Goal: Task Accomplishment & Management: Manage account settings

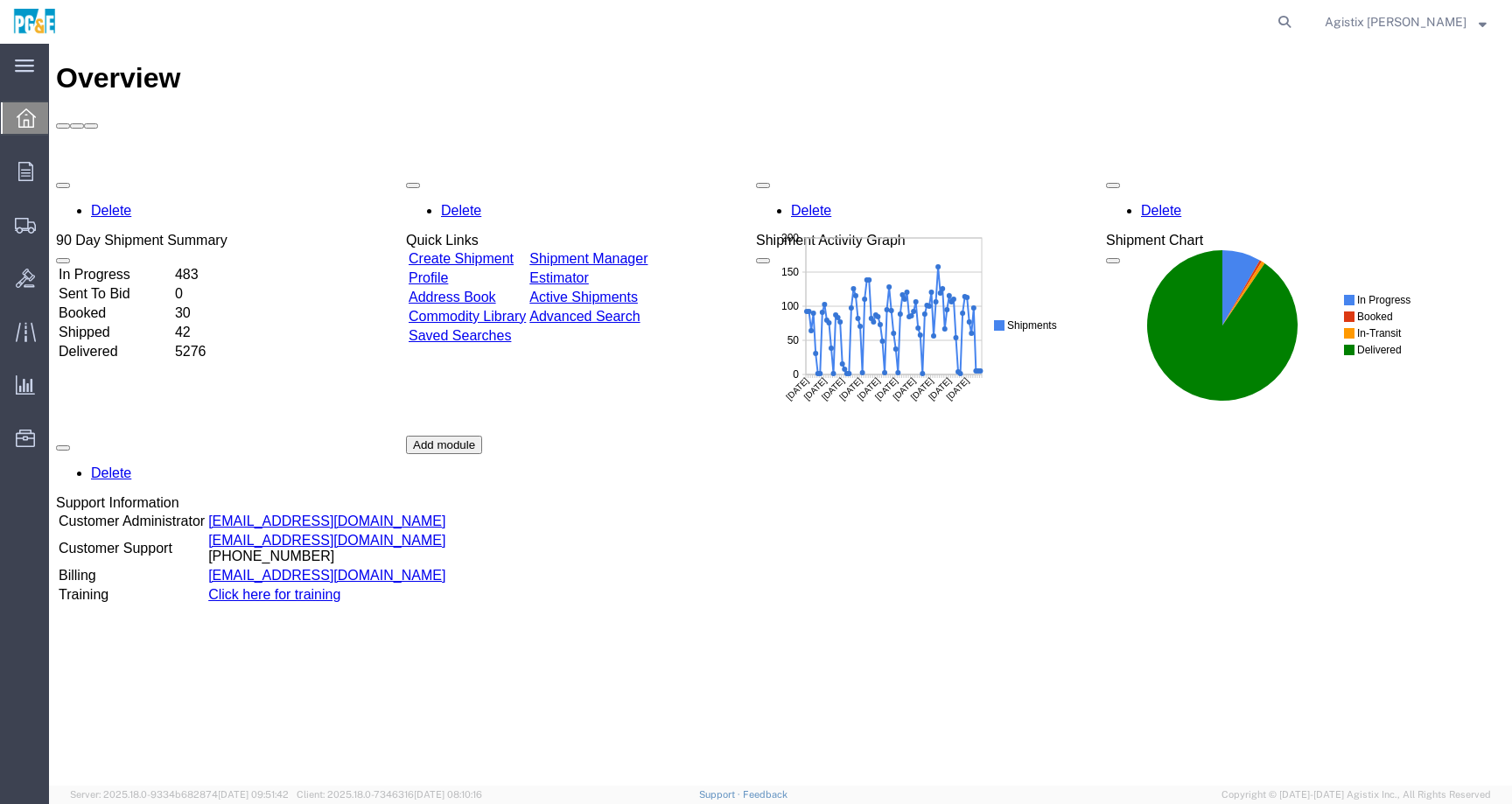
click at [1392, 25] on span "Agistix Foreman" at bounding box center [1395, 21] width 142 height 19
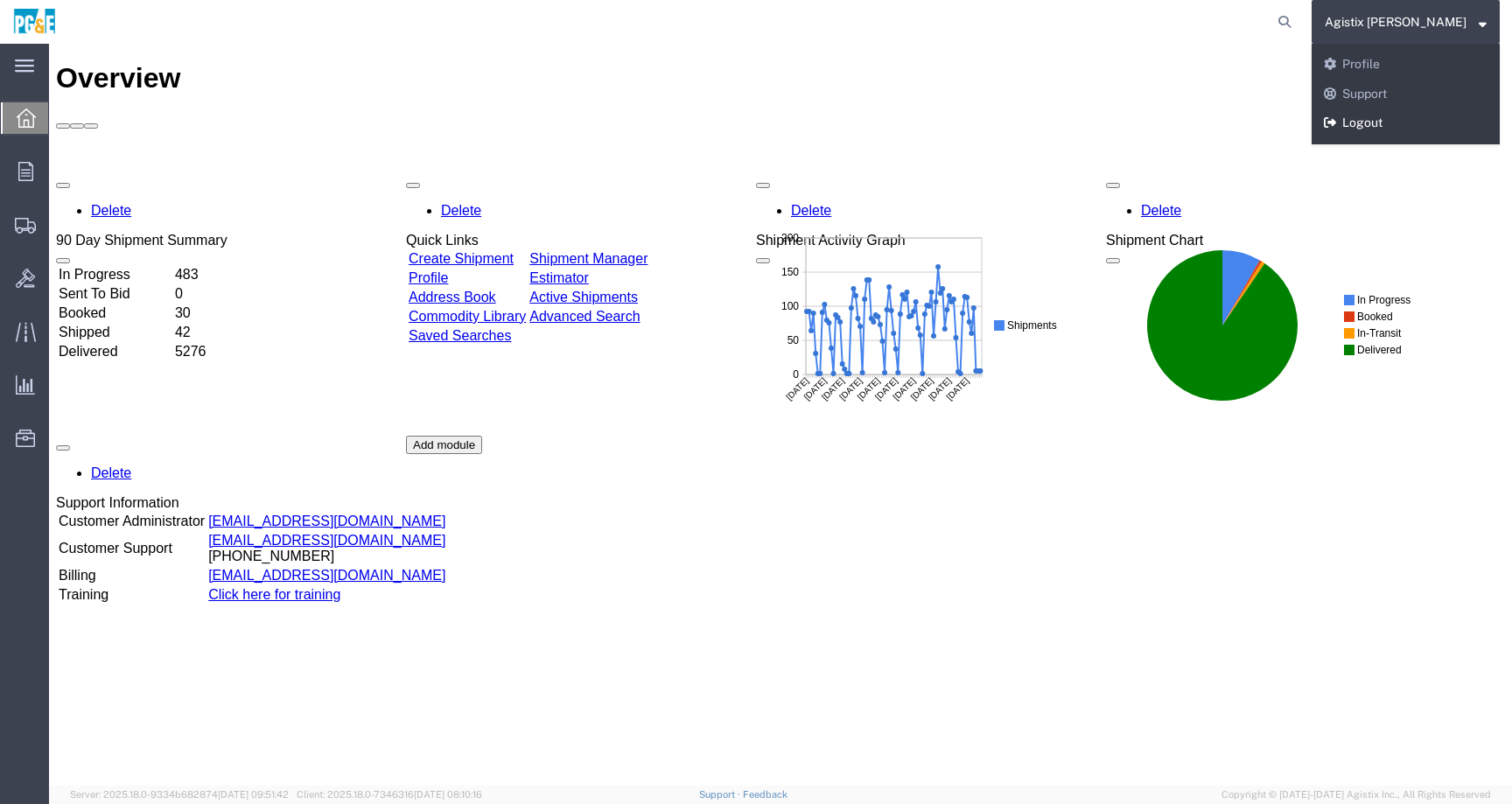
click at [1399, 133] on link "Logout" at bounding box center [1405, 123] width 188 height 29
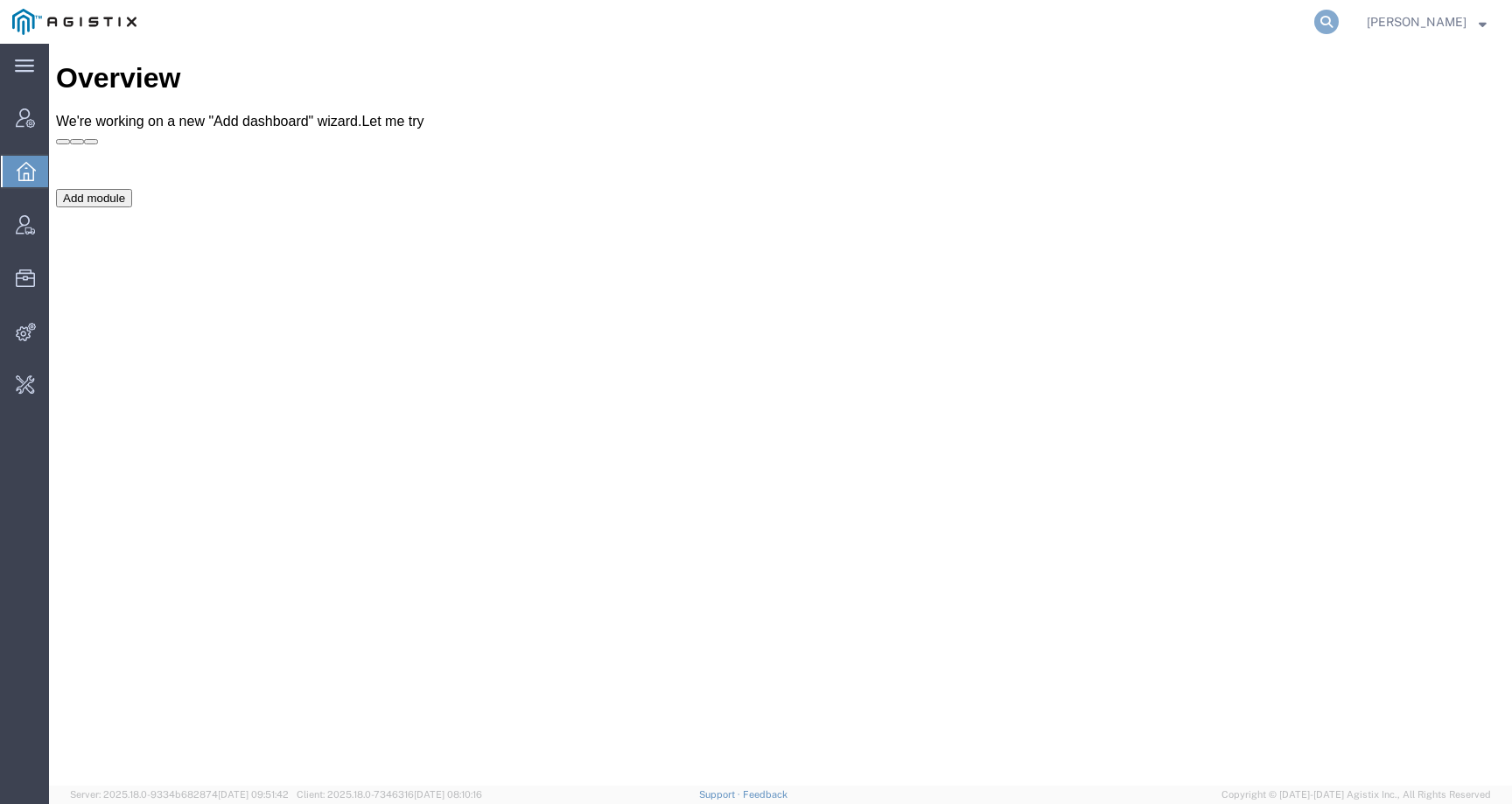
click at [1338, 19] on icon at bounding box center [1326, 21] width 25 height 25
click at [1314, 19] on input "search" at bounding box center [1048, 22] width 532 height 42
paste input "113257"
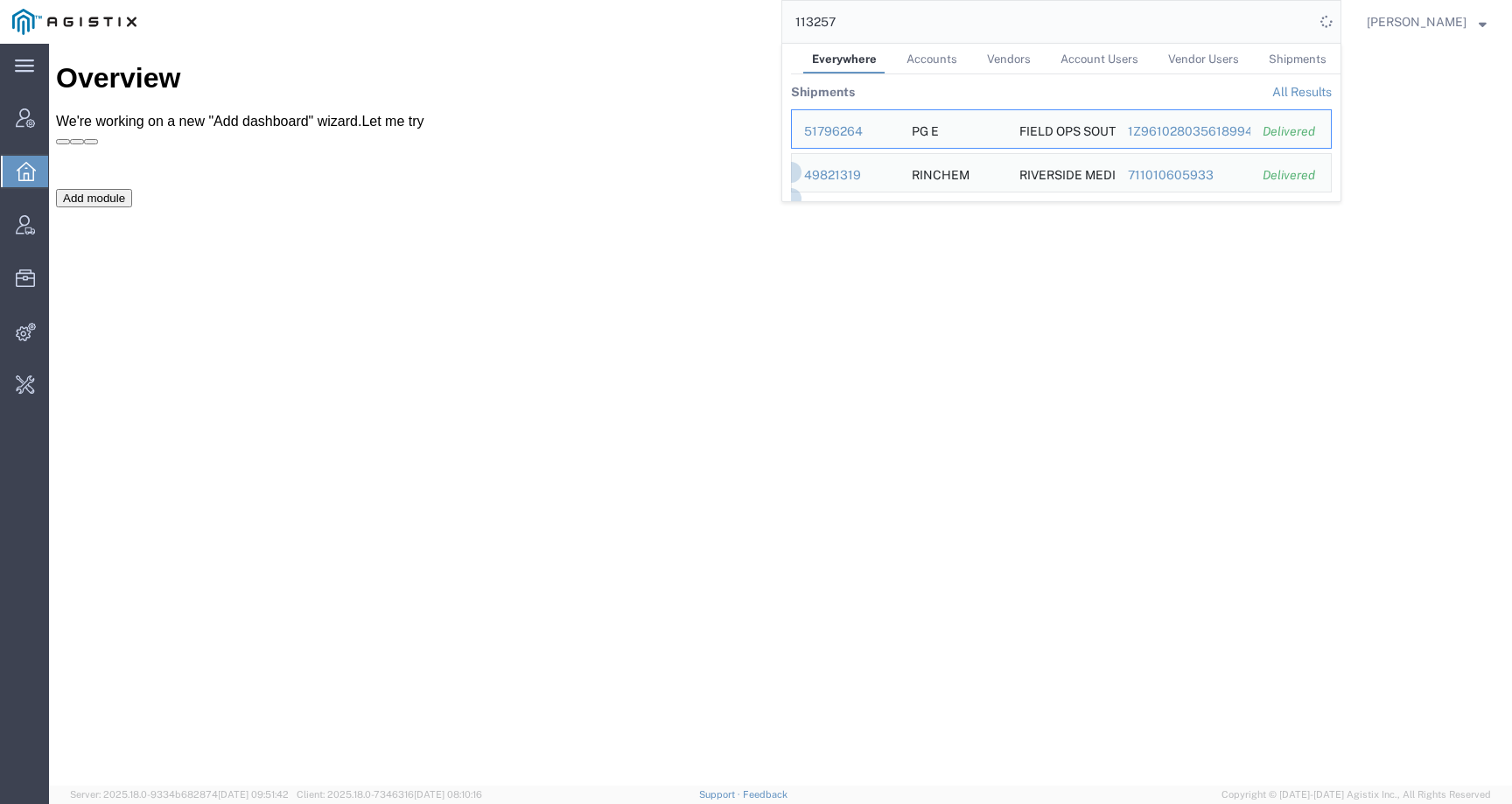
drag, startPoint x: 892, startPoint y: 30, endPoint x: 738, endPoint y: 28, distance: 154.0
click at [738, 28] on div "113257 Everywhere Accounts Vendors Account Users Vendor Users Shipments Shipmen…" at bounding box center [745, 22] width 1192 height 44
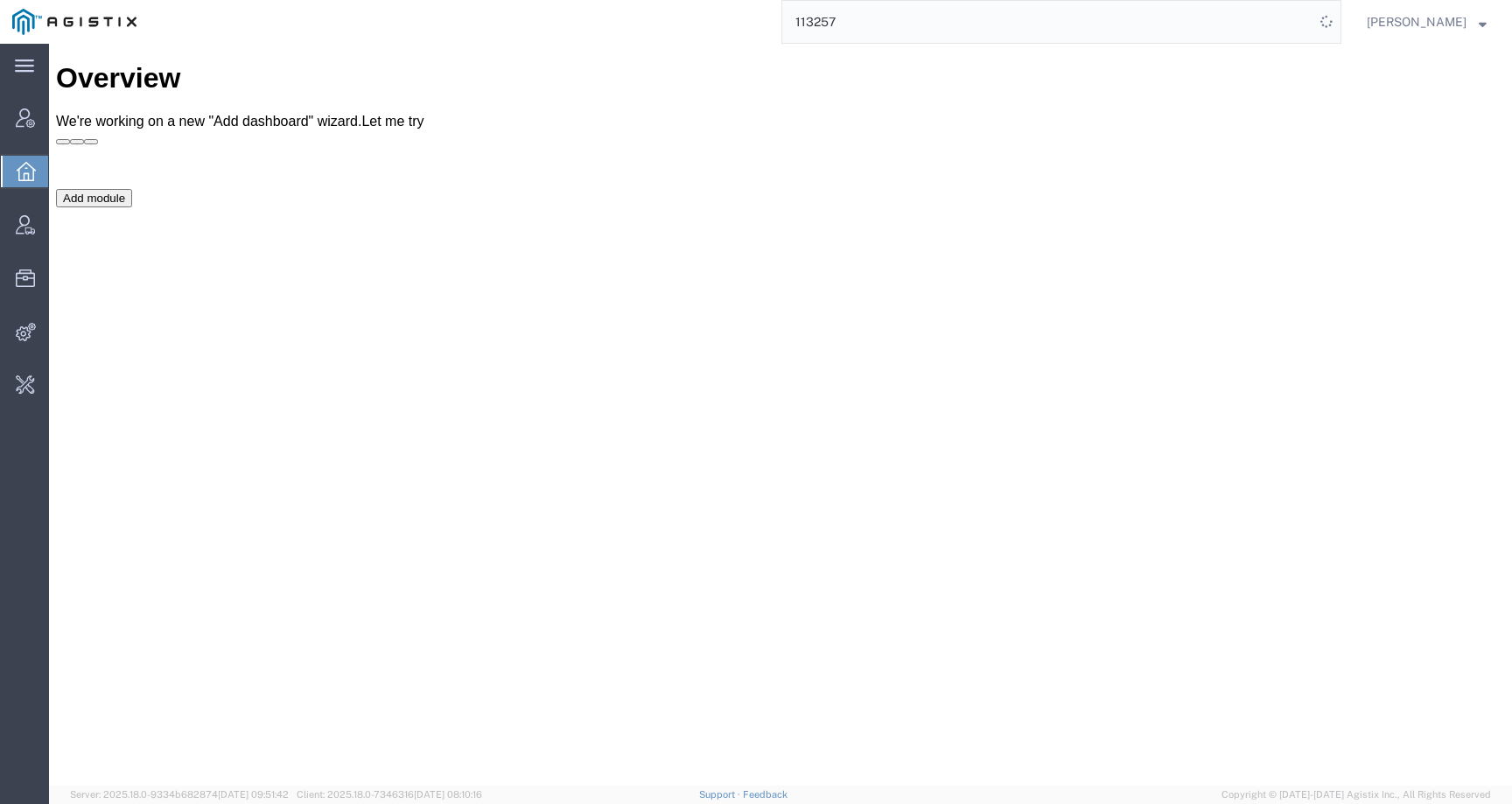
paste input "20250901"
drag, startPoint x: 922, startPoint y: 16, endPoint x: 761, endPoint y: 16, distance: 161.0
click at [761, 17] on div "11325720250901" at bounding box center [745, 22] width 1192 height 44
paste input "search"
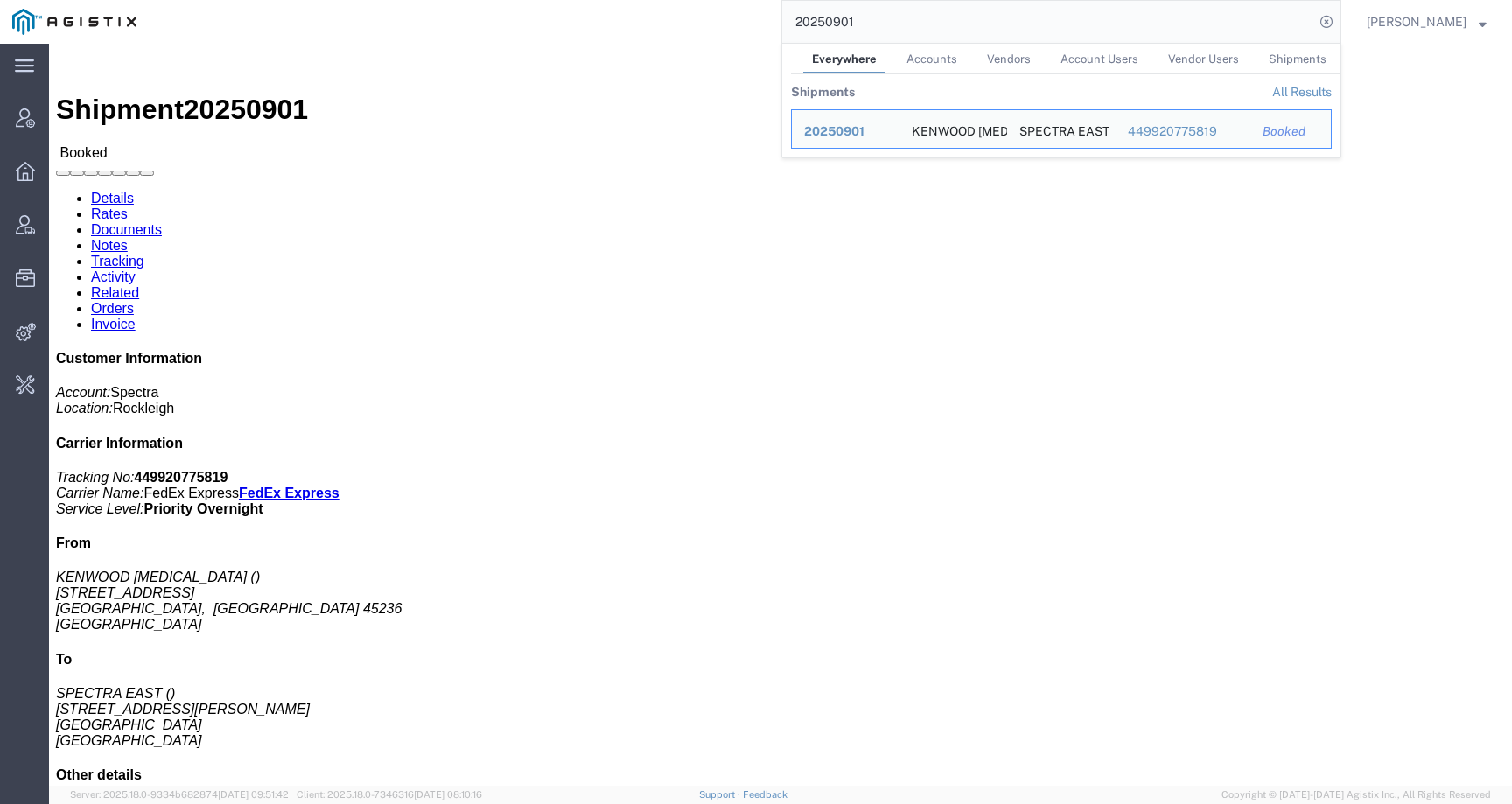
click div "Leg 1 - Small Parcel"
drag, startPoint x: 927, startPoint y: 25, endPoint x: 683, endPoint y: 18, distance: 244.1
click at [683, 18] on div "20250901 Everywhere Accounts Vendors Account Users Vendor Users Shipments Shipm…" at bounding box center [745, 22] width 1192 height 44
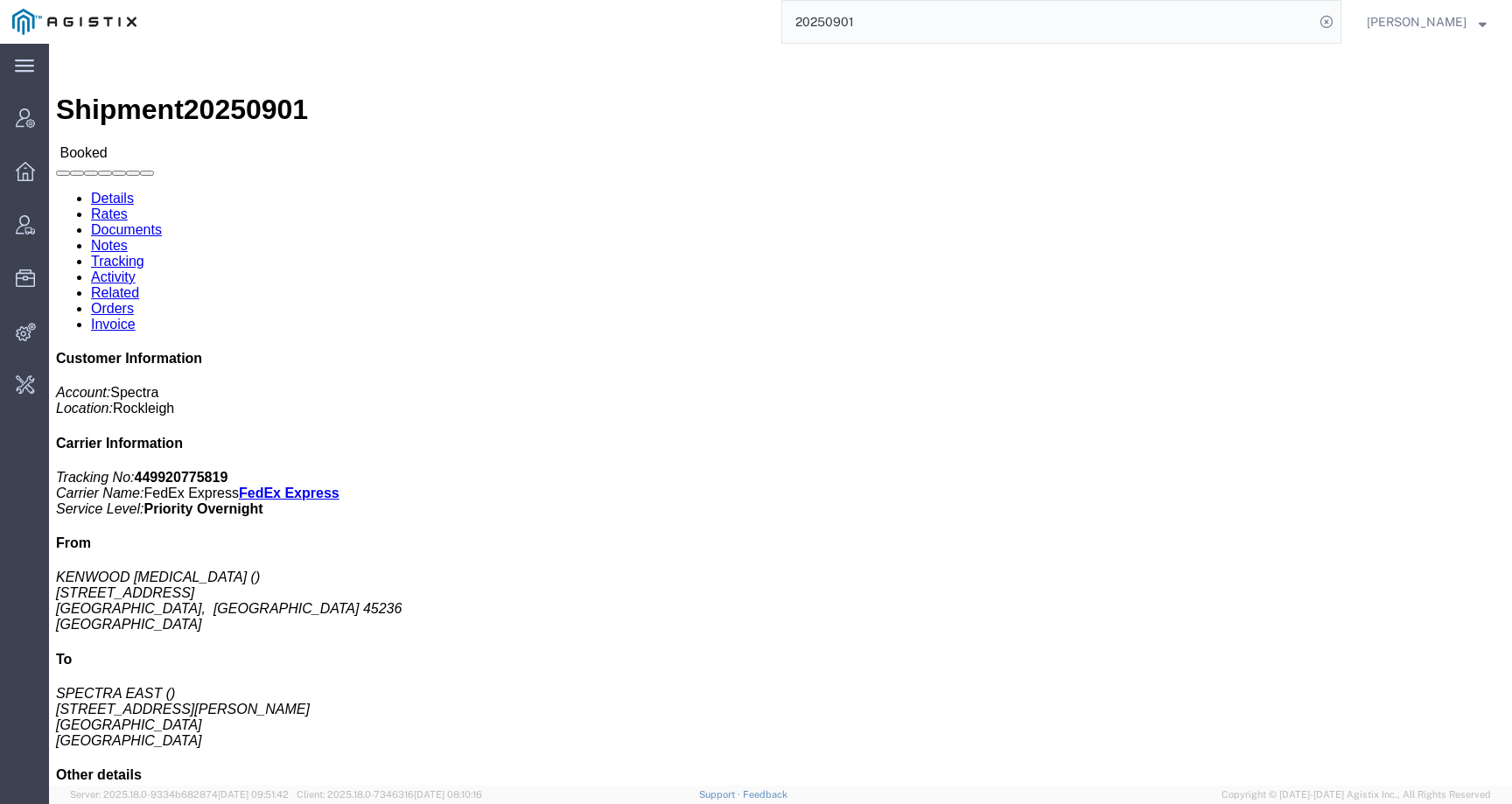
paste input "56681768"
type input "56681768"
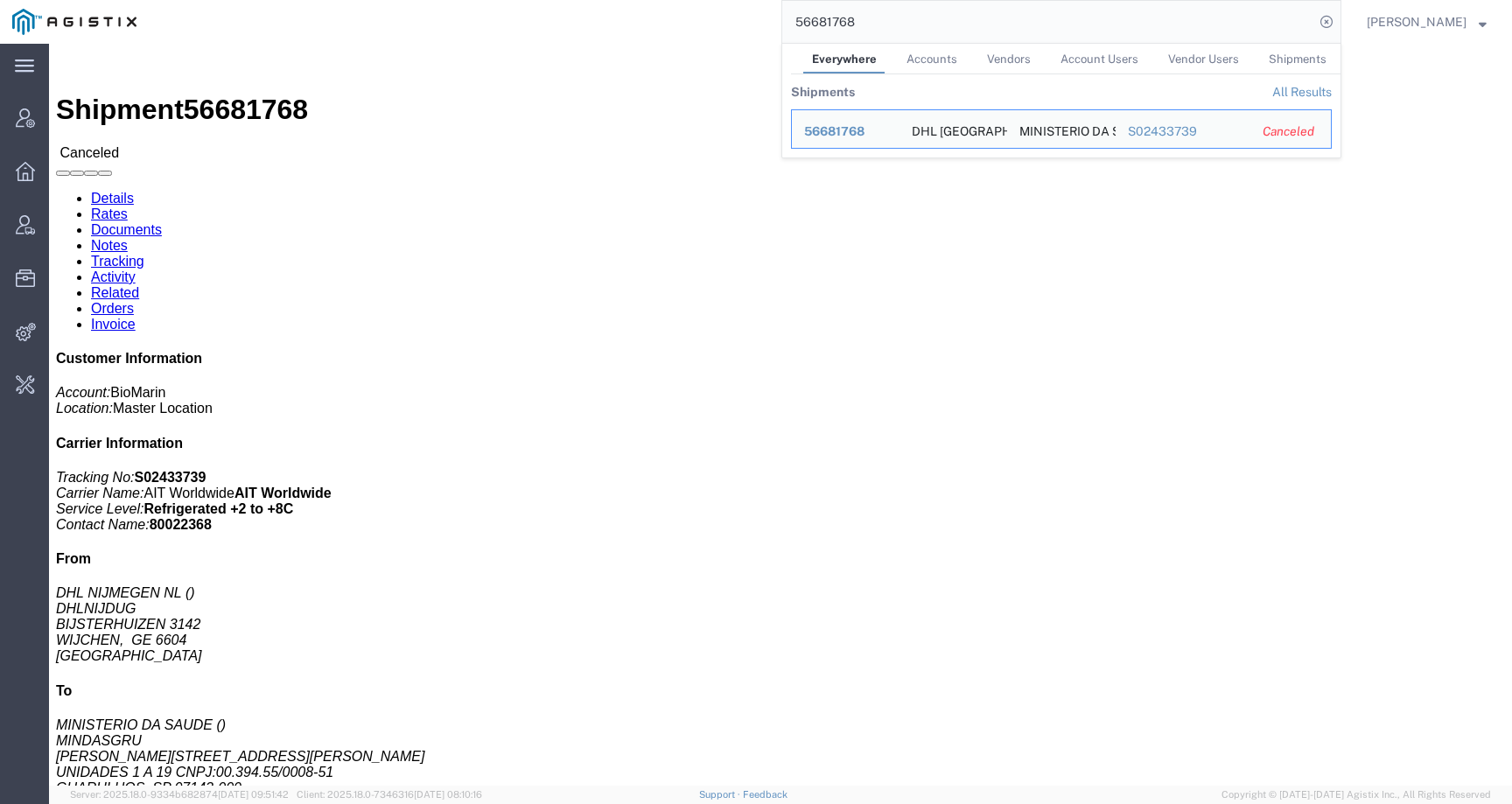
click div "Leg 1 - Air Departure Port: AMS Arrival Port: GRU"
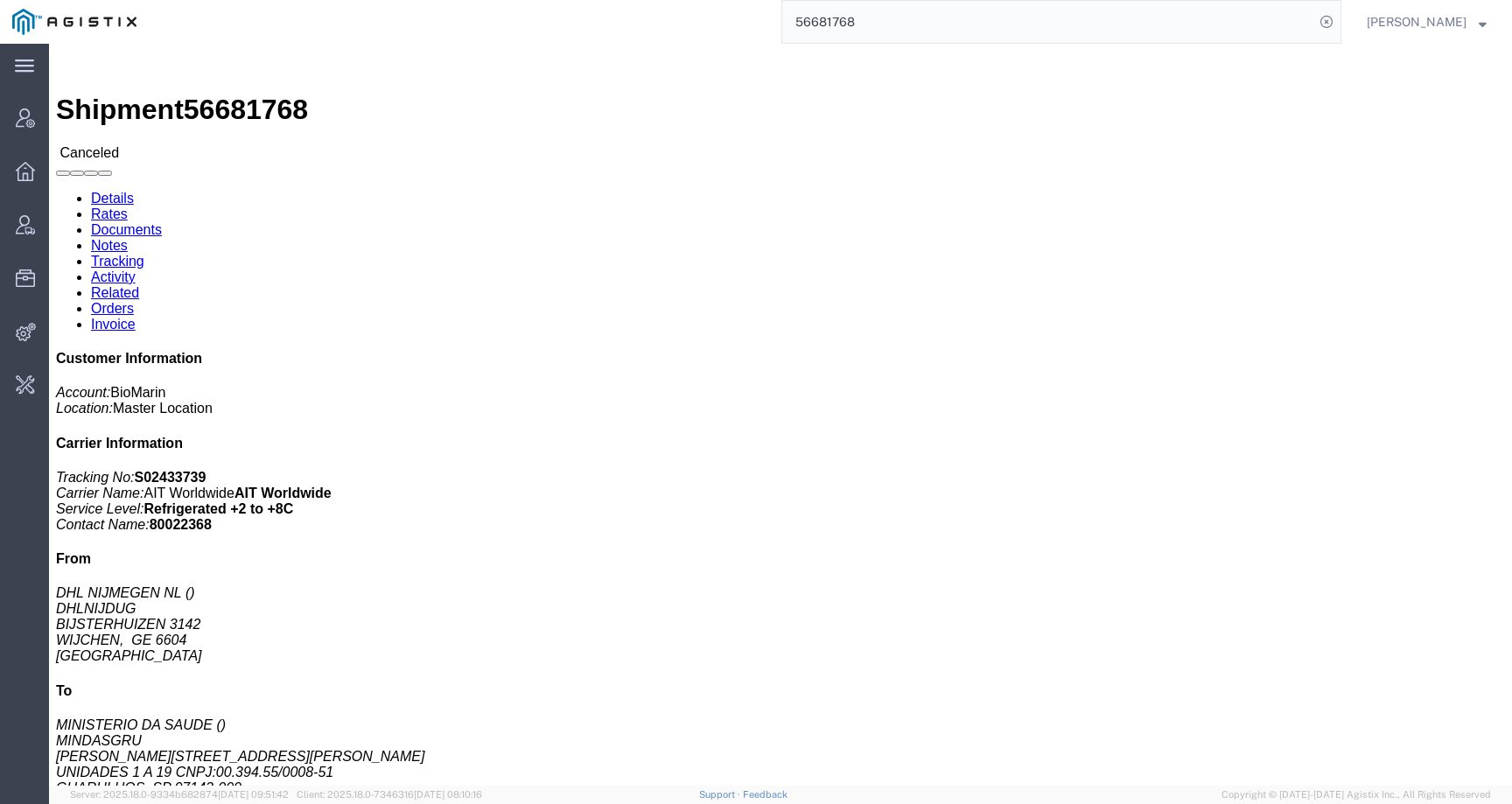
click link "Notes"
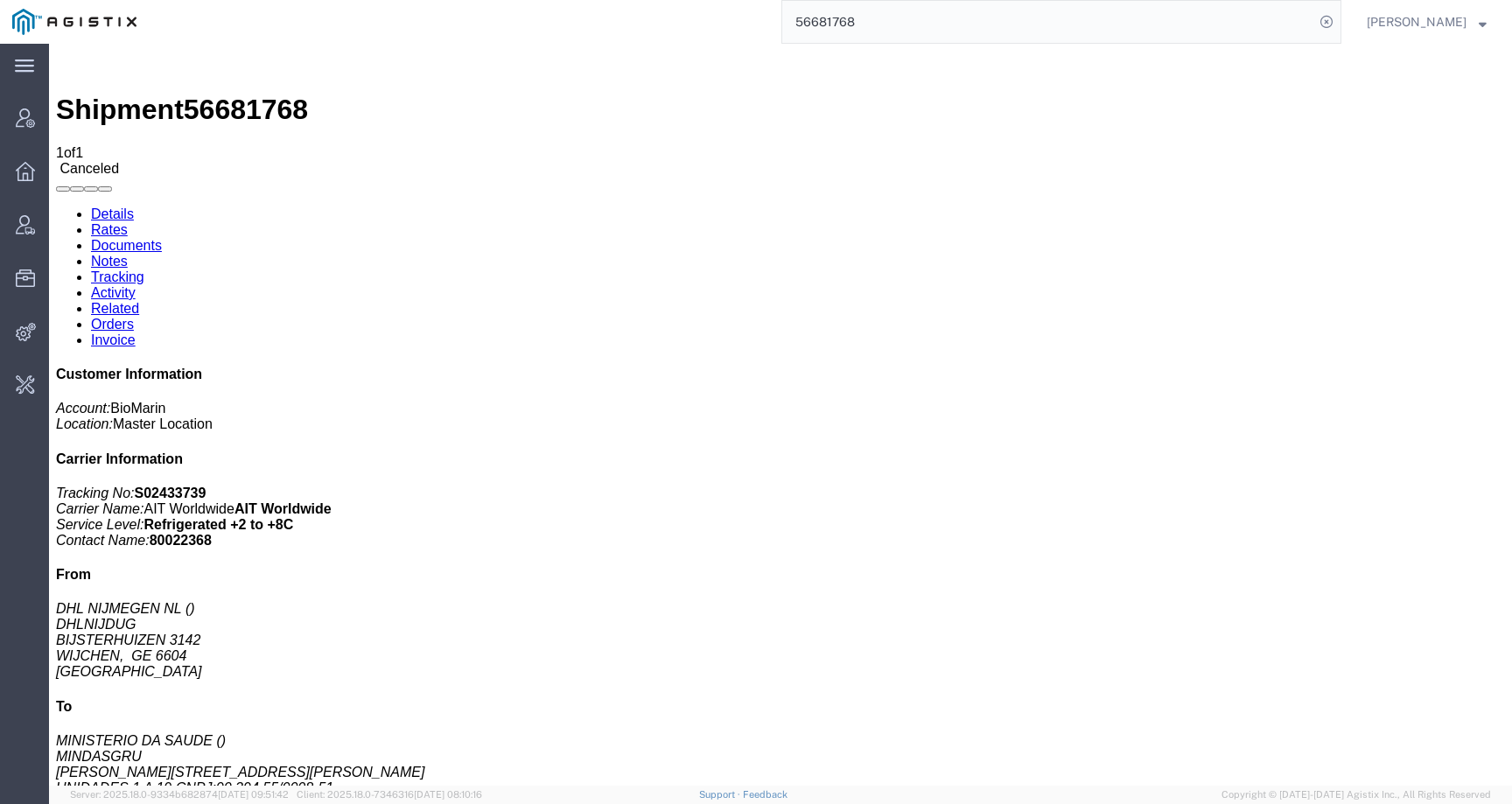
click at [136, 285] on link "Activity" at bounding box center [113, 292] width 45 height 15
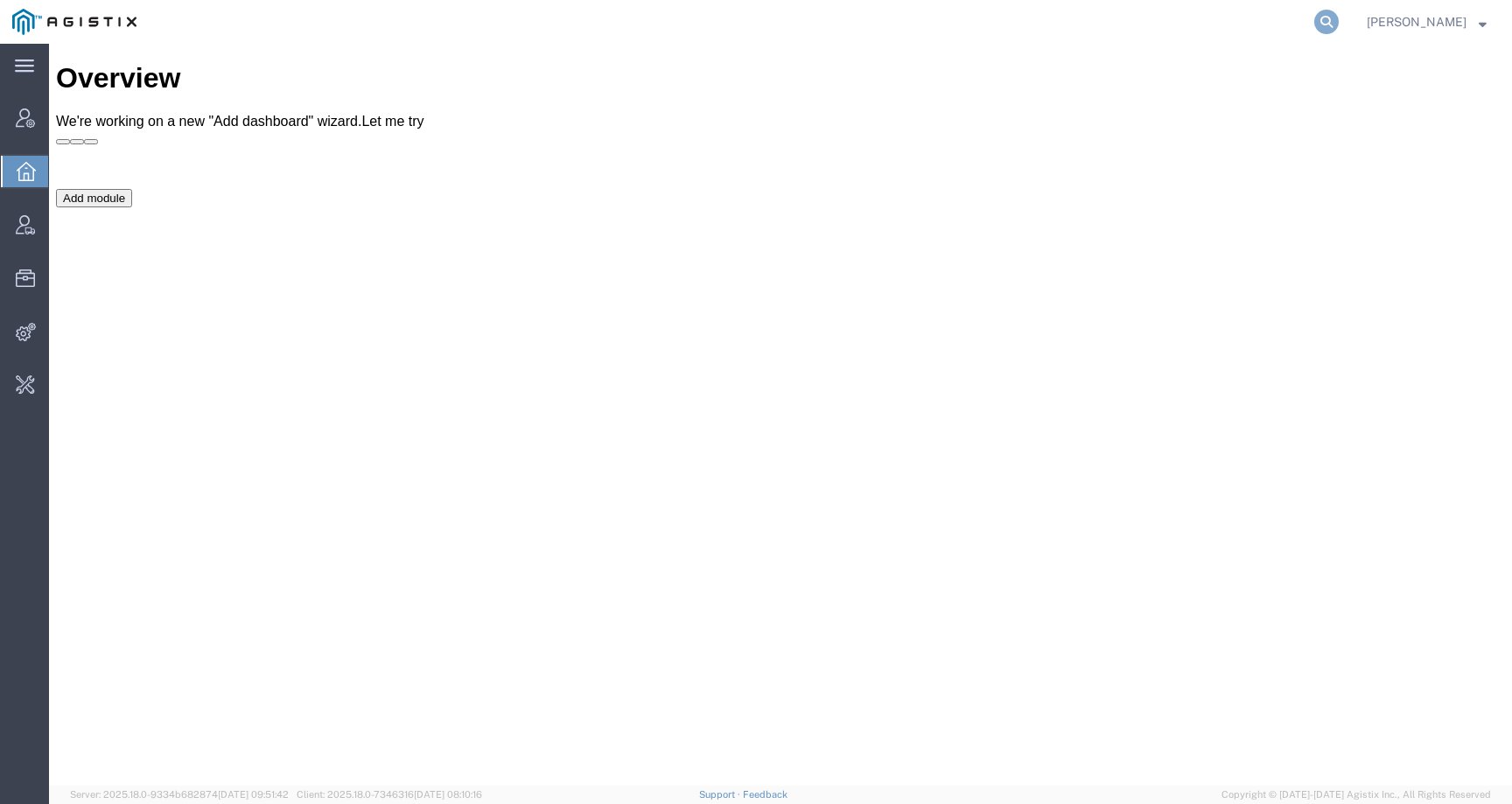
click at [1338, 18] on icon at bounding box center [1326, 21] width 25 height 25
click at [1245, 25] on input "search" at bounding box center [1048, 22] width 532 height 42
paste input "PG&E"
type input "PG&E"
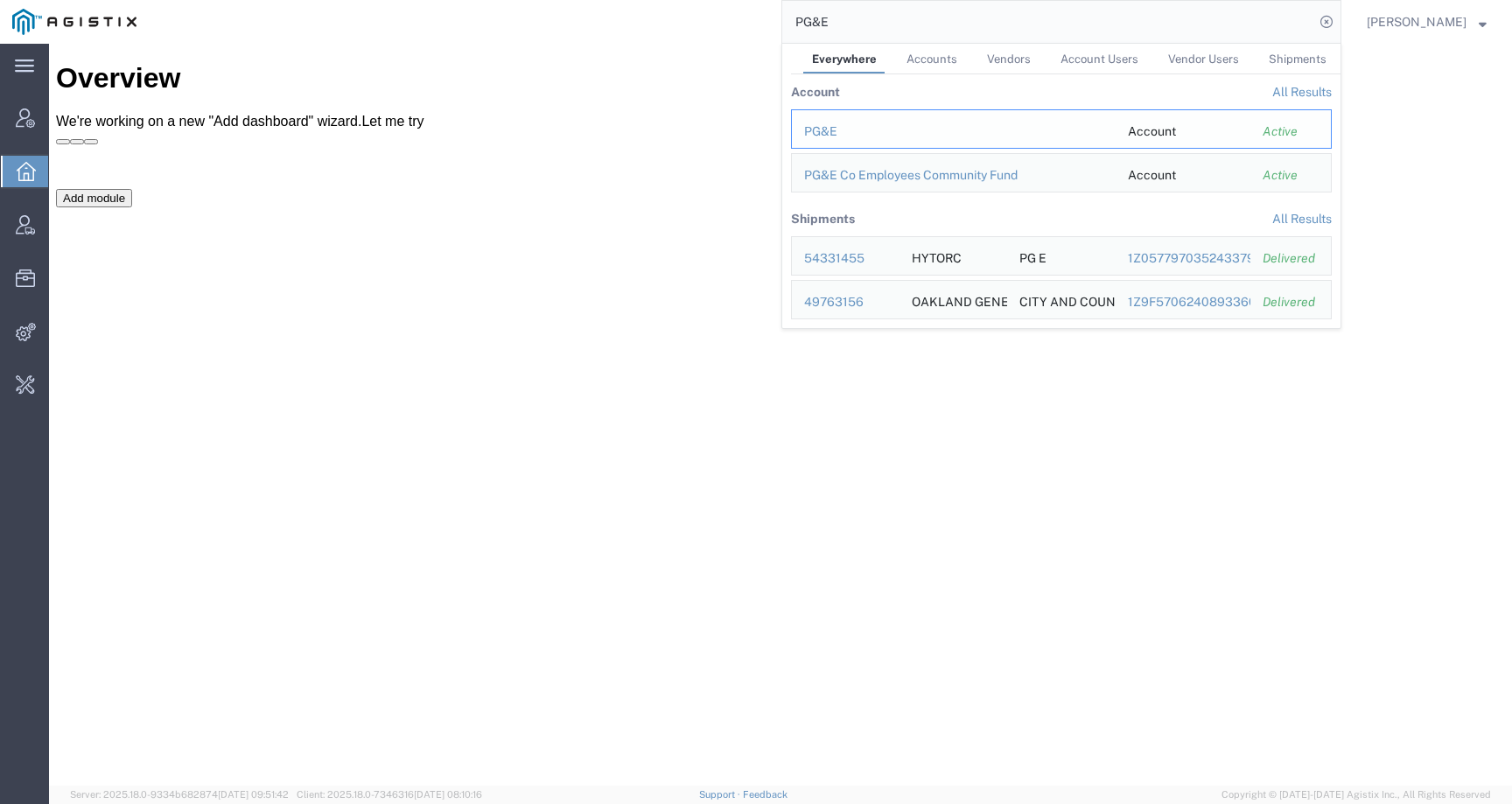
click at [838, 133] on div "PG&E" at bounding box center [954, 131] width 300 height 18
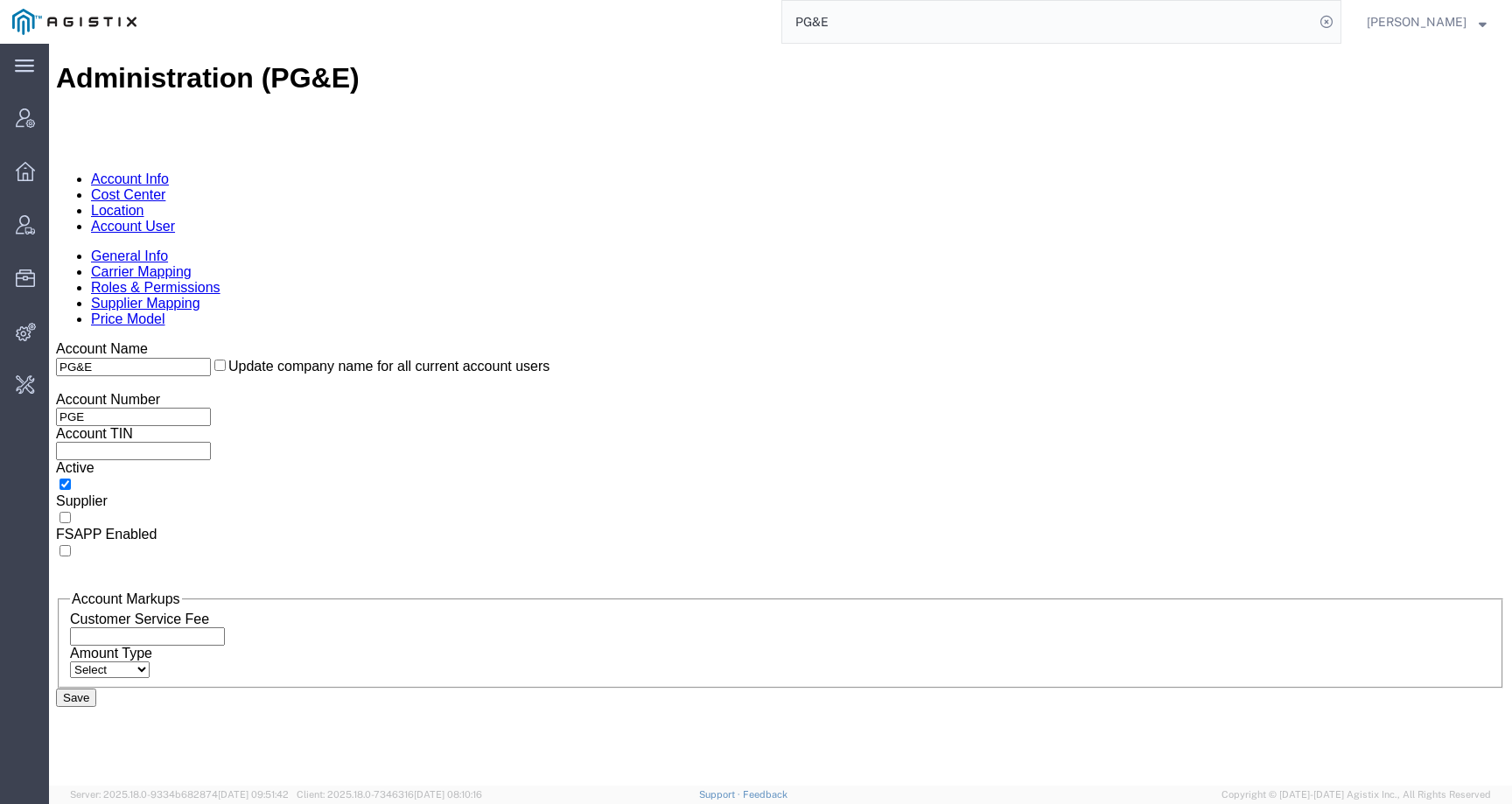
click at [144, 203] on link "Location" at bounding box center [118, 210] width 53 height 15
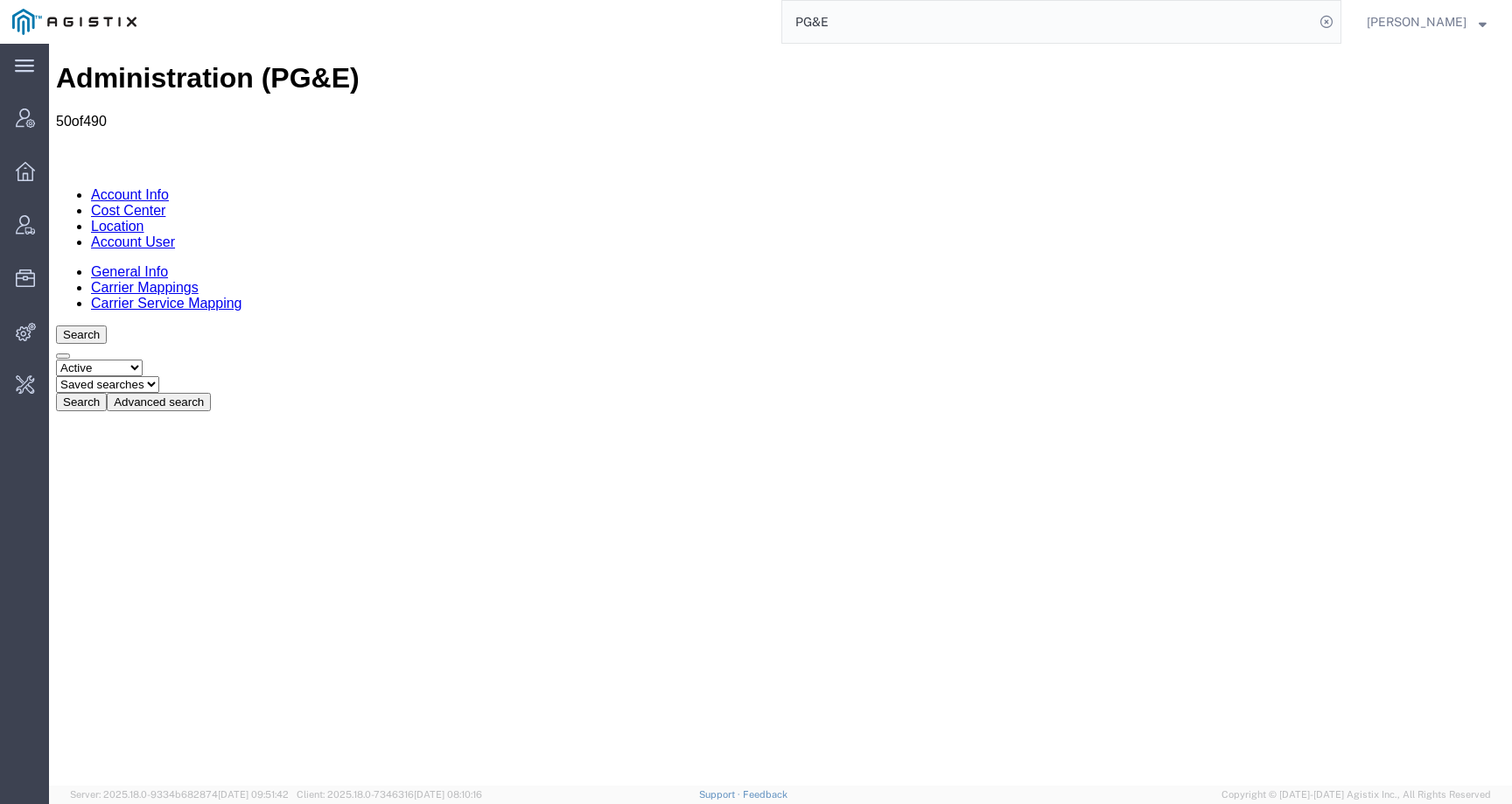
click at [210, 392] on button "Advanced search" at bounding box center [158, 402] width 104 height 18
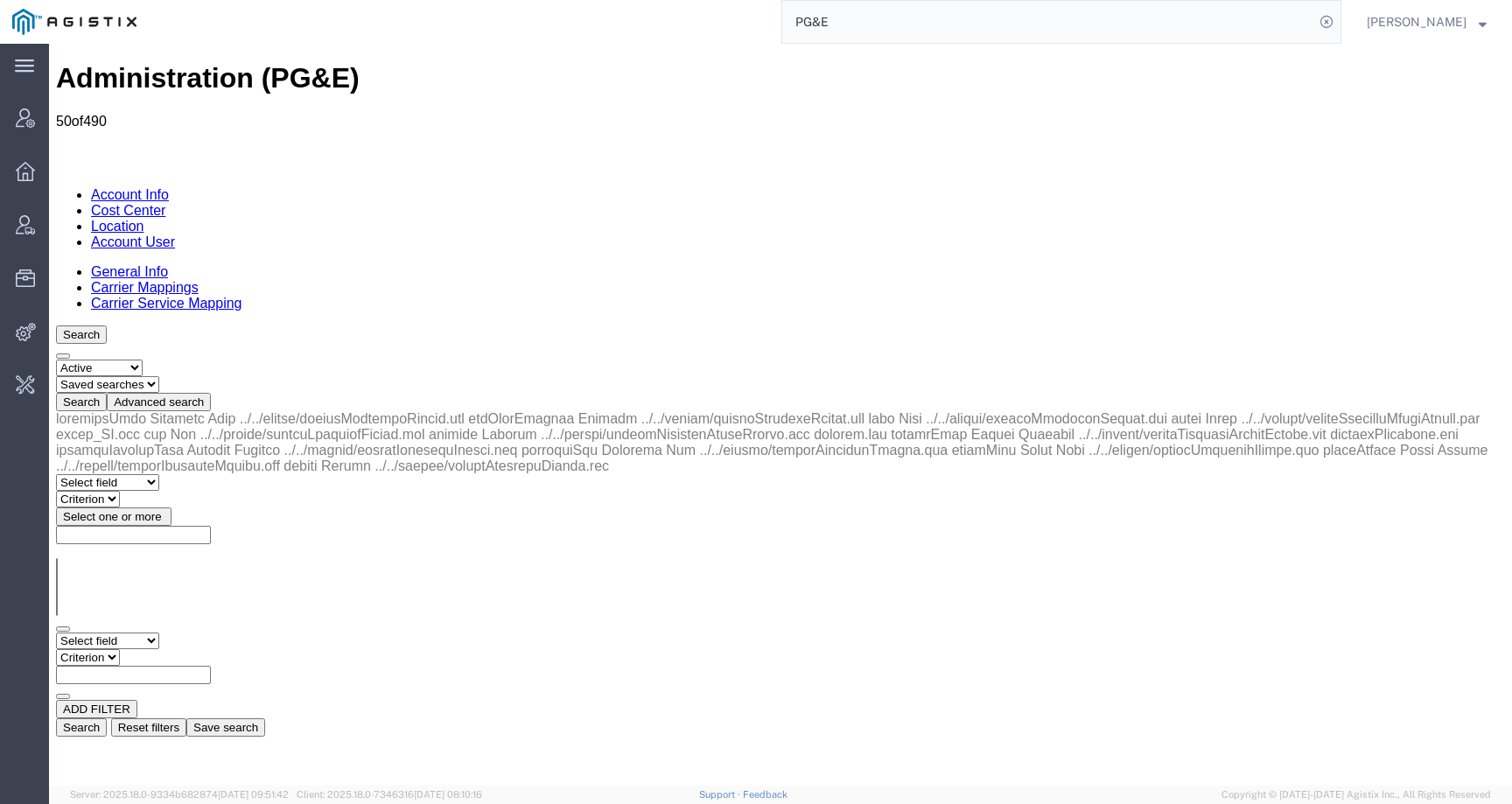
click at [210, 665] on input "text" at bounding box center [133, 674] width 154 height 18
click at [101, 632] on select "Select field Address City Country County Location Name Location Num Master Loca…" at bounding box center [108, 640] width 103 height 17
select select "city"
click at [56, 632] on select "Select field Address City Country County Location Name Location Num Master Loca…" at bounding box center [108, 640] width 103 height 17
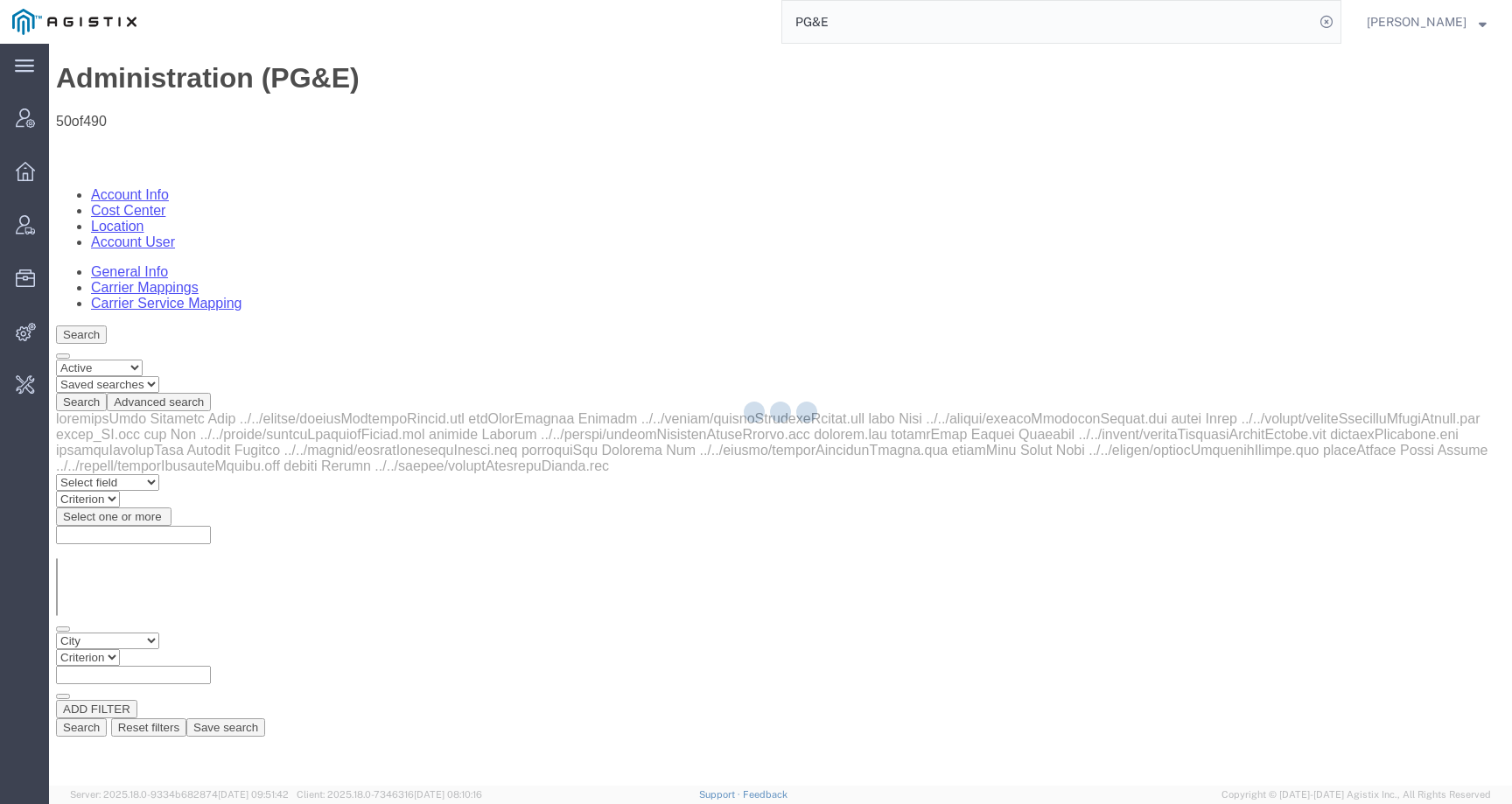
click at [277, 266] on div at bounding box center [780, 414] width 1463 height 742
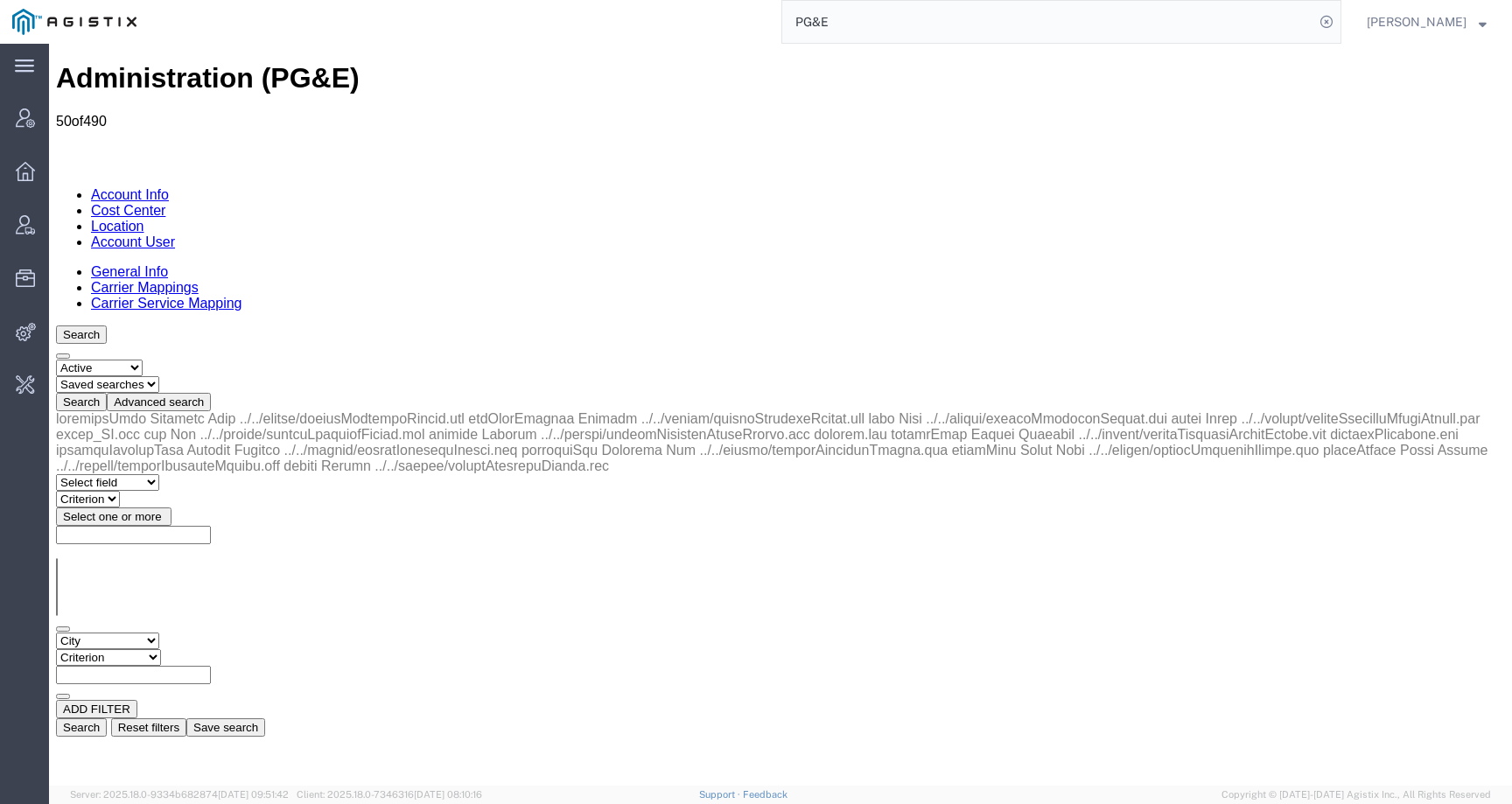
click at [161, 649] on select "Criterion contains does not contain is is blank is not blank starts with" at bounding box center [108, 657] width 105 height 17
select select "contains"
click at [161, 649] on select "Criterion contains does not contain is is blank is not blank starts with" at bounding box center [108, 657] width 105 height 17
click at [210, 665] on input "text" at bounding box center [133, 674] width 154 height 18
paste input "PG&E"
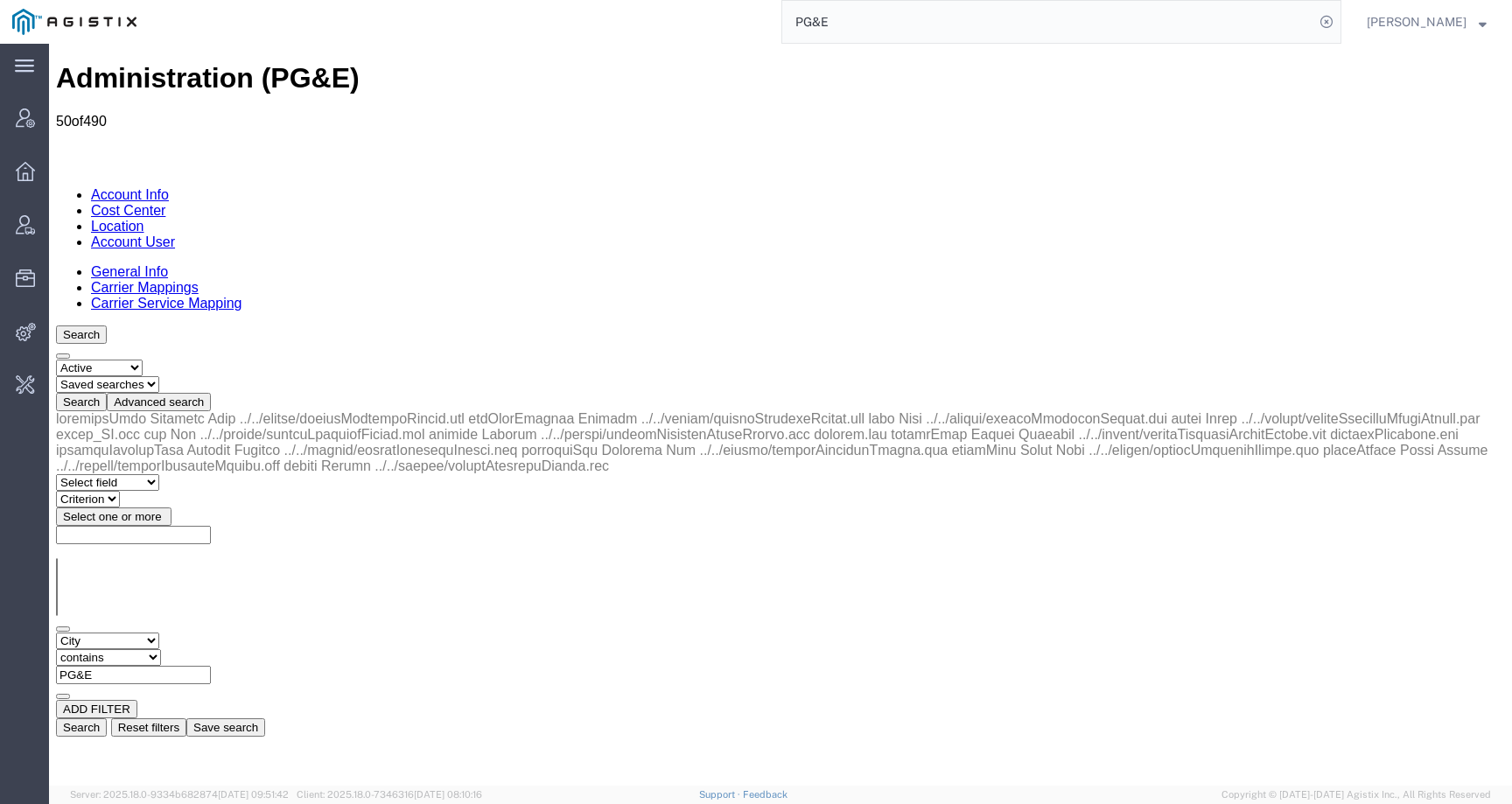
drag, startPoint x: 392, startPoint y: 267, endPoint x: 288, endPoint y: 275, distance: 104.3
click at [288, 632] on div "Select field Address City Country County Location Name Location Num Master Loca…" at bounding box center [780, 665] width 1449 height 67
paste input "San Ramon"
click at [107, 719] on button "Search" at bounding box center [81, 728] width 51 height 18
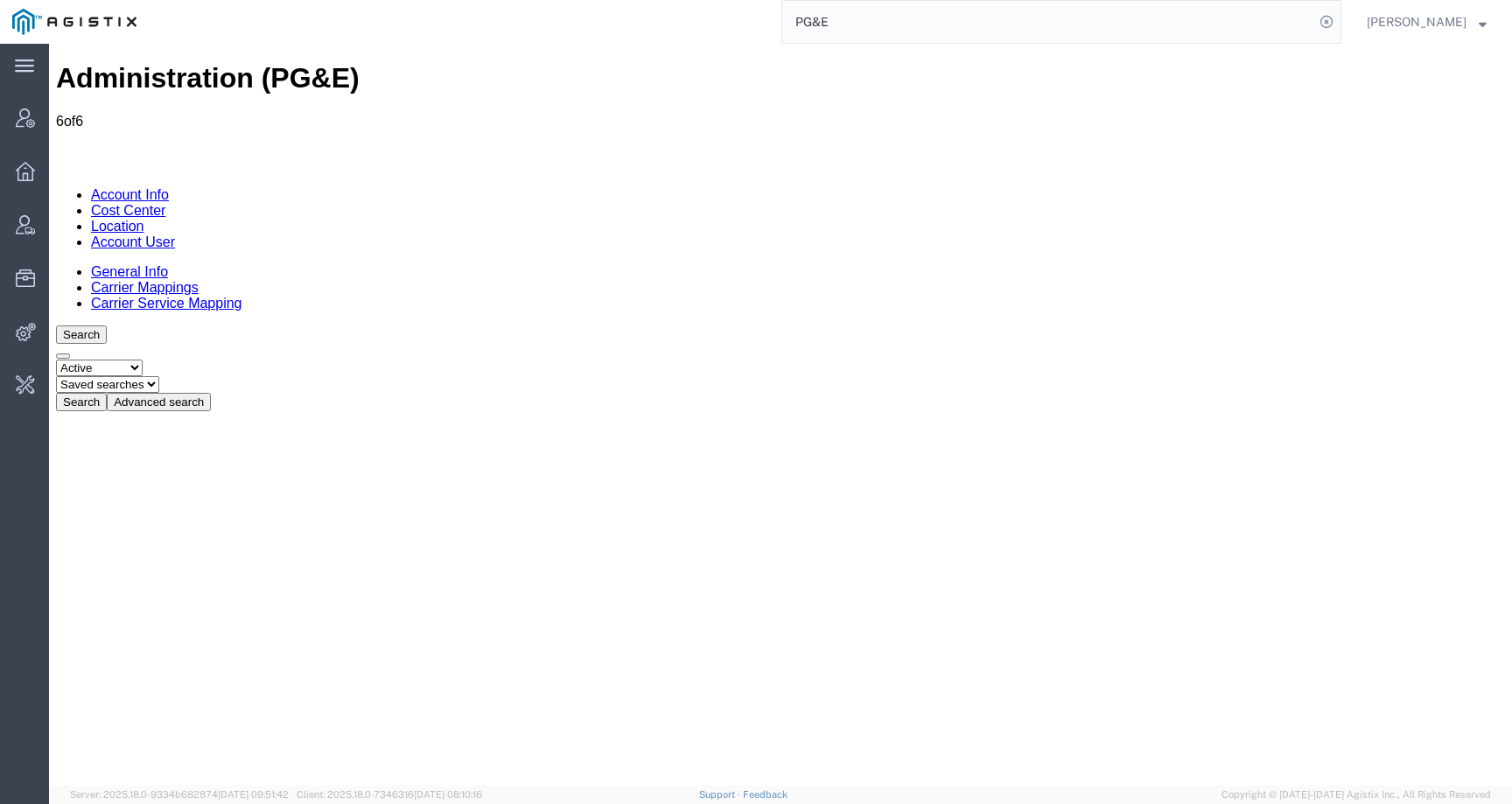
click at [210, 392] on button "Advanced search" at bounding box center [158, 402] width 104 height 18
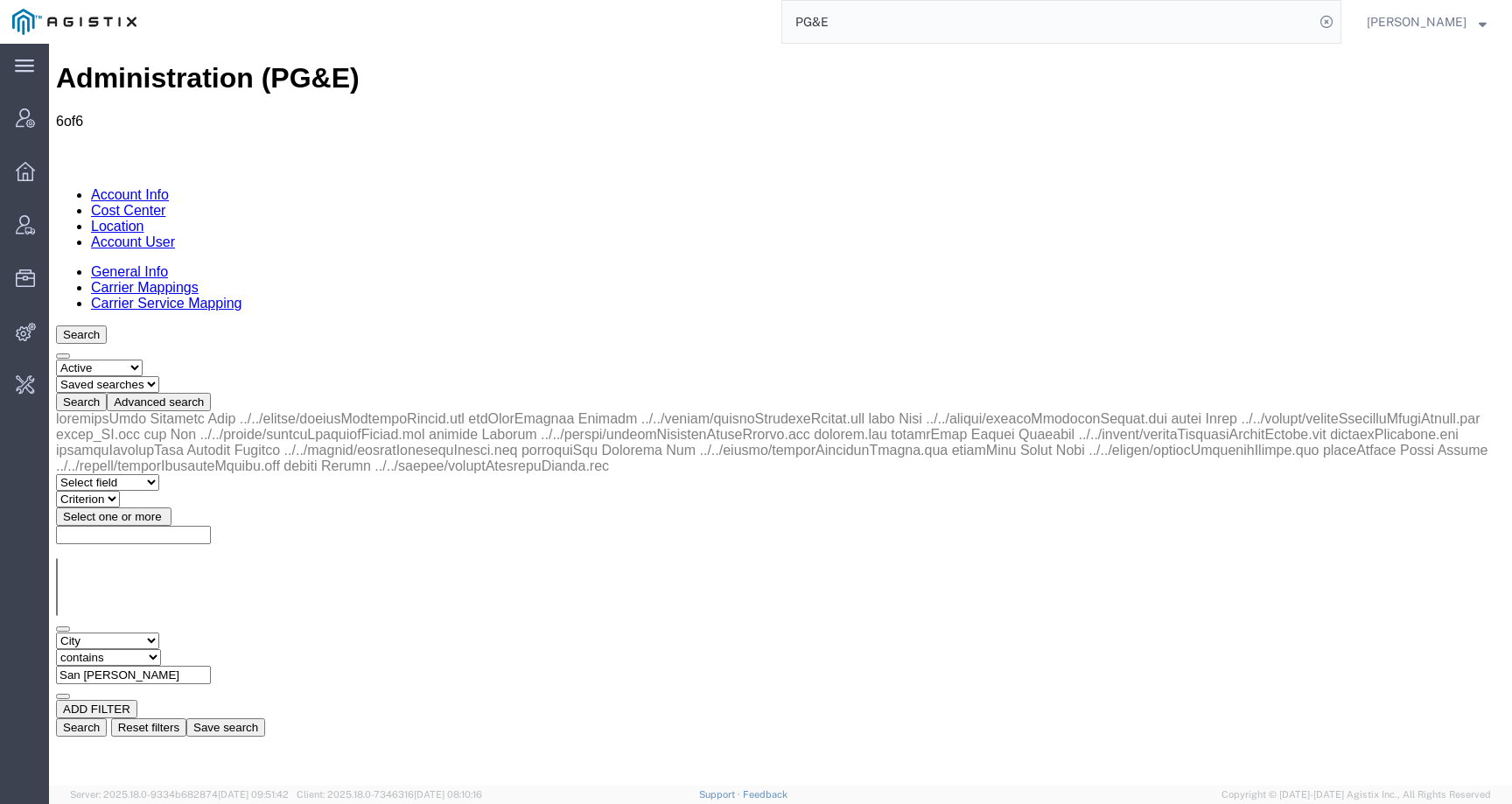
drag, startPoint x: 362, startPoint y: 269, endPoint x: 254, endPoint y: 267, distance: 108.0
click at [254, 632] on div "Select field Address City Country County Location Name Location Num Master Loca…" at bounding box center [780, 665] width 1449 height 67
paste input "AN FRANCISCO"
click at [107, 719] on button "Search" at bounding box center [81, 728] width 51 height 18
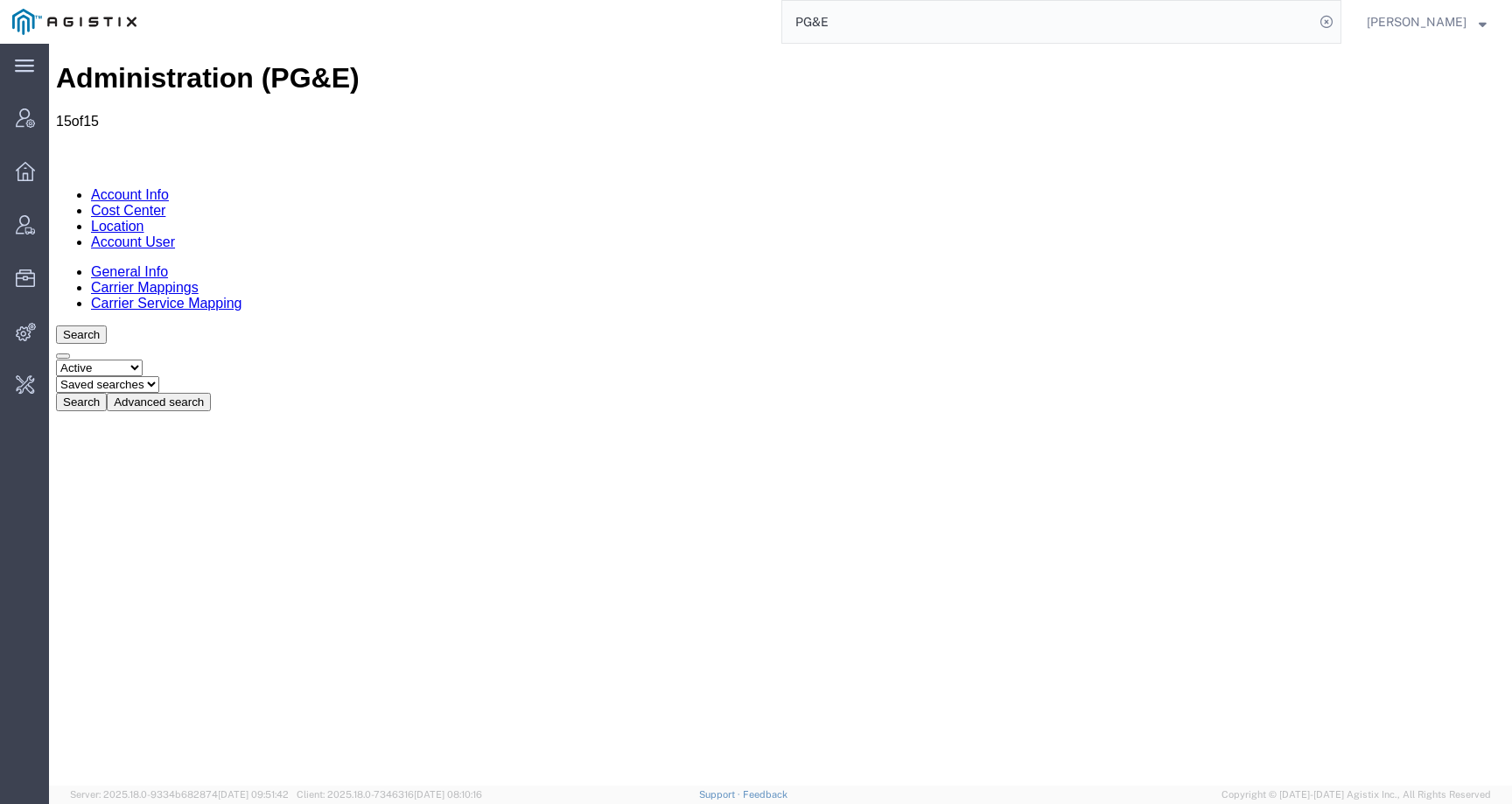
click at [210, 392] on button "Advanced search" at bounding box center [158, 402] width 104 height 18
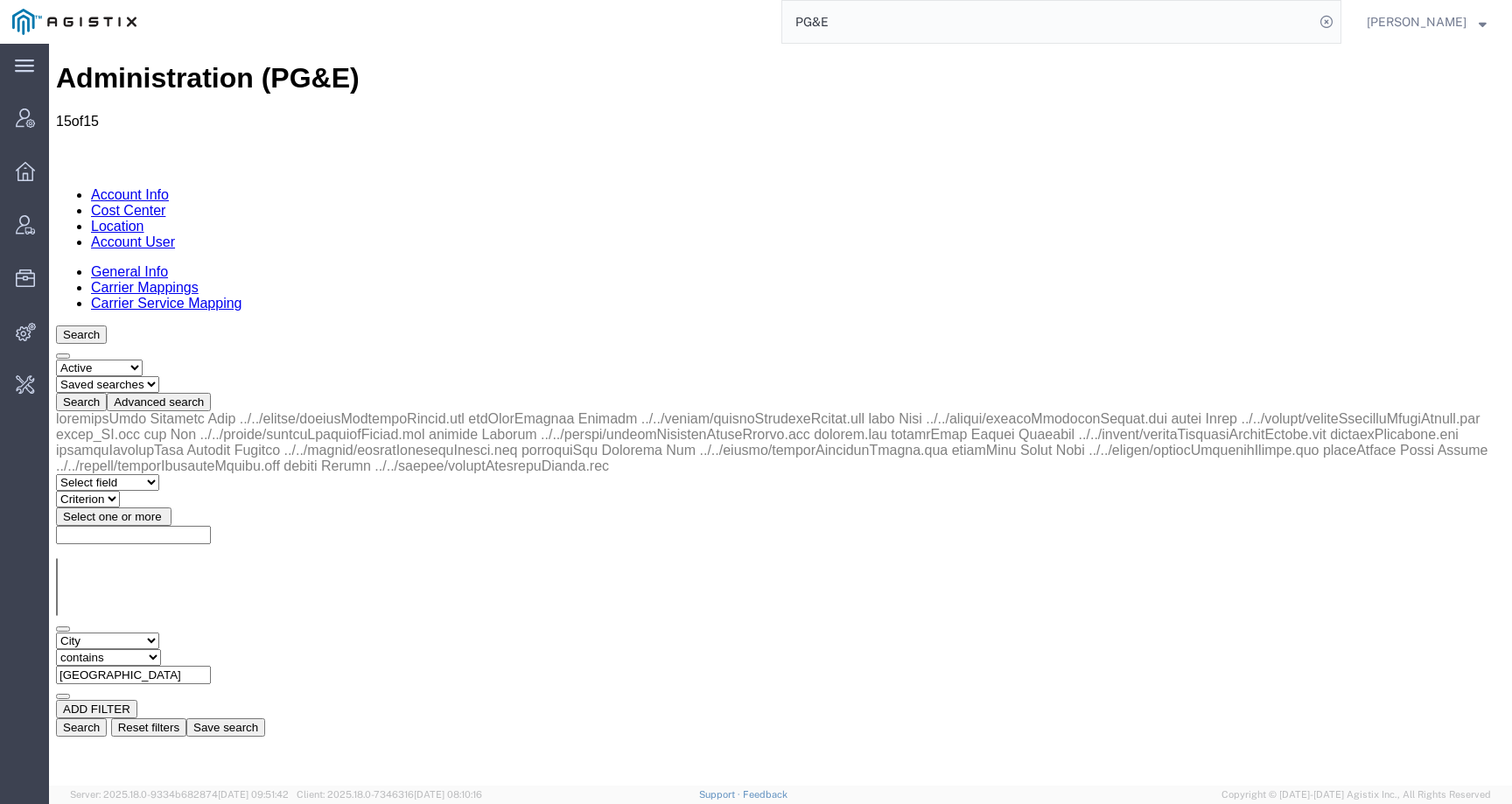
drag, startPoint x: 454, startPoint y: 268, endPoint x: 270, endPoint y: 263, distance: 184.1
click at [270, 632] on div "Select field Address City Country County Location Name Location Num Master Loca…" at bounding box center [780, 665] width 1449 height 67
paste input "Grass Valley"
click at [1214, 411] on div "Select field Address City Country County Location Name Location Num Master Loca…" at bounding box center [780, 573] width 1449 height 325
click at [107, 719] on button "Search" at bounding box center [81, 728] width 51 height 18
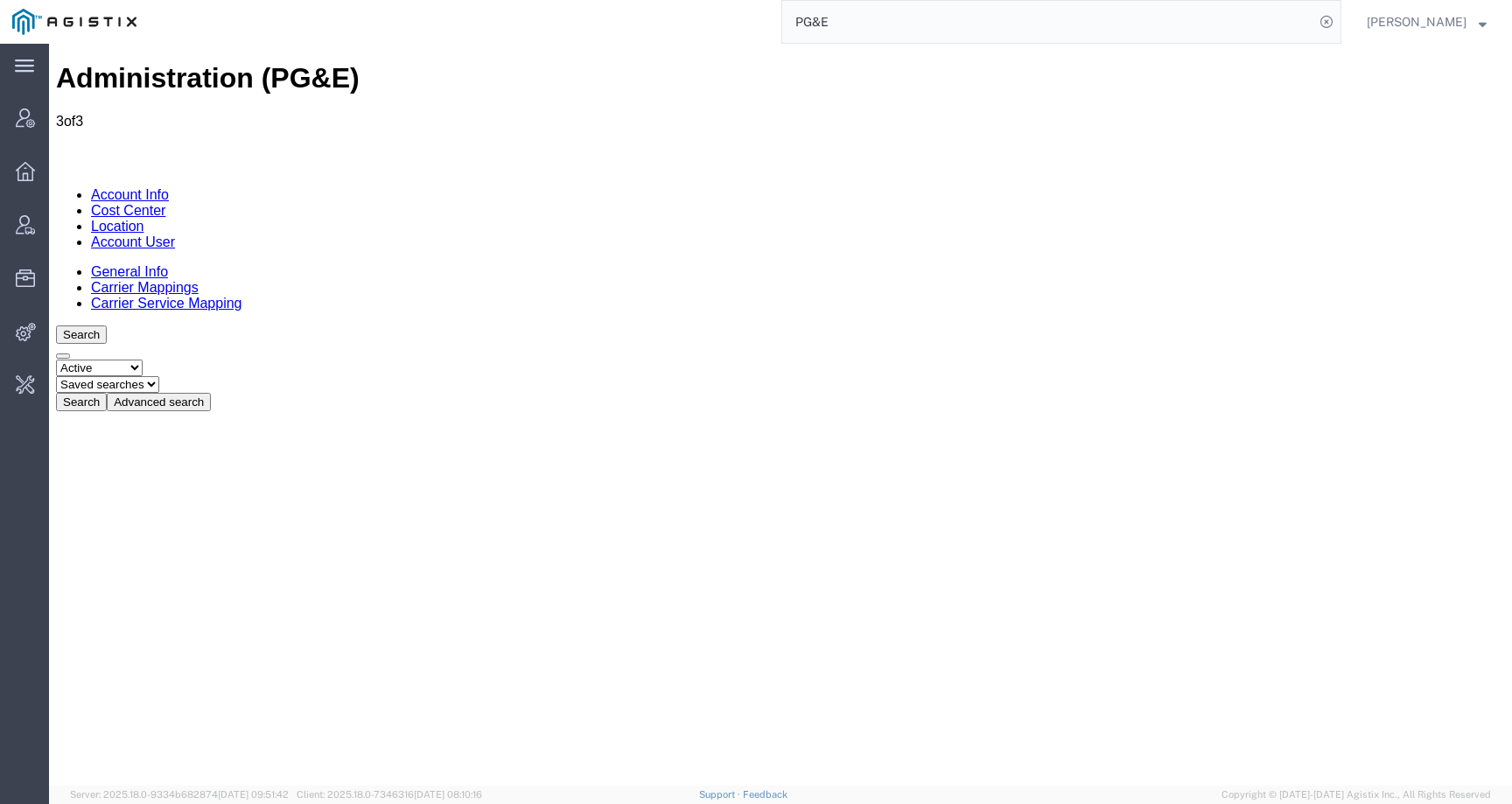
click at [210, 392] on button "Advanced search" at bounding box center [158, 402] width 104 height 18
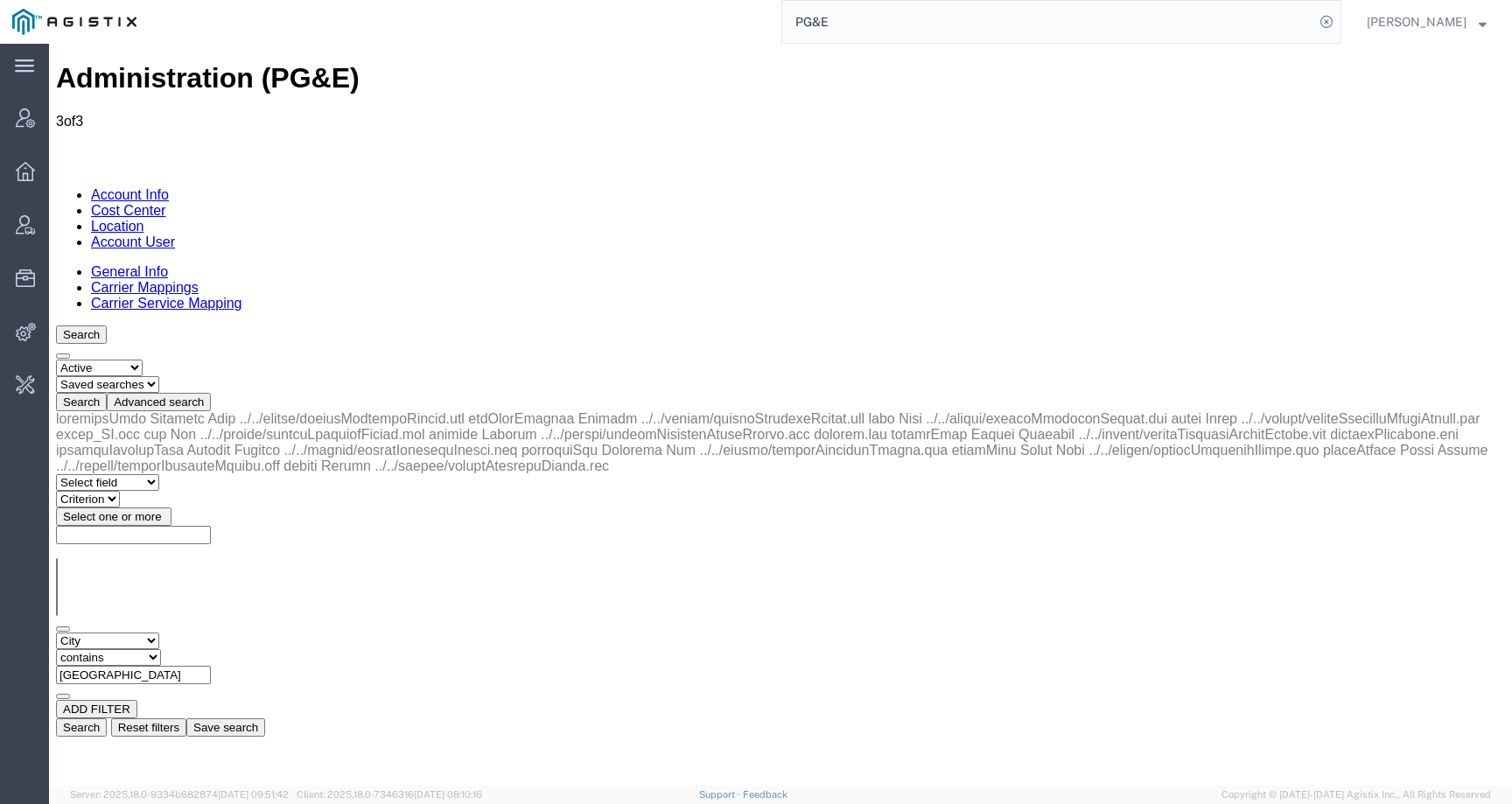
click at [210, 665] on input "Grass Valley" at bounding box center [133, 674] width 154 height 18
drag, startPoint x: 432, startPoint y: 264, endPoint x: 205, endPoint y: 264, distance: 227.0
click at [205, 632] on div "Select field Address City Country County Location Name Location Num Master Loca…" at bounding box center [780, 665] width 1449 height 67
paste input "Bakersfield"
type input "Bakersfield"
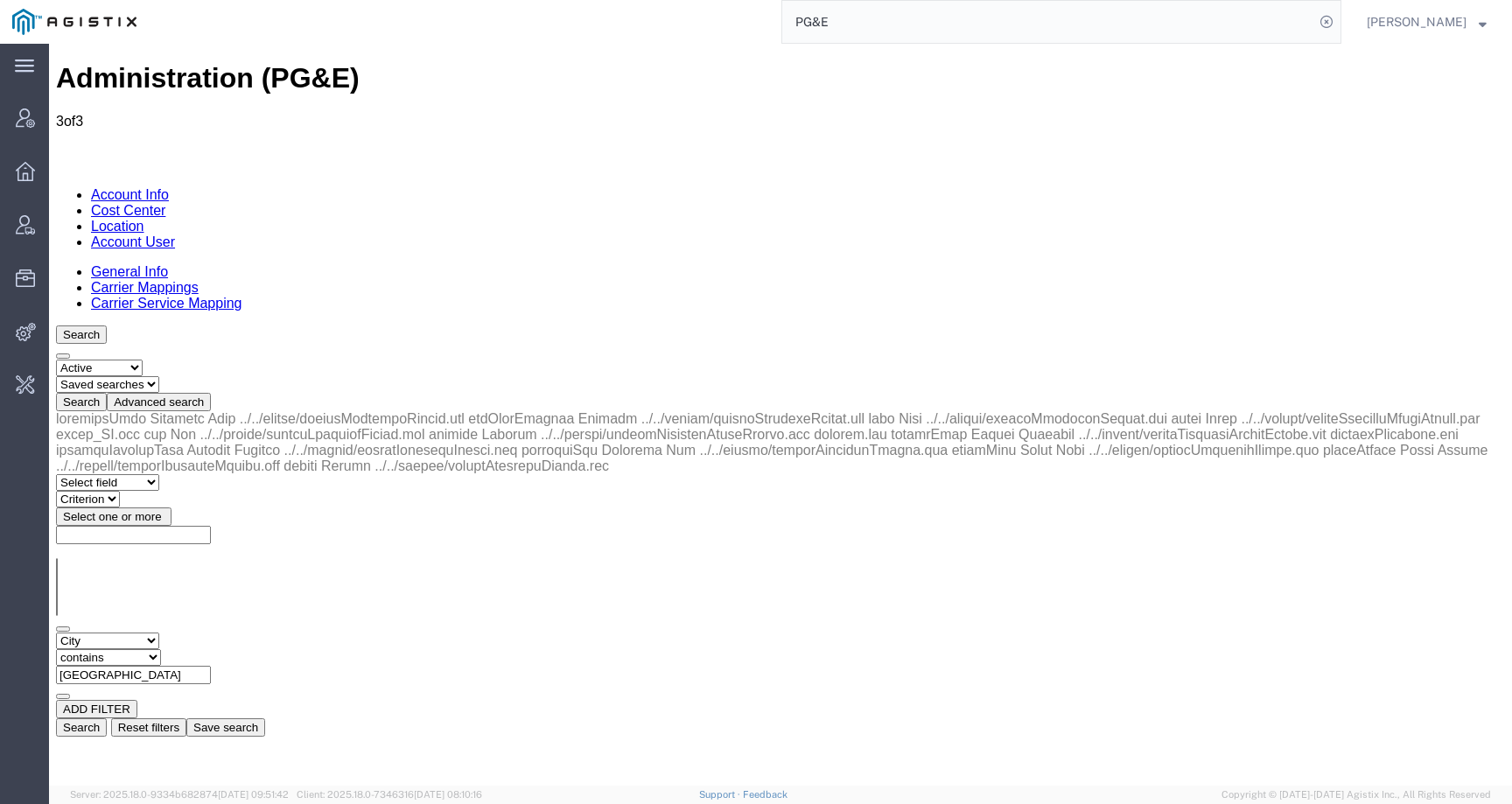
click at [107, 719] on button "Search" at bounding box center [81, 728] width 51 height 18
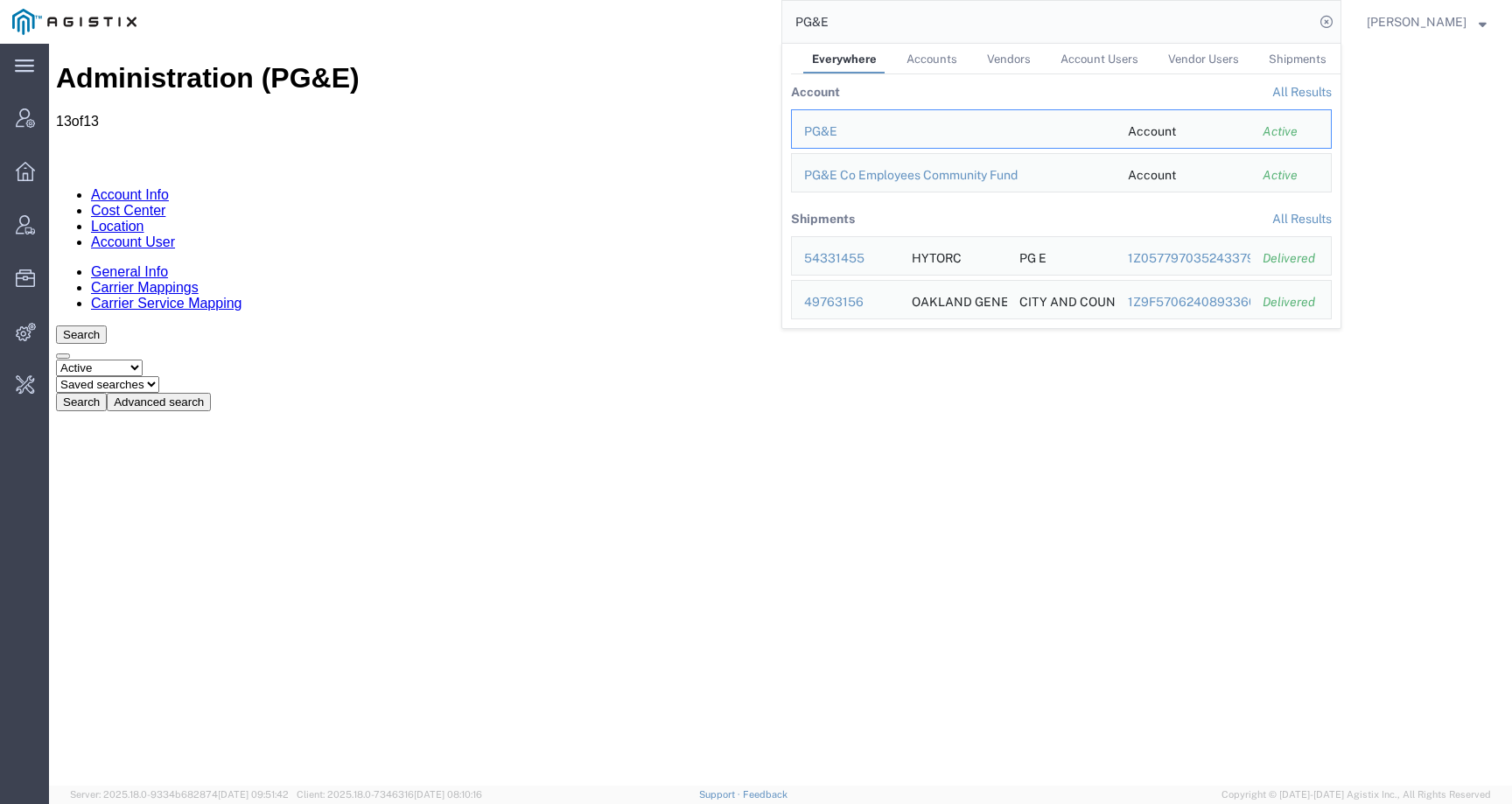
drag, startPoint x: 900, startPoint y: 8, endPoint x: 867, endPoint y: 25, distance: 37.1
click at [867, 25] on input "PG&E" at bounding box center [1048, 22] width 532 height 42
paste input "56665778"
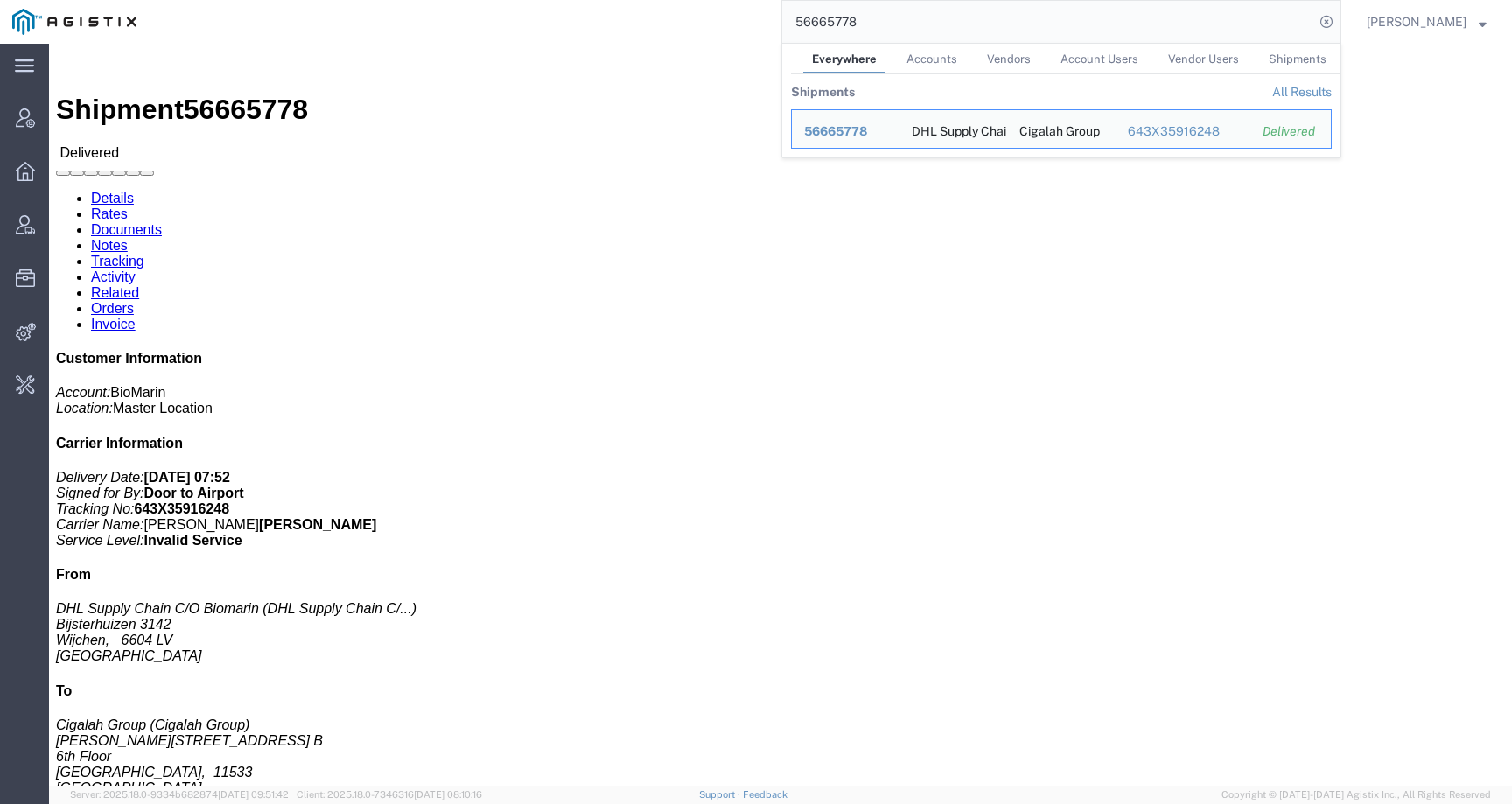
click div "VIM 5MG/VL AT DE IE Pieces: 120.00 Each Total value: EUR SKU: 05391524461978"
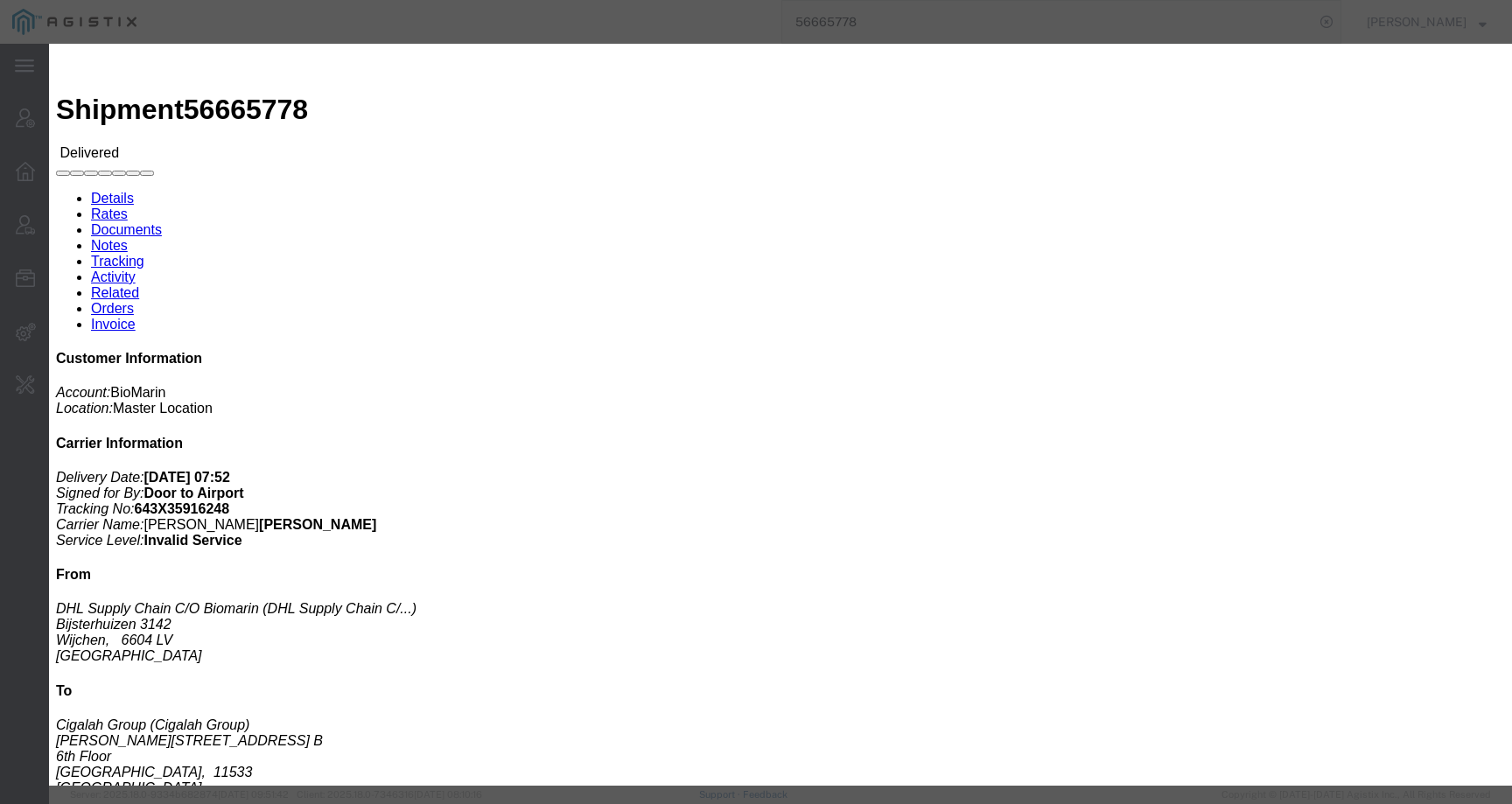
click div
click h2
click button "button"
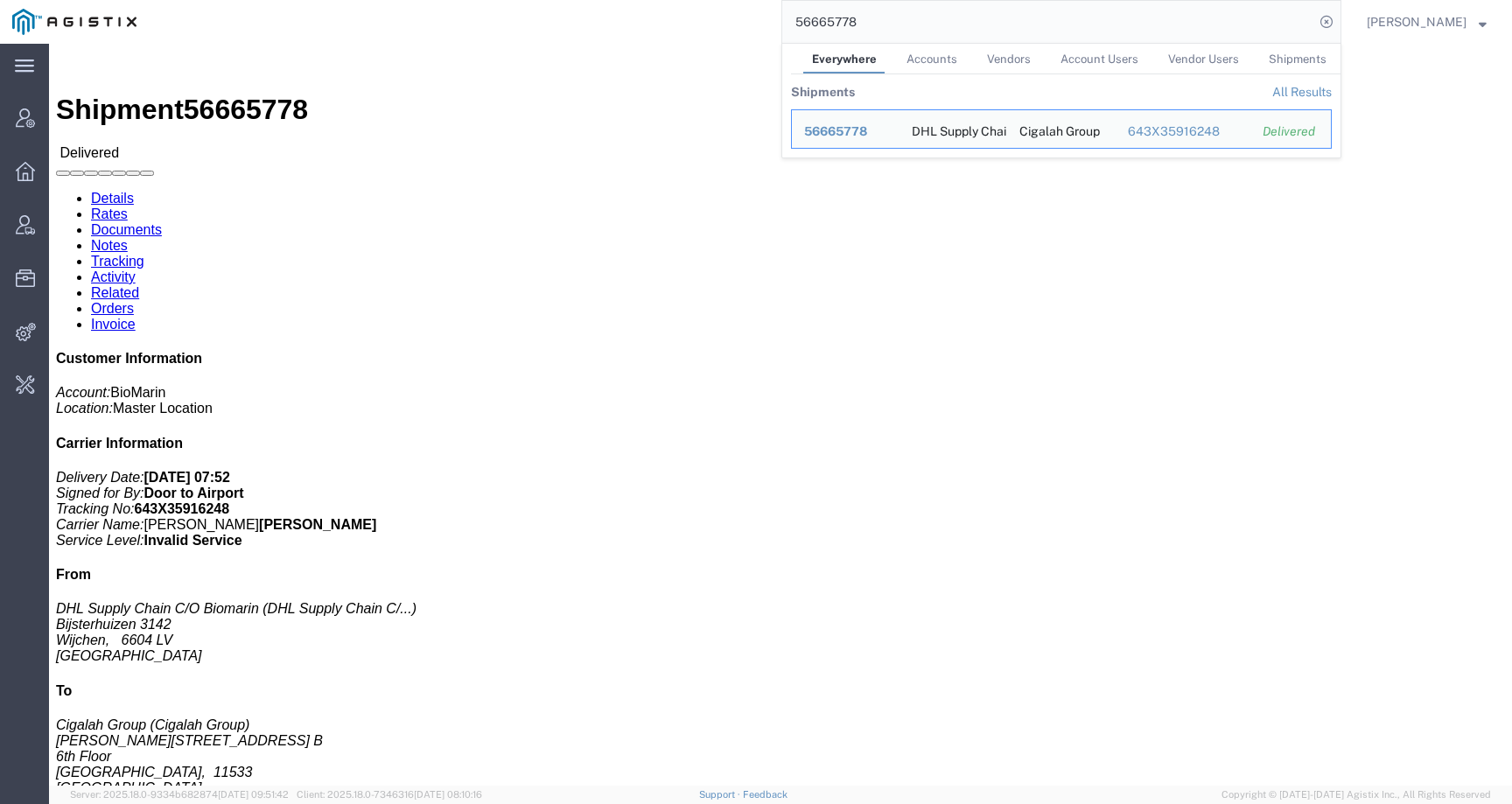
drag, startPoint x: 918, startPoint y: 26, endPoint x: 790, endPoint y: 25, distance: 128.0
click at [790, 25] on div "56665778 Everywhere Accounts Vendors Account Users Vendor Users Shipments Shipm…" at bounding box center [745, 22] width 1192 height 44
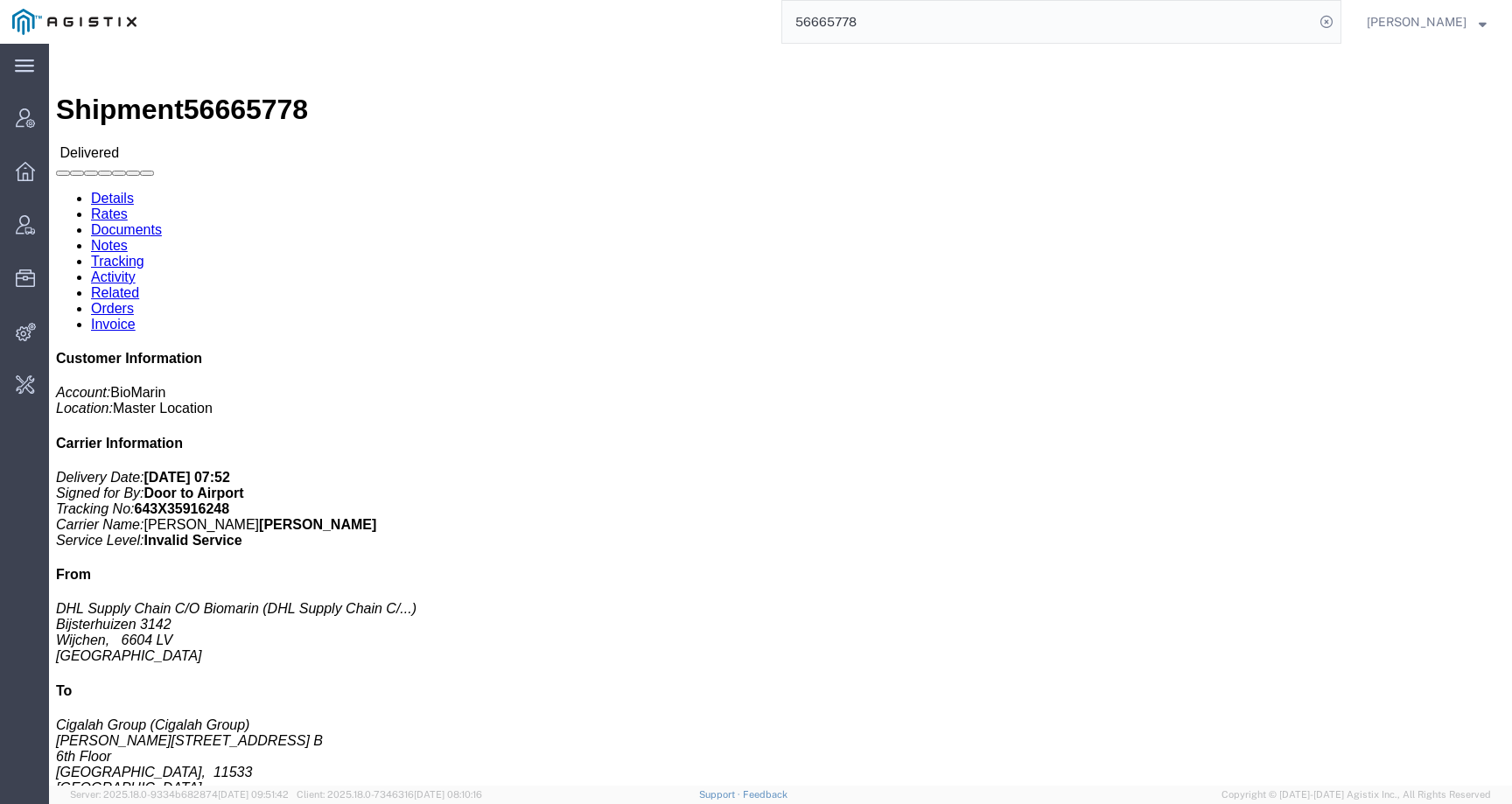
paste input "7"
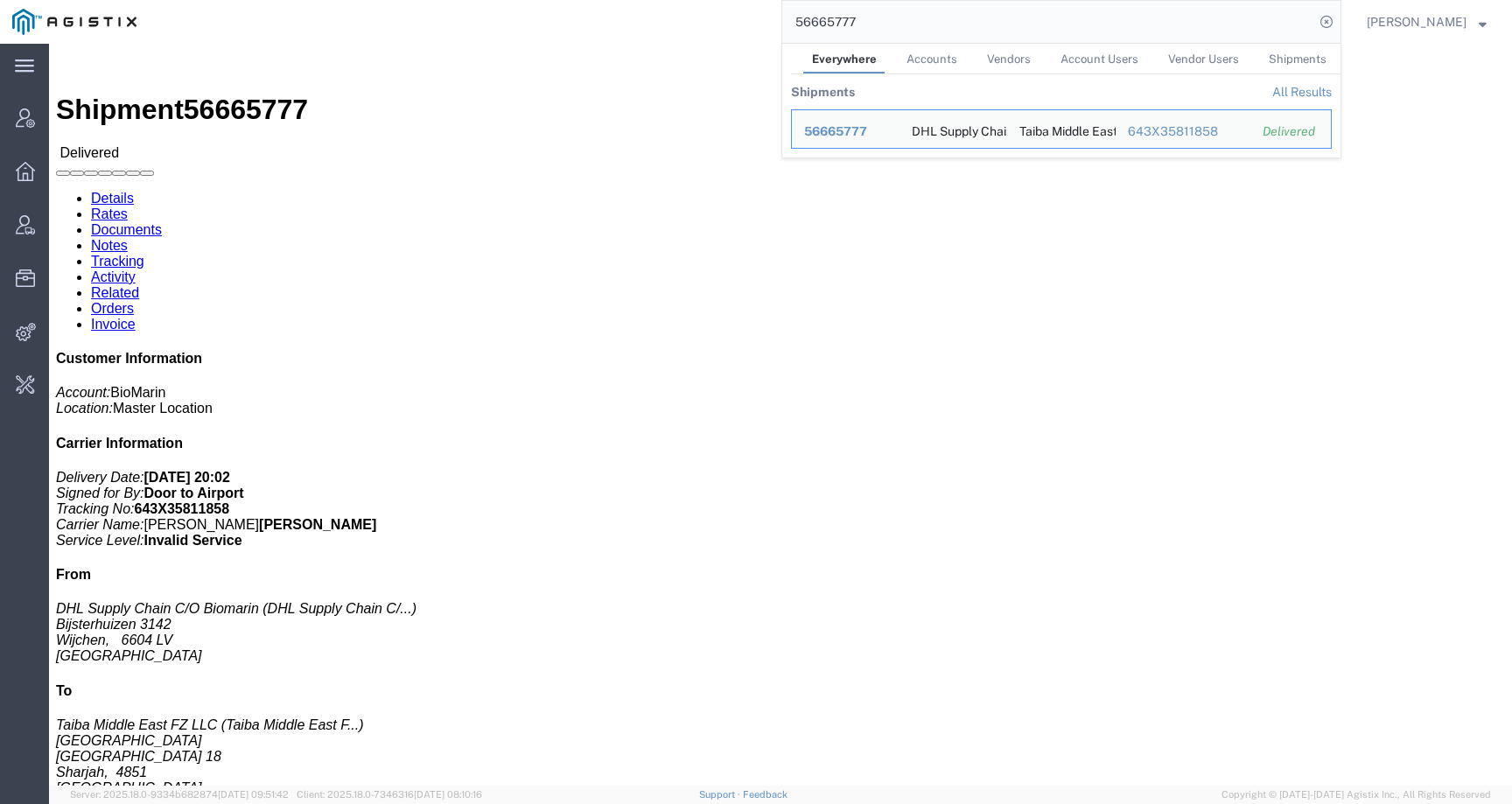
click p "Pieces: 200.00 Each"
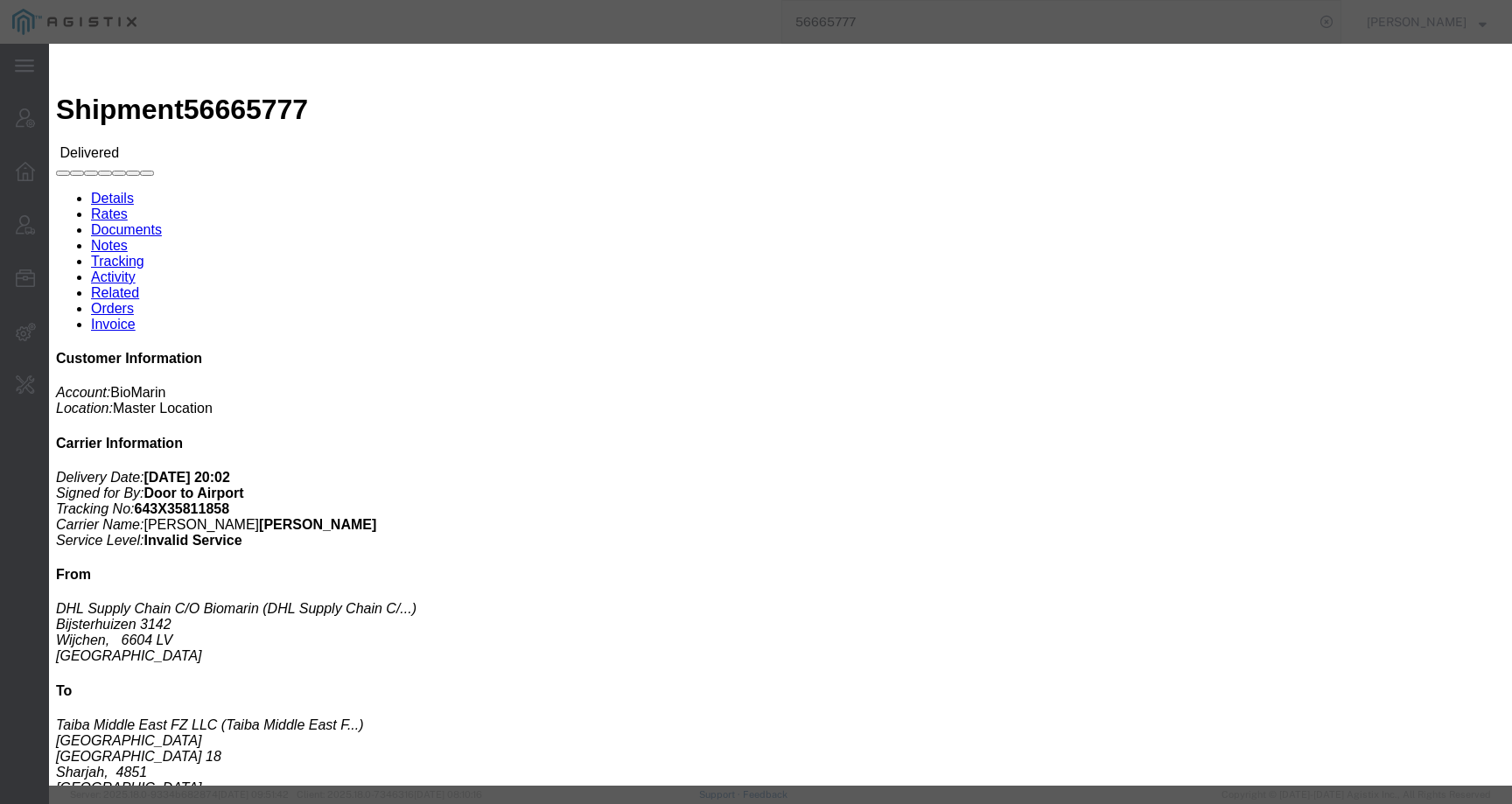
click div
click icon "button"
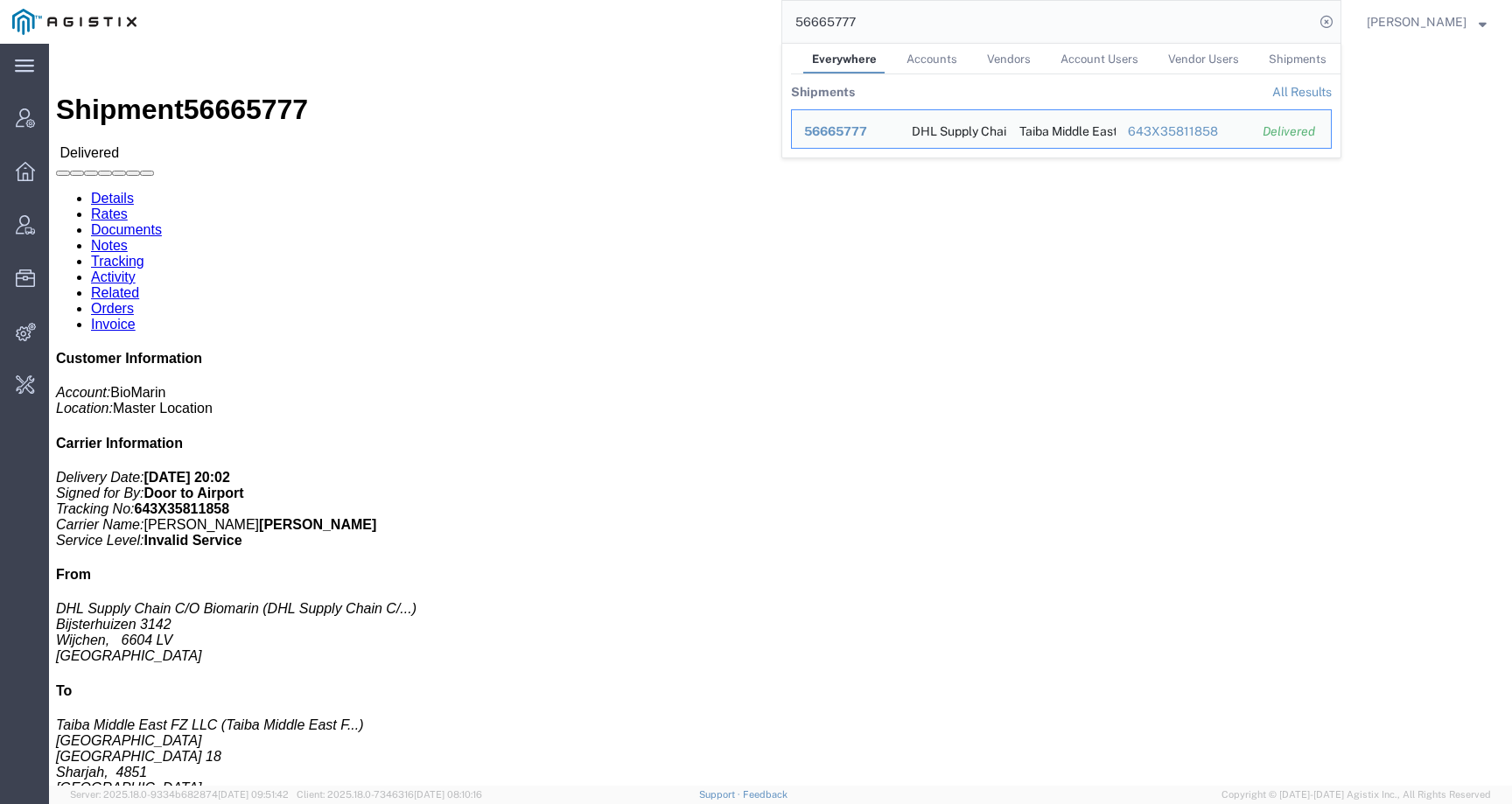
click at [882, 11] on input "56665777" at bounding box center [1048, 22] width 532 height 42
drag, startPoint x: 891, startPoint y: 20, endPoint x: 762, endPoint y: 20, distance: 129.0
click at [765, 20] on div "56665777 Everywhere Accounts Vendors Account Users Vendor Users Shipments Shipm…" at bounding box center [745, 22] width 1192 height 44
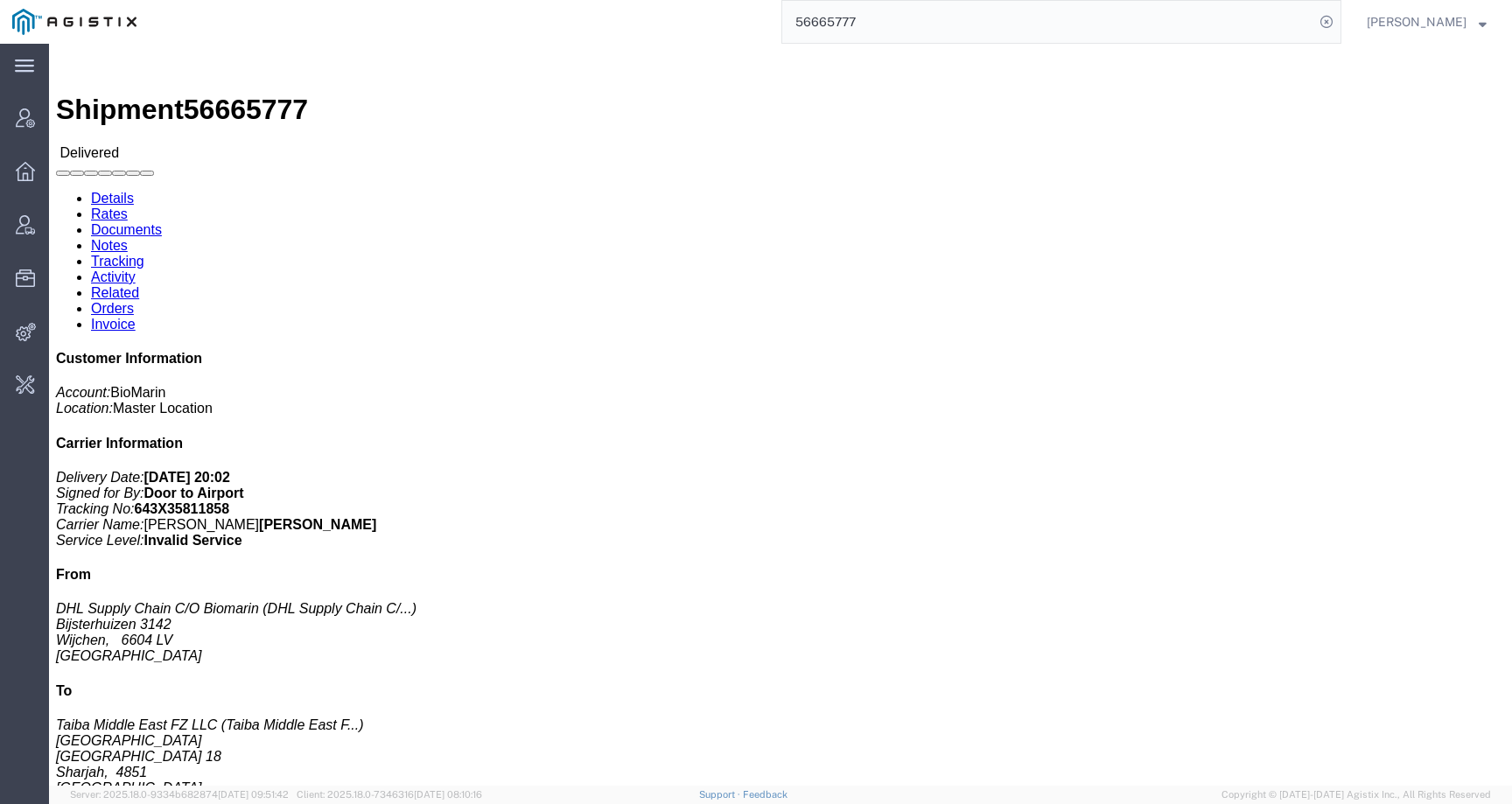
paste input "1693"
type input "56661693"
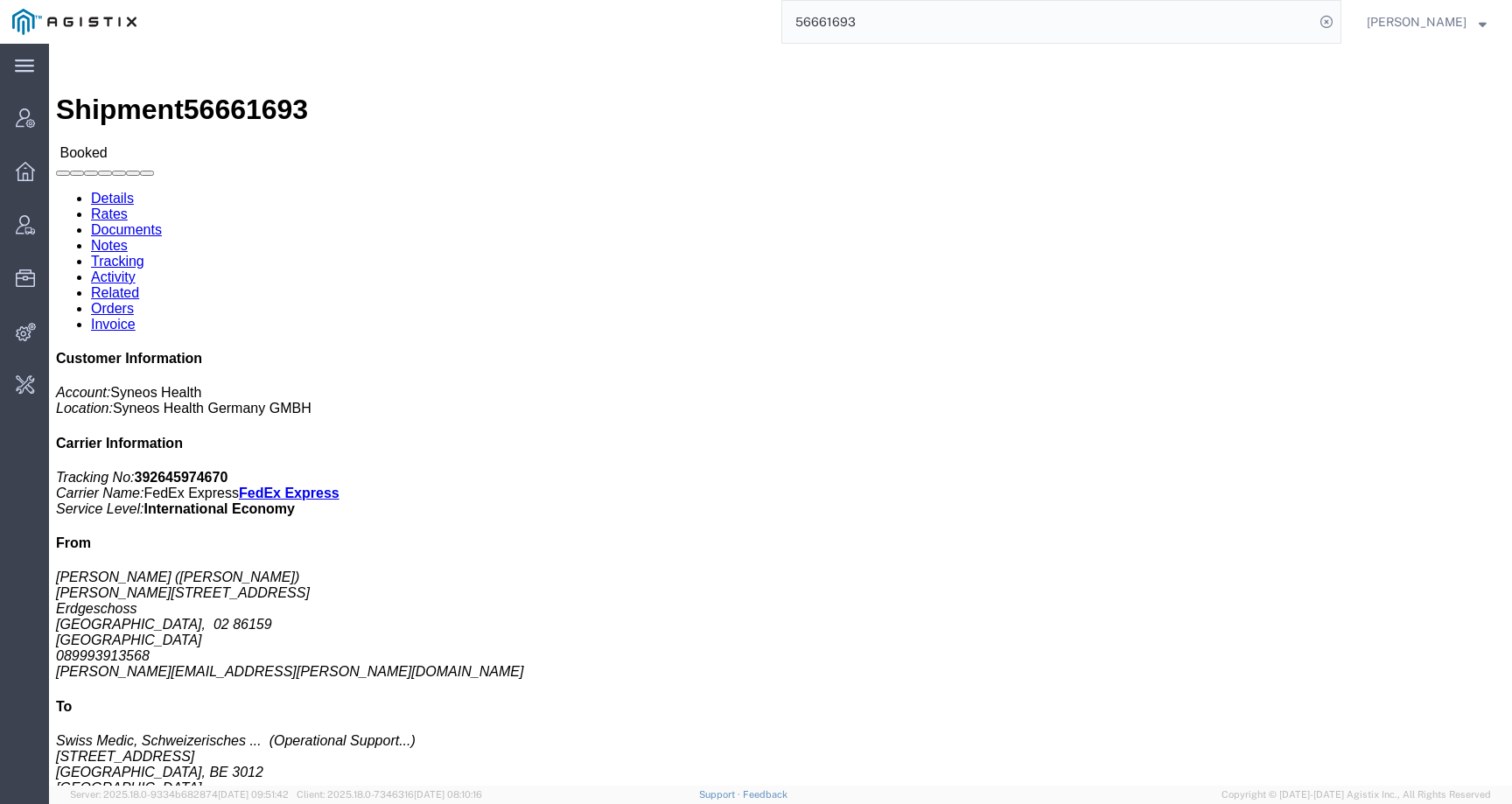
click link "Activity"
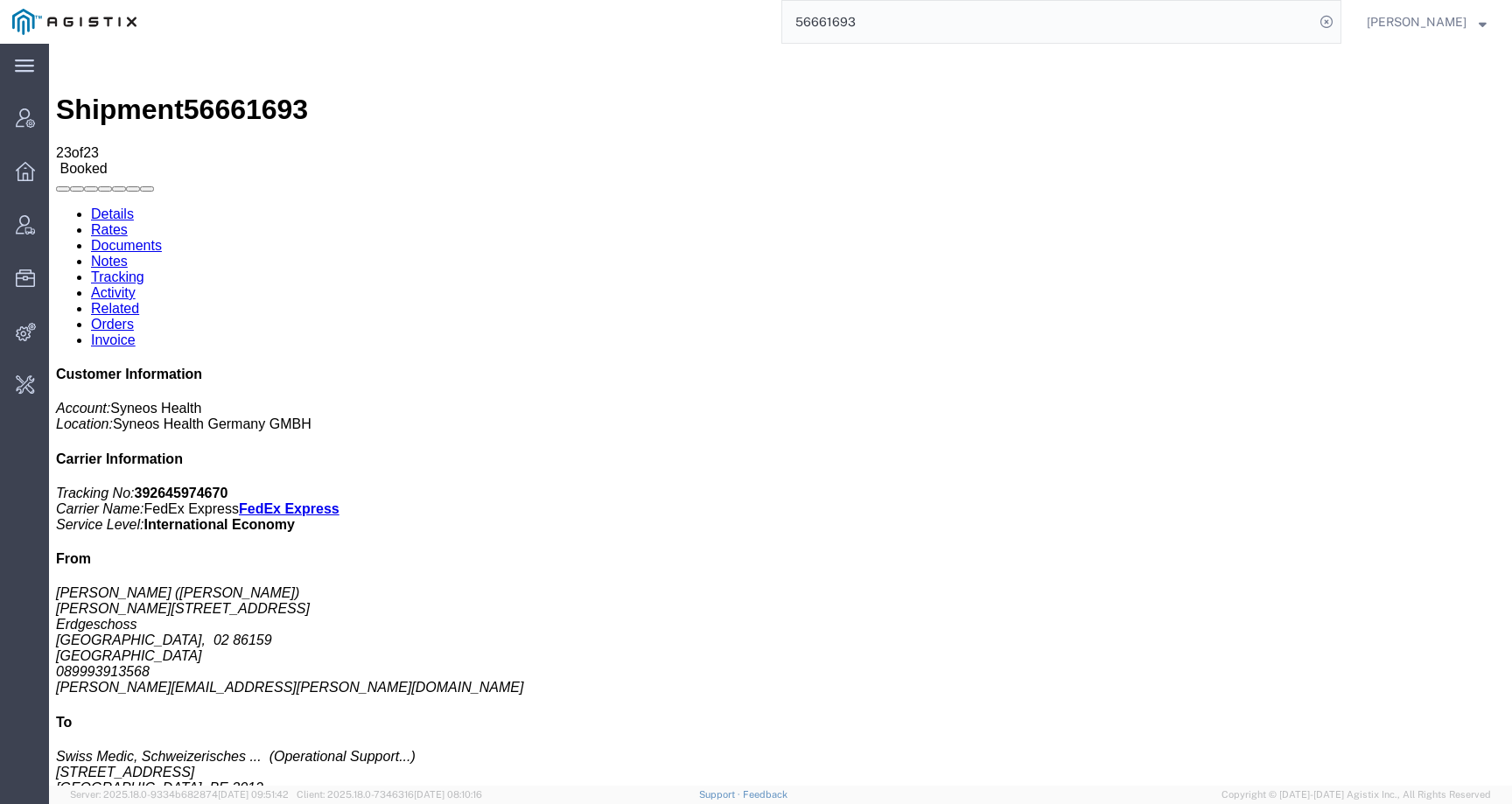
click at [108, 207] on link "Details" at bounding box center [112, 214] width 43 height 15
click at [1338, 22] on icon at bounding box center [1326, 21] width 25 height 25
click link "Activity"
click at [109, 207] on link "Details" at bounding box center [112, 214] width 43 height 15
click span "56661693"
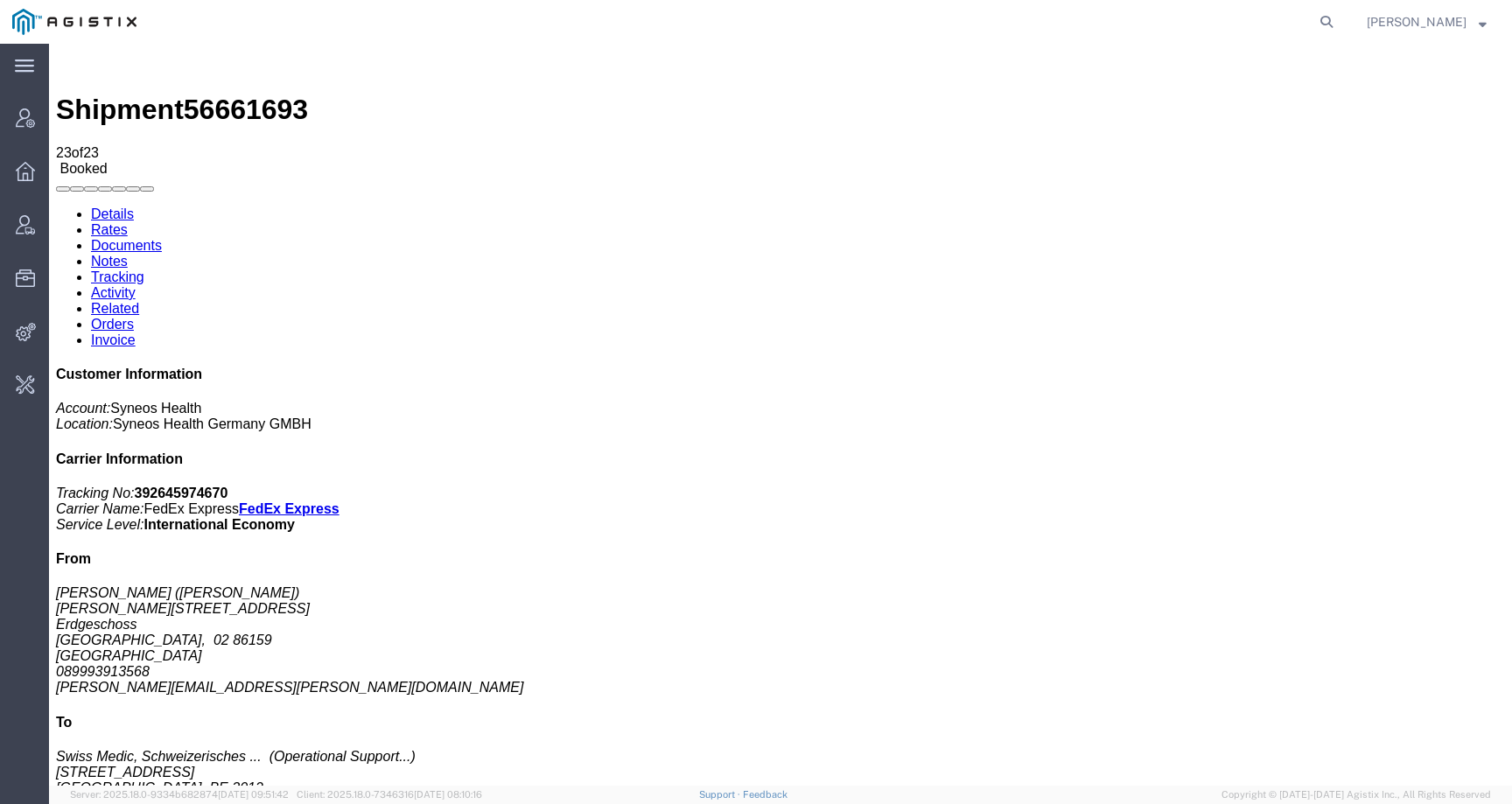
click span "56661693"
copy span "56661693"
click link "Activity"
click at [270, 94] on span "56661693" at bounding box center [245, 109] width 124 height 31
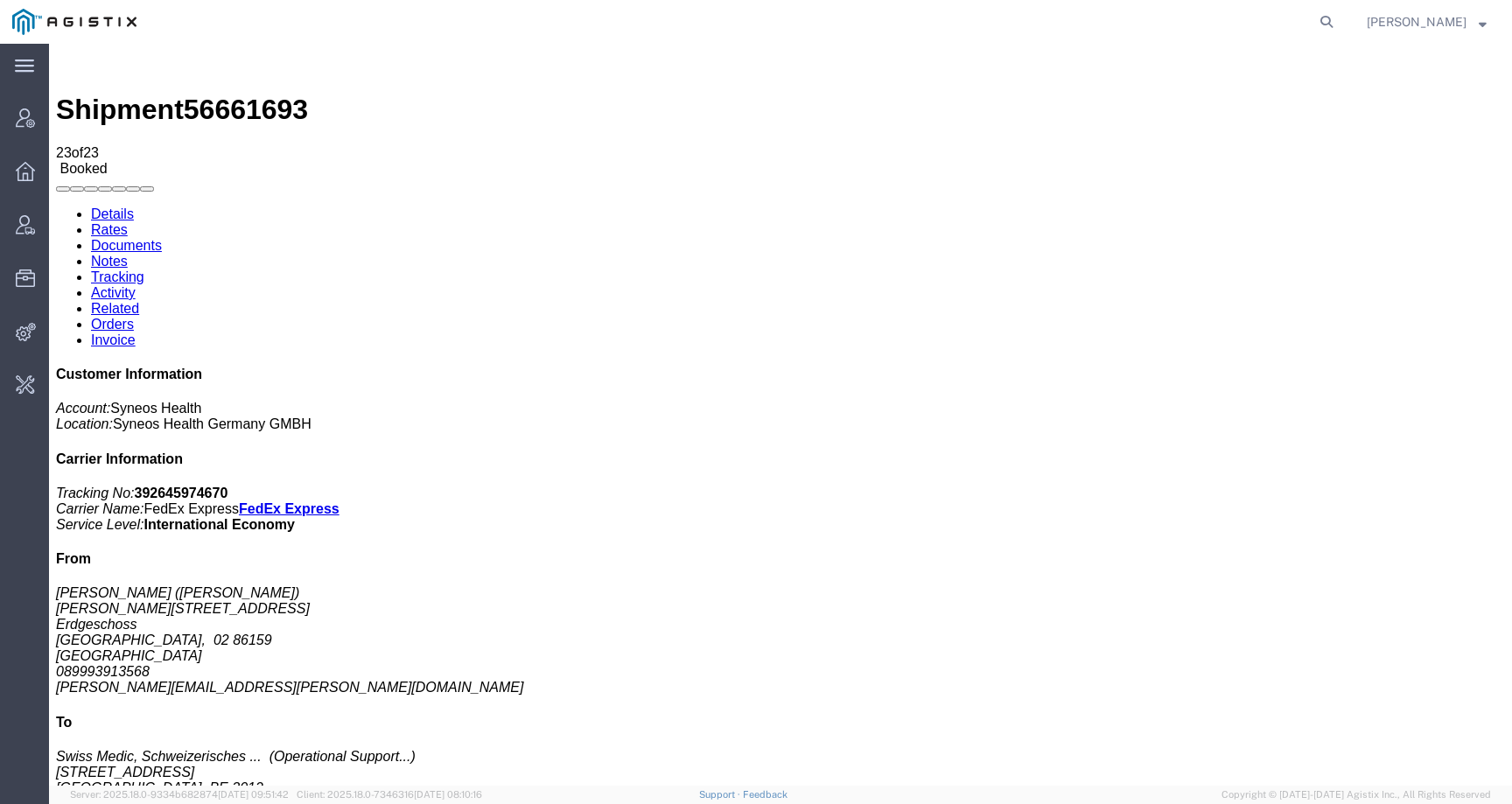
click at [228, 485] on b "392645974670" at bounding box center [182, 493] width 94 height 15
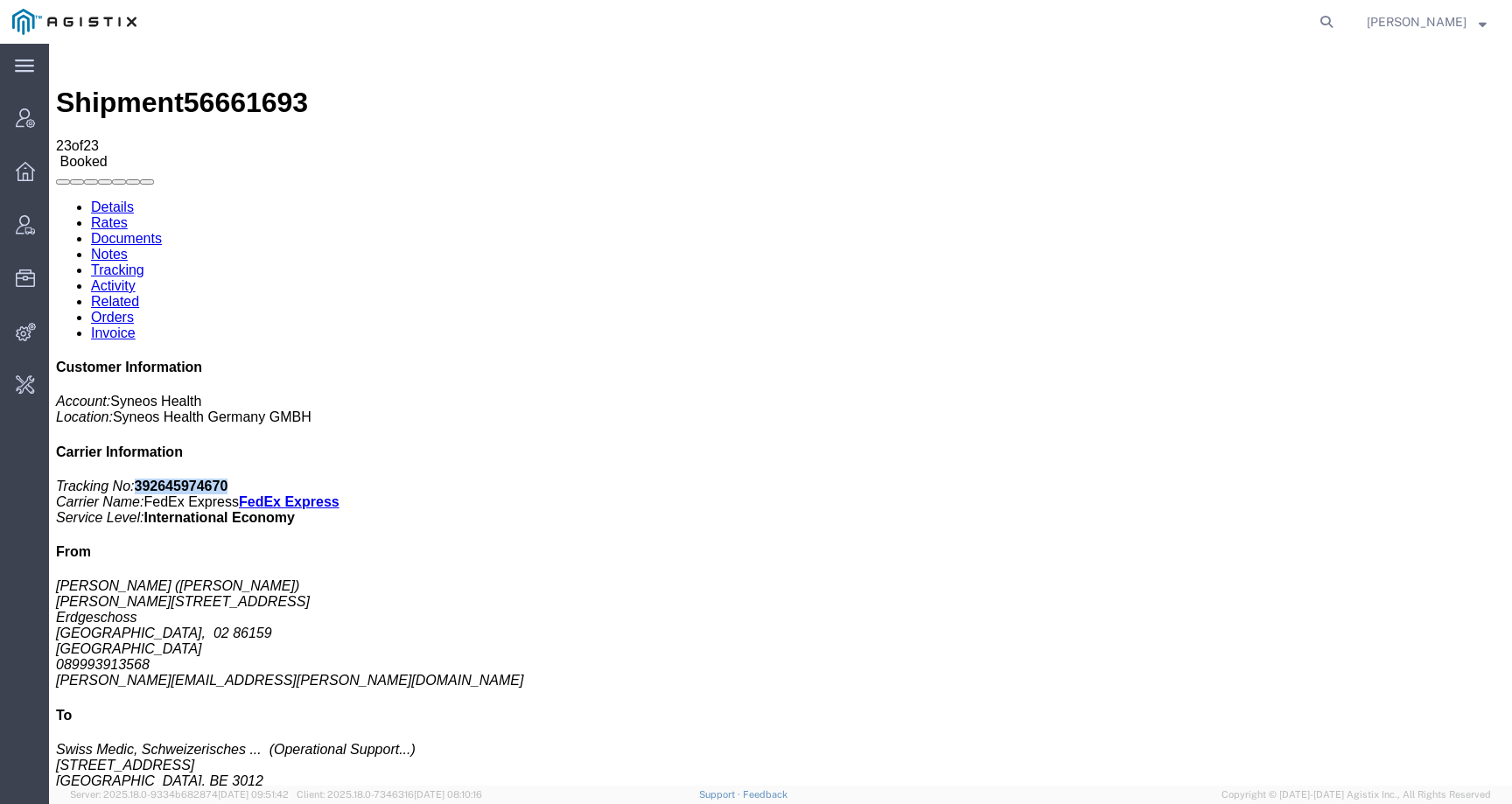
scroll to position [14, 0]
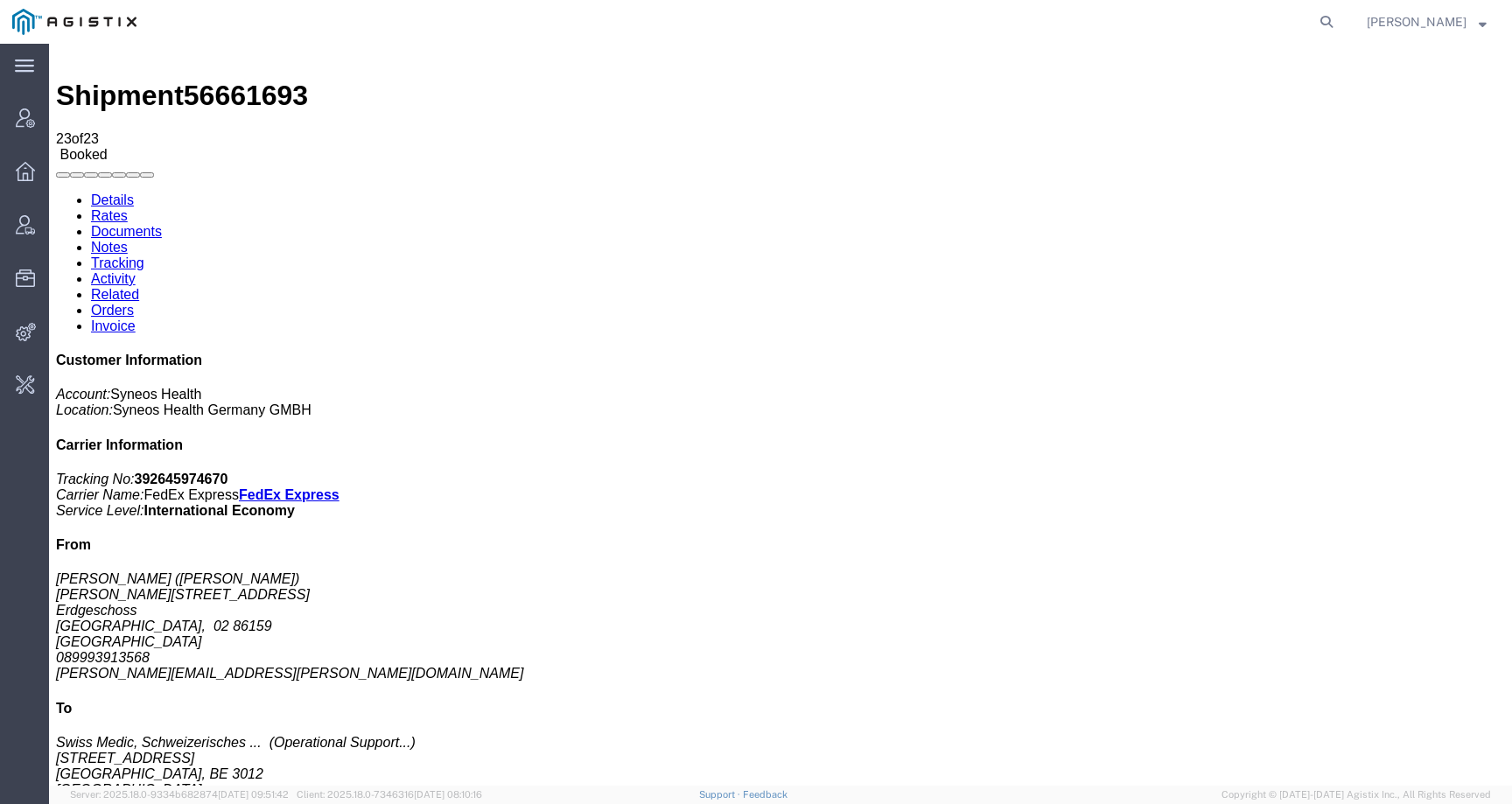
drag, startPoint x: 663, startPoint y: 248, endPoint x: 879, endPoint y: 256, distance: 216.1
copy td "ingrid.rappold@syneoshealth.com"
click at [1338, 28] on icon at bounding box center [1326, 21] width 25 height 25
click at [1280, 28] on input "search" at bounding box center [1048, 22] width 532 height 42
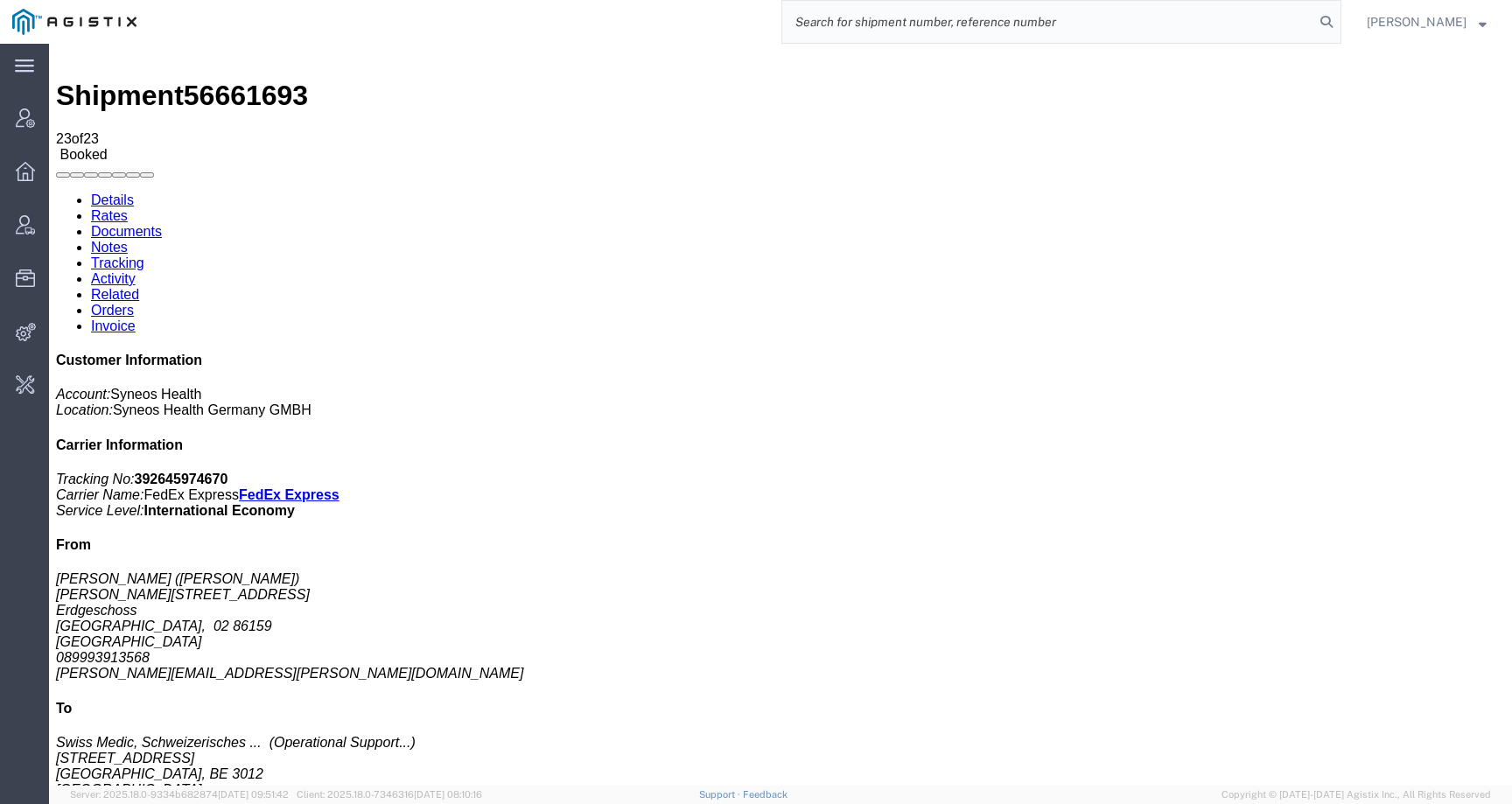
paste input "ingrid.rappold@syneoshealth.com"
type input "ingrid.rappold@syneoshealth.com"
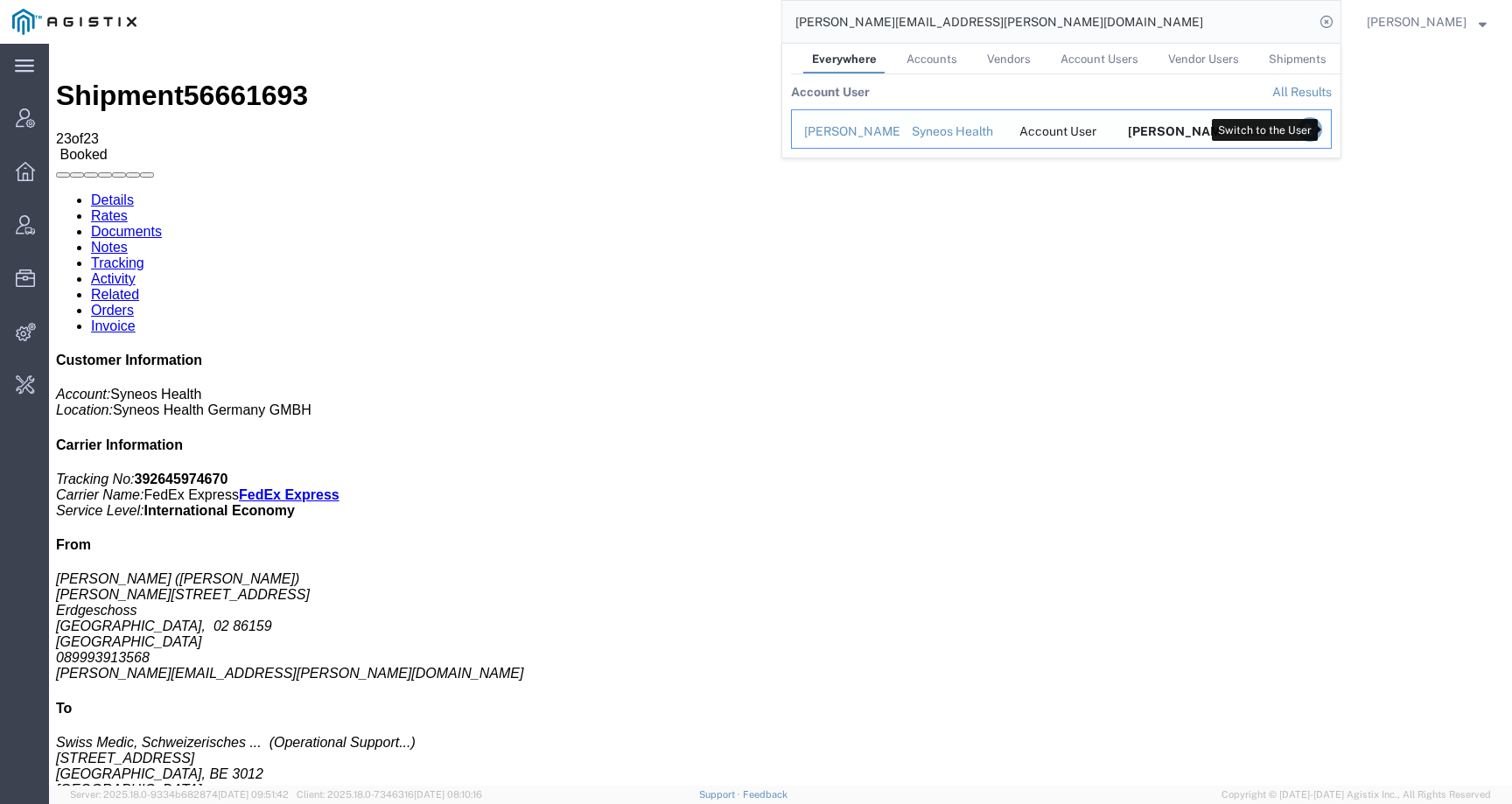
click at [1322, 128] on icon "Search Results" at bounding box center [1310, 130] width 25 height 25
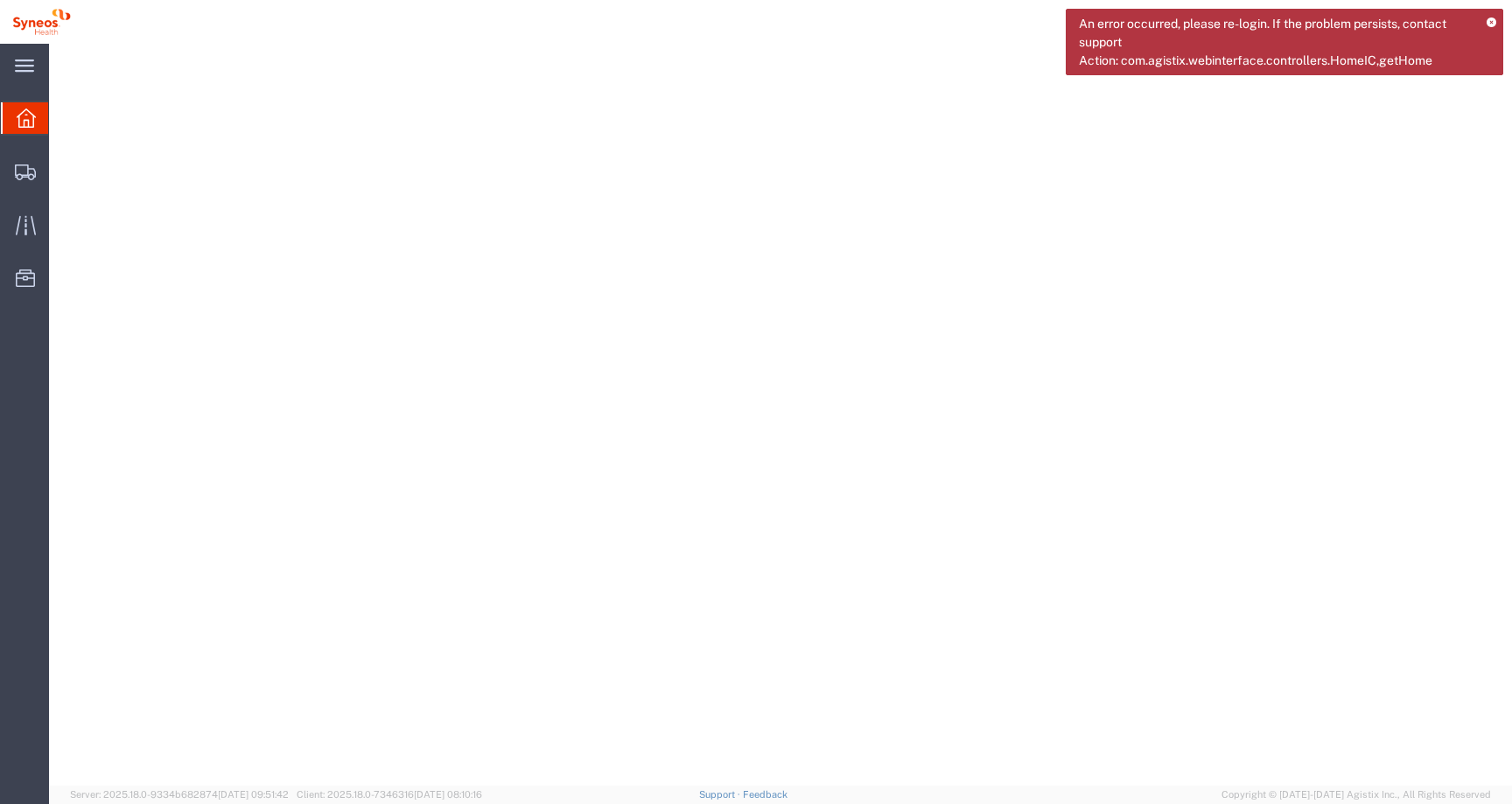
click at [1484, 18] on div "An error occurred, please re-login. If the problem persists, contact support Ac…" at bounding box center [1284, 42] width 438 height 66
click at [1497, 24] on div "An error occurred, please re-login. If the problem persists, contact support Ac…" at bounding box center [1284, 42] width 438 height 66
click at [1495, 22] on icon at bounding box center [1491, 23] width 9 height 9
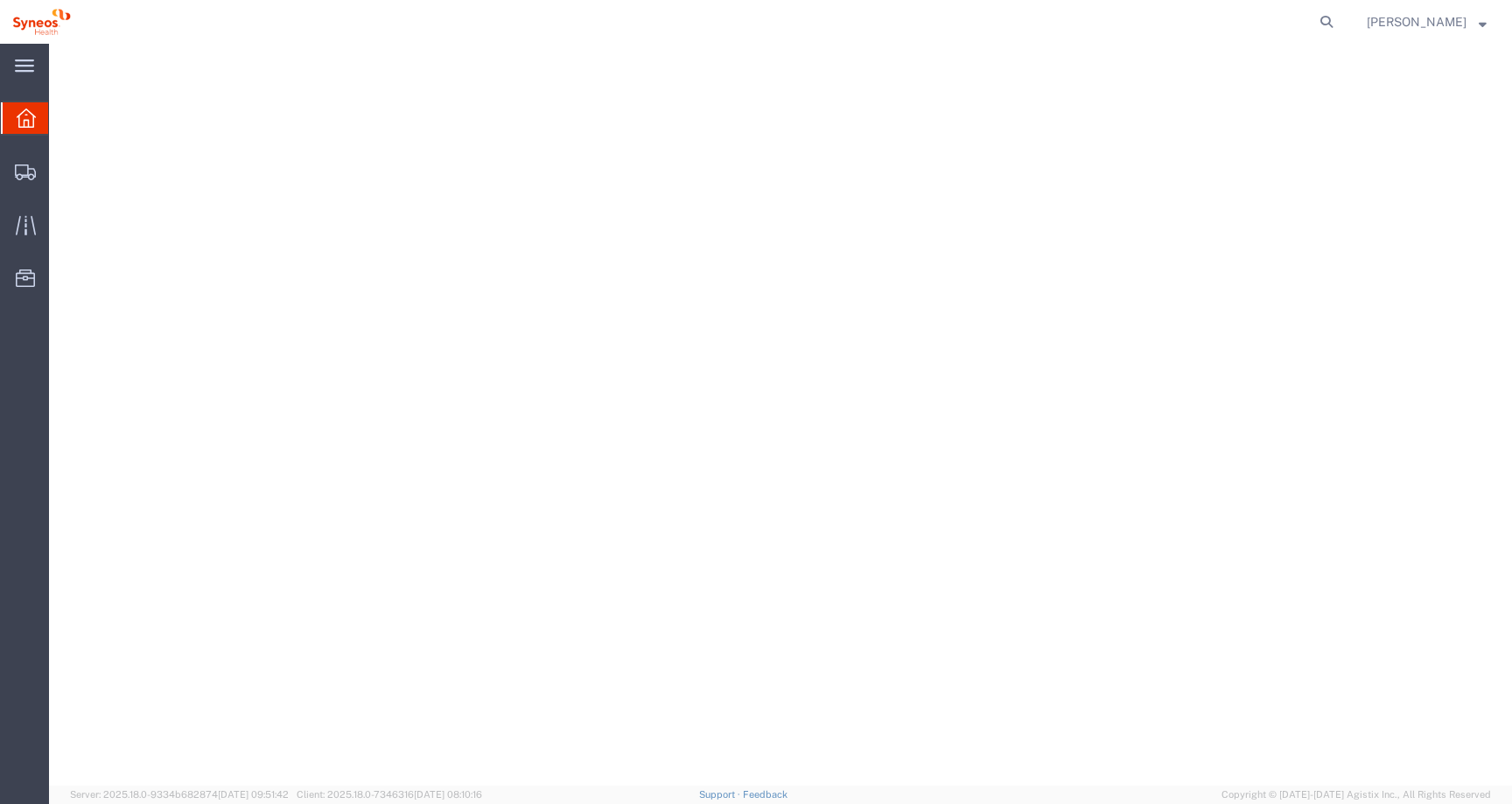
click at [1495, 22] on div "[PERSON_NAME]" at bounding box center [1427, 22] width 146 height 44
click at [1447, 22] on span "[PERSON_NAME]" at bounding box center [1416, 21] width 100 height 19
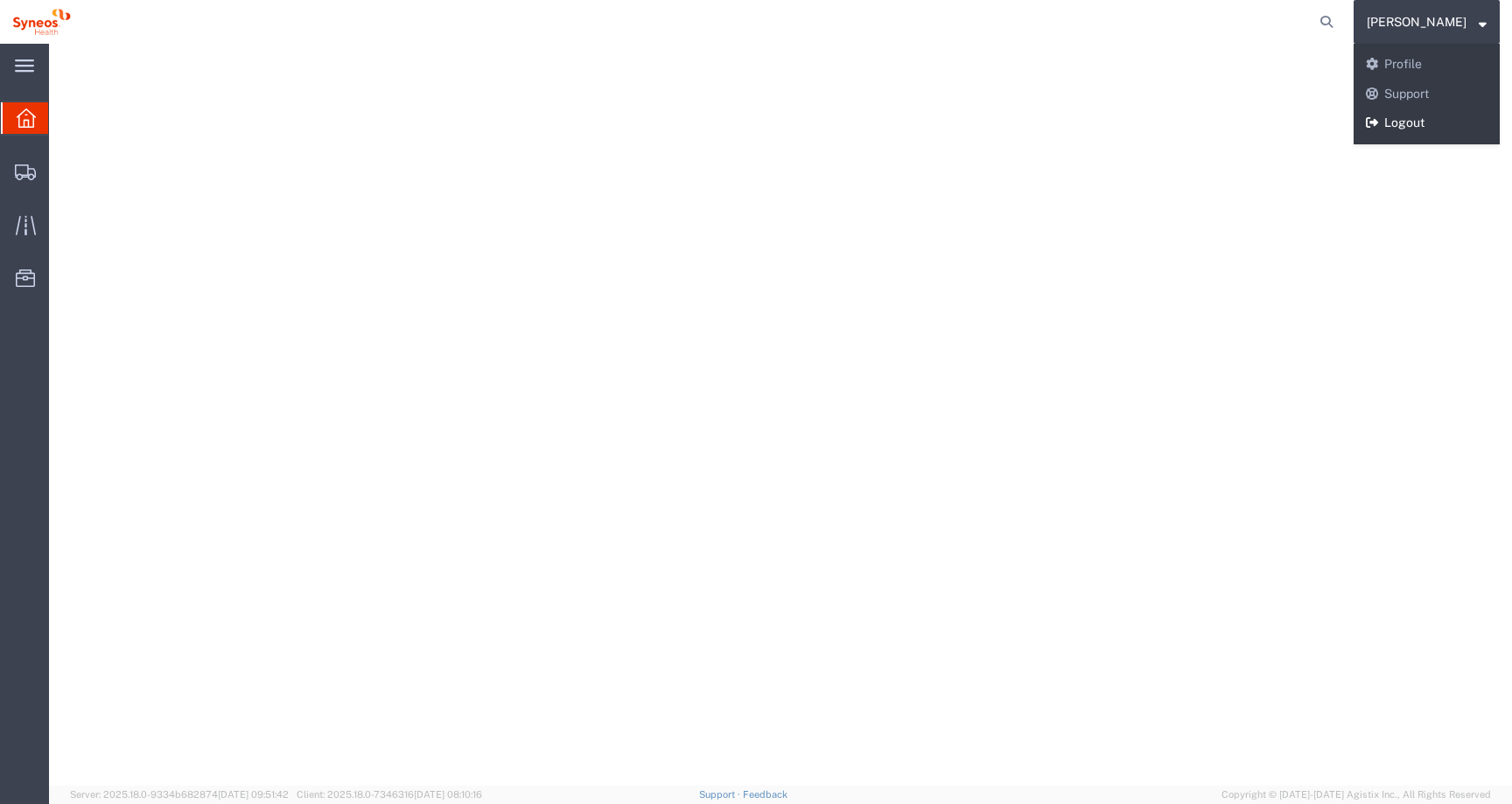
click at [1405, 126] on link "Logout" at bounding box center [1427, 123] width 146 height 29
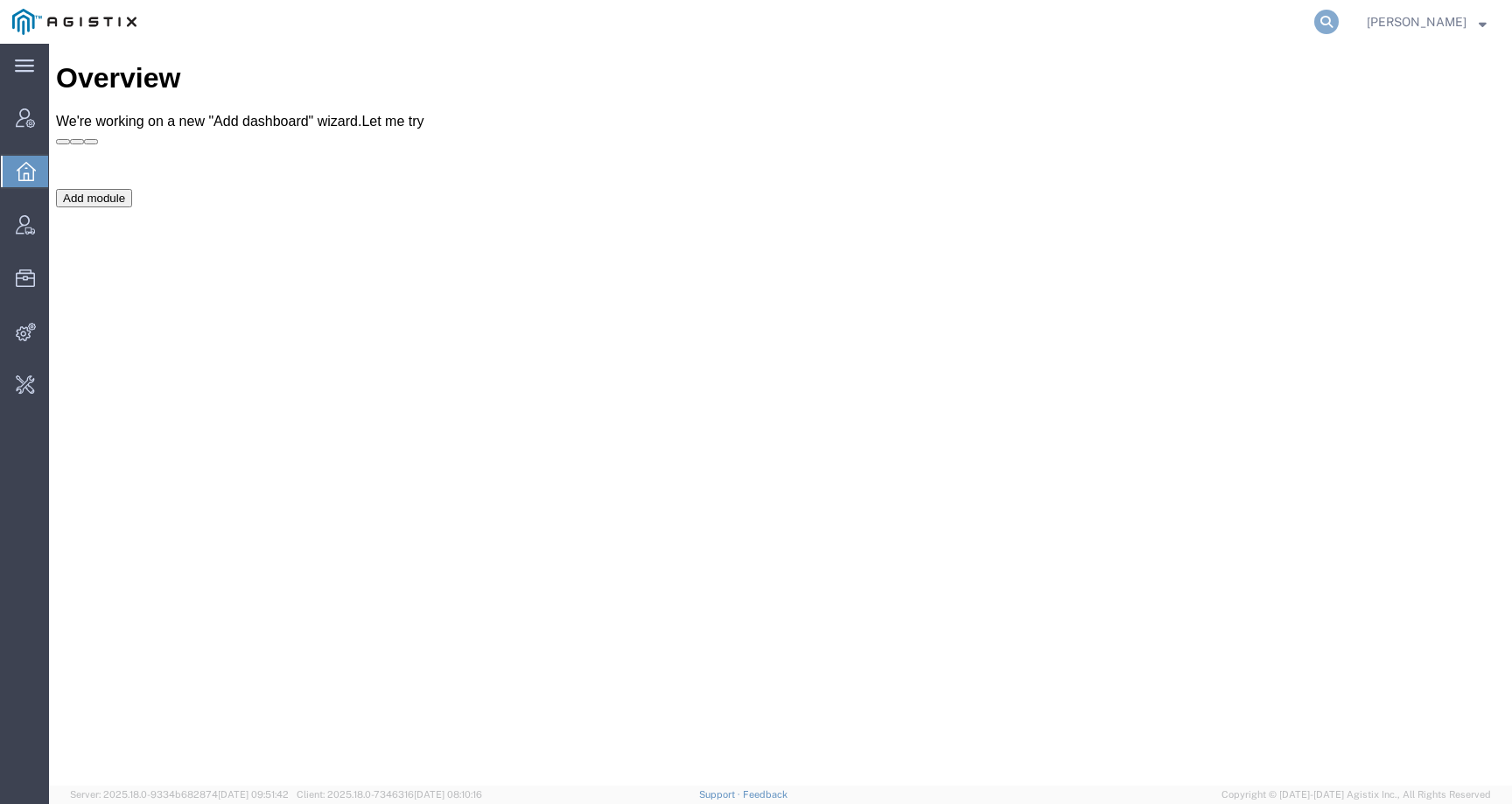
click at [1338, 32] on icon at bounding box center [1326, 21] width 25 height 25
click at [1298, 25] on input "search" at bounding box center [1048, 22] width 532 height 42
paste input "56661693"
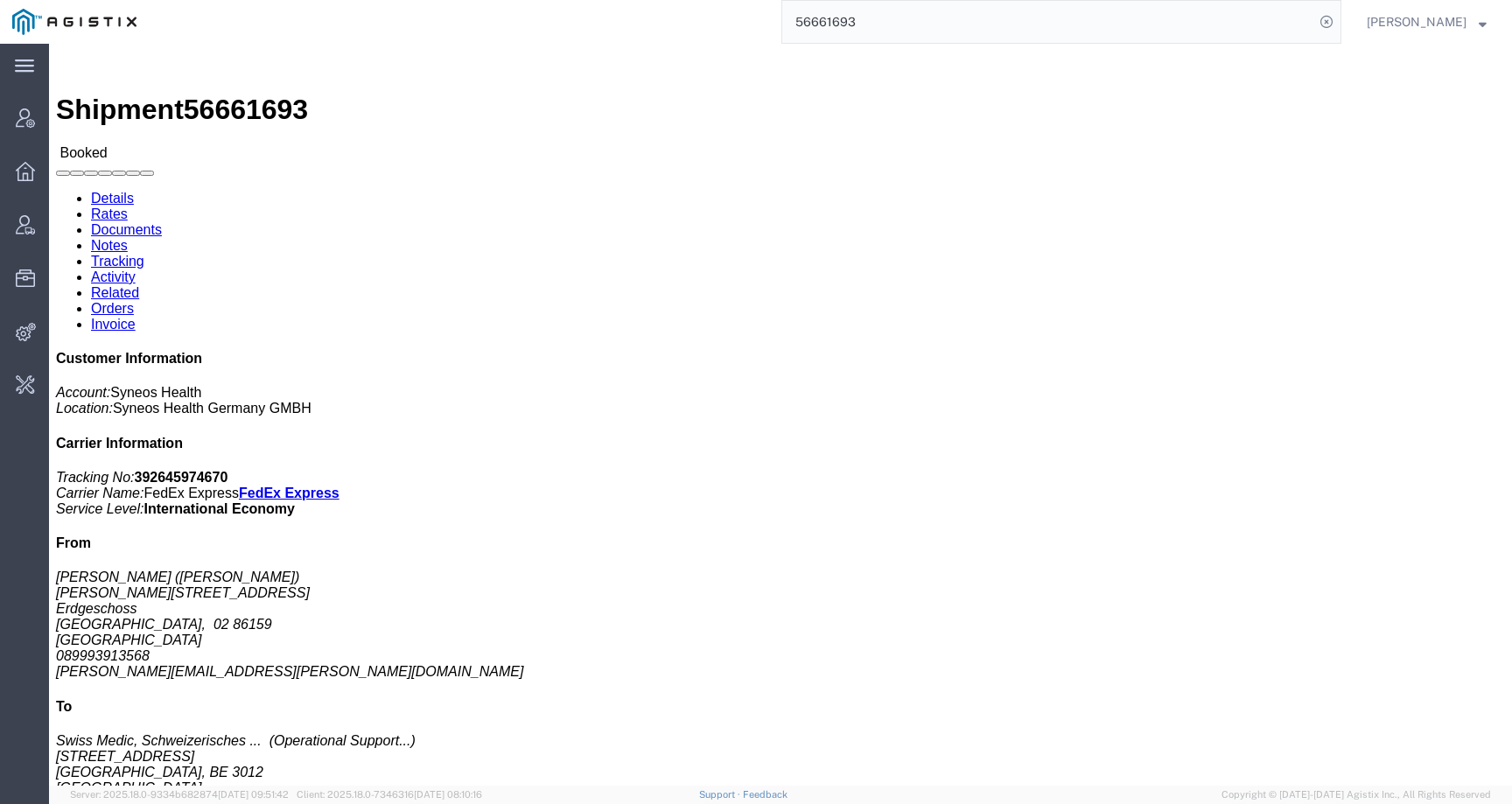
click link "Activity"
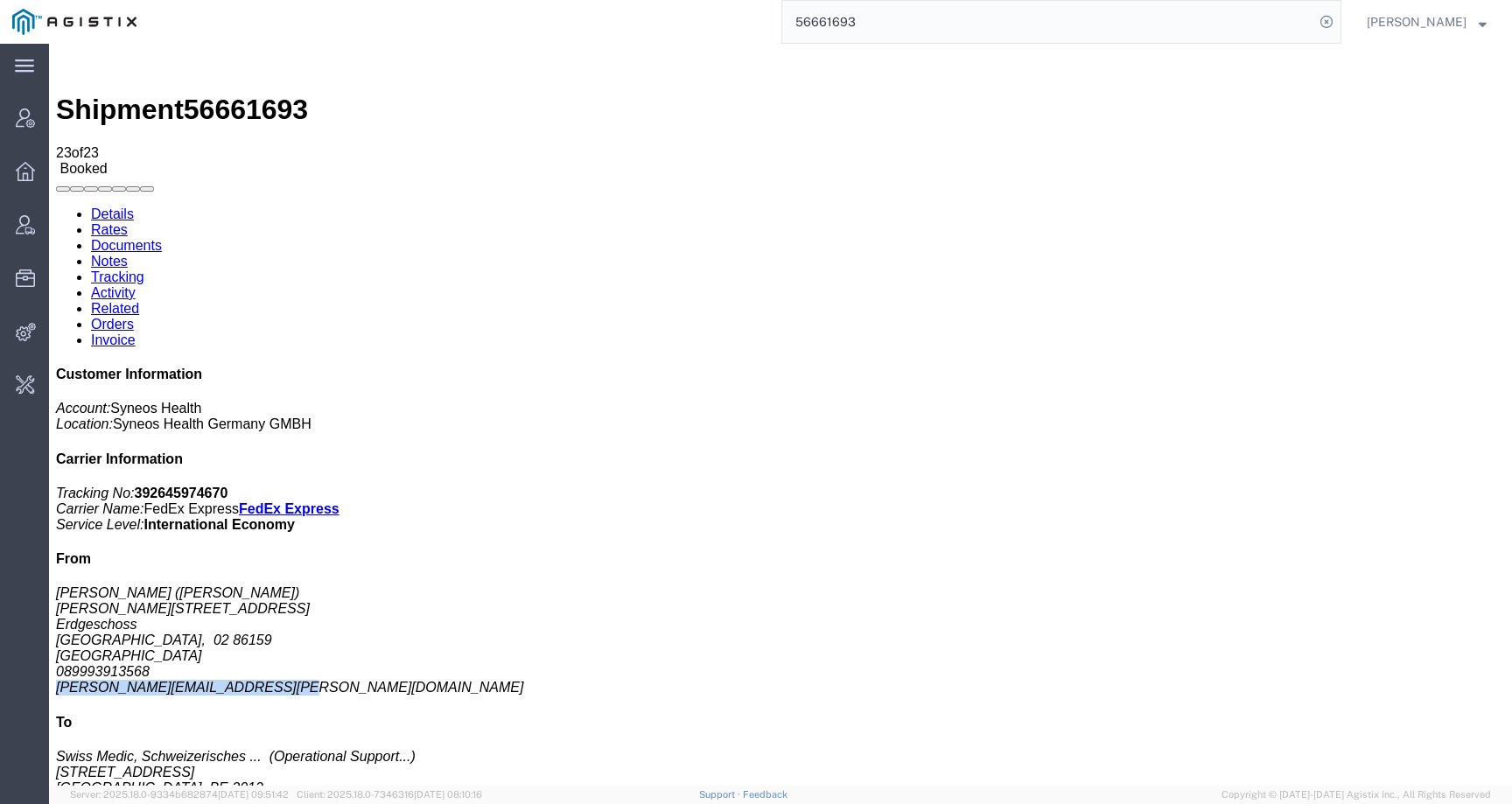
drag, startPoint x: 1382, startPoint y: 469, endPoint x: 1173, endPoint y: 472, distance: 209.0
click at [1172, 472] on div "Customer Information Account: Syneos Health Location: Syneos Health Germany GMB…" at bounding box center [780, 678] width 1449 height 624
copy address "ingrid.rappold@syneoshealth.com"
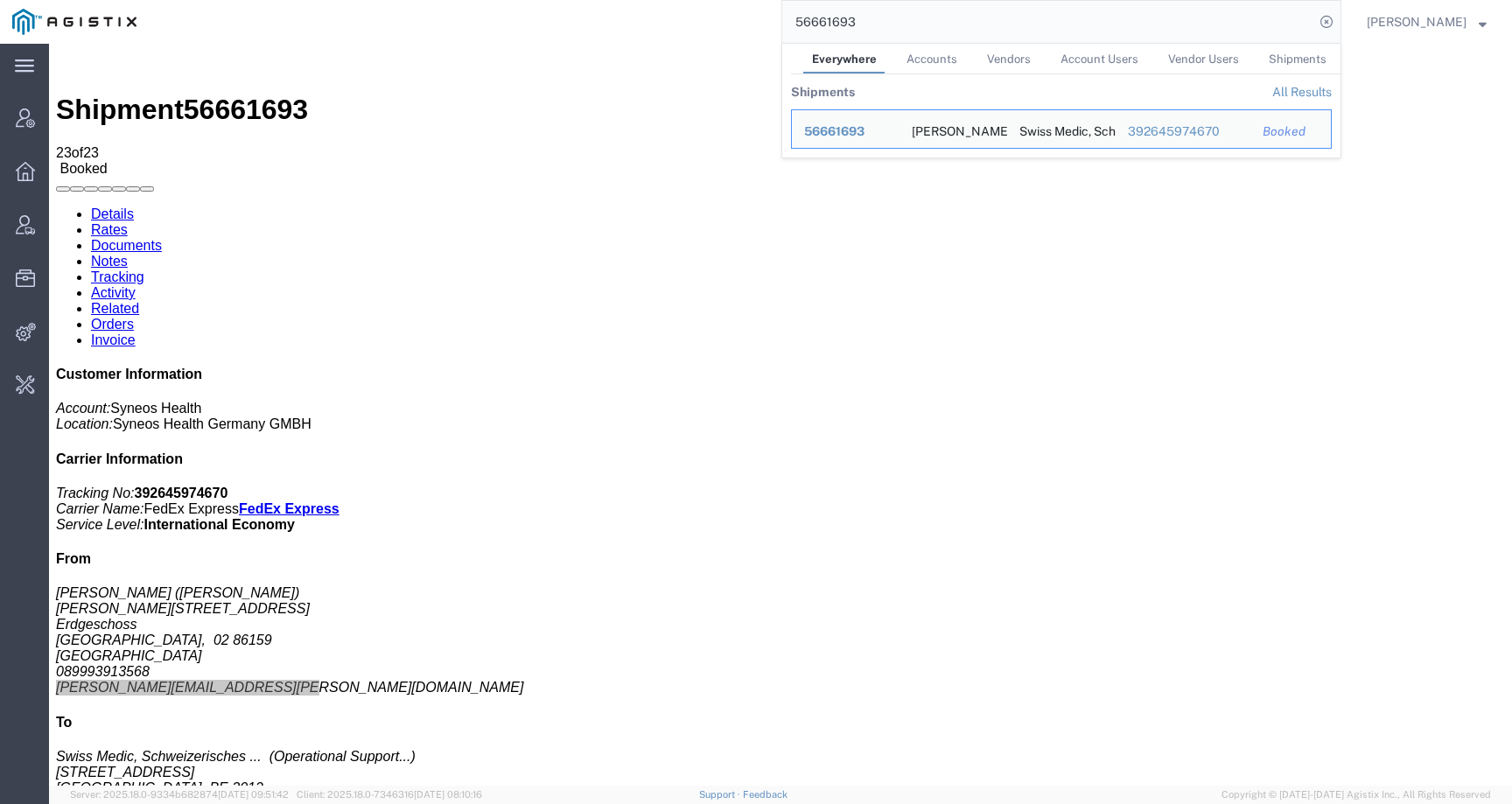
drag, startPoint x: 893, startPoint y: 17, endPoint x: 771, endPoint y: 17, distance: 122.0
click at [771, 17] on div "56661693 Everywhere Accounts Vendors Account Users Vendor Users Shipments Shipm…" at bounding box center [745, 22] width 1192 height 44
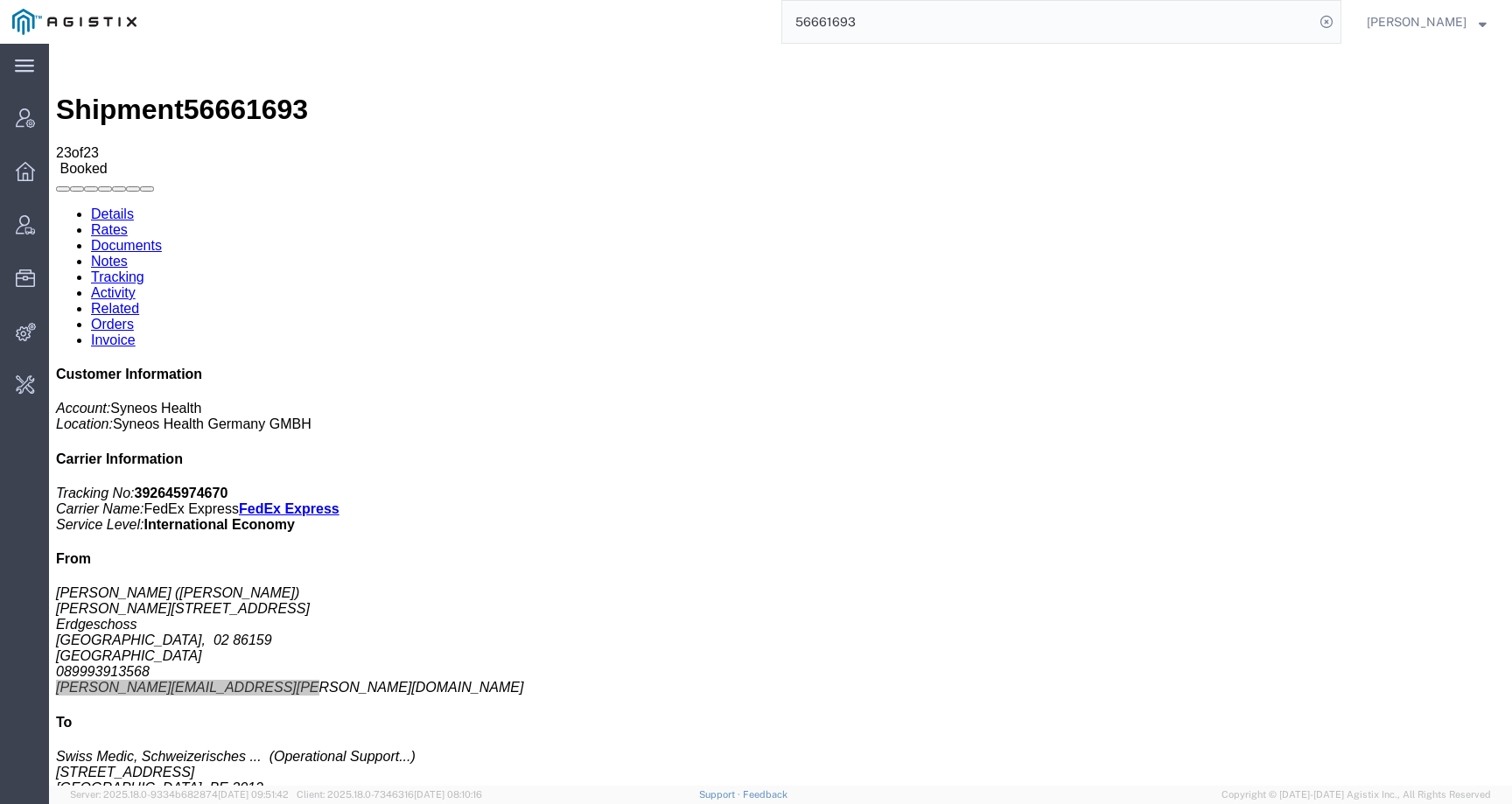
paste input "ingrid.rappold@syneoshealth.com"
type input "ingrid.rappold@syneoshealth.com"
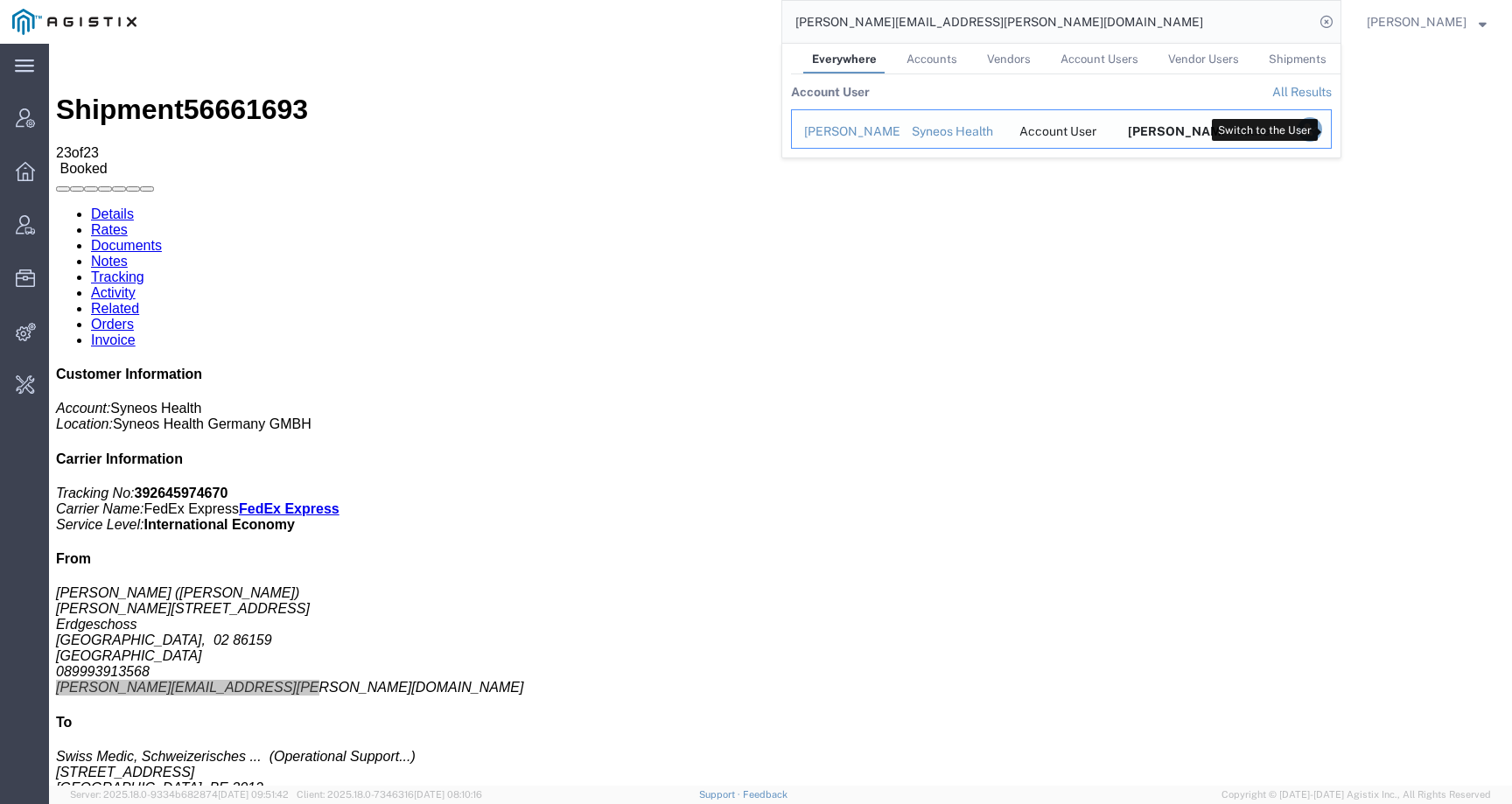
click at [1322, 130] on icon "Search Results" at bounding box center [1310, 130] width 25 height 25
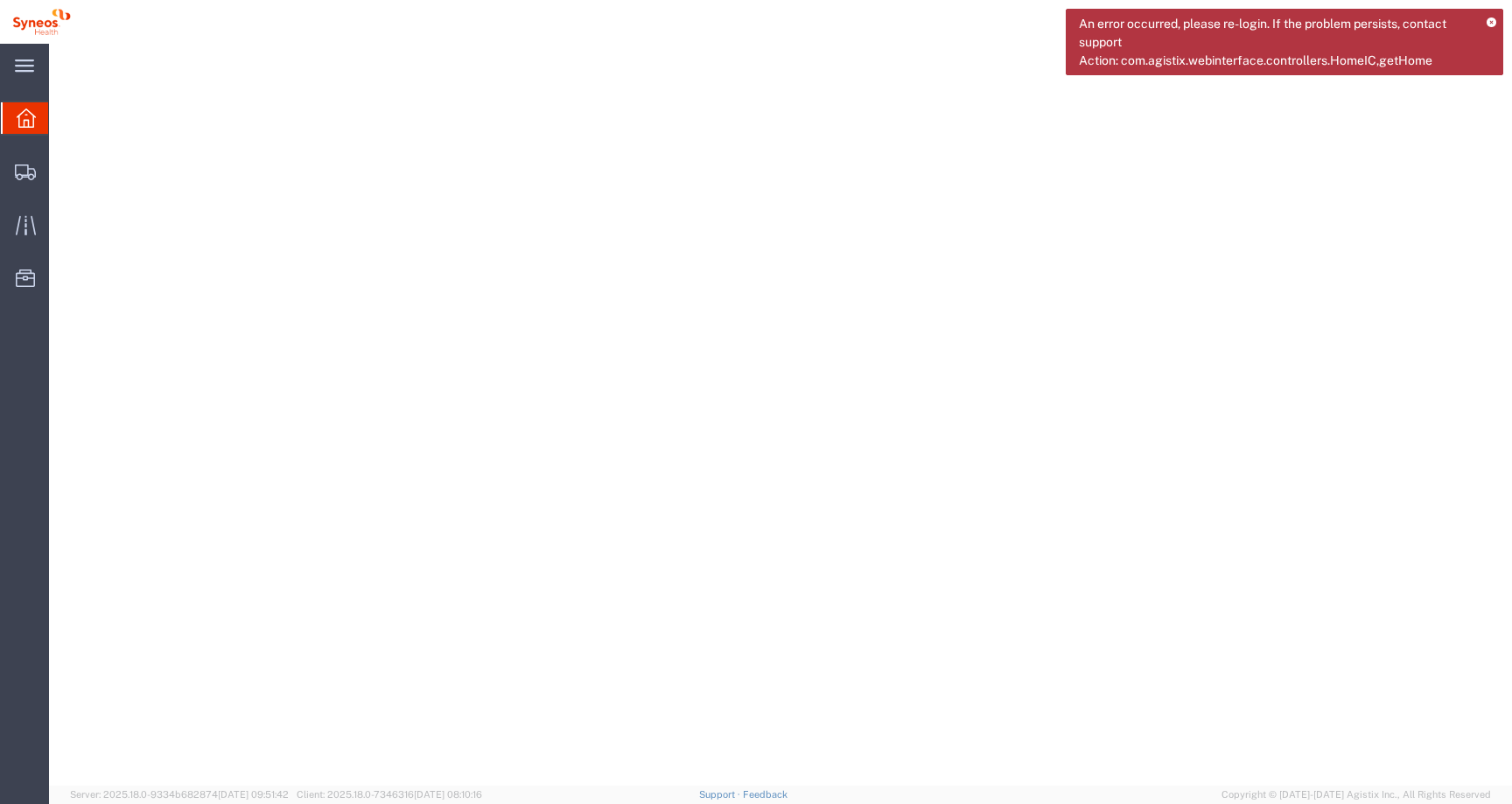
click at [1487, 24] on icon at bounding box center [1491, 23] width 9 height 9
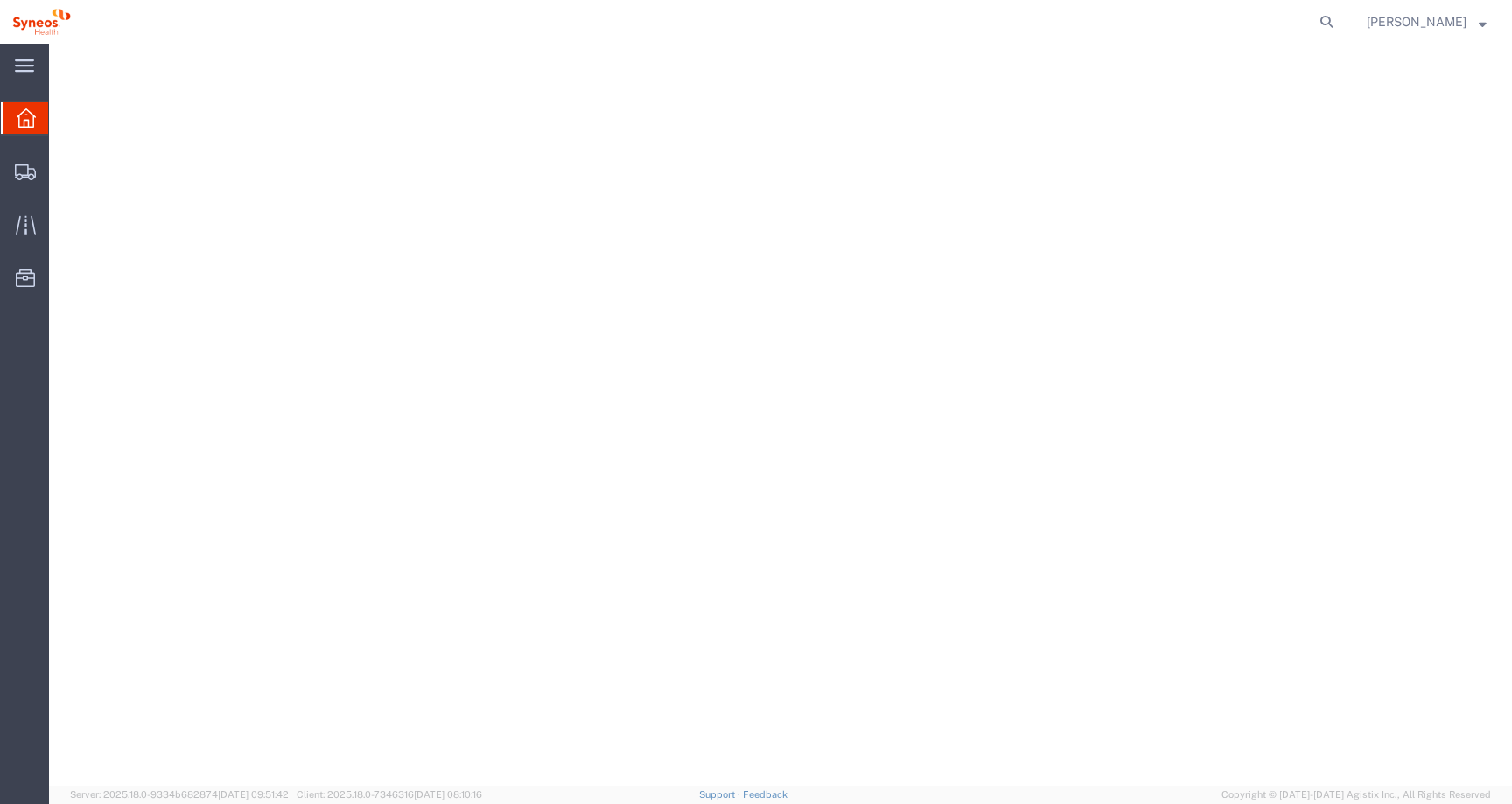
click at [1461, 22] on span "[PERSON_NAME]" at bounding box center [1416, 21] width 100 height 19
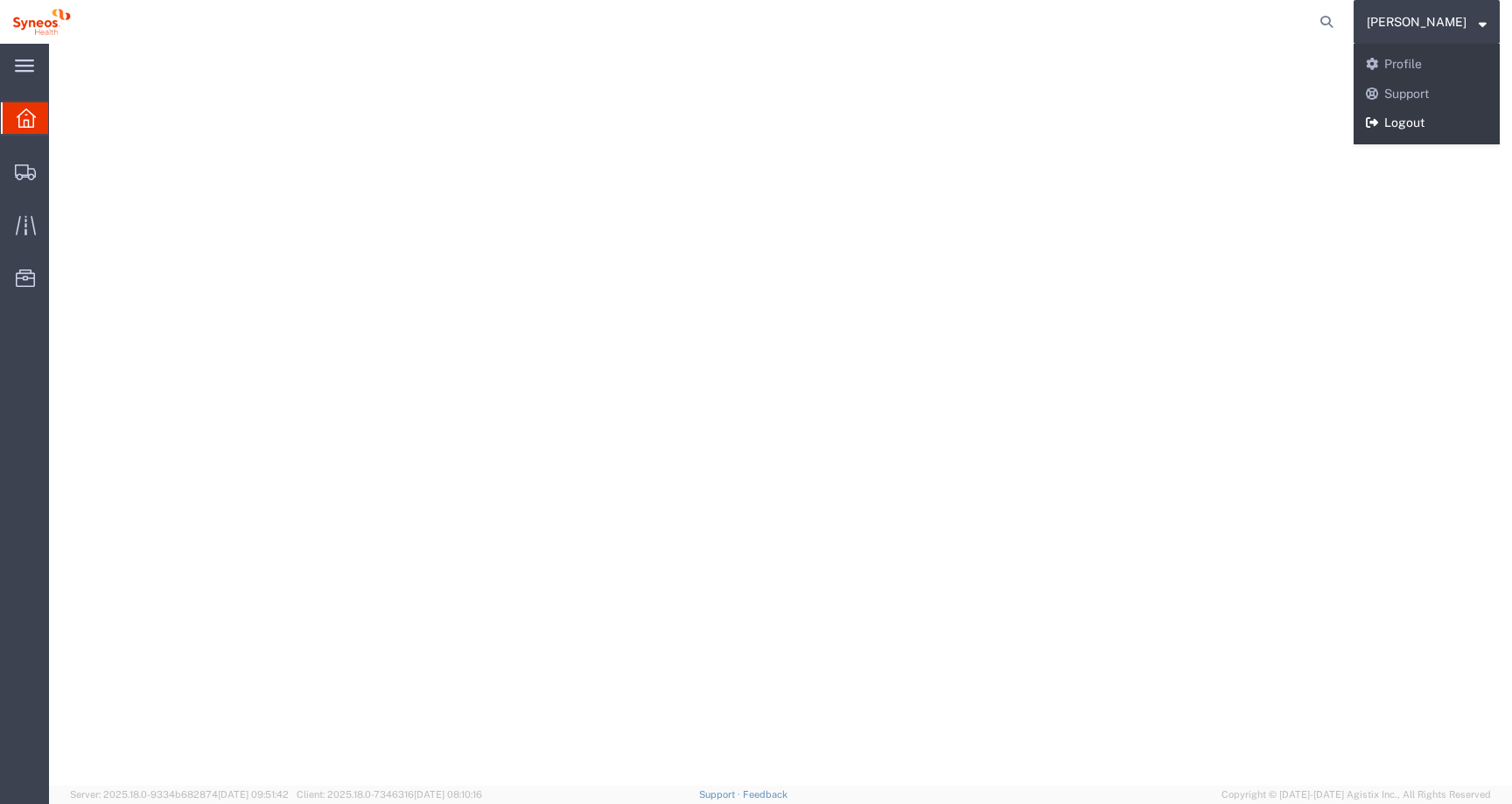
click at [1409, 131] on link "Logout" at bounding box center [1427, 123] width 146 height 29
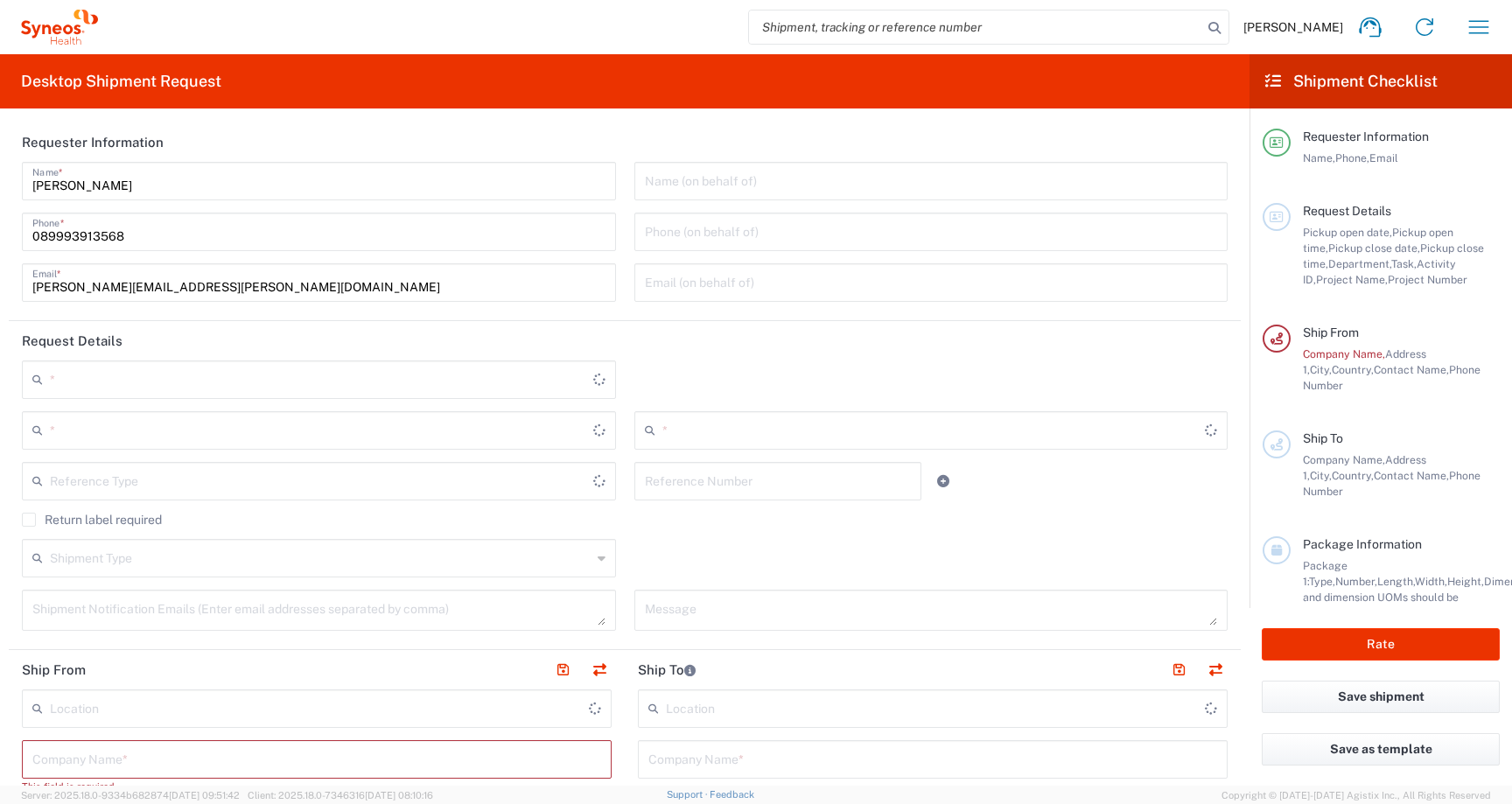
type input "Bavaria"
type input "Germany"
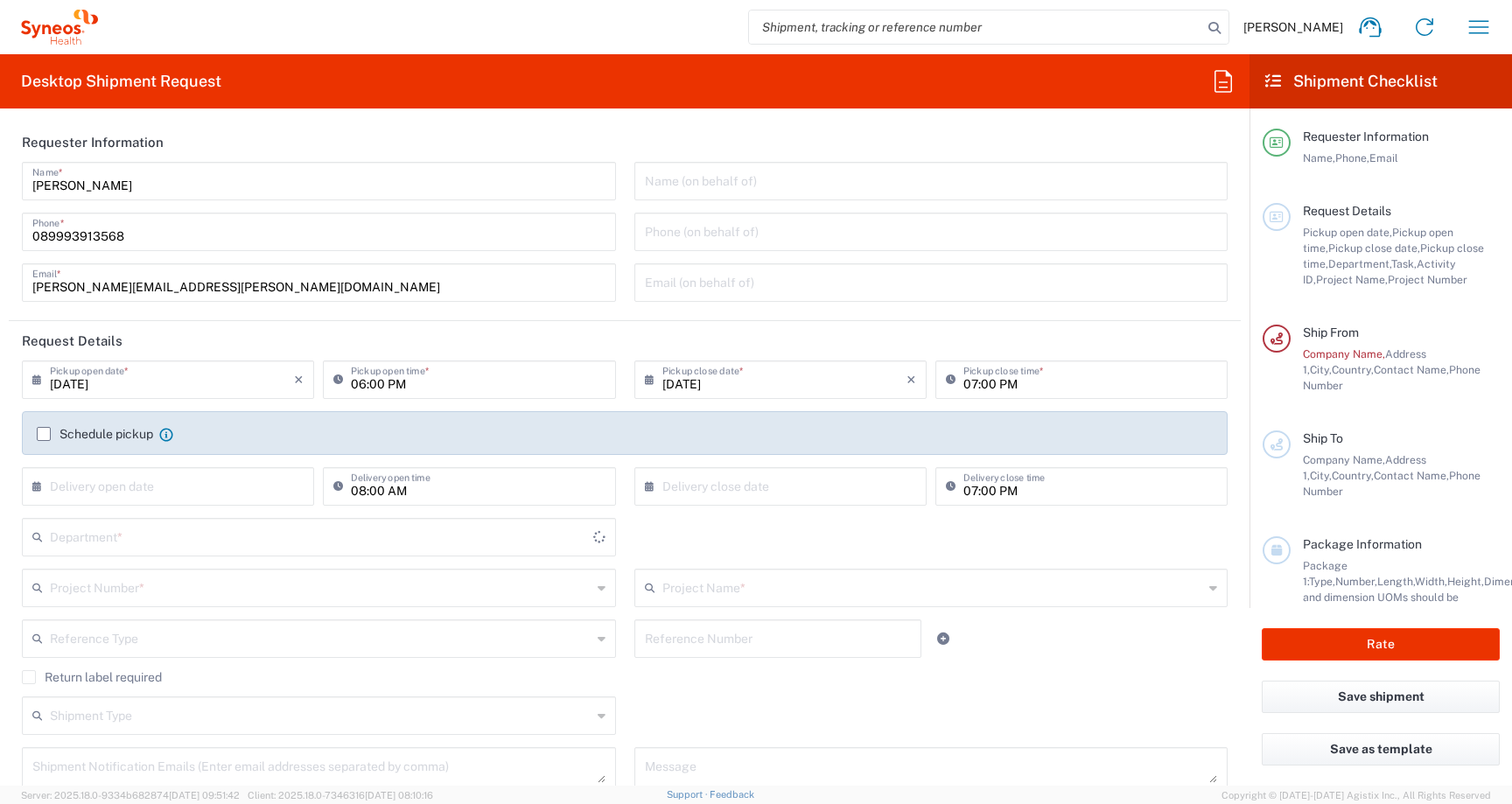
type input "3243"
type input "Syneos Health Germany GMBH"
click at [1064, 32] on input "search" at bounding box center [975, 27] width 453 height 33
paste input "56661693"
type input "56661693"
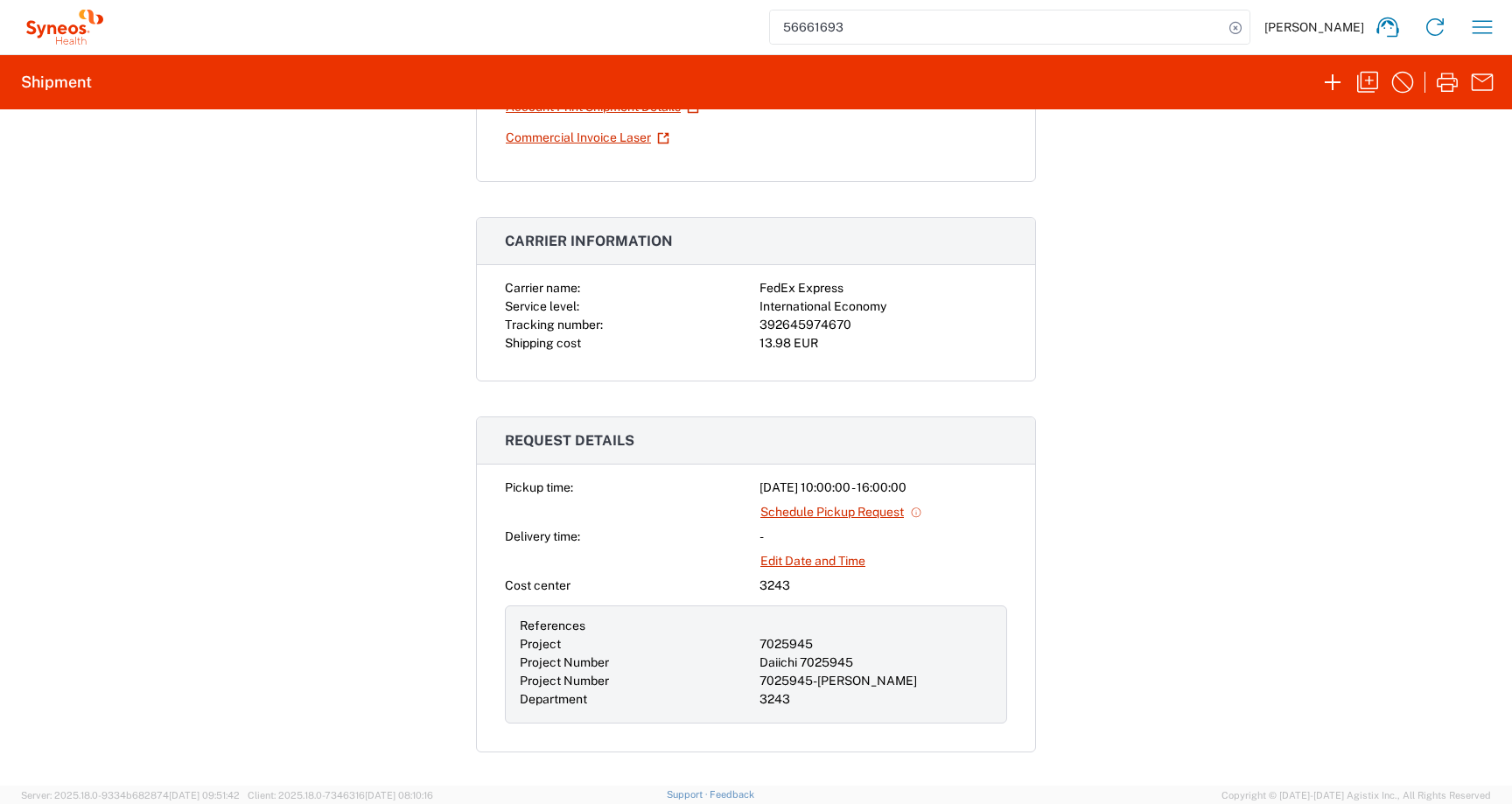
scroll to position [274, 0]
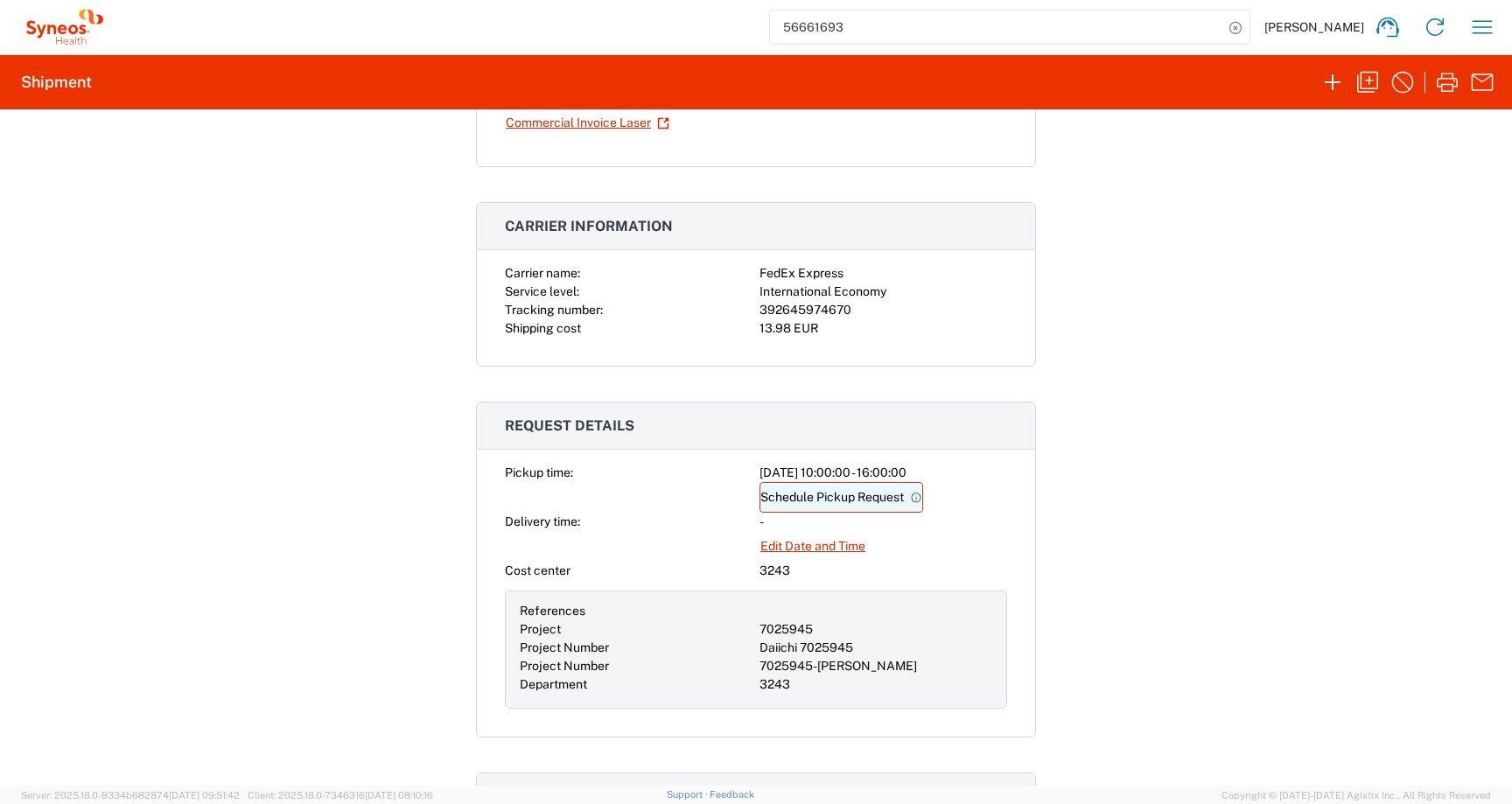
click at [908, 498] on link "Schedule Pickup Request" at bounding box center [841, 497] width 164 height 30
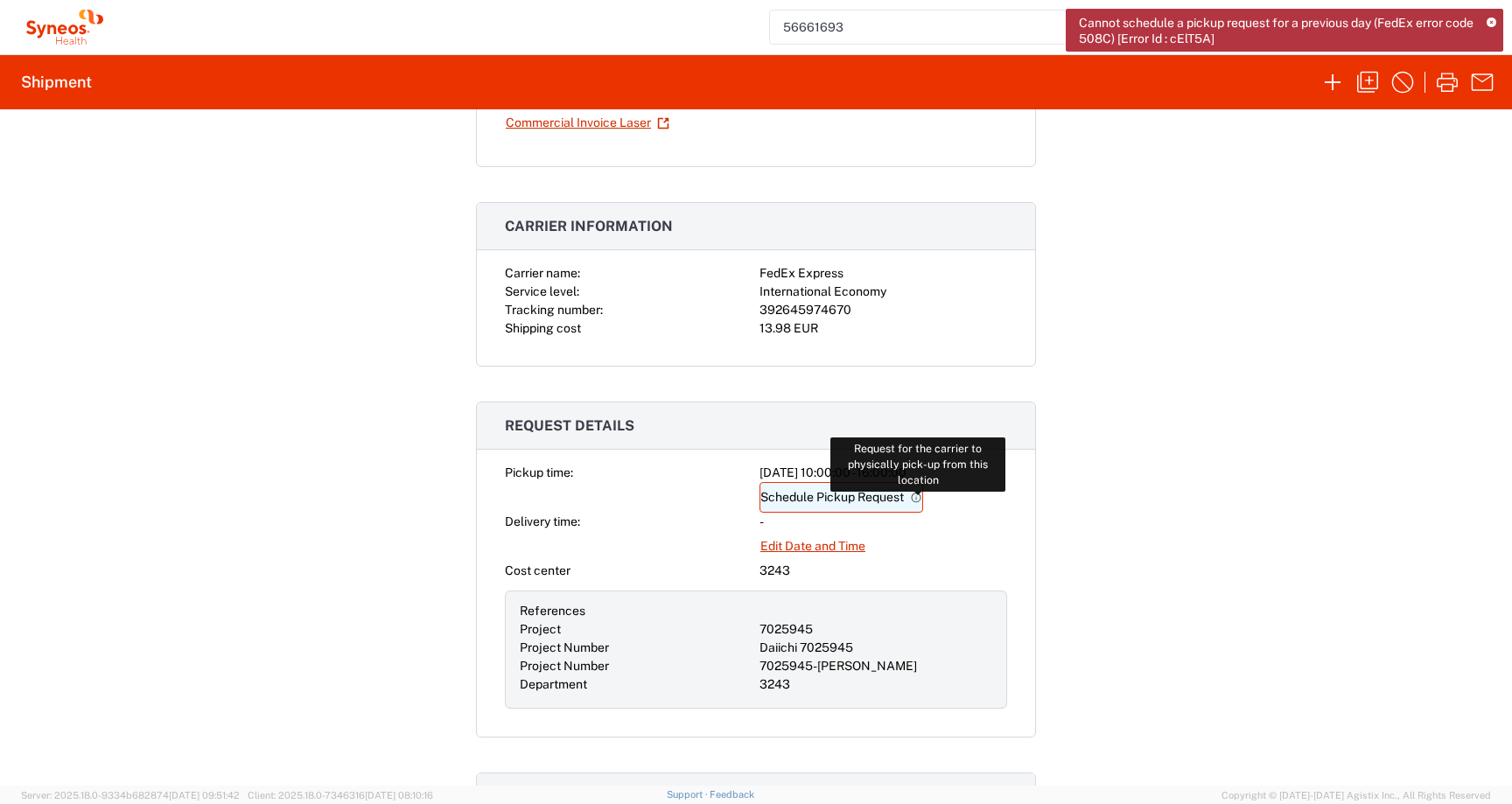
click at [918, 500] on icon at bounding box center [915, 497] width 12 height 12
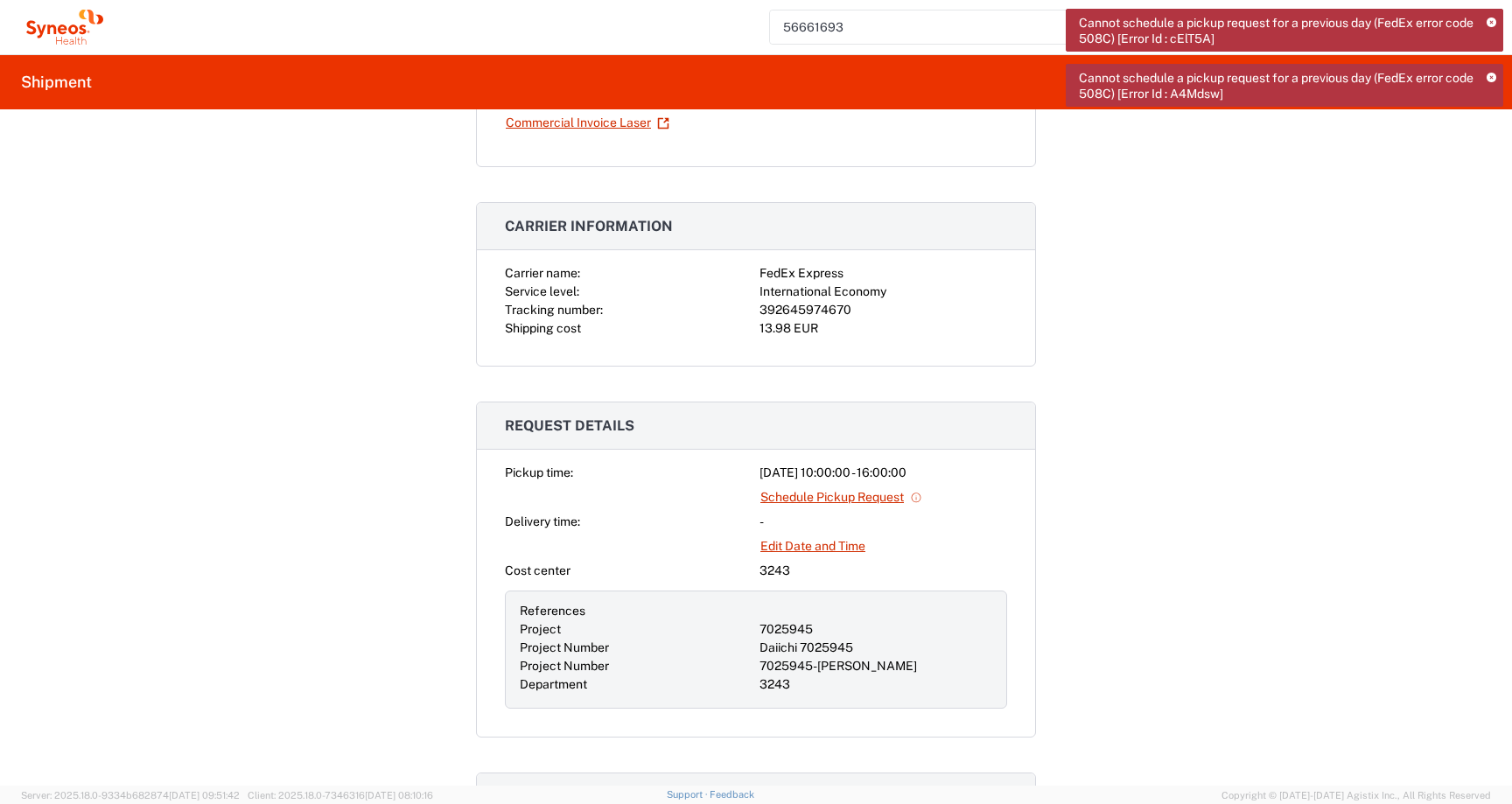
click at [1490, 82] on icon at bounding box center [1491, 78] width 9 height 9
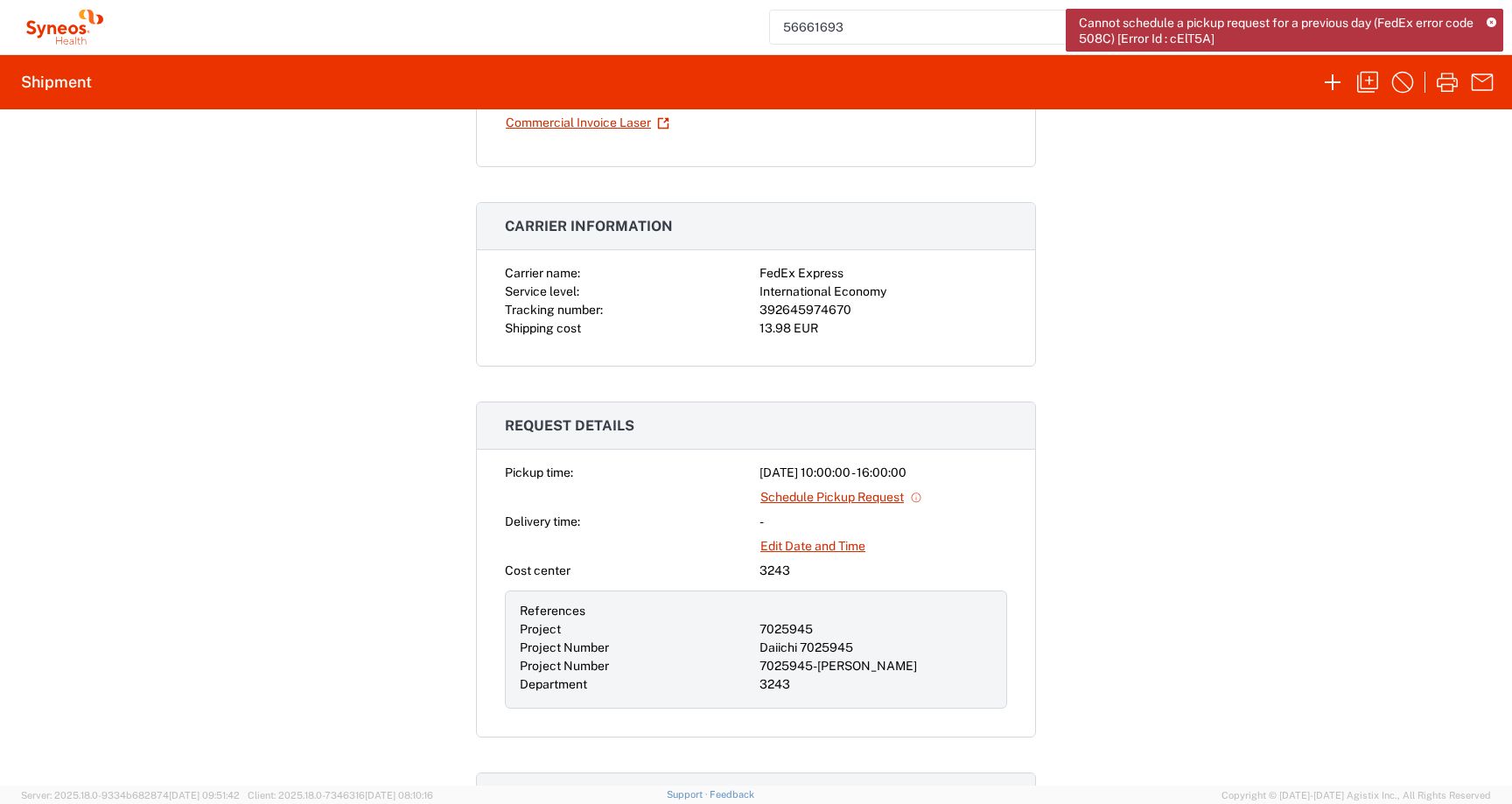
click at [1490, 23] on icon at bounding box center [1491, 23] width 9 height 9
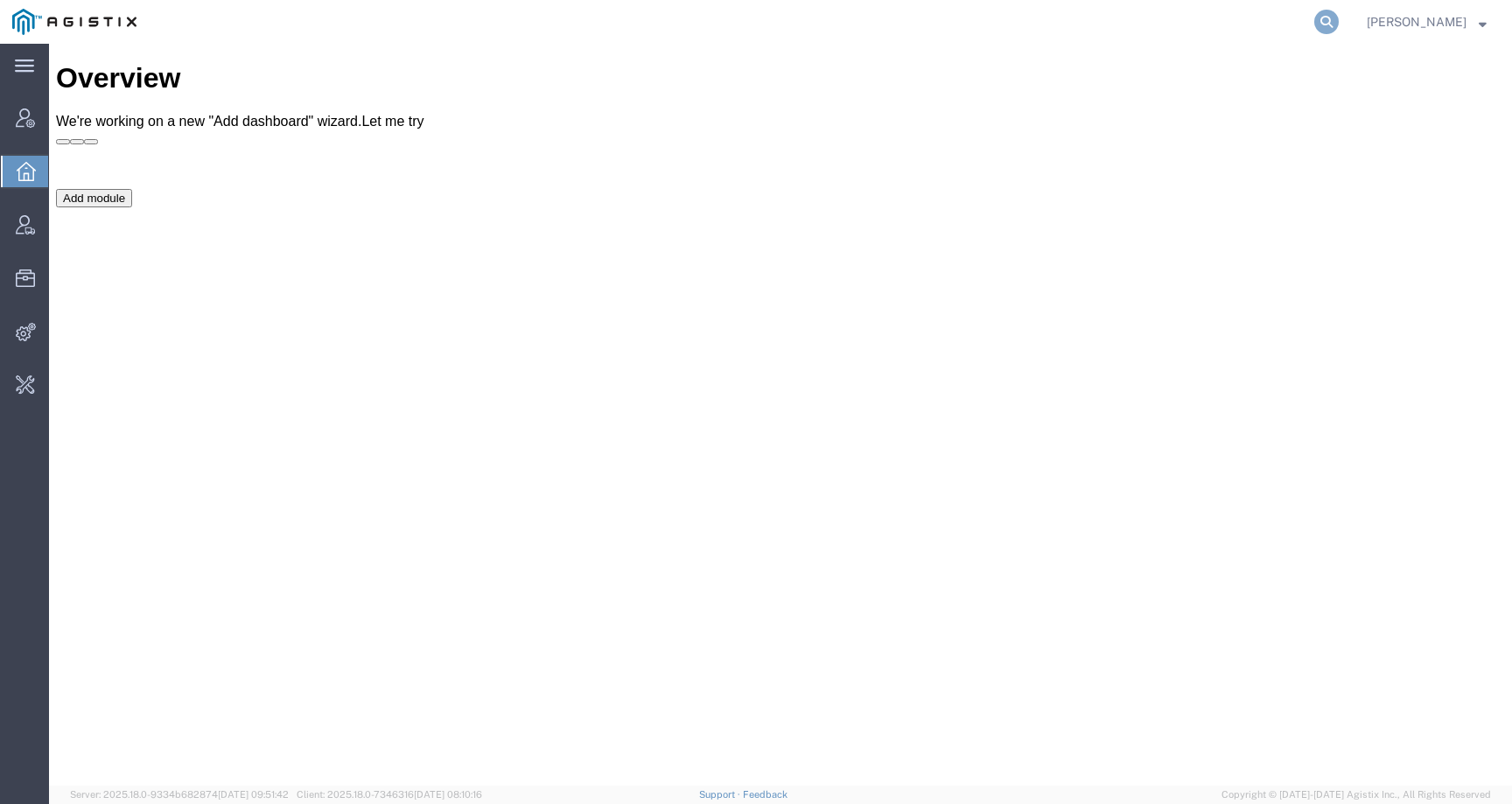
click at [1338, 22] on icon at bounding box center [1326, 21] width 25 height 25
click at [1152, 28] on input "search" at bounding box center [1048, 22] width 532 height 42
type input "offline@syneos"
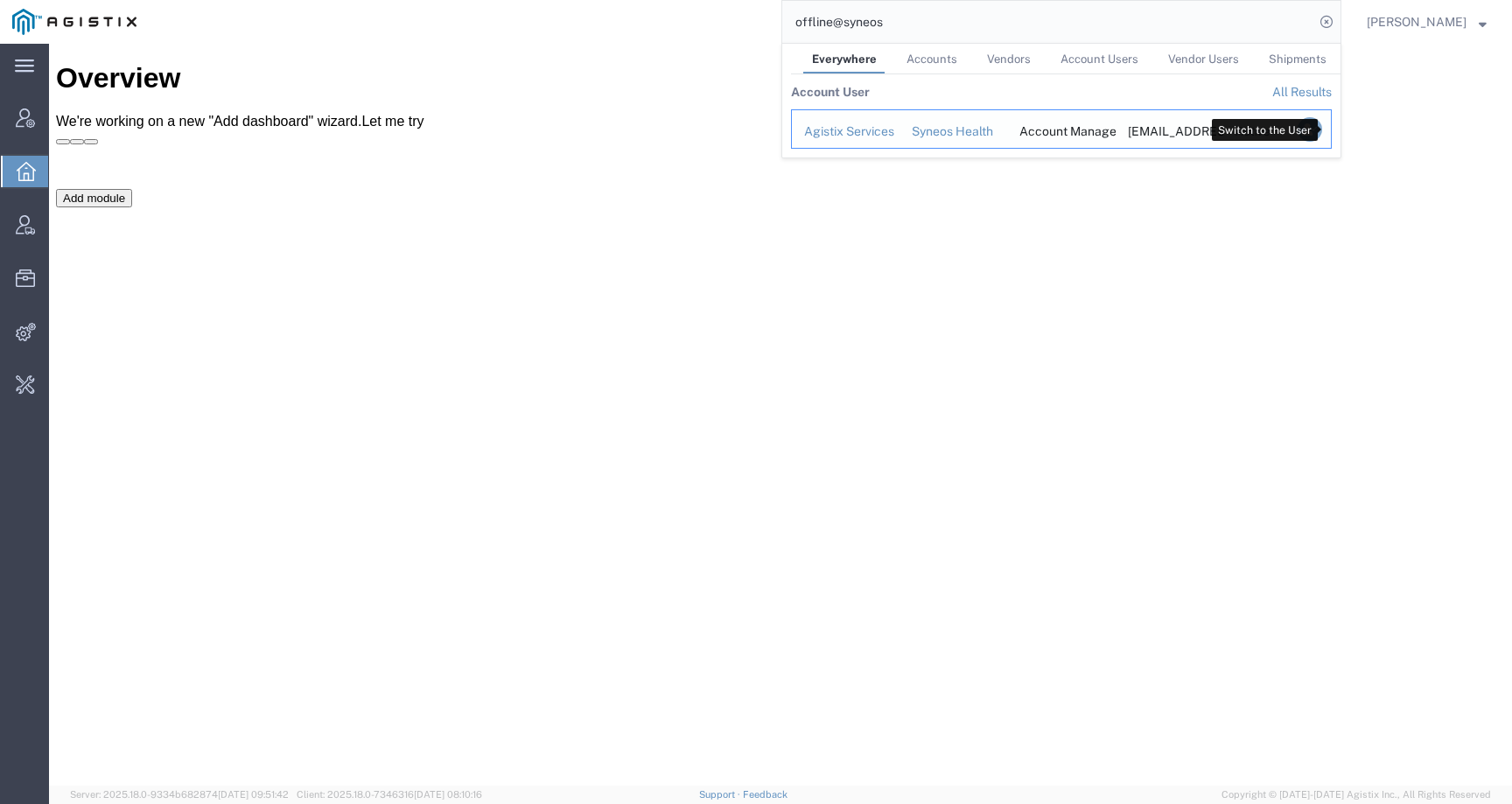
click at [1322, 126] on icon "Search Results" at bounding box center [1310, 130] width 25 height 25
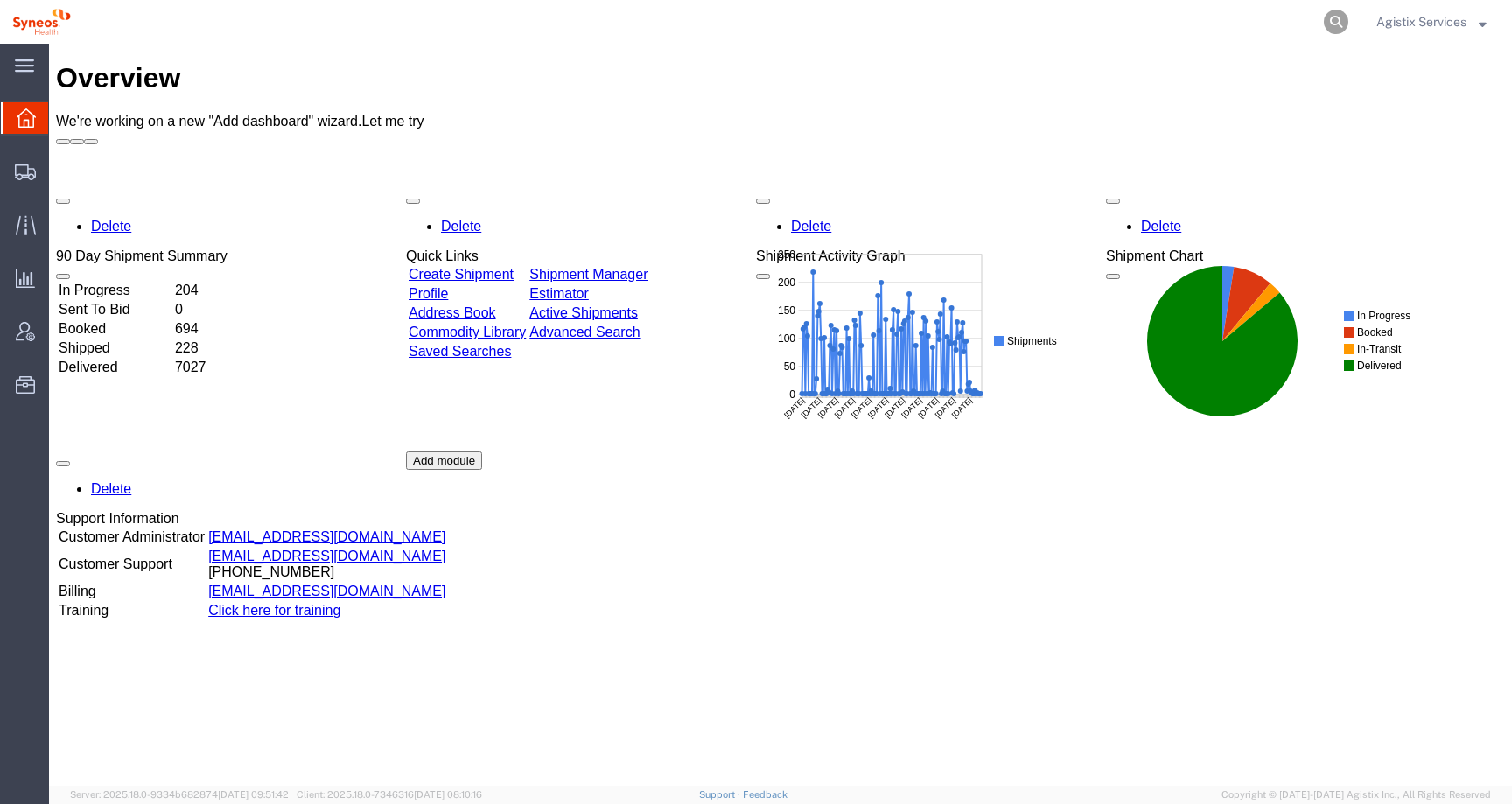
click at [1336, 28] on icon at bounding box center [1336, 21] width 25 height 25
click at [1272, 28] on input "search" at bounding box center [1057, 22] width 532 height 42
paste input "56661693"
type input "56661693"
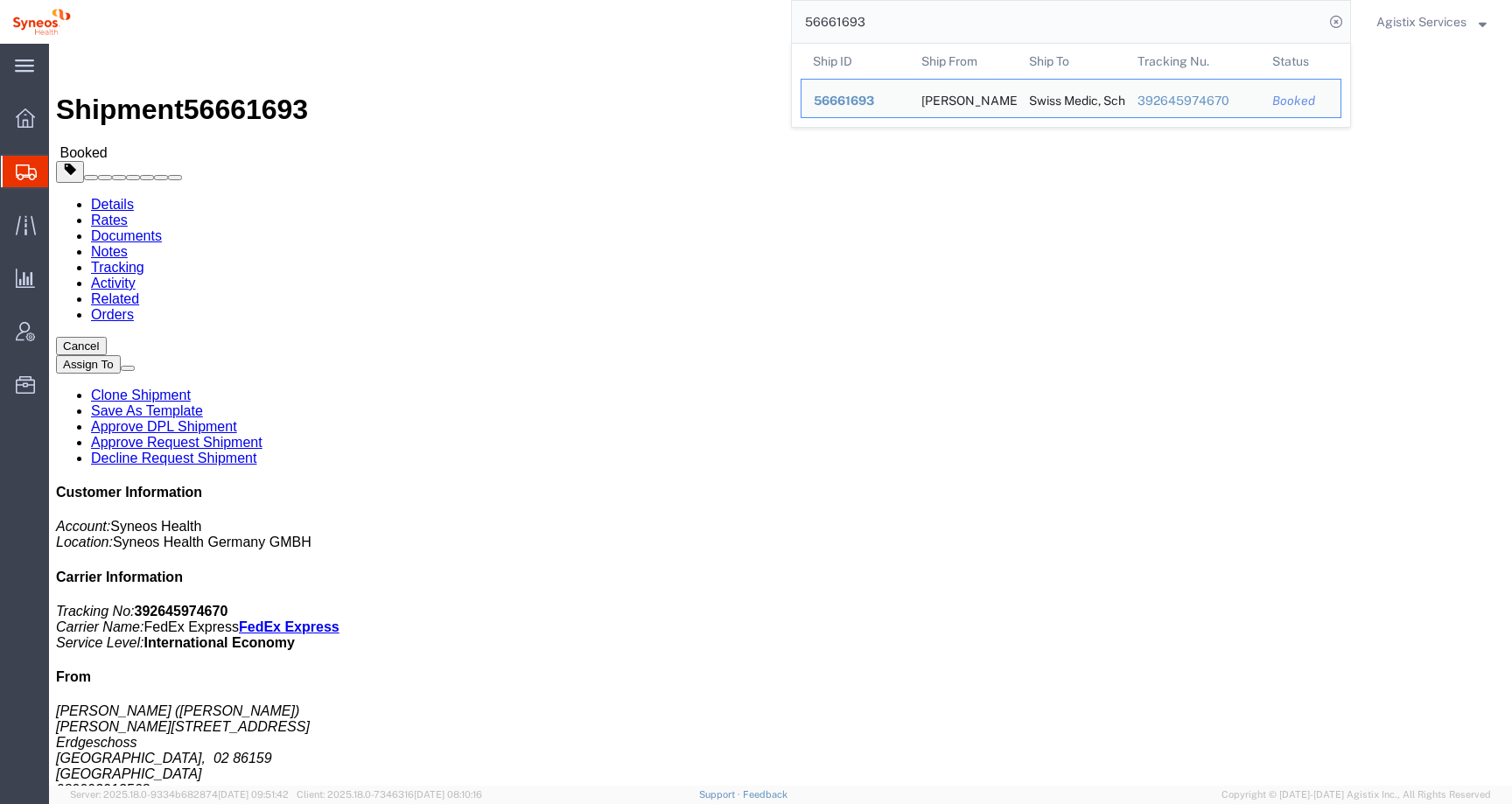
click div "Shipment Detail Ship From Ingrid Rappold (Ingrid Rappold) Josef-Priller-Straße …"
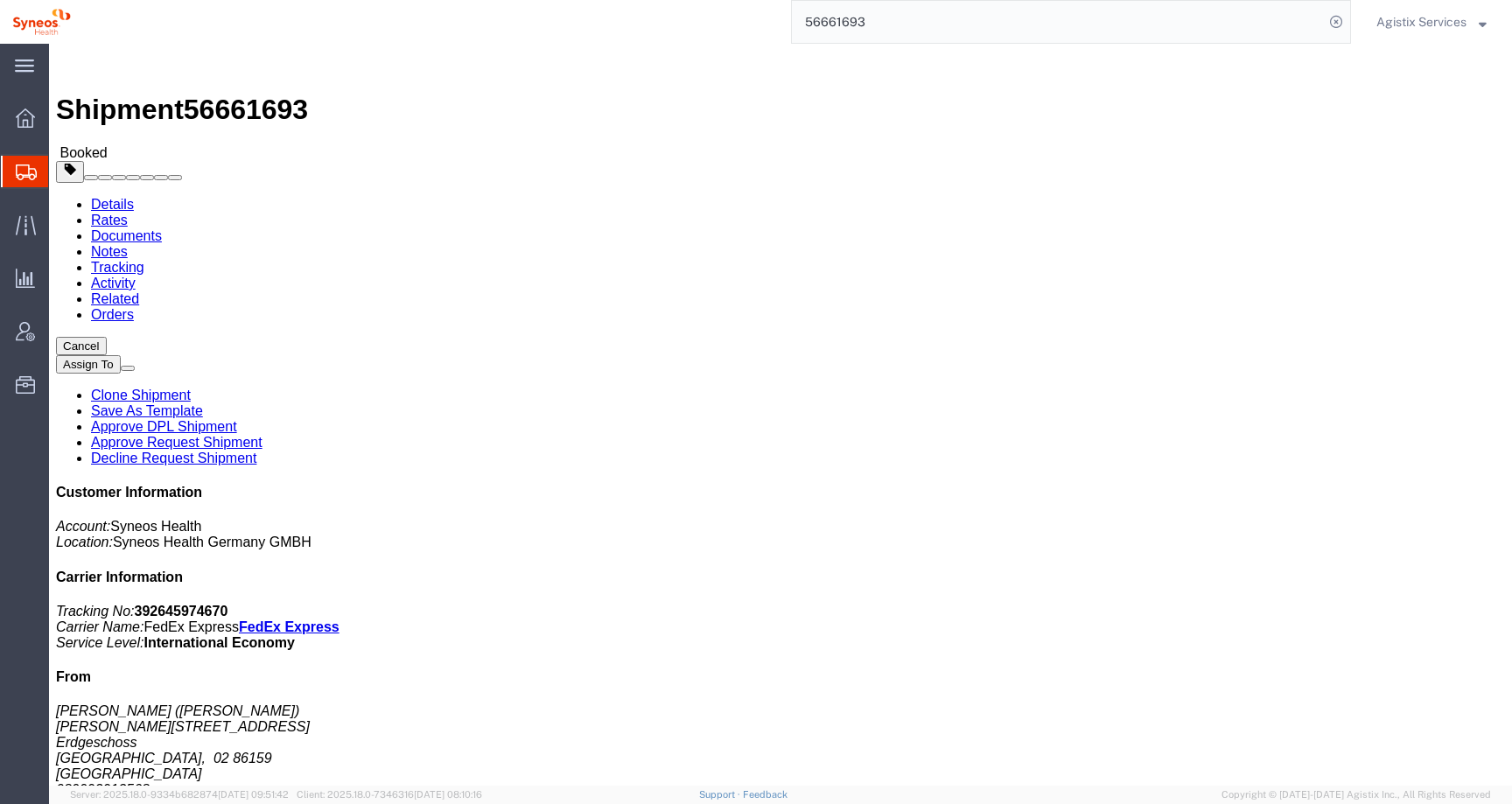
click button "button"
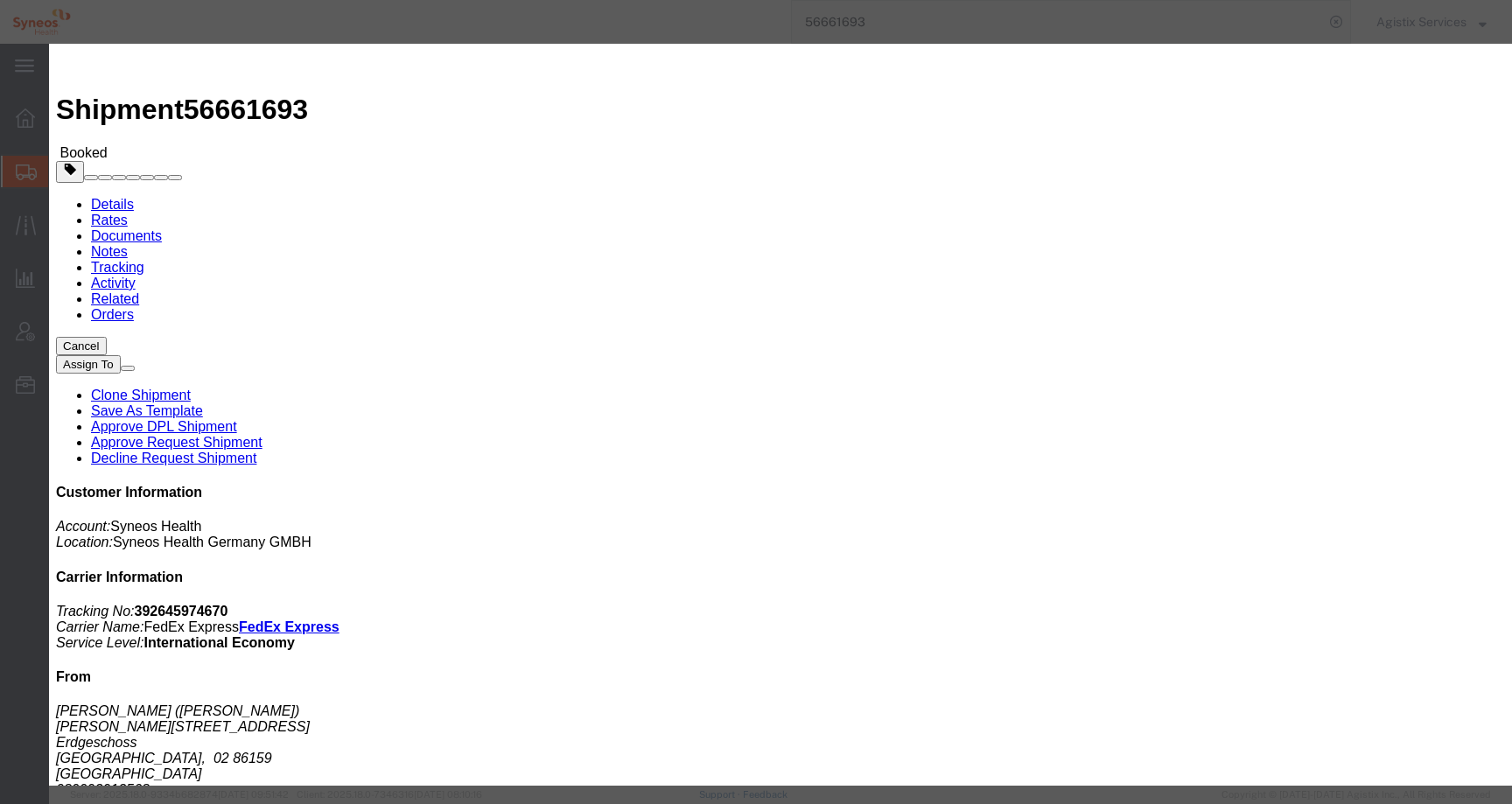
click div "Aug 29 2025 10:00 AM"
click th
click div "Open Time 10:00 AM Sep 02 2025 10:00 AM - Sep 02 2025 10:00 AM Cancel Apply"
click button "Apply"
click div "Sep 02 2025 11:00 AM"
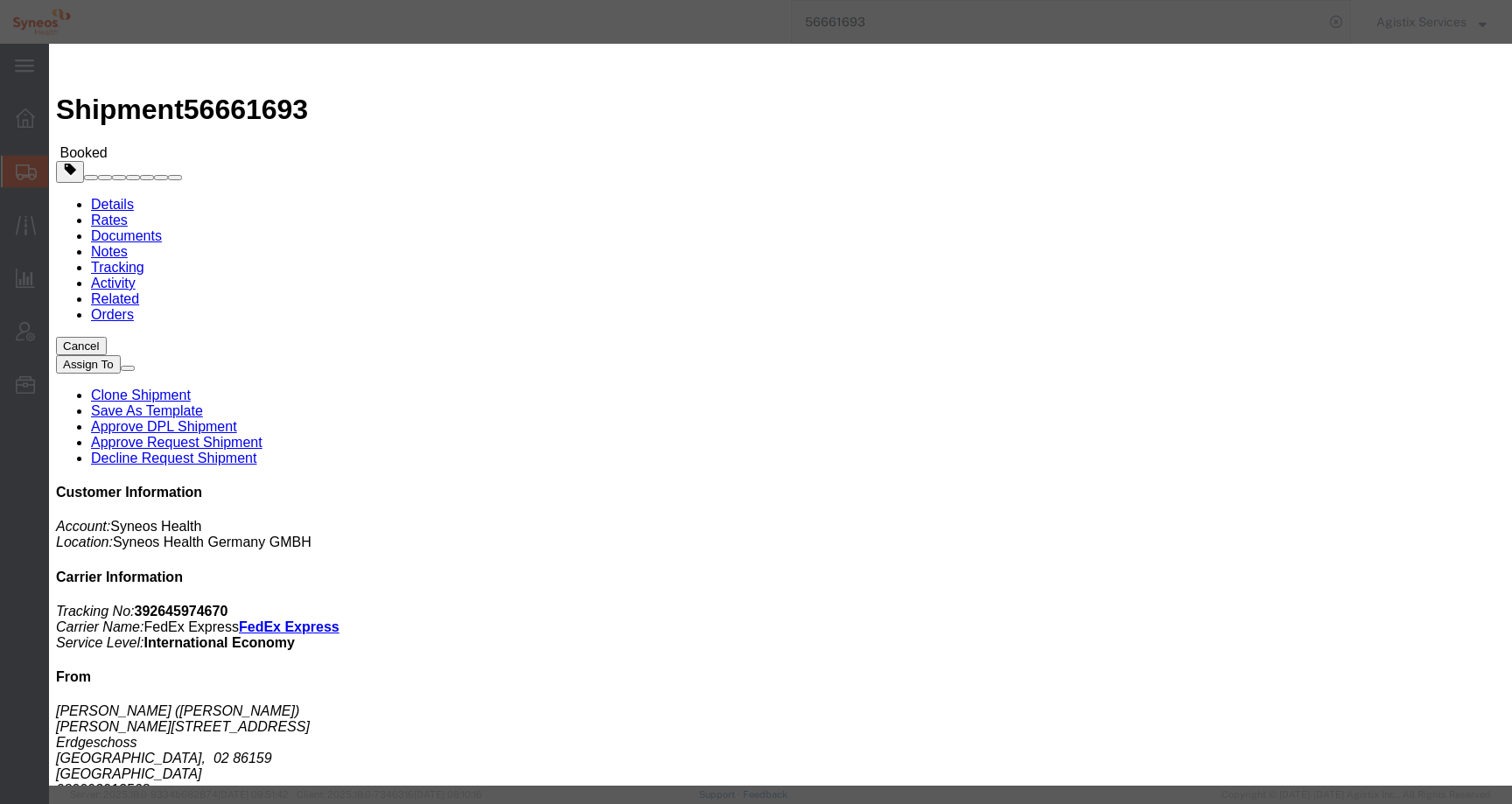
click input "2:00 AM"
type input "2:00 PM"
click button "Apply"
click button "Save"
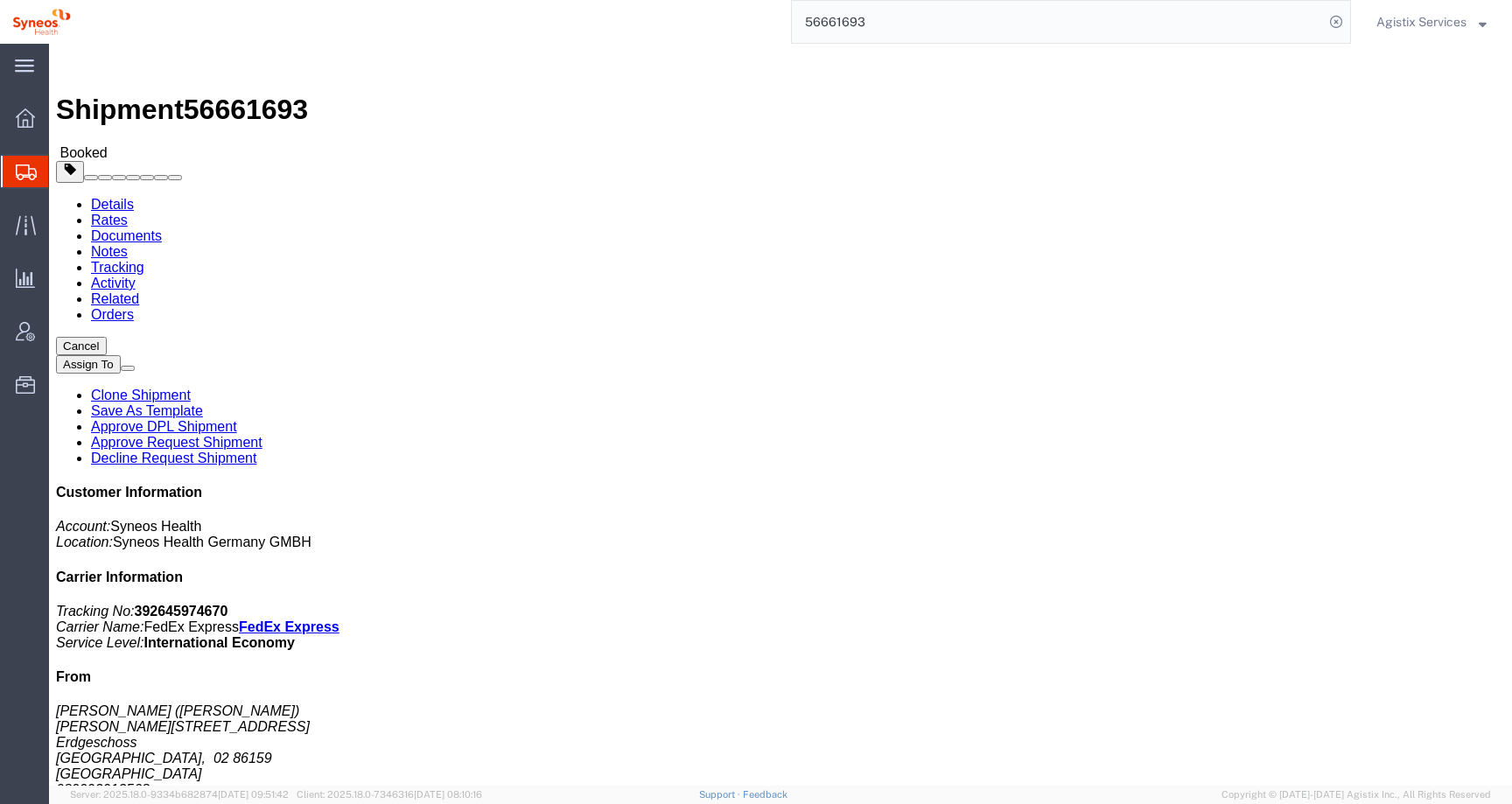
click button "button"
click b "OBFF2058"
click link "Activity"
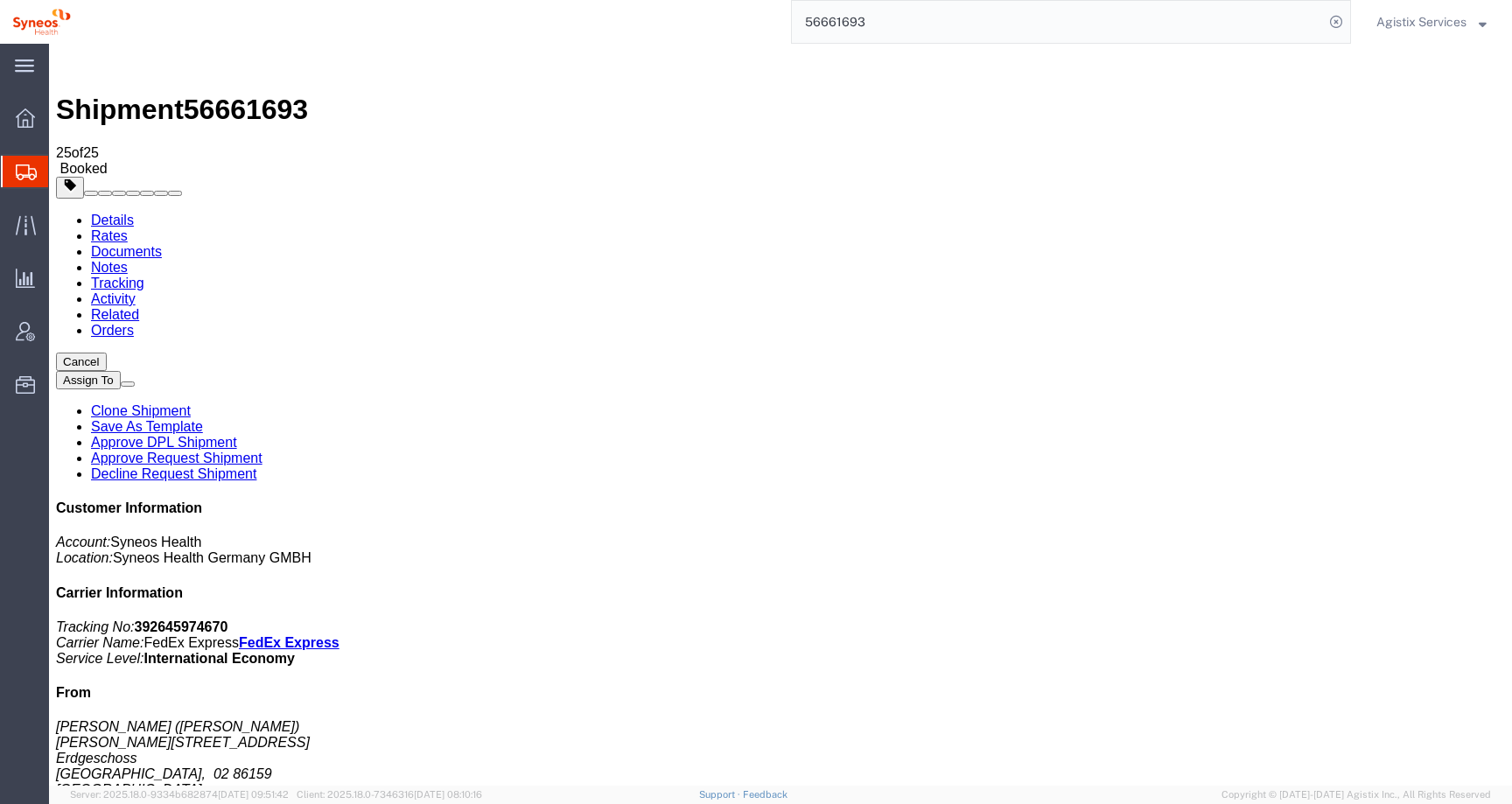
click at [119, 212] on link "Details" at bounding box center [112, 220] width 43 height 15
click b "OBFF2058"
copy b "OBFF2058"
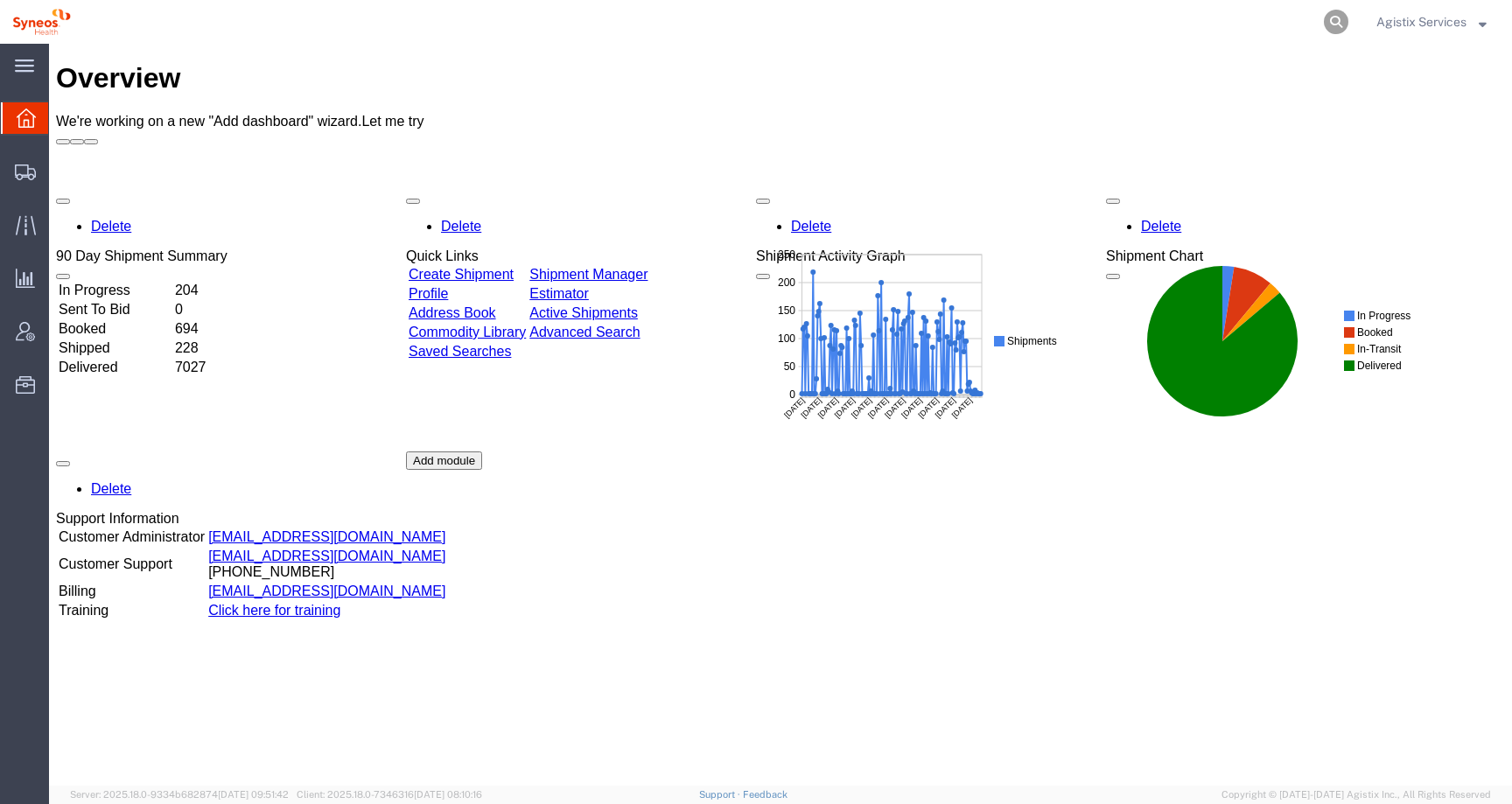
click at [1337, 20] on icon at bounding box center [1336, 21] width 25 height 25
click at [1264, 20] on input "search" at bounding box center [1057, 22] width 532 height 42
paste input "56681513"
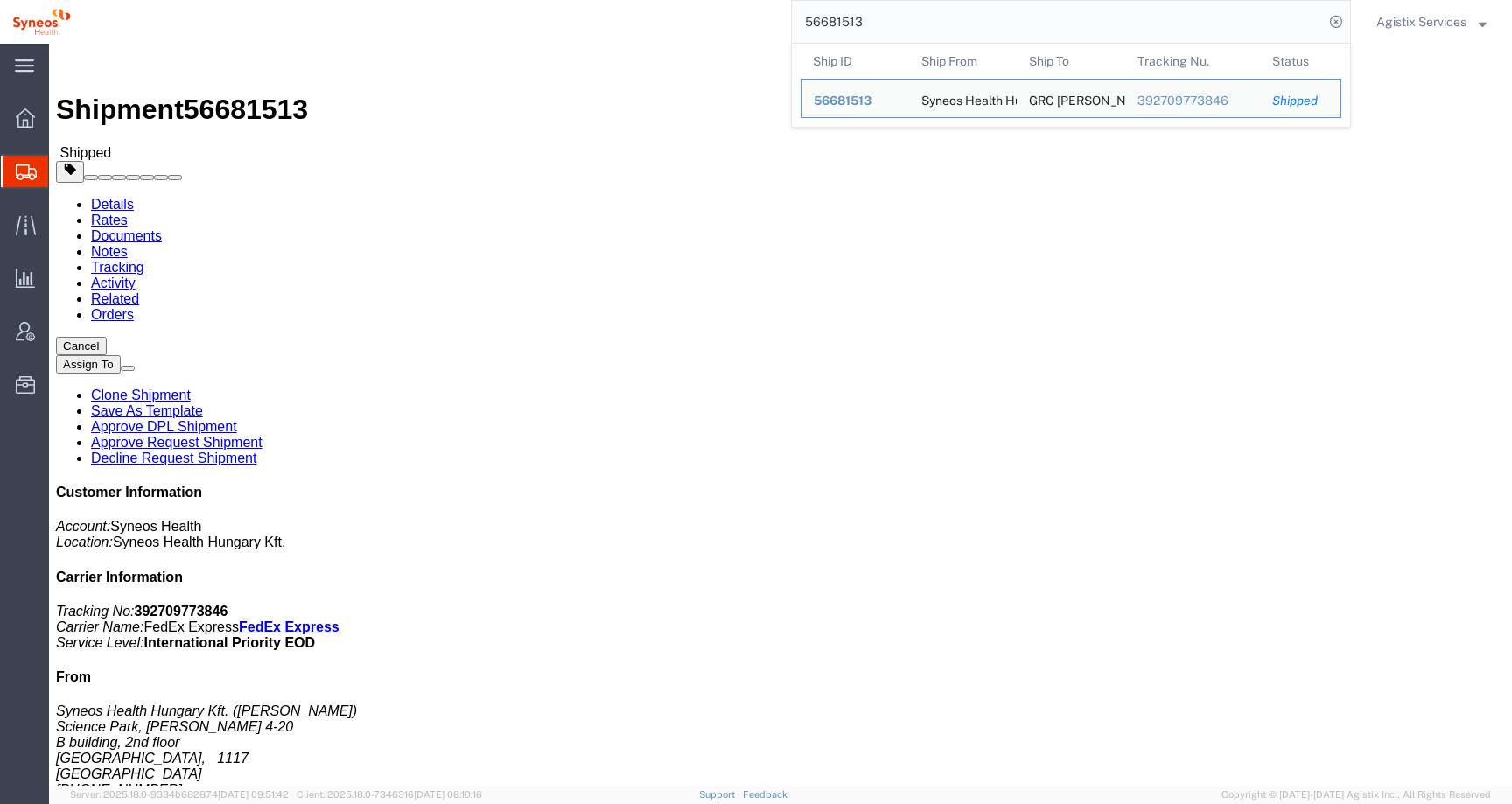
click link "Activity"
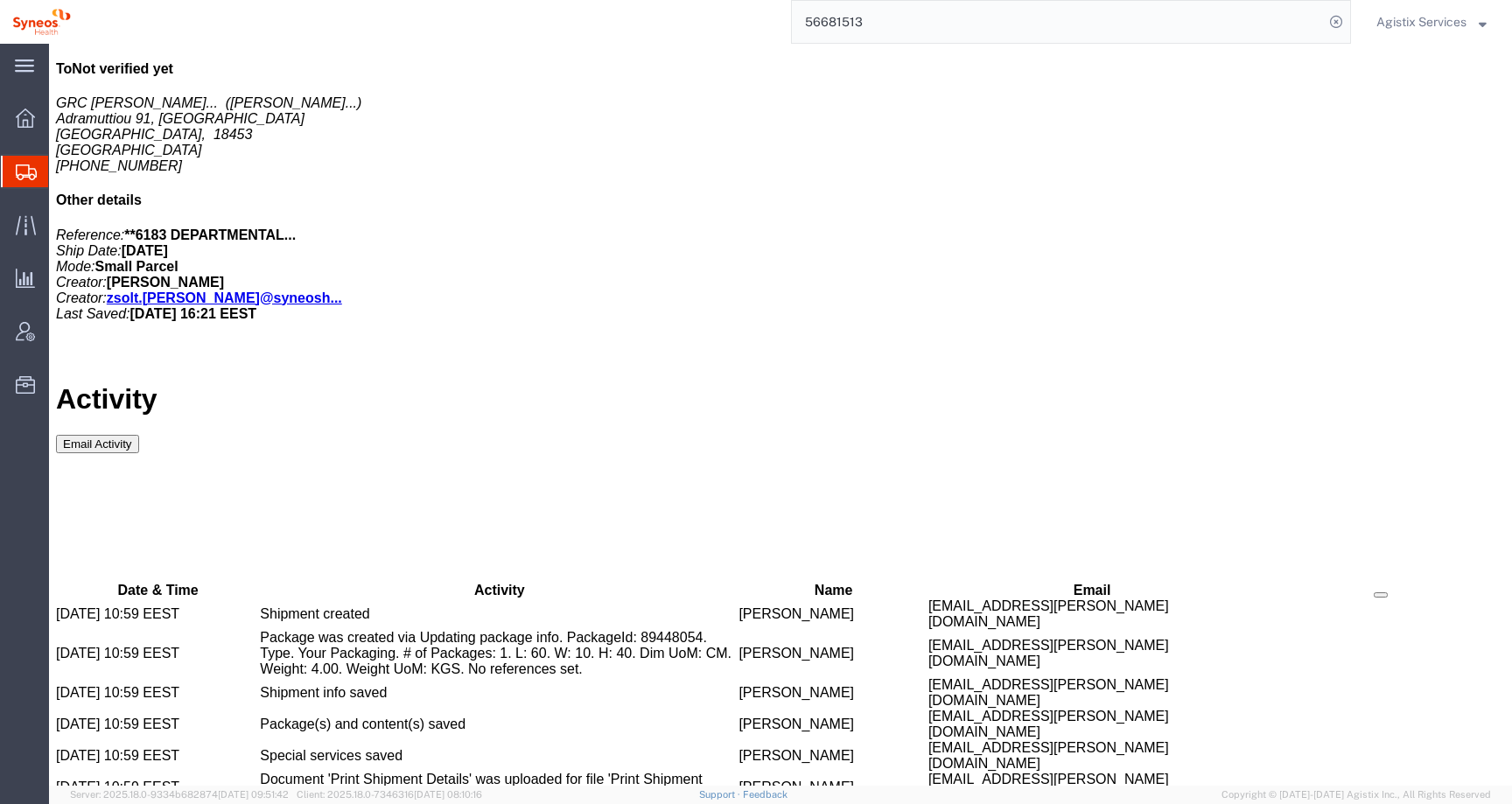
scroll to position [817, 0]
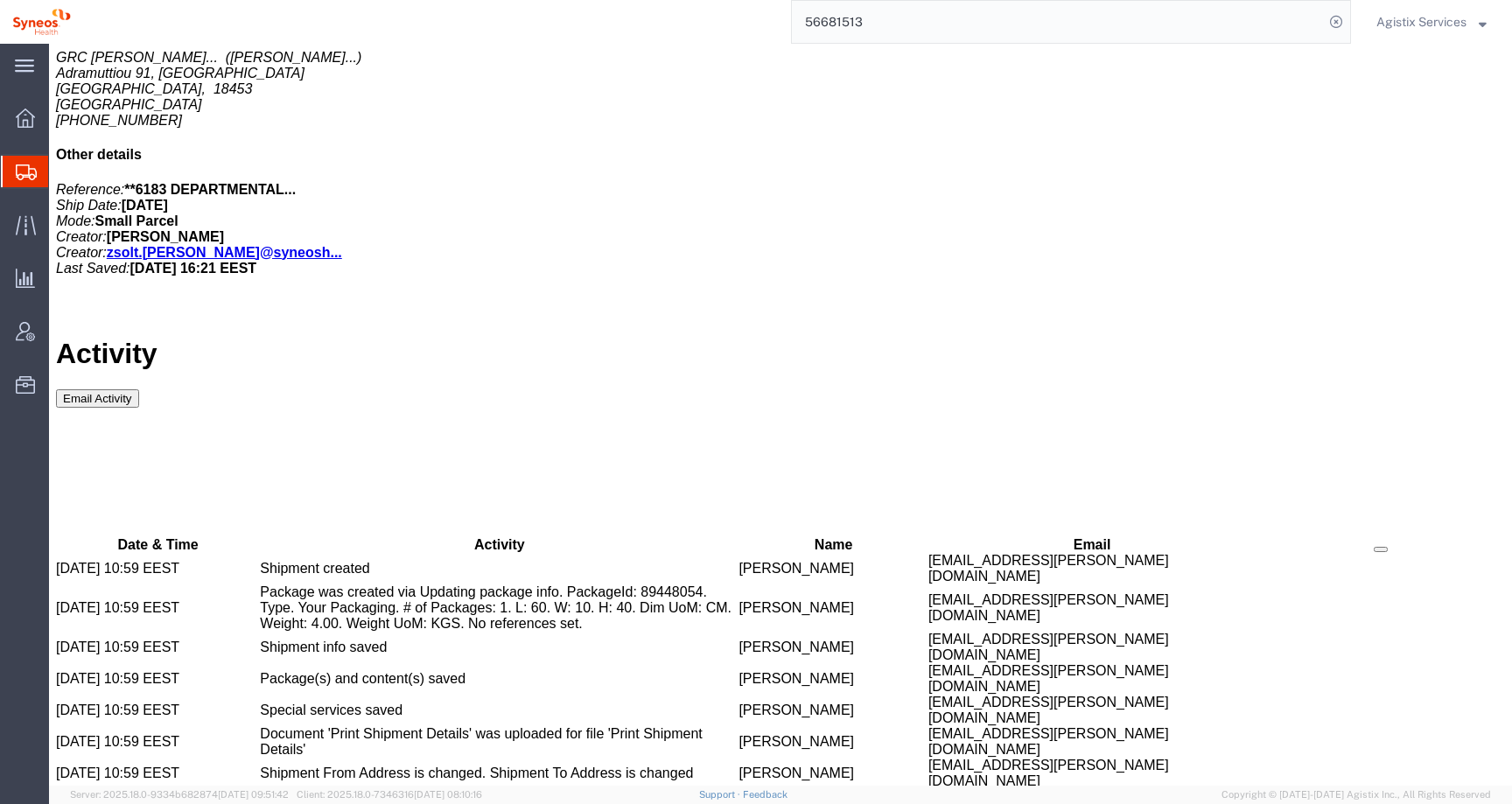
drag, startPoint x: 653, startPoint y: 592, endPoint x: 897, endPoint y: 590, distance: 244.0
copy tr "[PERSON_NAME] [PERSON_NAME][EMAIL_ADDRESS][PERSON_NAME][DOMAIN_NAME]"
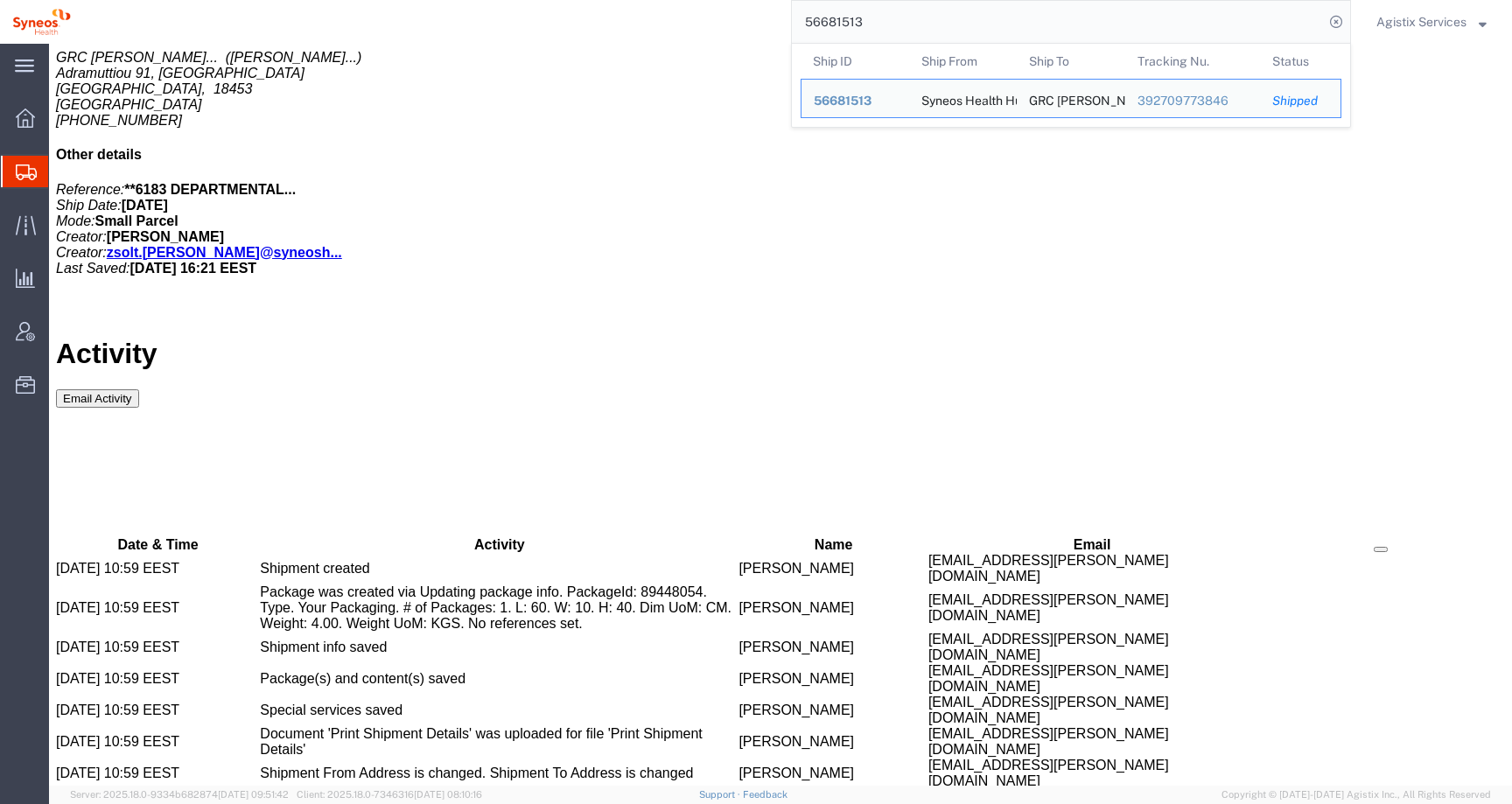
drag, startPoint x: 901, startPoint y: 27, endPoint x: 767, endPoint y: 26, distance: 134.0
click at [767, 26] on div "56681513 Ship ID Ship From Ship To Tracking Nu. Status Ship ID 56681513 Ship Fr…" at bounding box center [716, 22] width 1268 height 44
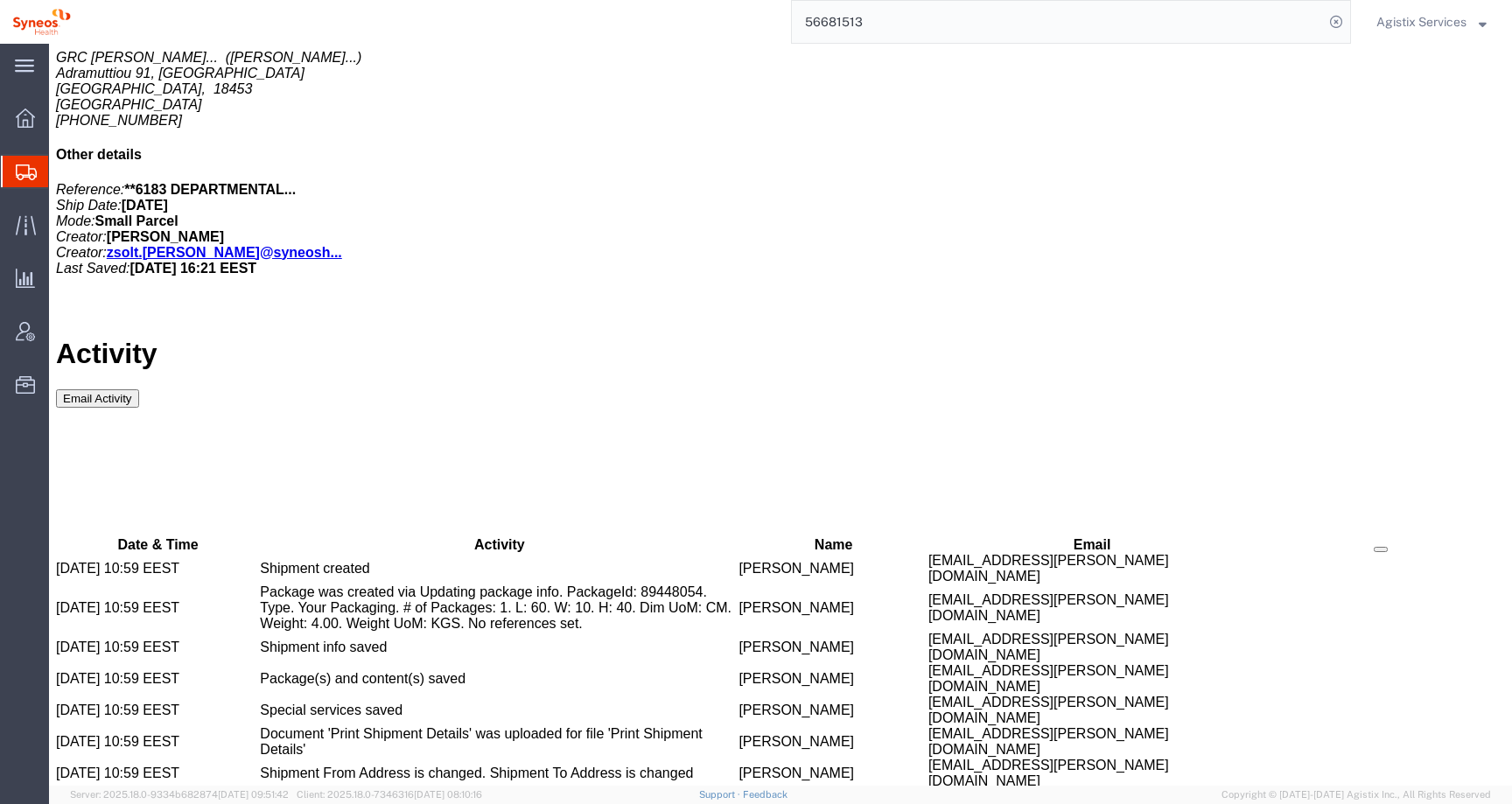
paste input "[EMAIL_ADDRESS][PERSON_NAME][DOMAIN_NAME]"
type input "[EMAIL_ADDRESS][PERSON_NAME][DOMAIN_NAME]"
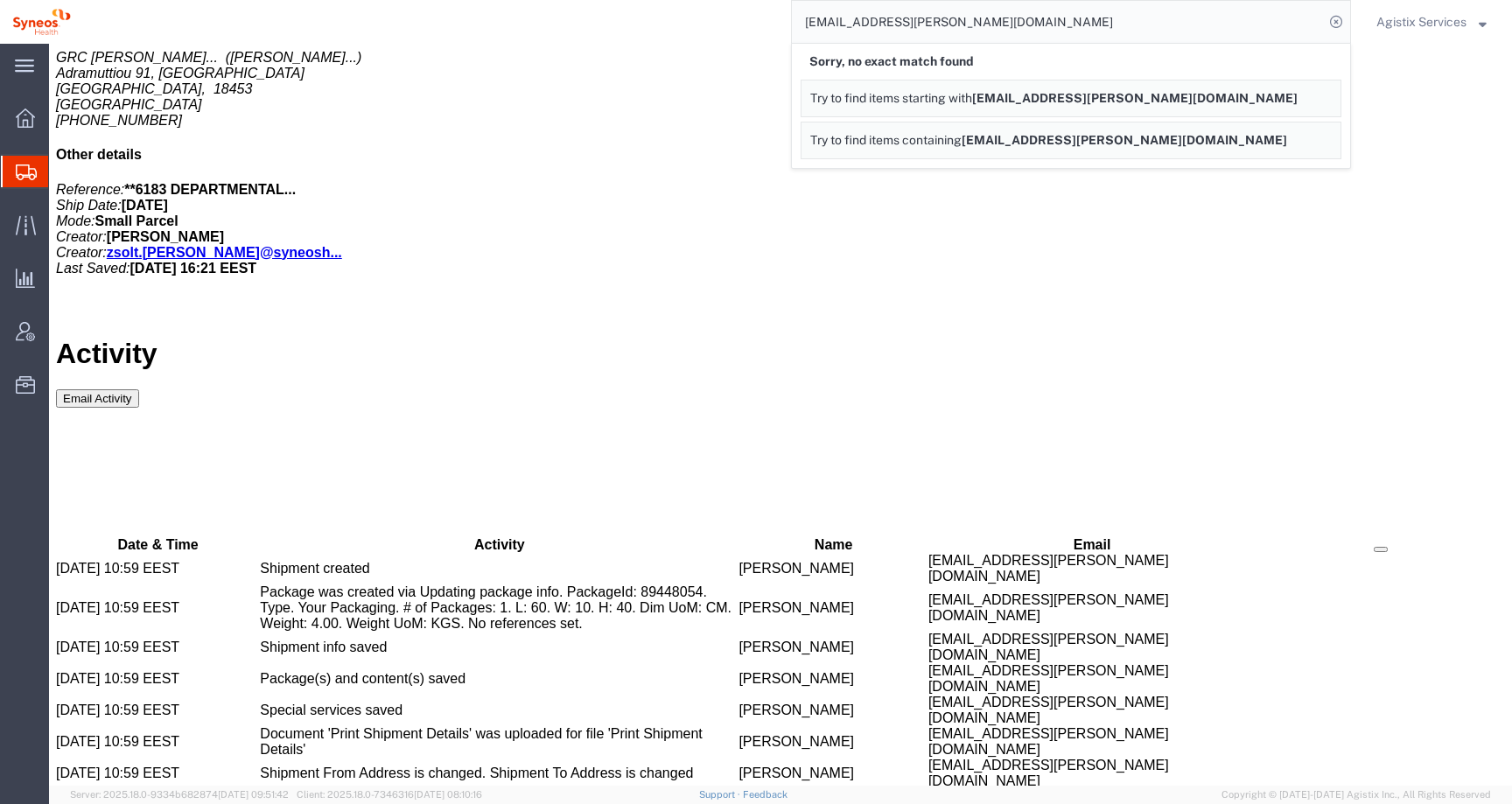
click at [807, 23] on input "[EMAIL_ADDRESS][PERSON_NAME][DOMAIN_NAME]" at bounding box center [1057, 22] width 532 height 42
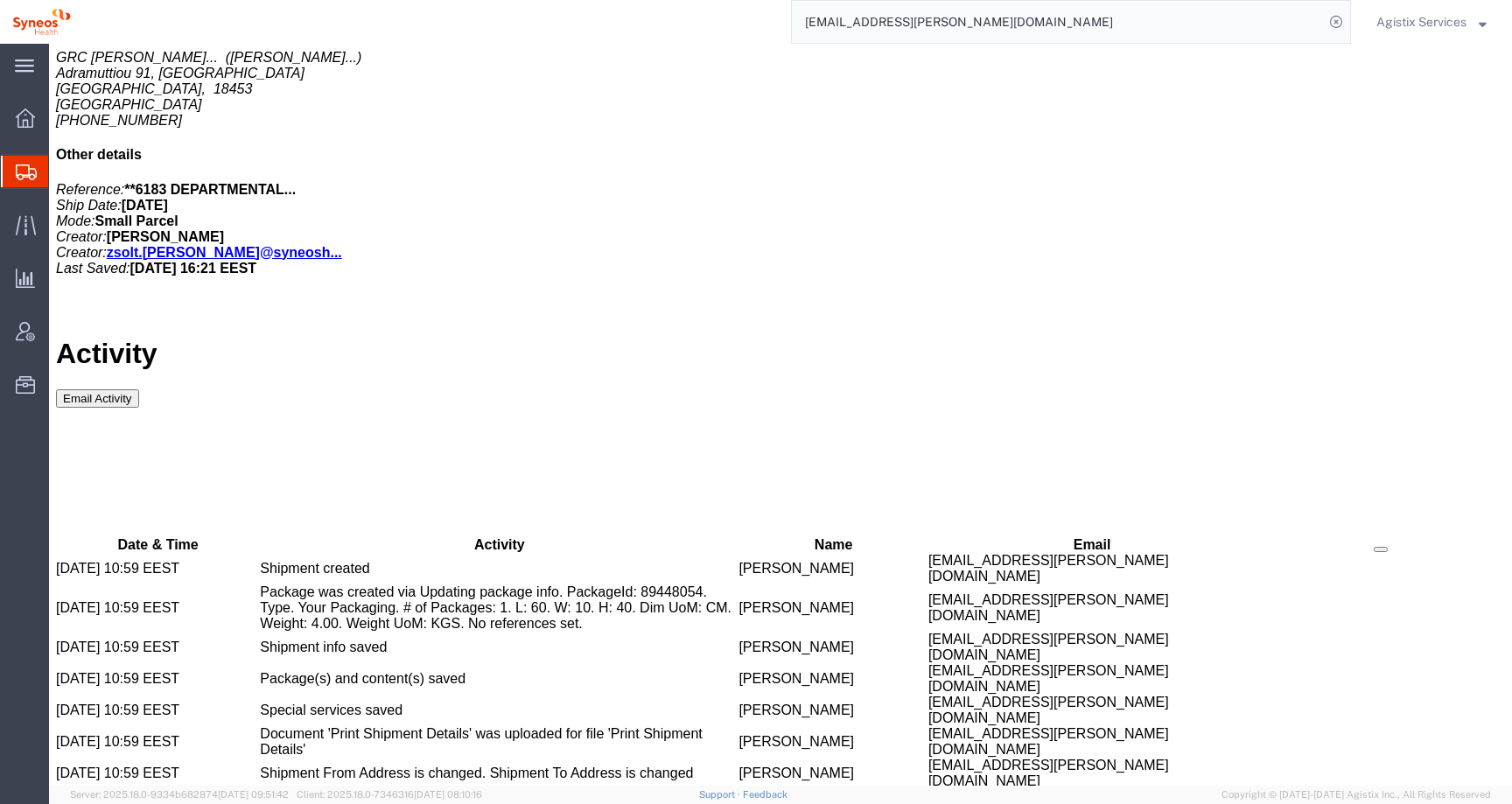
click at [1033, 30] on input "[EMAIL_ADDRESS][PERSON_NAME][DOMAIN_NAME]" at bounding box center [1057, 22] width 532 height 42
click at [1028, 17] on input "[EMAIL_ADDRESS][PERSON_NAME][DOMAIN_NAME]" at bounding box center [1057, 22] width 532 height 42
click at [1388, 16] on span "Agistix Services" at bounding box center [1421, 21] width 90 height 19
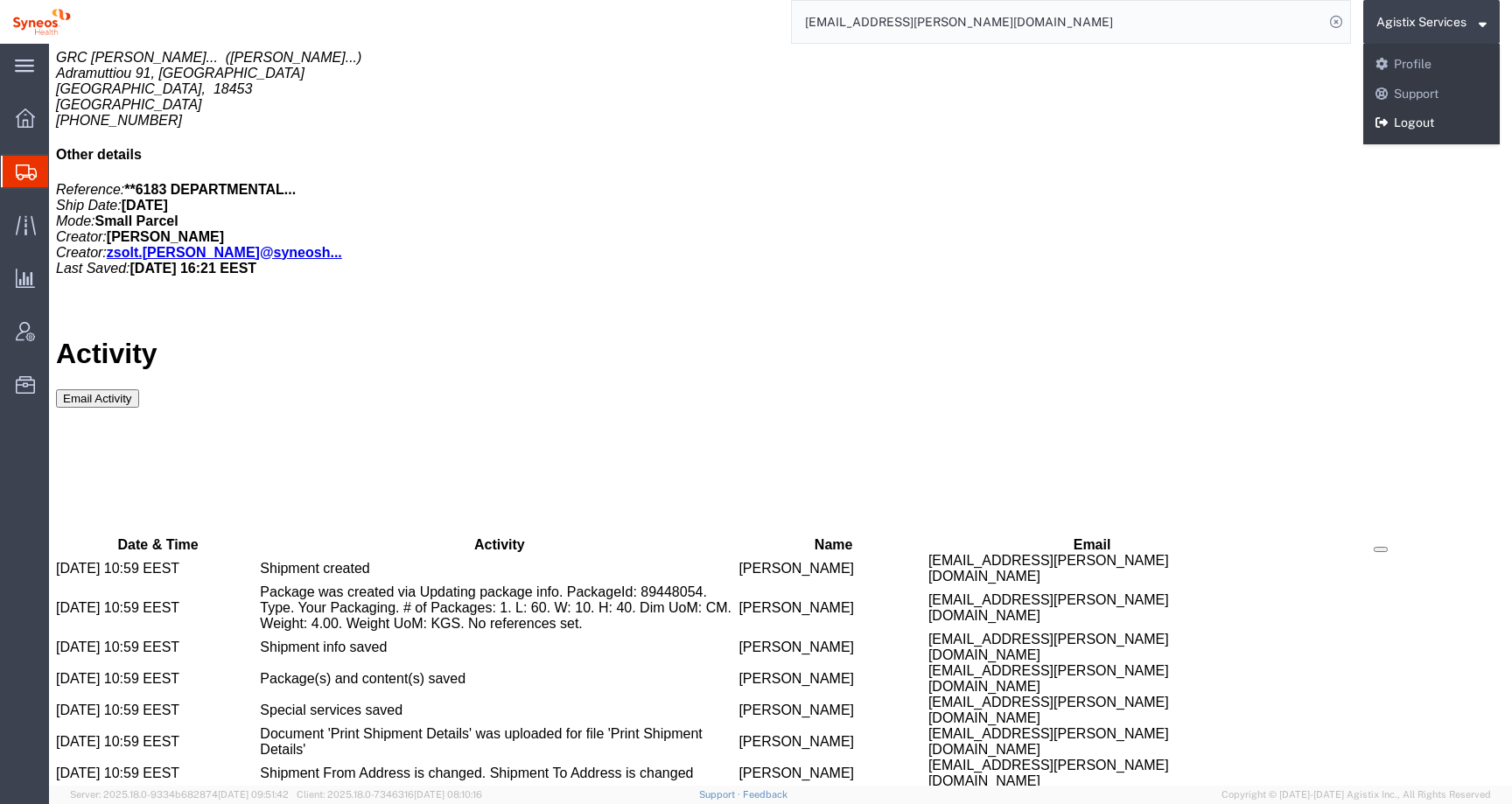
click at [1388, 126] on link "Logout" at bounding box center [1431, 123] width 137 height 29
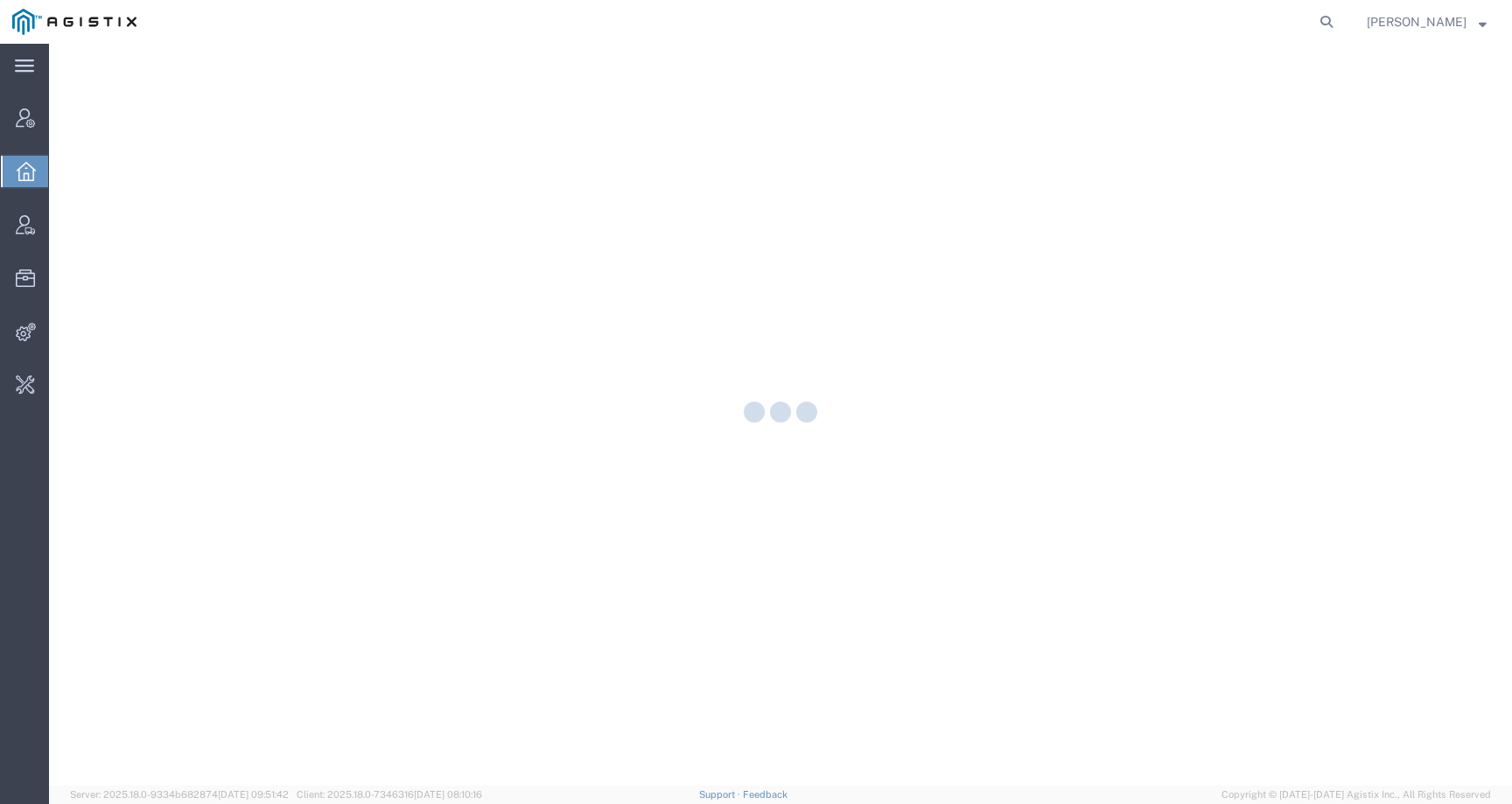
click at [1360, 9] on nav "[PERSON_NAME]" at bounding box center [762, 22] width 1500 height 44
click at [1338, 10] on icon at bounding box center [1326, 21] width 25 height 25
click at [1264, 28] on input "search" at bounding box center [1048, 22] width 532 height 42
paste input "351978"
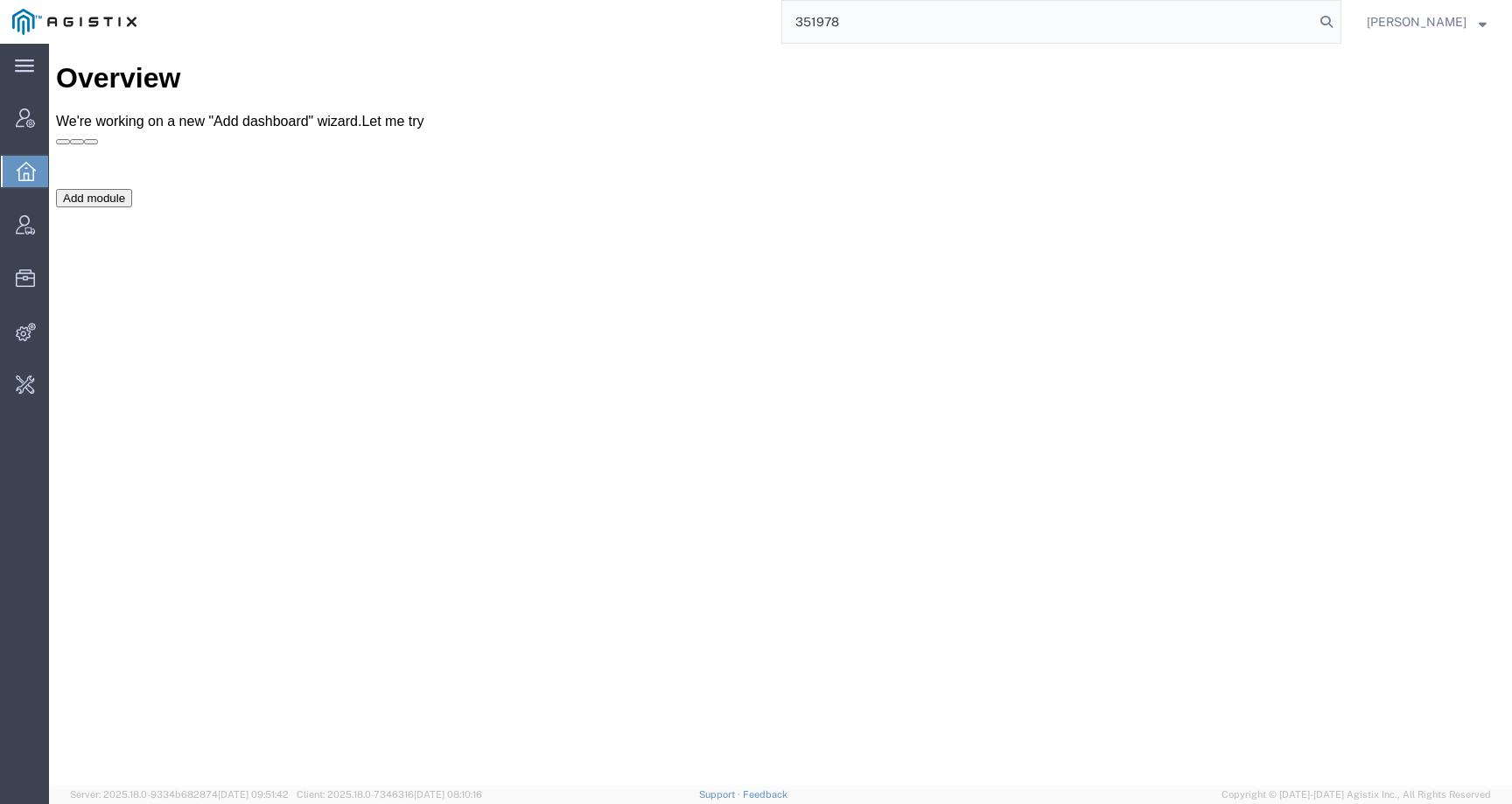
drag, startPoint x: 914, startPoint y: 22, endPoint x: 756, endPoint y: 20, distance: 158.0
click at [756, 20] on div "351978" at bounding box center [745, 22] width 1192 height 44
drag, startPoint x: 907, startPoint y: 17, endPoint x: 745, endPoint y: 25, distance: 162.2
click at [745, 25] on div "351978" at bounding box center [745, 22] width 1192 height 44
paste input "56681513"
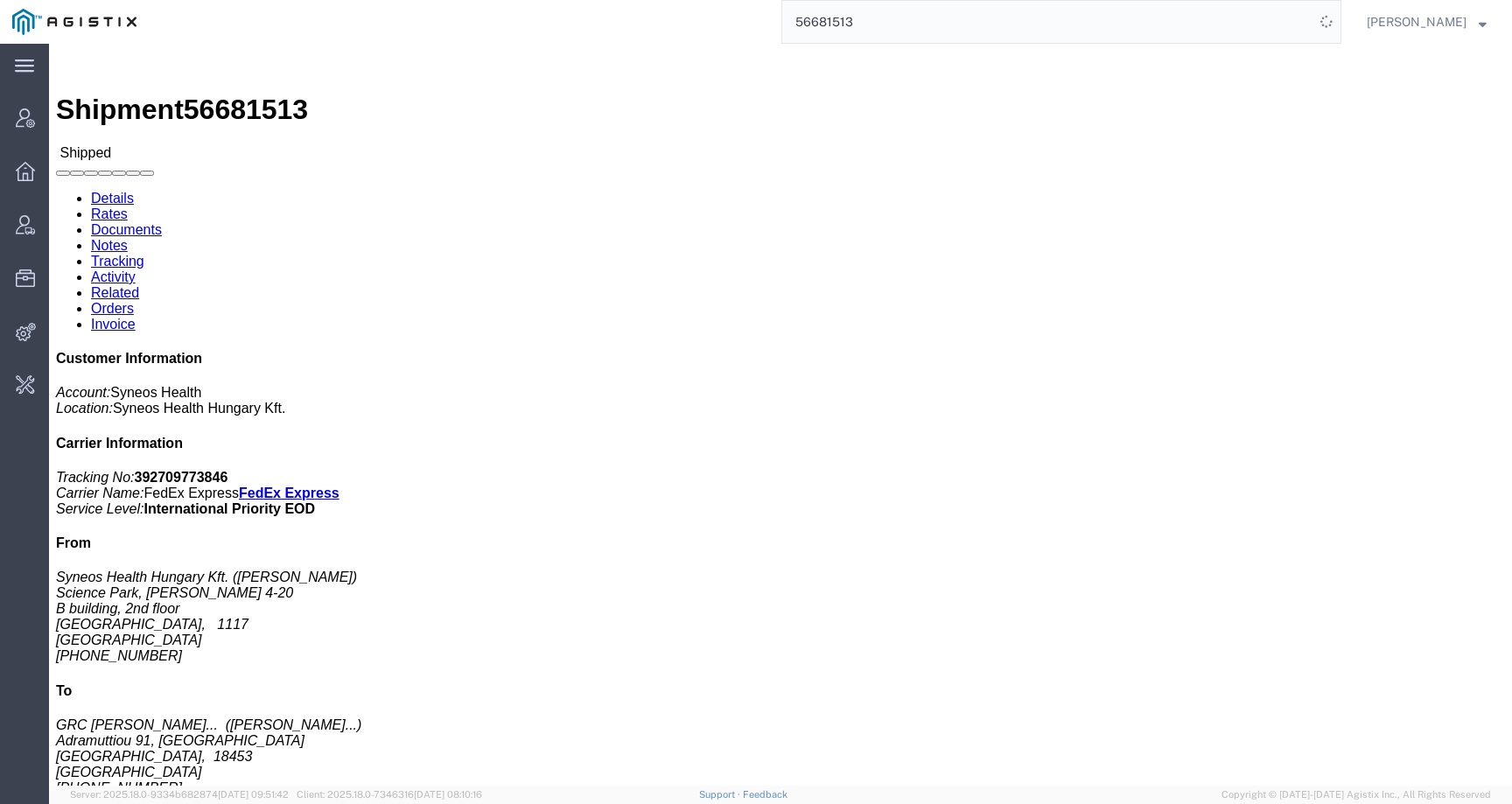
click link "Activity"
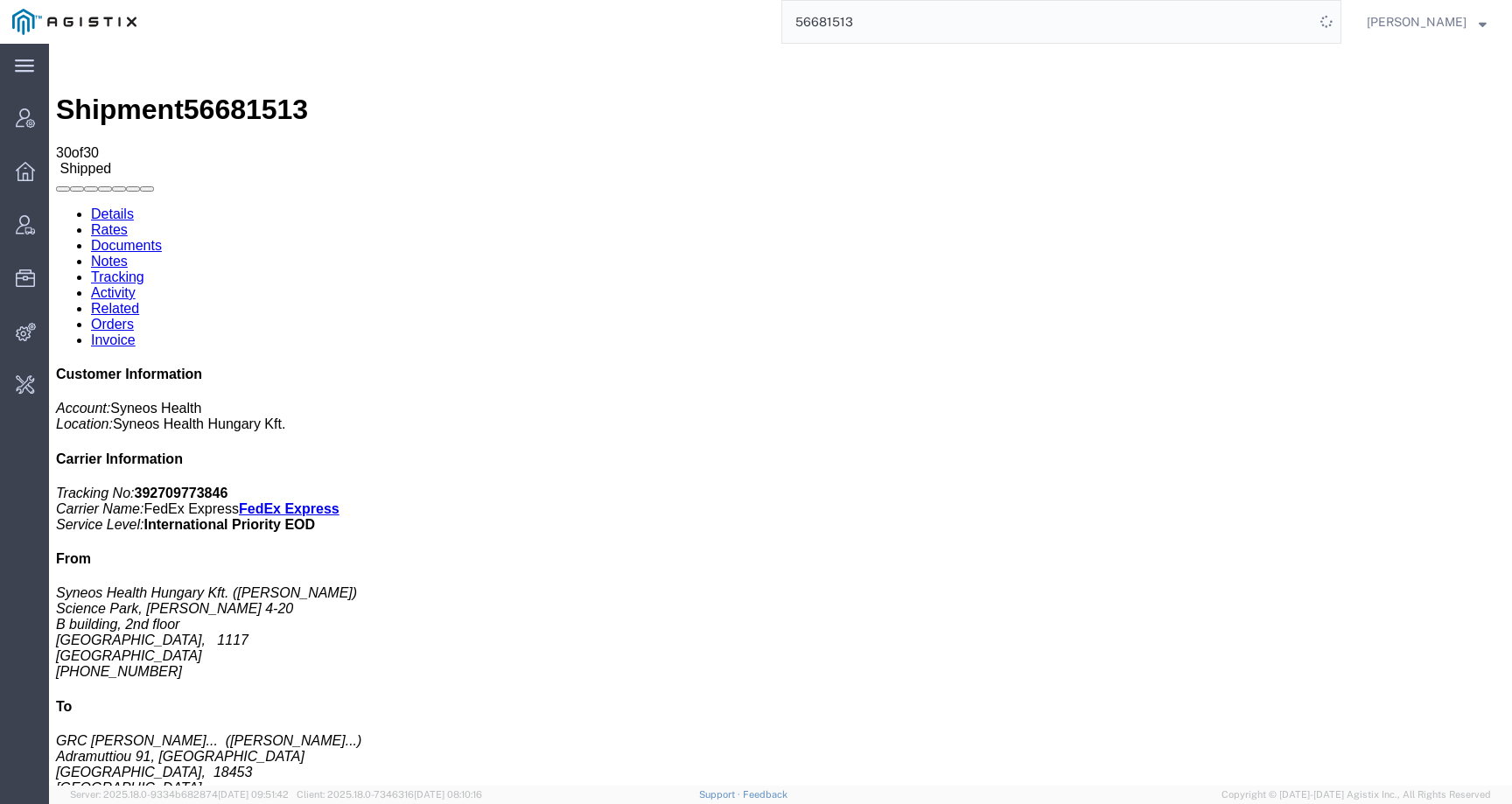
drag, startPoint x: 654, startPoint y: 447, endPoint x: 885, endPoint y: 447, distance: 231.0
copy tr "Zsolt Varga zsolt.varga@syneoshealth.com"
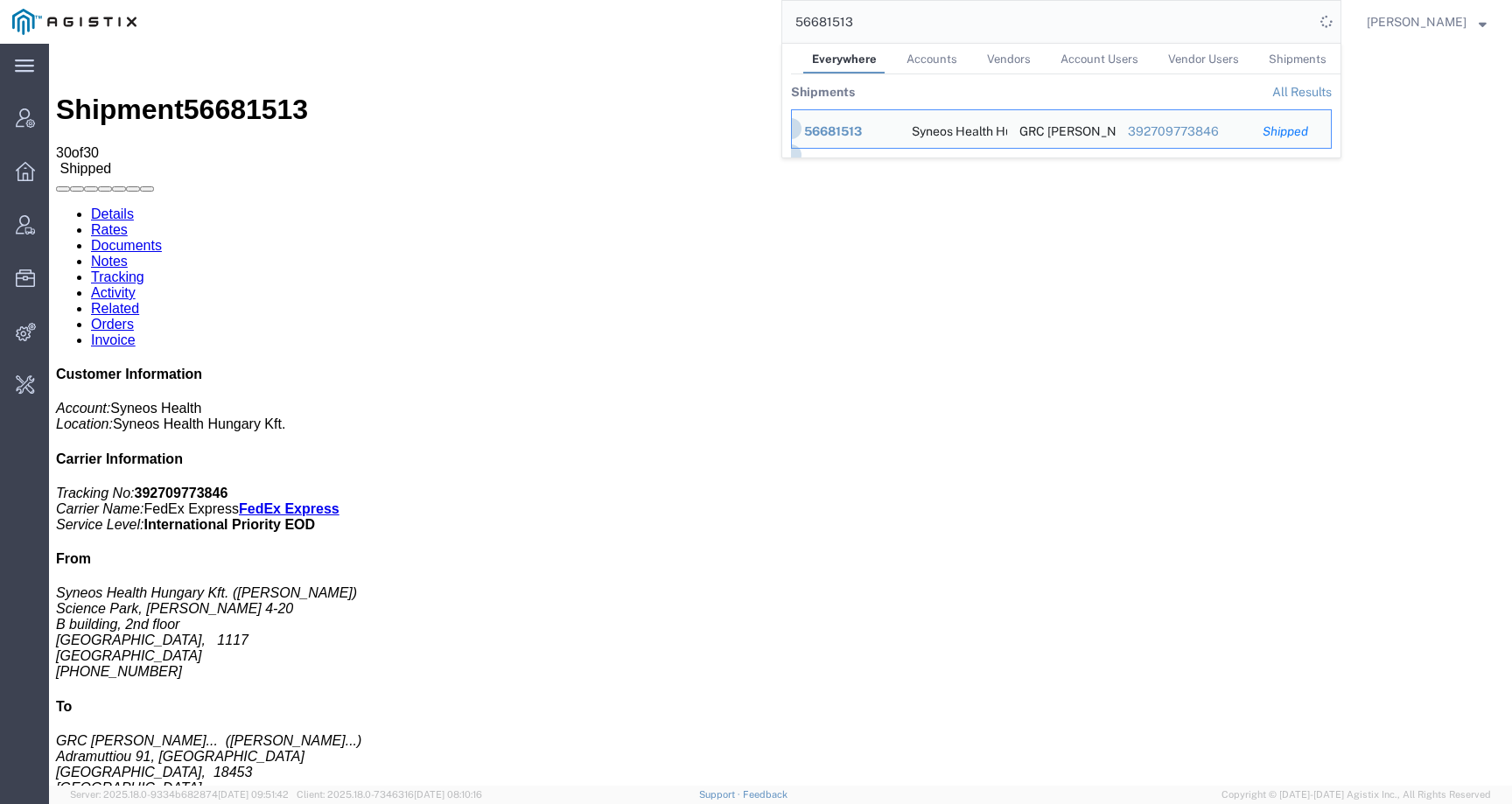
drag, startPoint x: 884, startPoint y: 28, endPoint x: 744, endPoint y: 26, distance: 140.0
click at [744, 26] on div "56681513 Everywhere Accounts Vendors Account Users Vendor Users Shipments Shipm…" at bounding box center [745, 22] width 1192 height 44
paste input "zsolt.varga@syneoshealth.com"
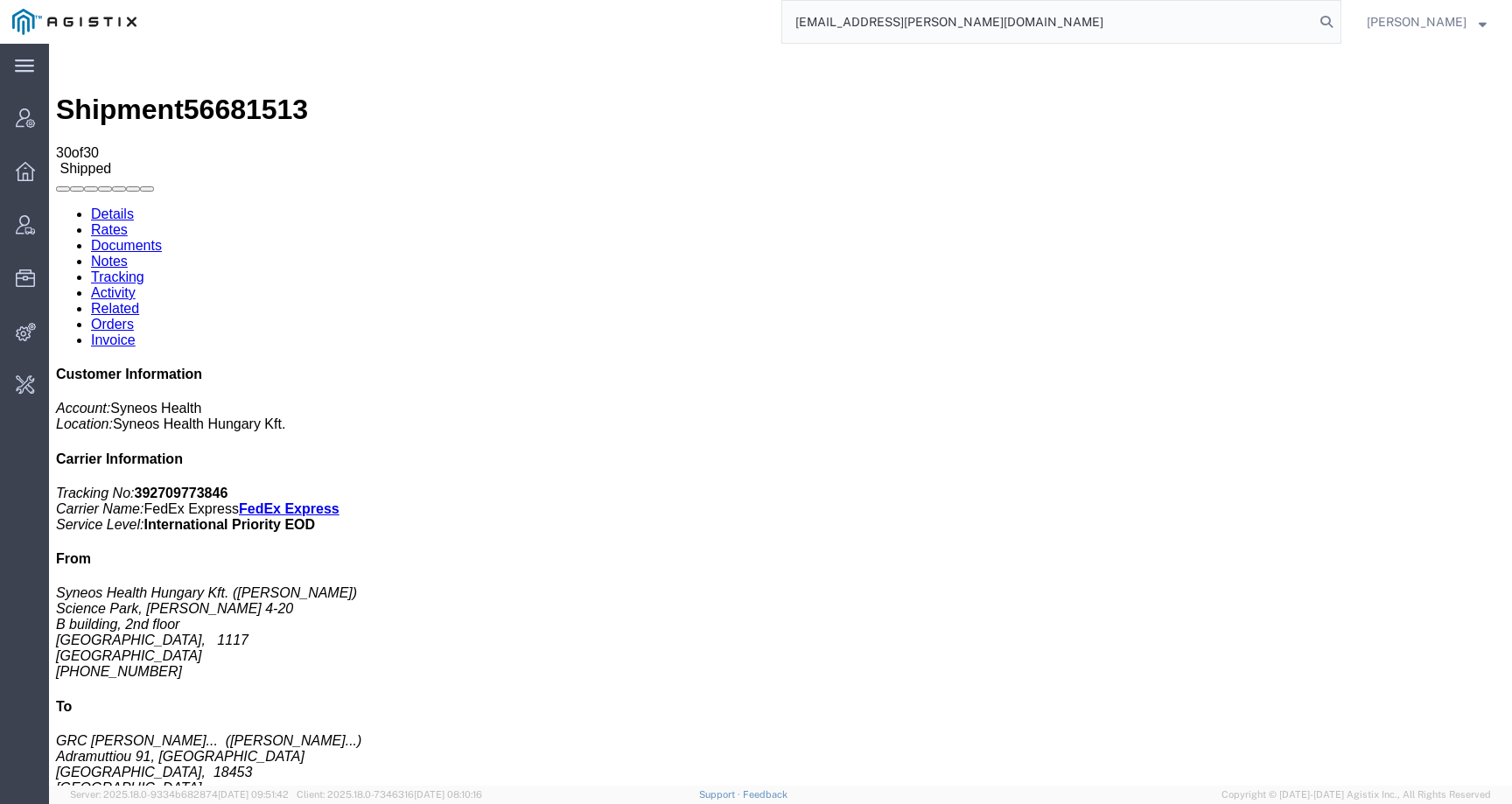
type input "zsolt.varga@syneoshealth.com"
click at [814, 24] on input "zsolt.varga@syneoshealth.com" at bounding box center [1048, 22] width 532 height 42
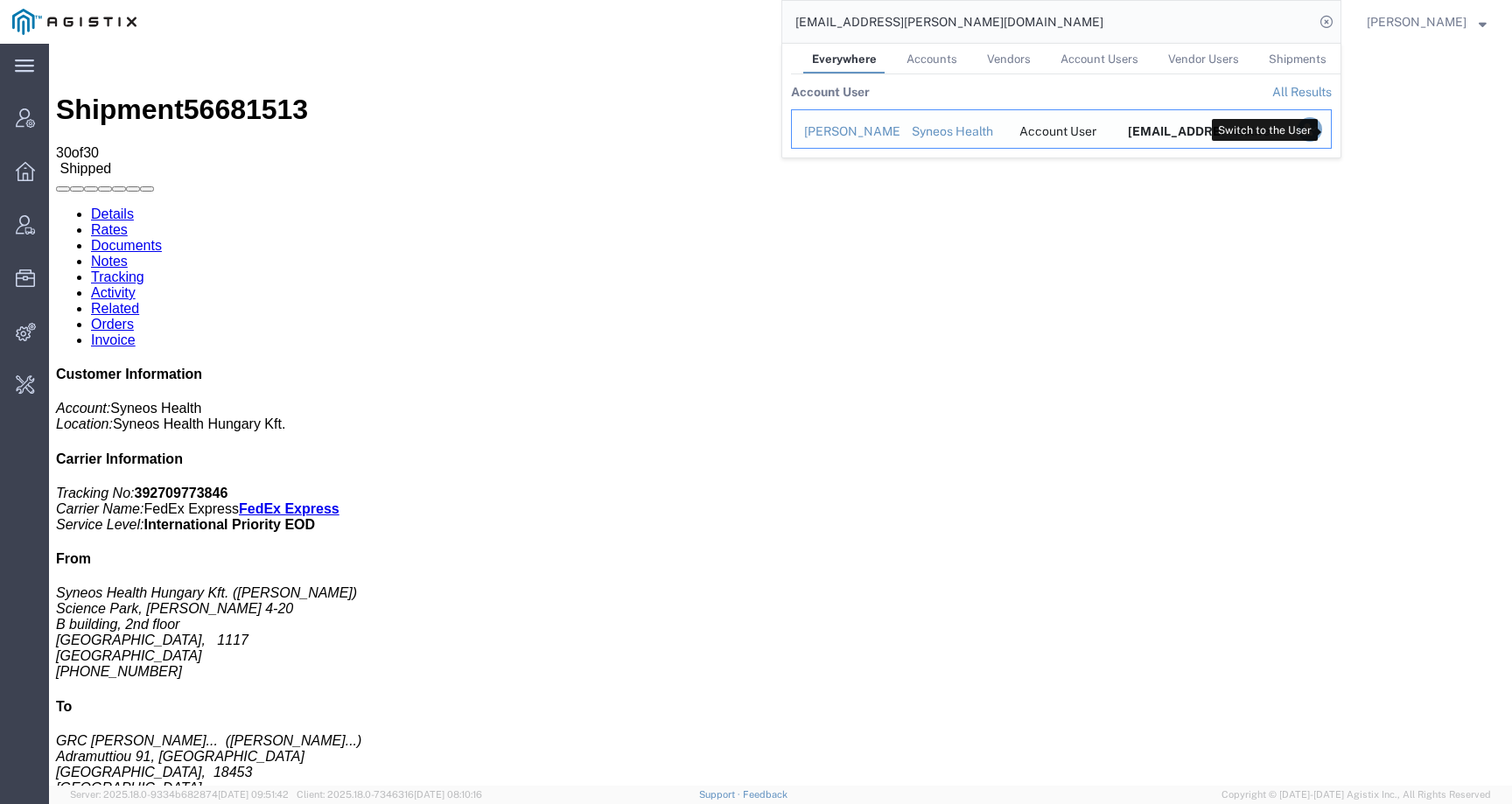
click at [1322, 127] on icon "Search Results" at bounding box center [1310, 130] width 25 height 25
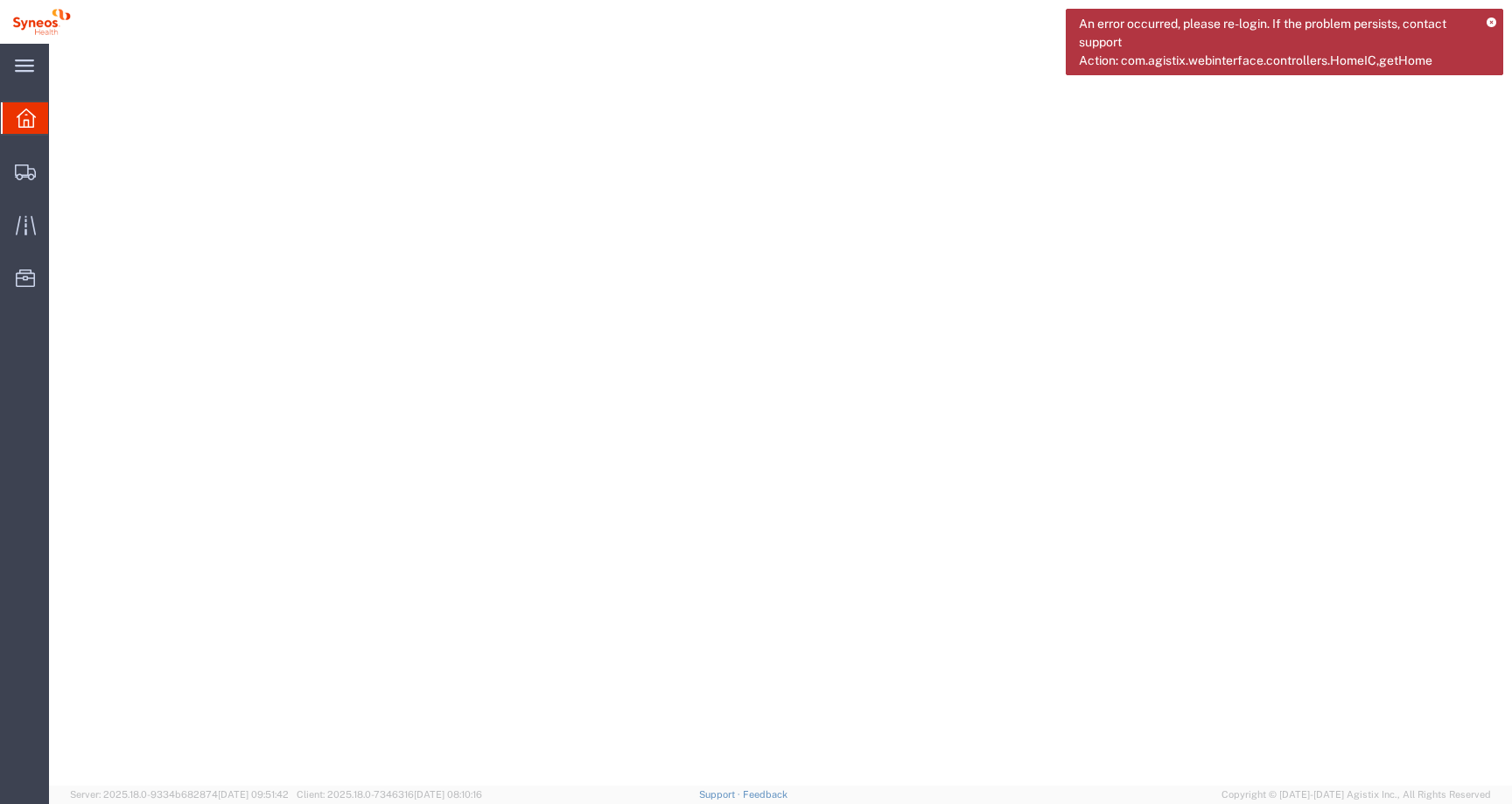
click at [1491, 18] on icon at bounding box center [1491, 23] width 9 height 9
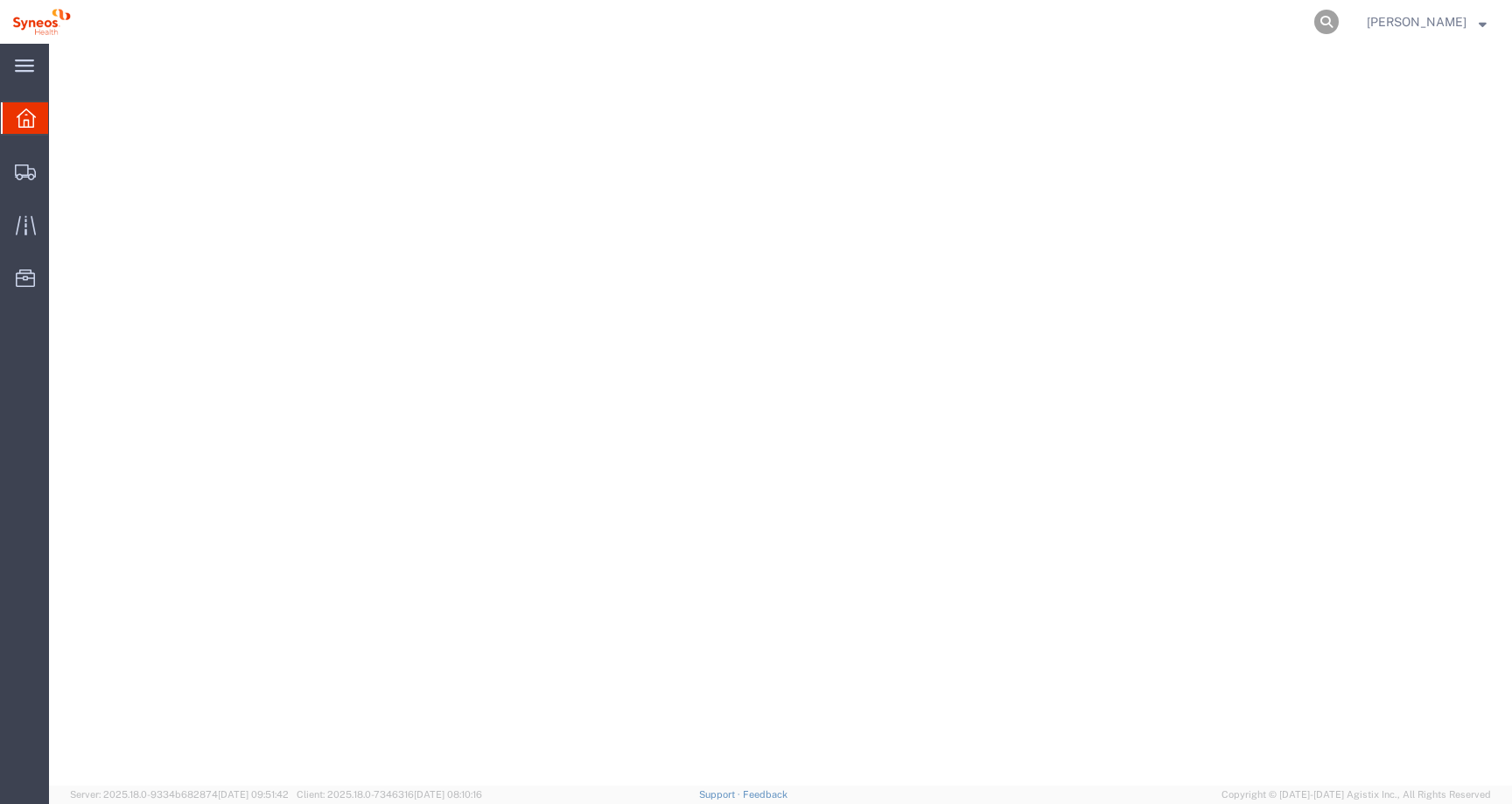
click at [1338, 24] on icon at bounding box center [1326, 21] width 25 height 25
click at [1272, 21] on input "search" at bounding box center [1048, 22] width 532 height 42
click at [1448, 28] on span "[PERSON_NAME]" at bounding box center [1416, 21] width 100 height 19
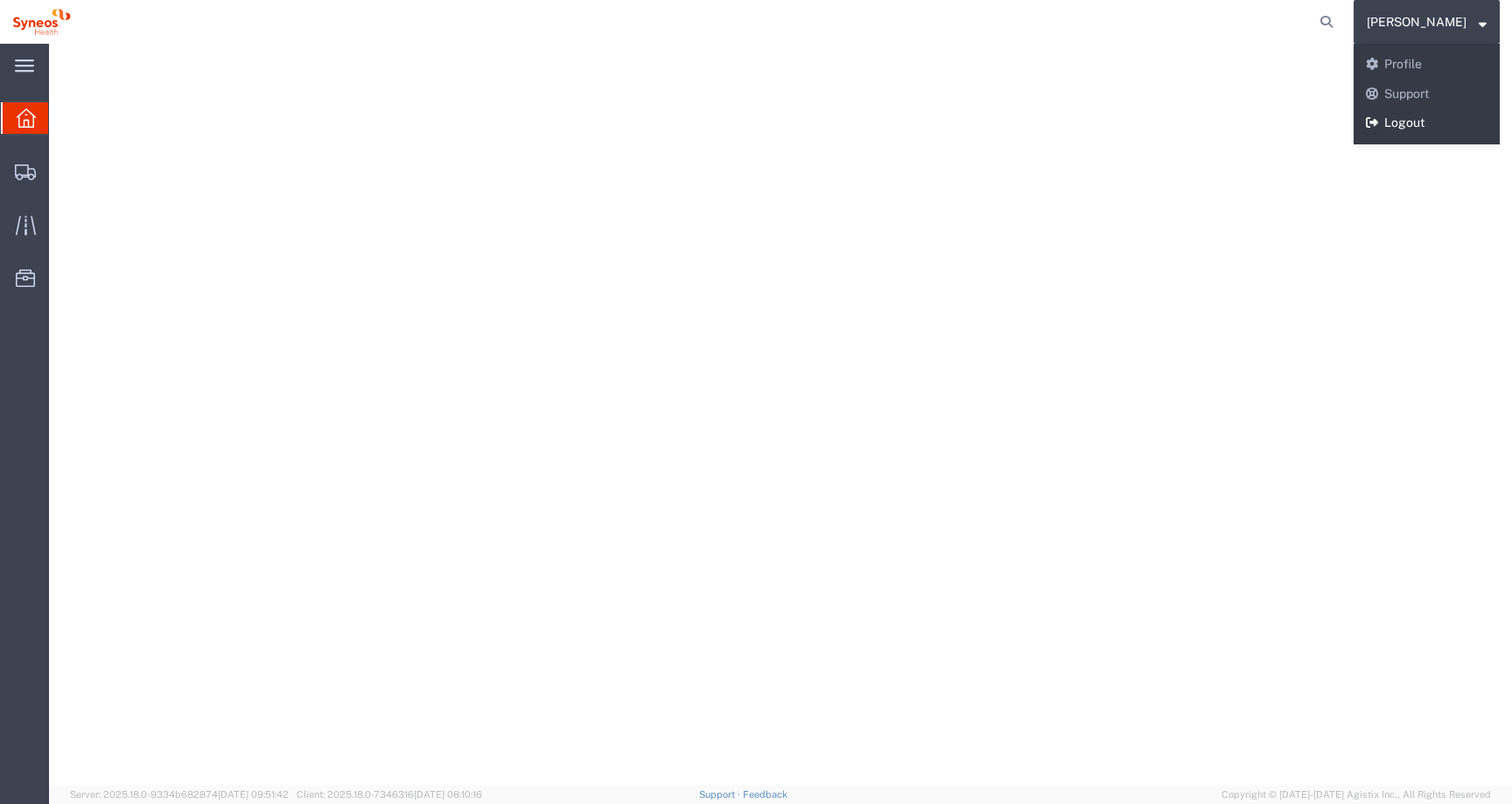
click at [1439, 129] on link "Logout" at bounding box center [1427, 123] width 146 height 29
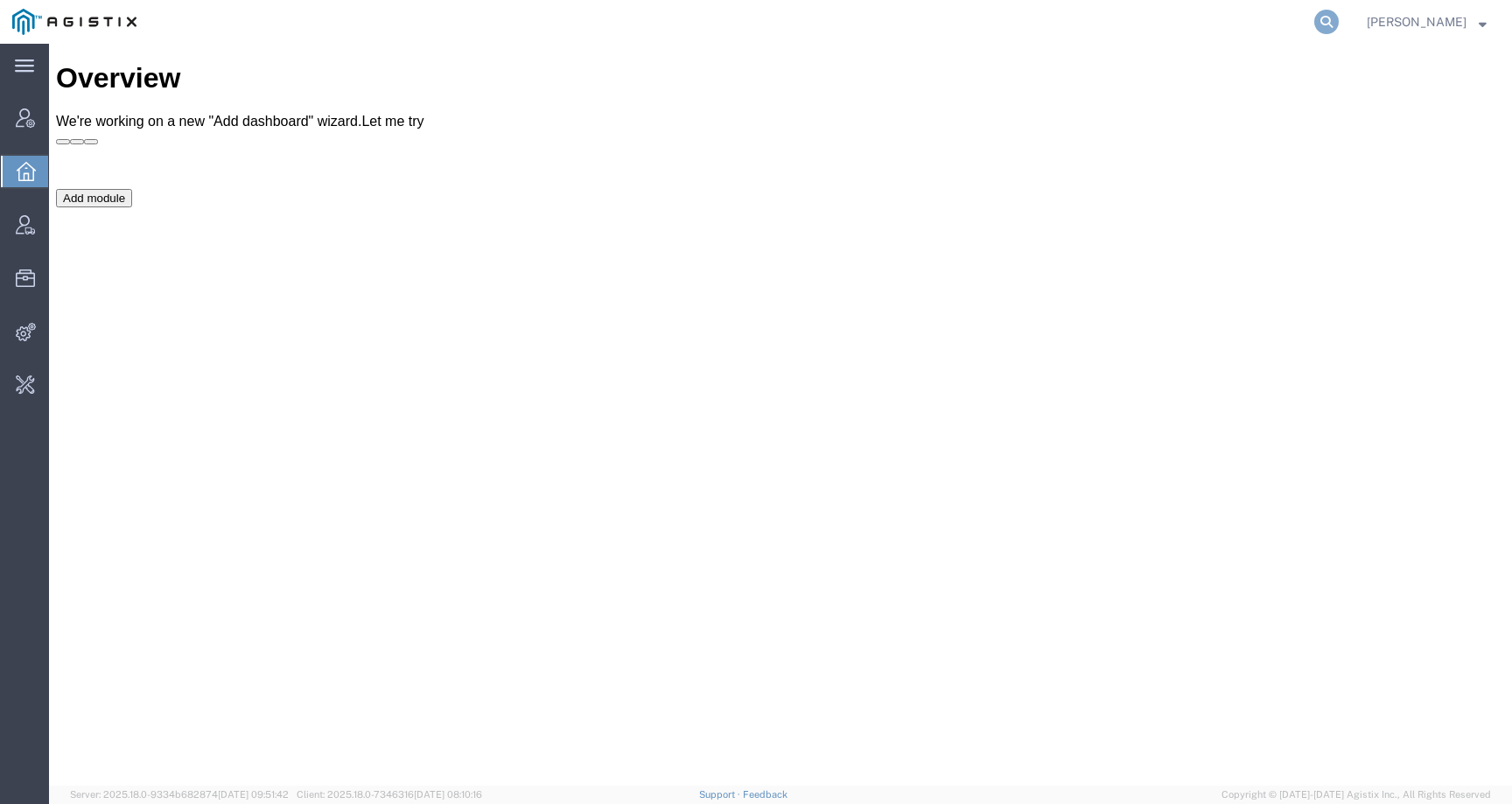
click at [1338, 17] on icon at bounding box center [1326, 21] width 25 height 25
click at [1314, 17] on input "search" at bounding box center [1048, 22] width 532 height 42
paste input "firas.daaboub@syneoshealth.com"
type input "firas.daaboub@syneoshealth.com"
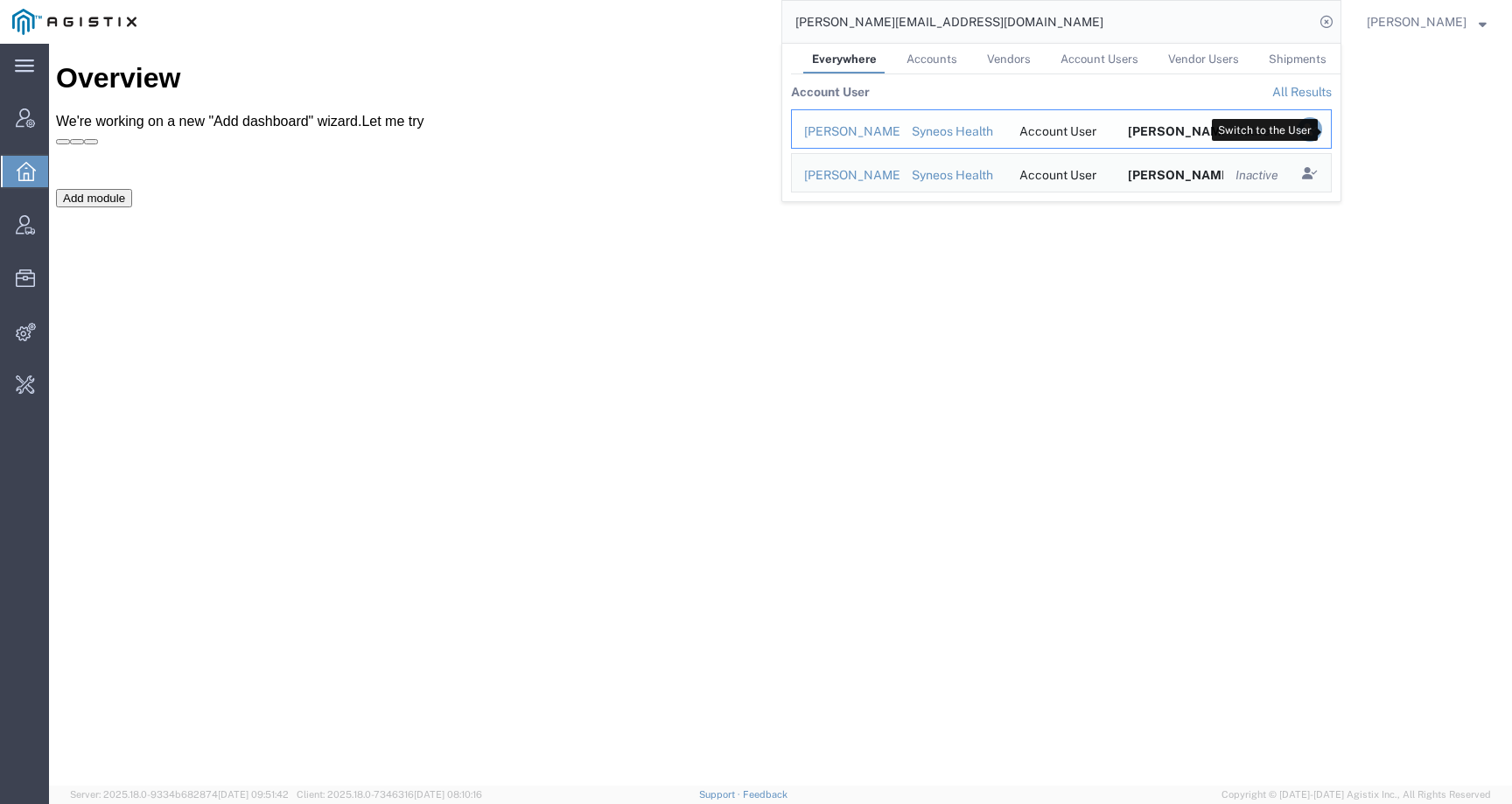
click at [1322, 119] on icon "Search Results" at bounding box center [1310, 130] width 25 height 25
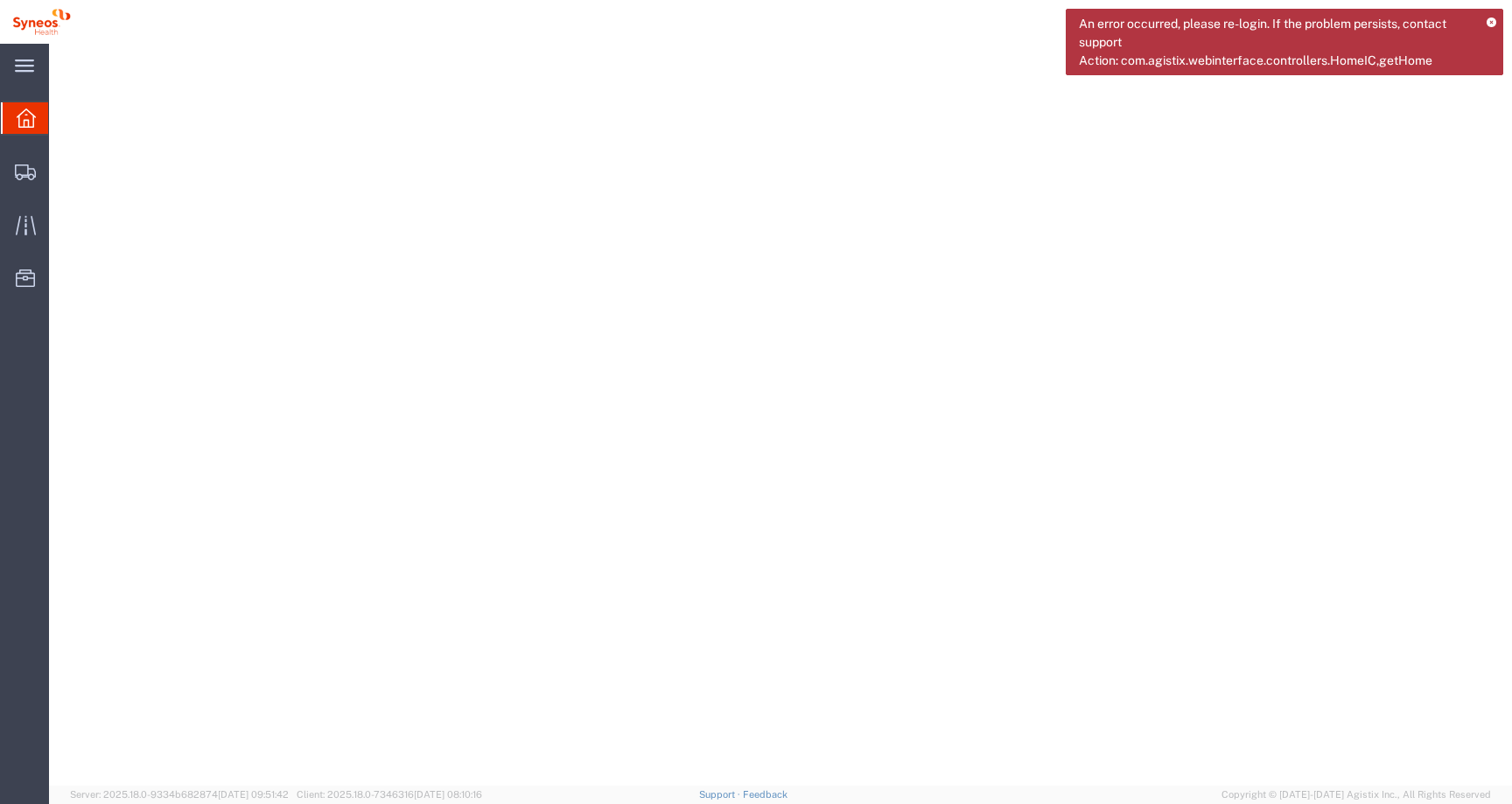
click at [1495, 22] on icon at bounding box center [1491, 23] width 9 height 9
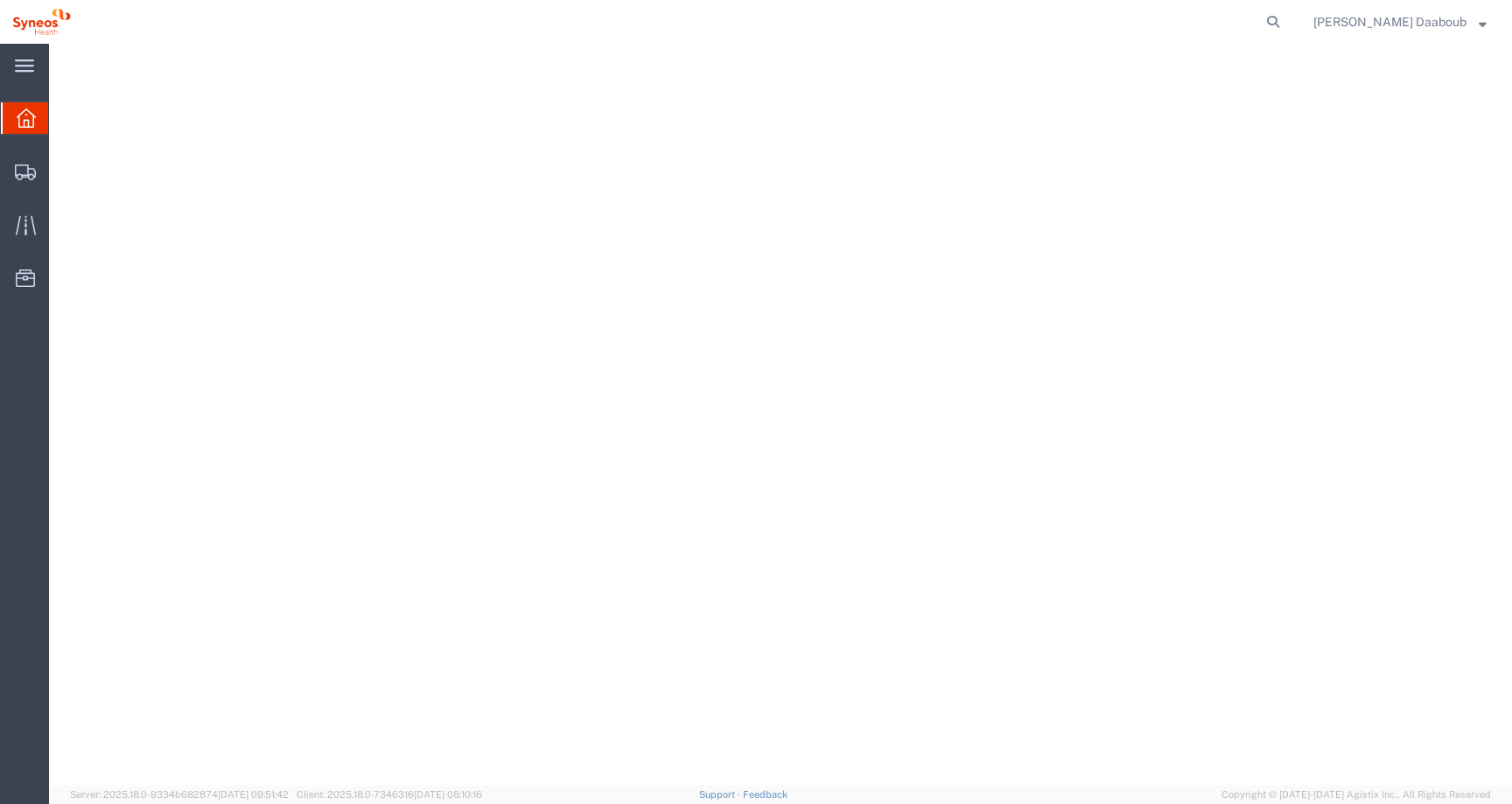
click at [1458, 18] on span "[PERSON_NAME] Daaboub" at bounding box center [1390, 21] width 153 height 19
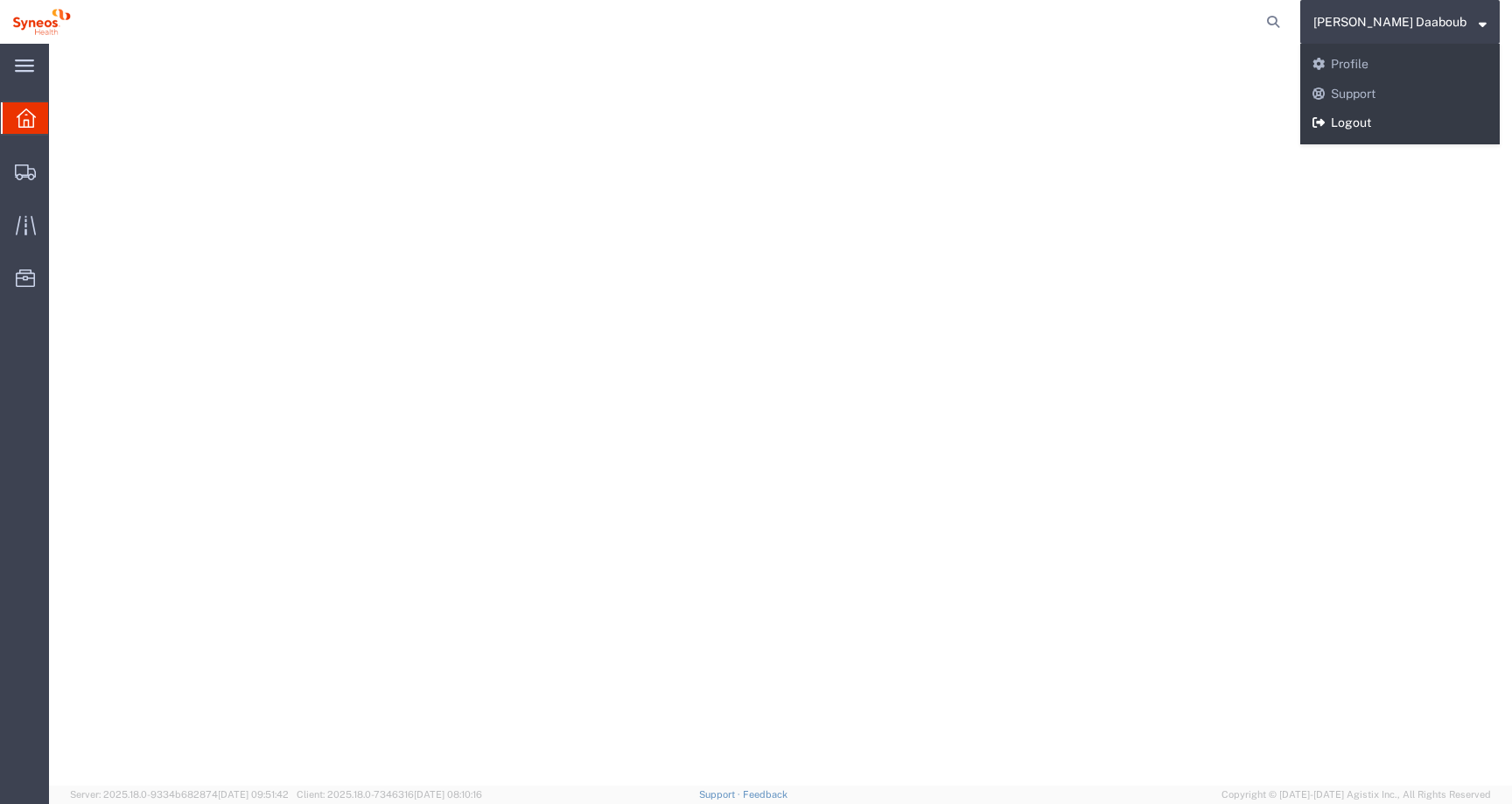
click at [1407, 123] on link "Logout" at bounding box center [1400, 123] width 199 height 29
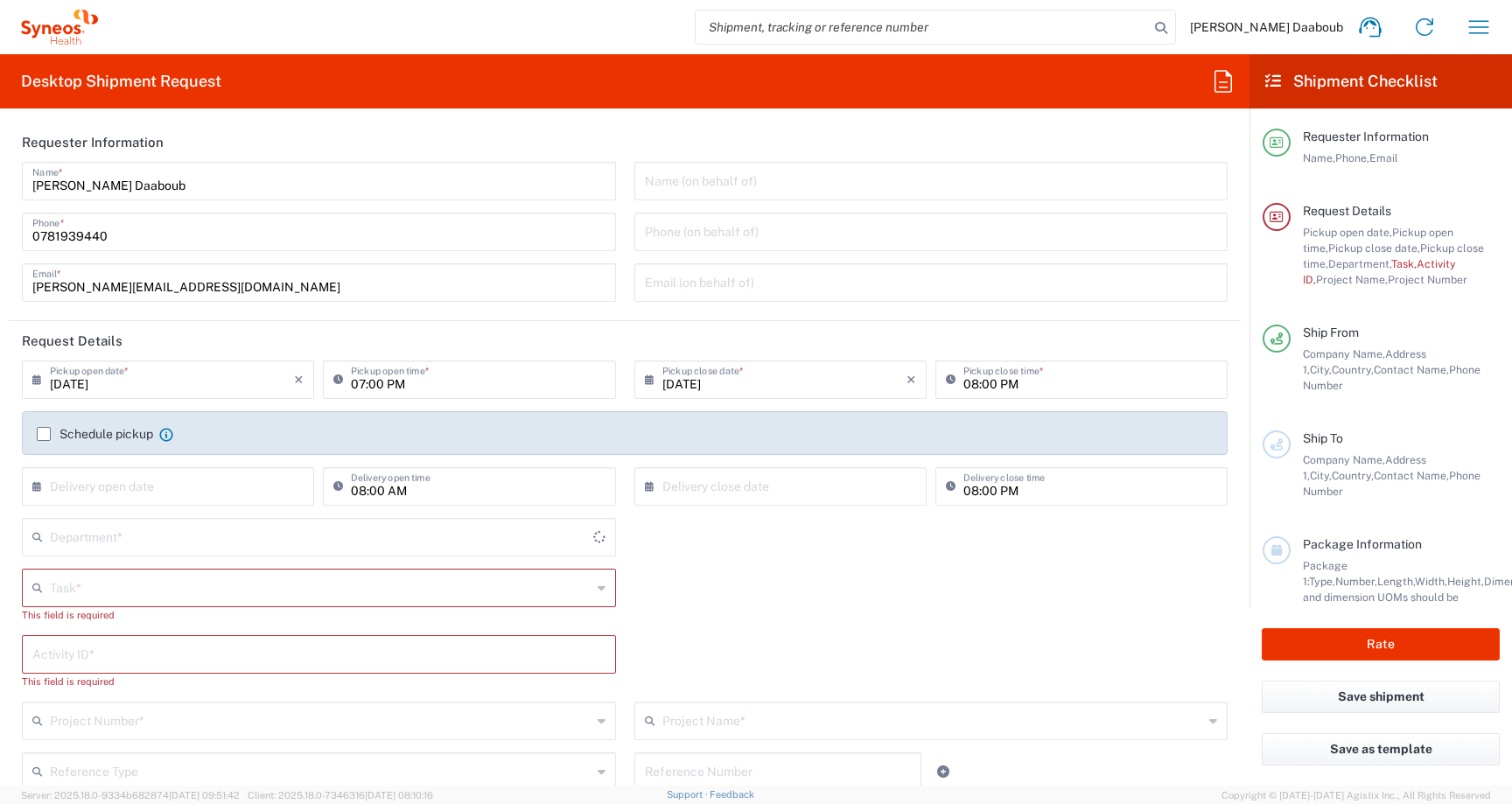
type input "France"
click at [1307, 31] on span "Firas Daaboub" at bounding box center [1267, 27] width 153 height 16
type input "Syneos Health France SARL"
click at [1377, 30] on icon at bounding box center [1370, 27] width 28 height 28
type input "4510"
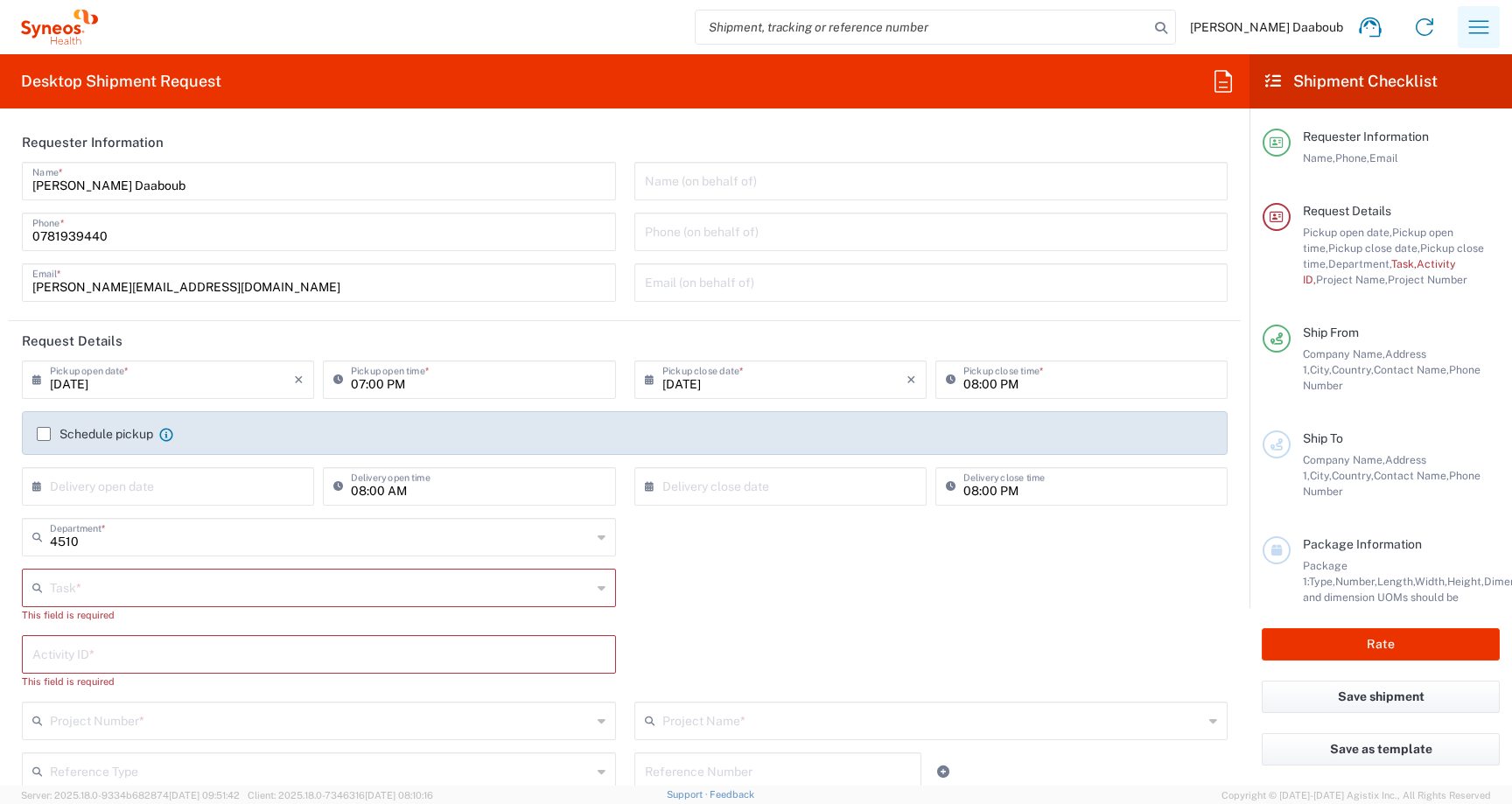
click at [1487, 27] on icon "button" at bounding box center [1479, 27] width 20 height 13
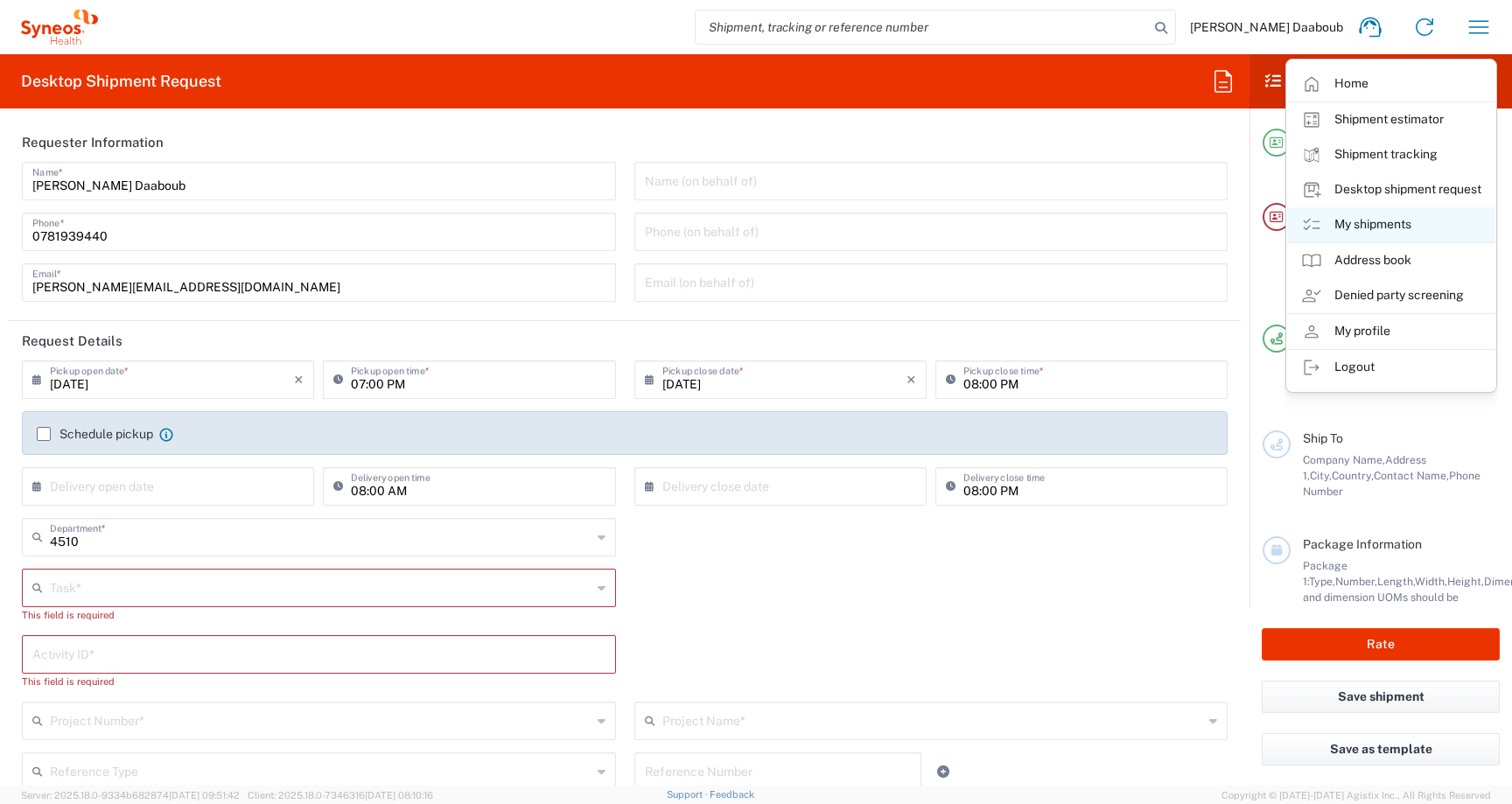
click at [1389, 227] on link "My shipments" at bounding box center [1391, 225] width 209 height 35
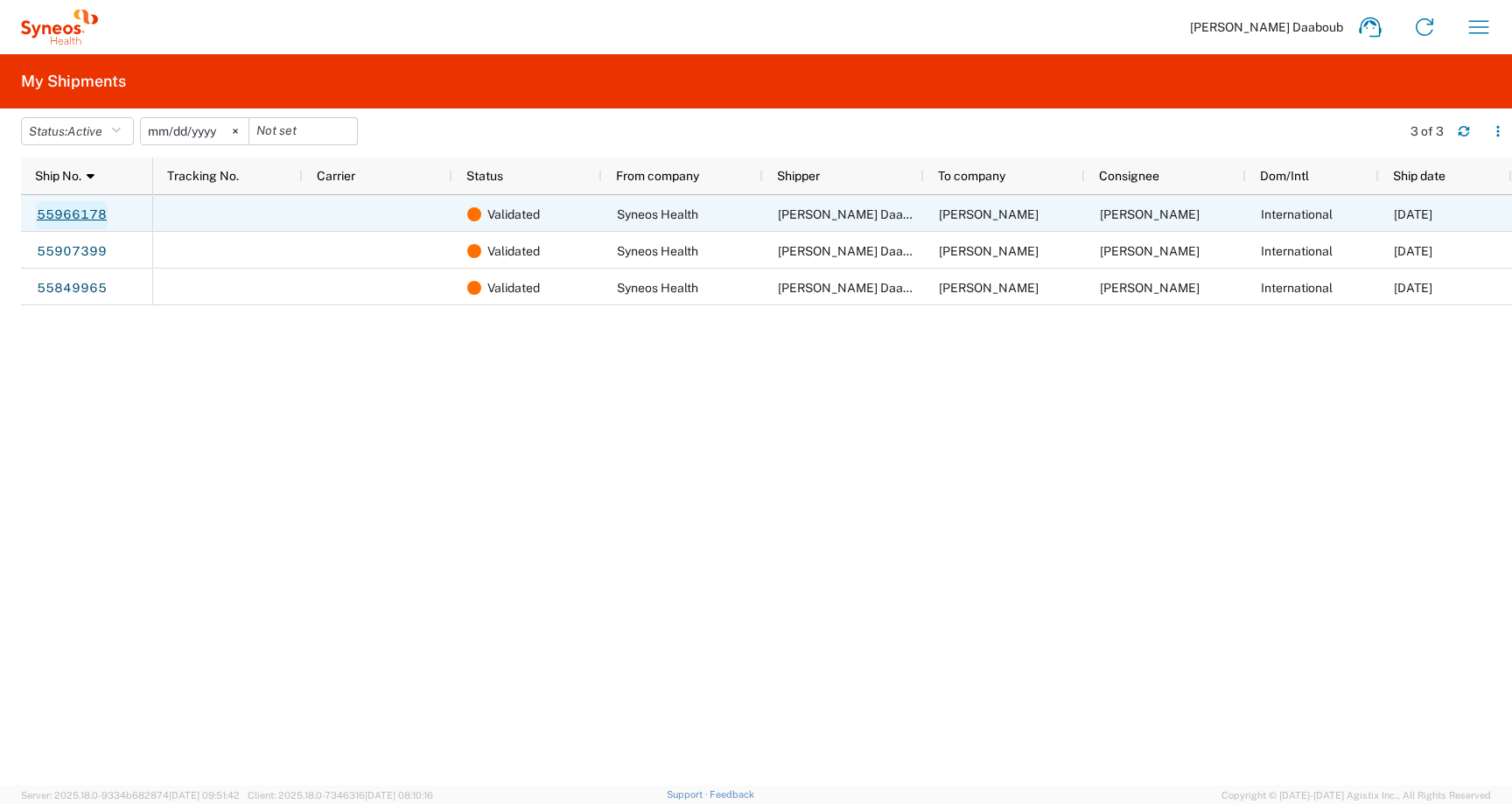
click at [77, 204] on link "55966178" at bounding box center [72, 215] width 72 height 28
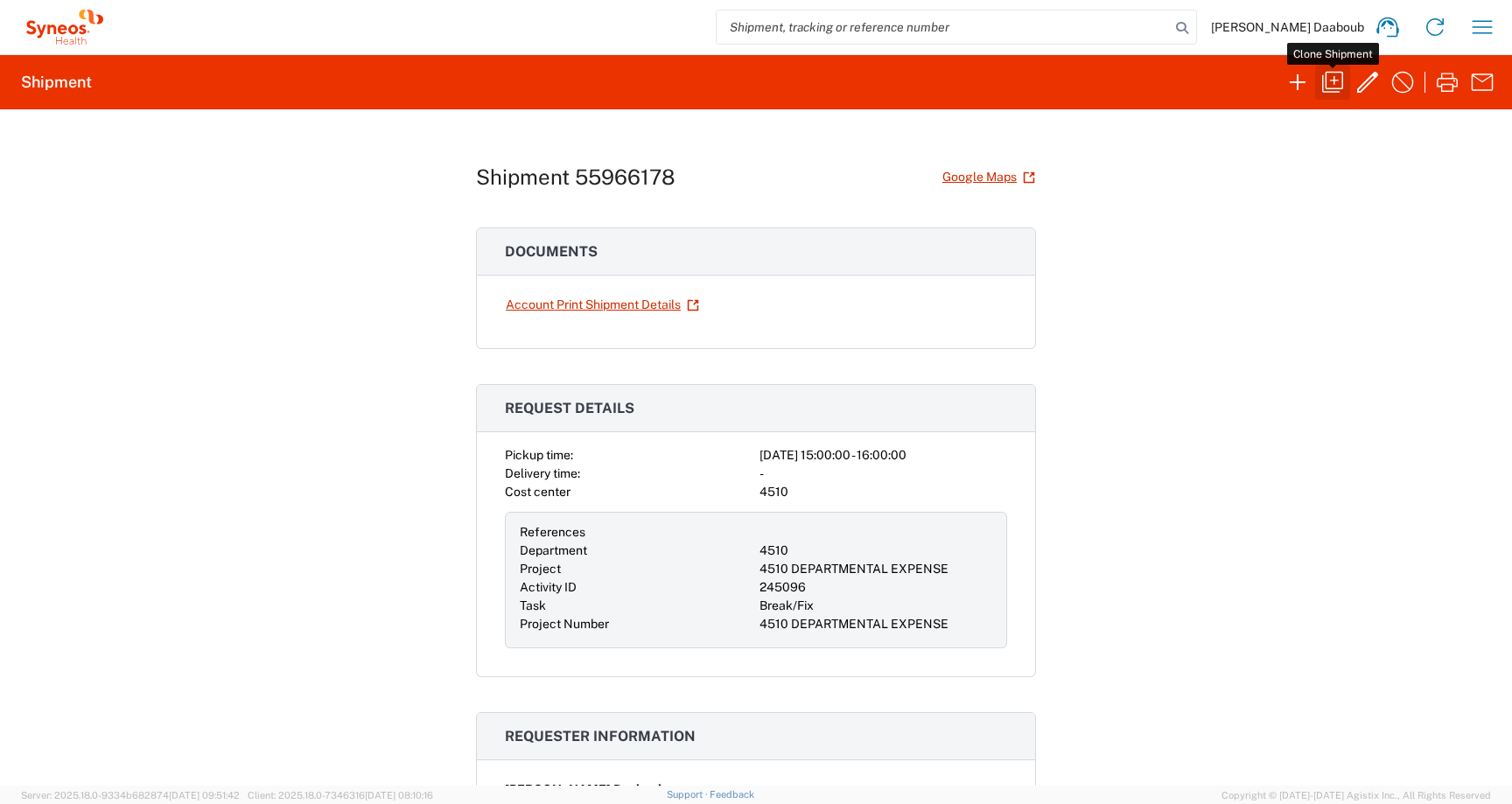
click at [1332, 80] on icon "button" at bounding box center [1332, 82] width 21 height 21
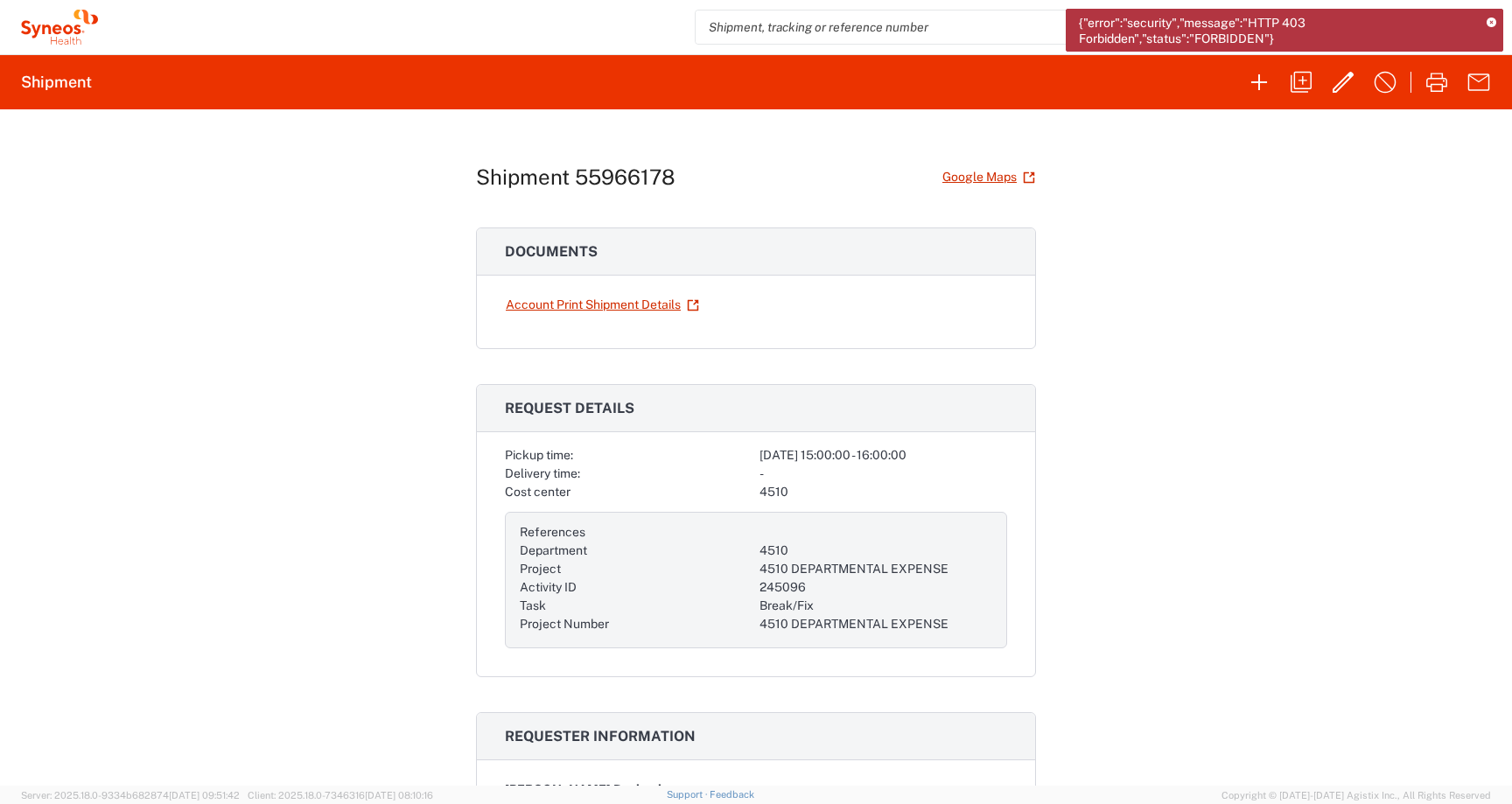
click at [1486, 19] on icon at bounding box center [1491, 23] width 9 height 9
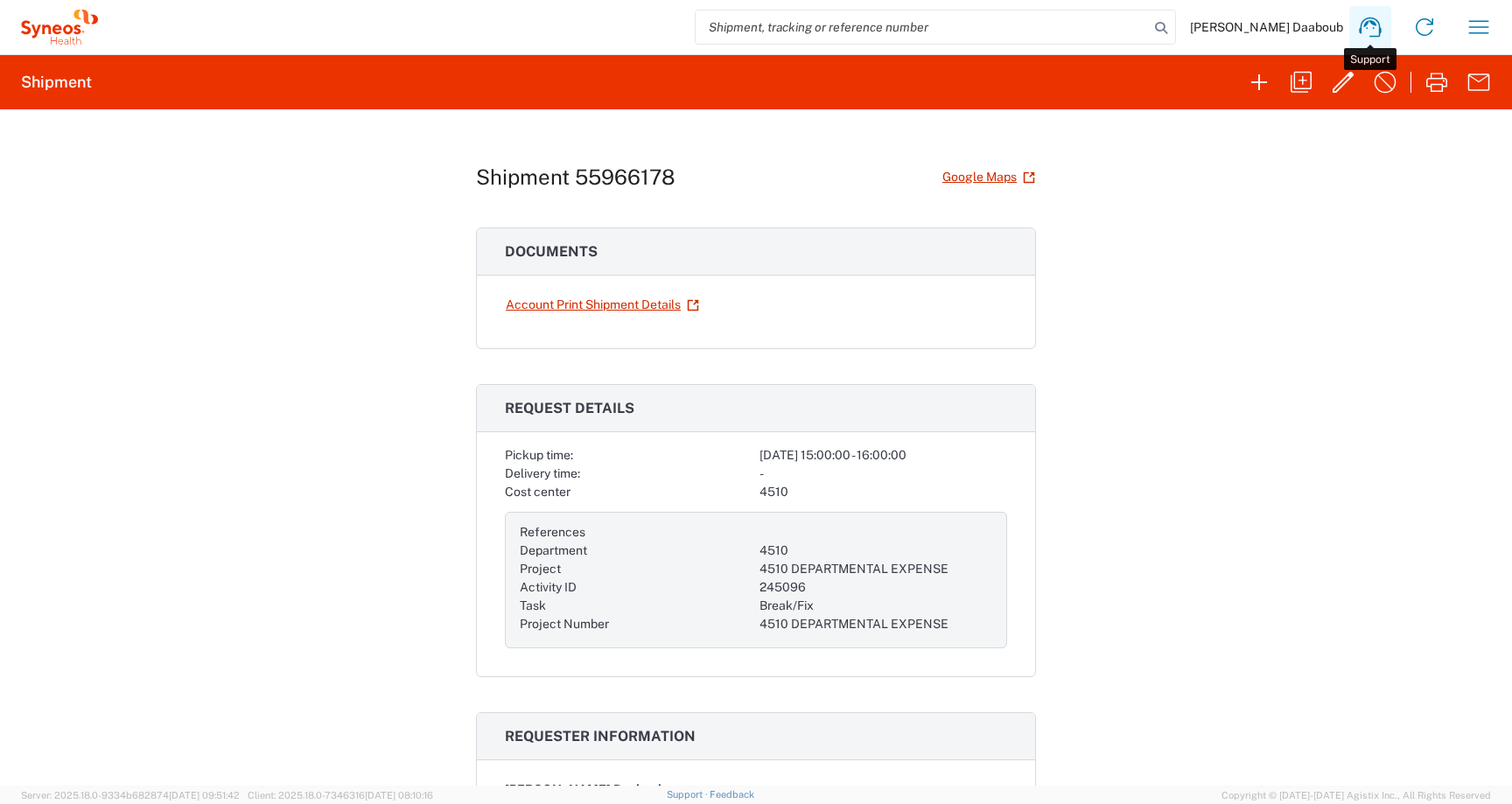
click at [1351, 25] on link at bounding box center [1370, 28] width 42 height 42
click at [1459, 20] on button "button" at bounding box center [1479, 28] width 42 height 42
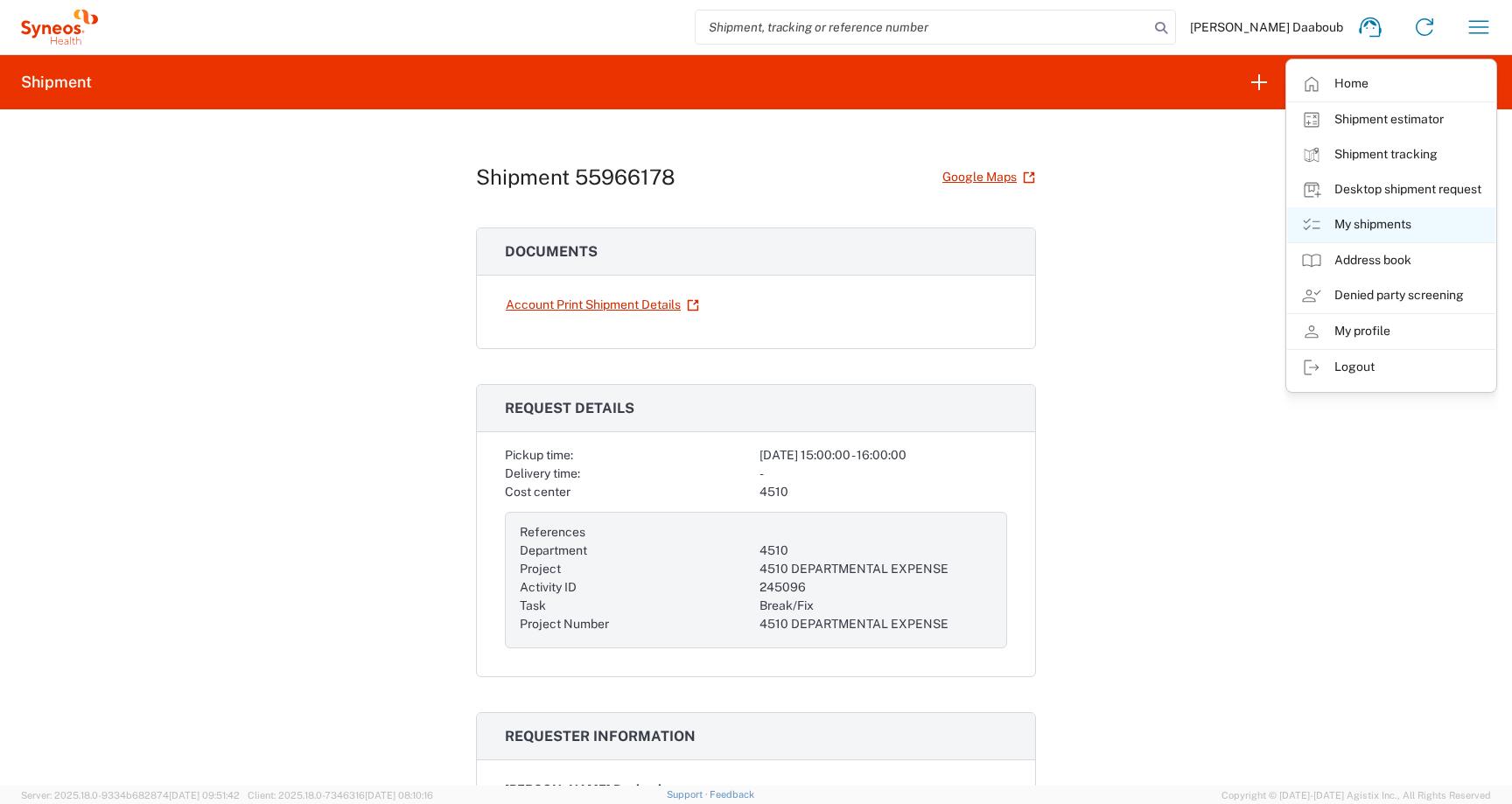
click at [1350, 234] on link "My shipments" at bounding box center [1391, 225] width 209 height 35
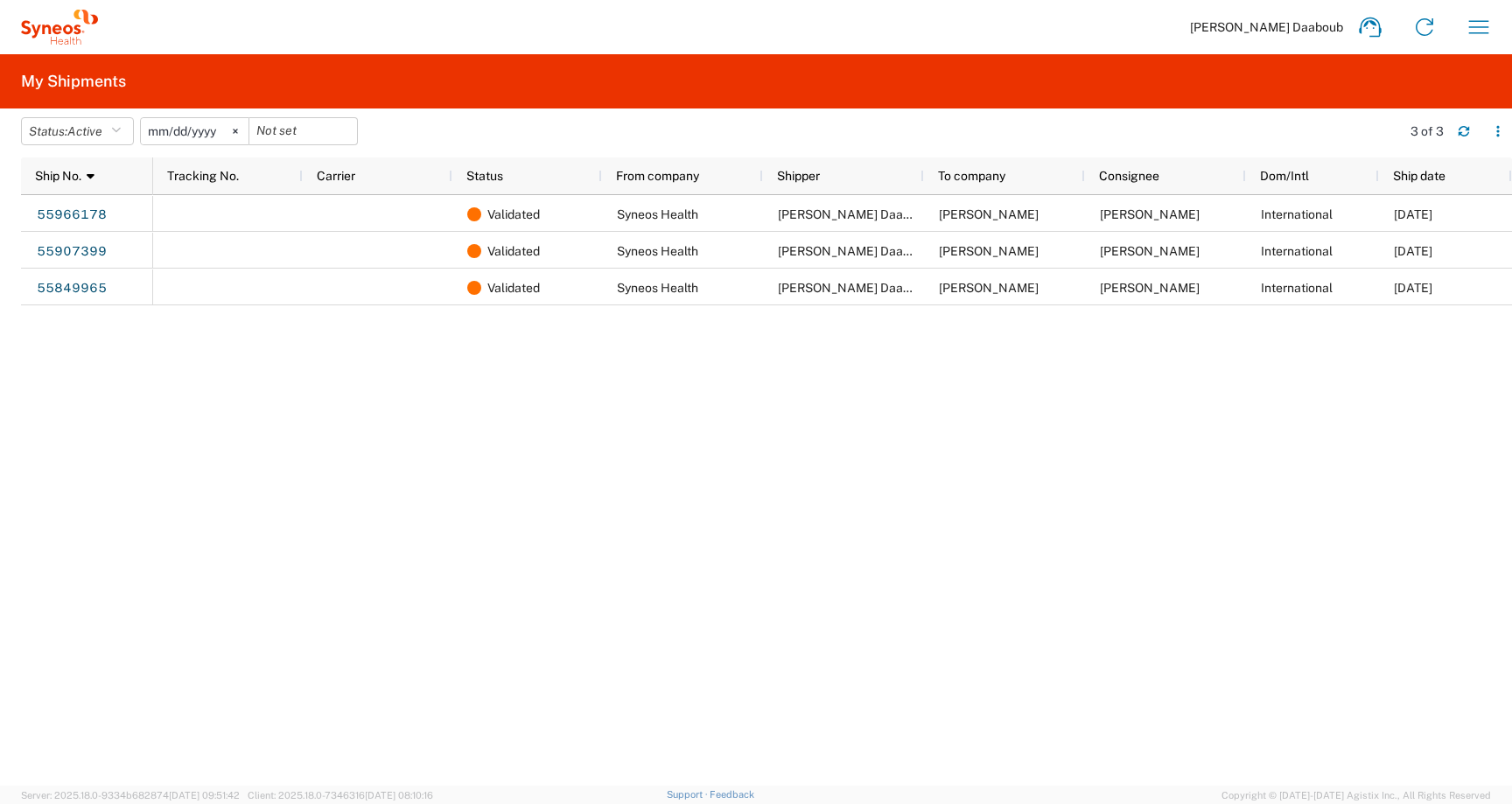
click at [1334, 28] on span "Firas Daaboub" at bounding box center [1267, 27] width 153 height 16
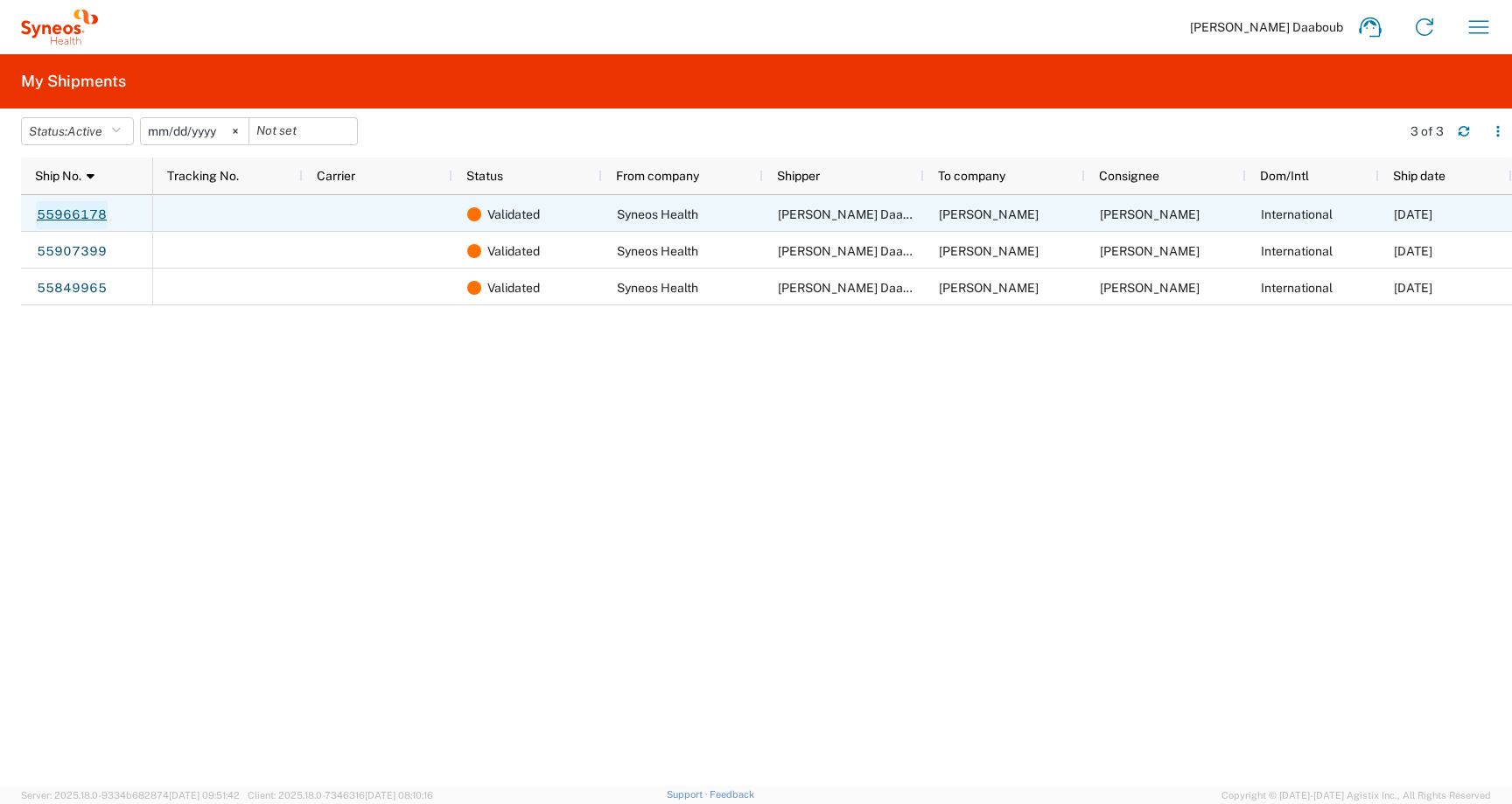
click at [84, 209] on link "55966178" at bounding box center [72, 215] width 72 height 28
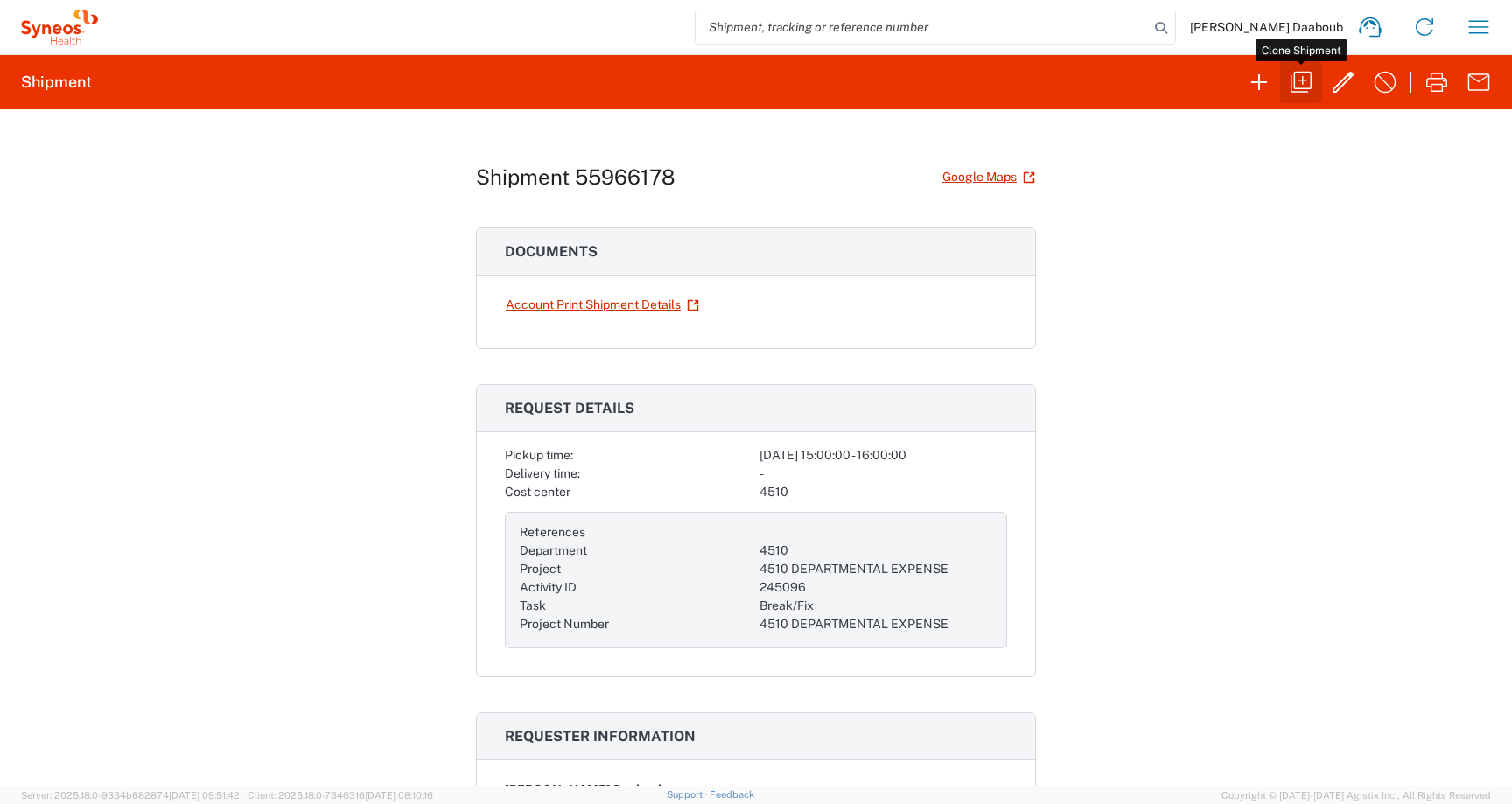
click at [1302, 85] on icon "button" at bounding box center [1301, 82] width 28 height 28
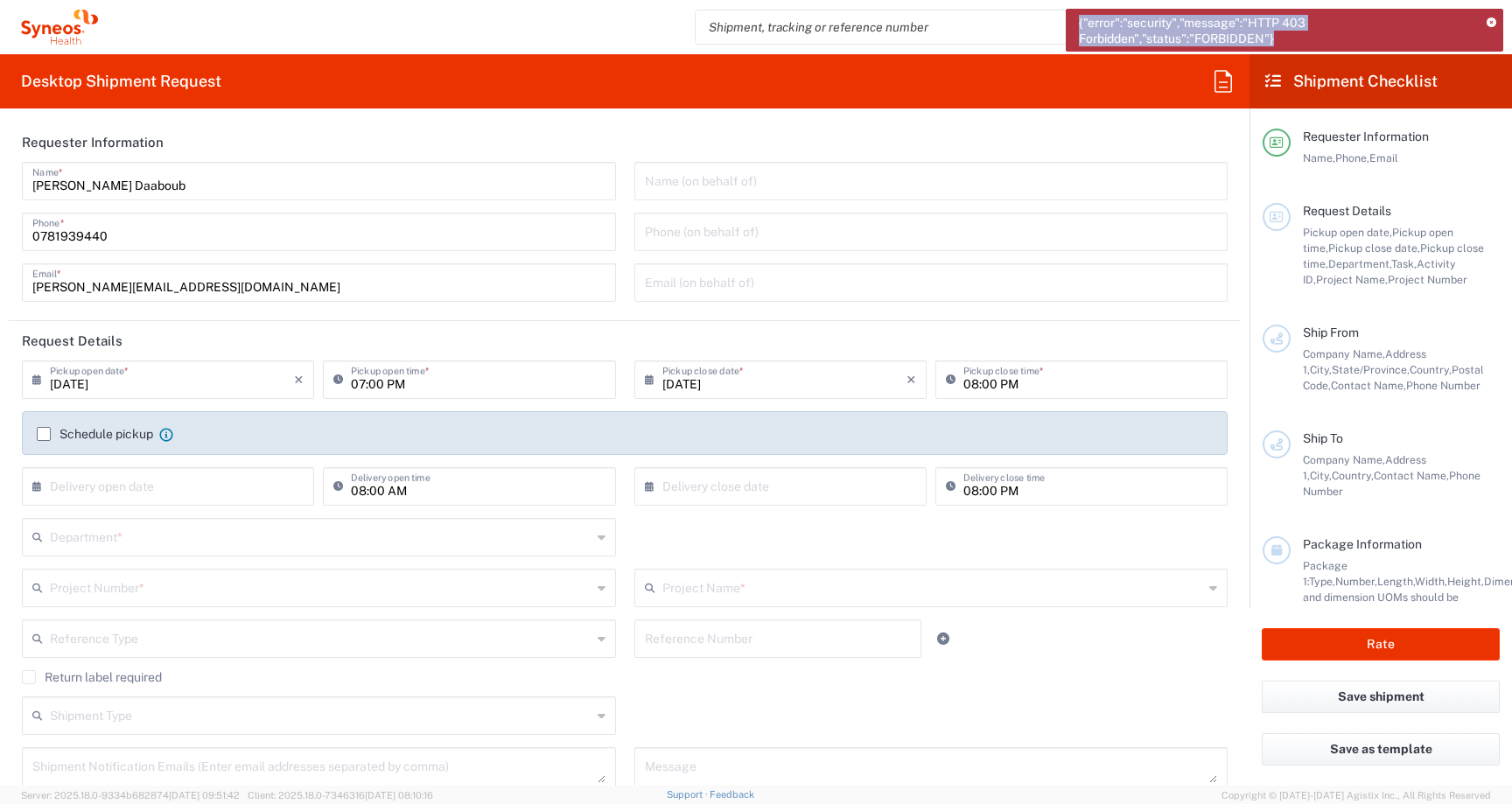
drag, startPoint x: 1291, startPoint y: 35, endPoint x: 1070, endPoint y: 27, distance: 221.1
click at [1070, 27] on div "{"error":"security","message":"HTTP 403 Forbidden","status":"FORBIDDEN"}" at bounding box center [1284, 30] width 438 height 43
copy span "{"error":"security","message":"HTTP 403 Forbidden","status":"FORBIDDEN"}"
click at [1492, 19] on icon at bounding box center [1491, 23] width 9 height 9
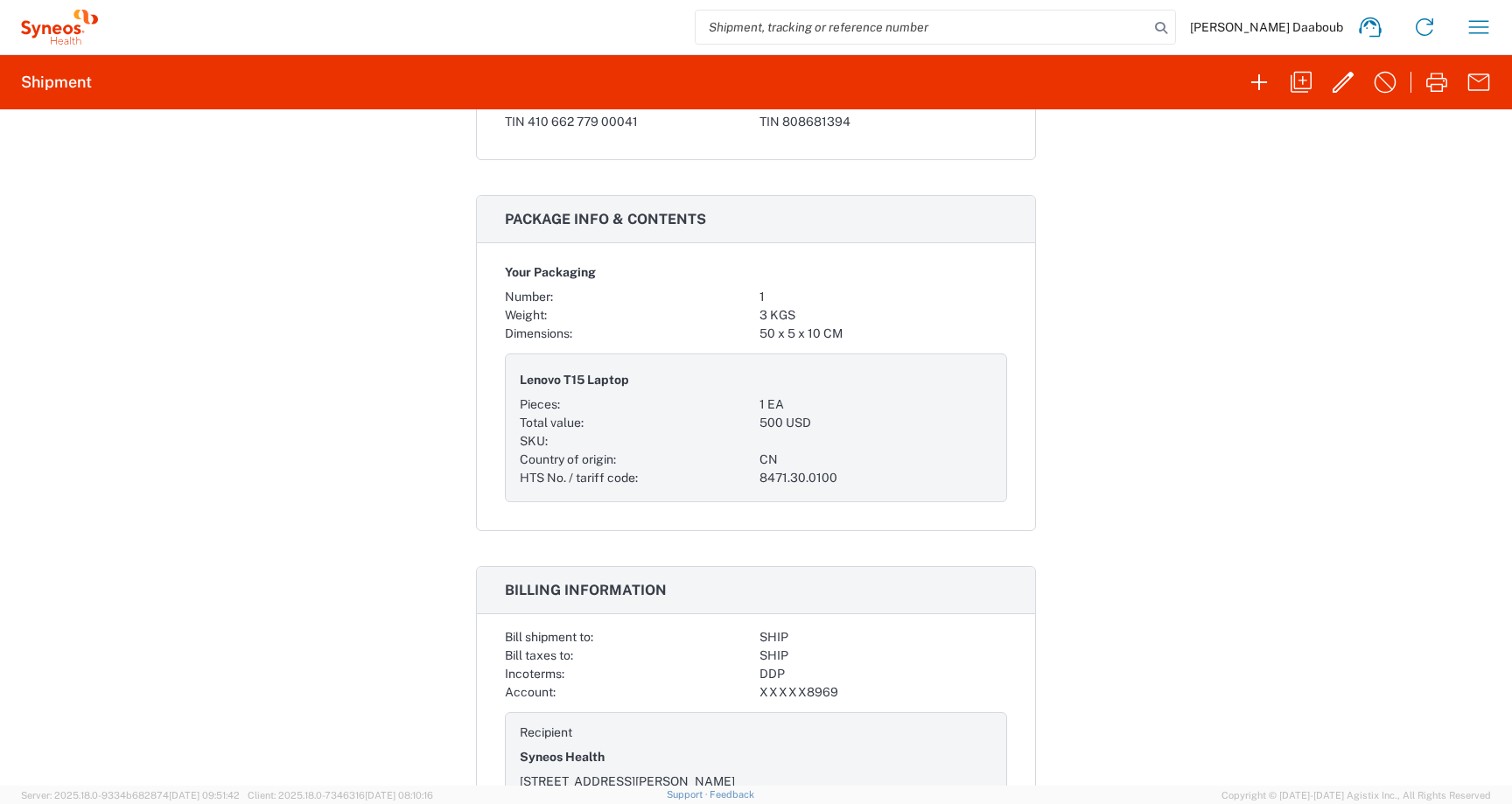
scroll to position [1192, 0]
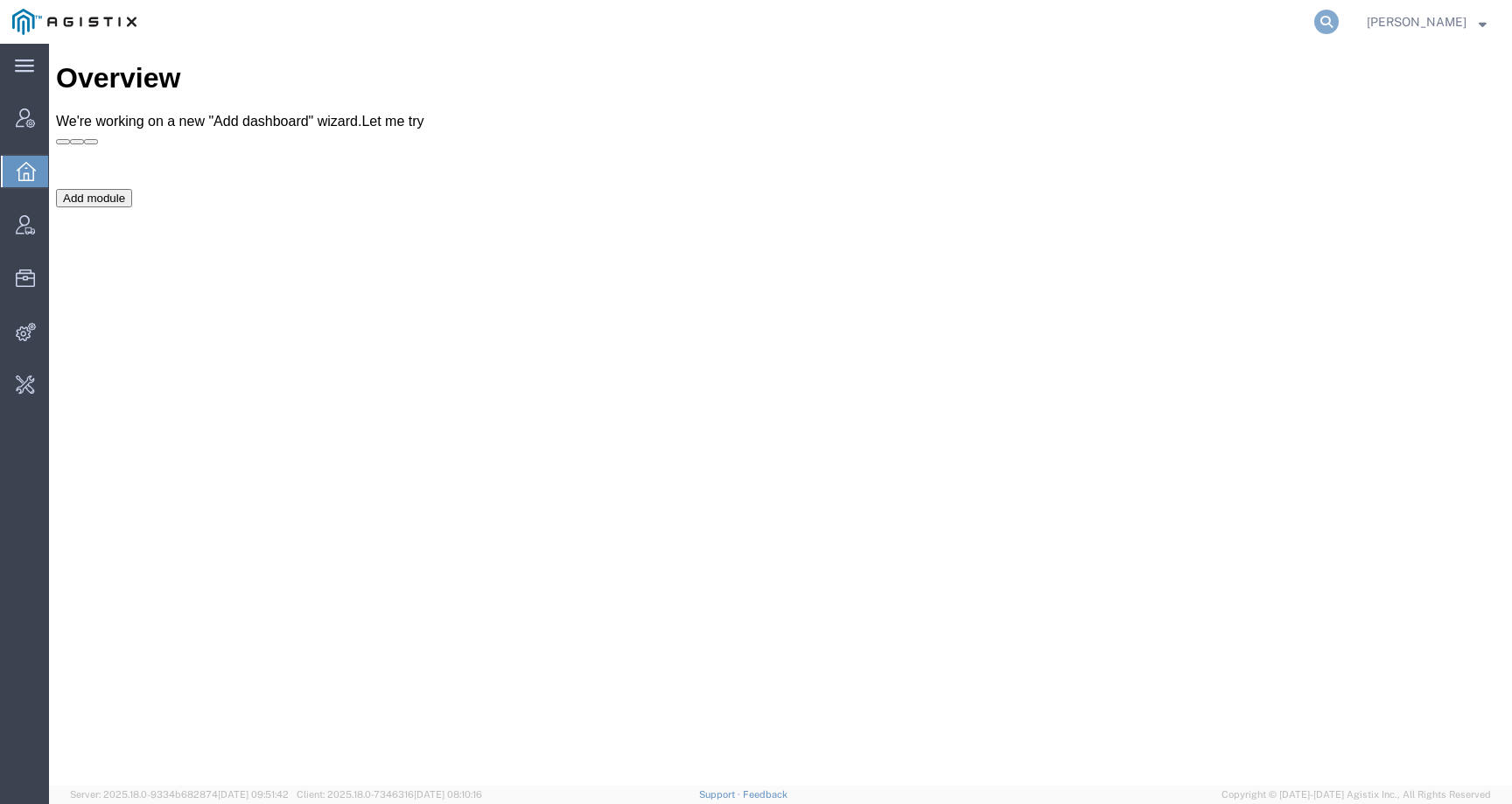
click at [1336, 26] on icon at bounding box center [1326, 21] width 25 height 25
click at [1314, 26] on input "search" at bounding box center [1048, 22] width 532 height 42
paste input "461043"
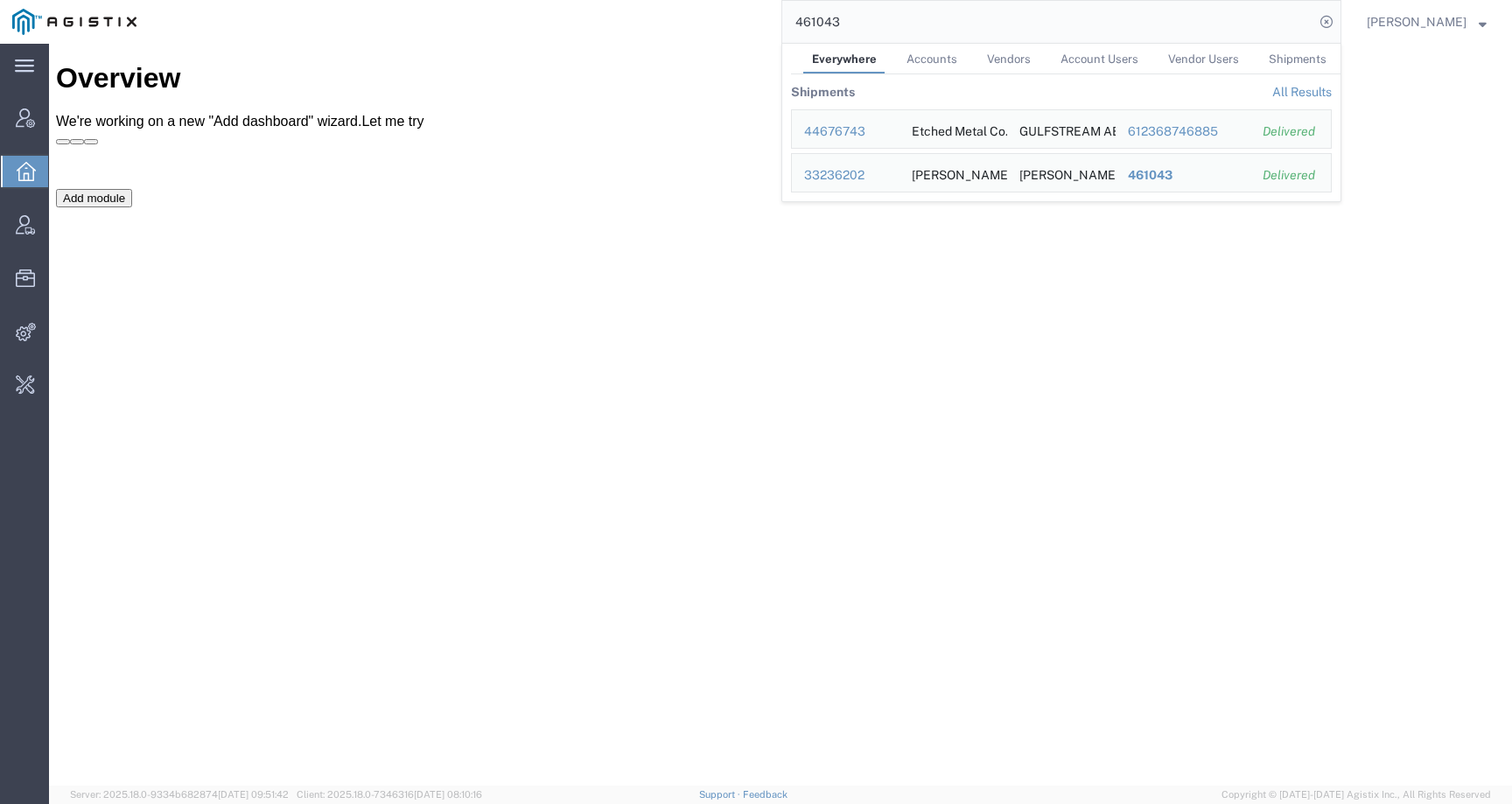
drag, startPoint x: 869, startPoint y: 25, endPoint x: 714, endPoint y: 24, distance: 155.0
click at [714, 24] on div "461043 Everywhere Accounts Vendors Account Users Vendor Users Shipments Shipmen…" at bounding box center [745, 22] width 1192 height 44
paste input "zsolt.varga@syneoshealth.com"
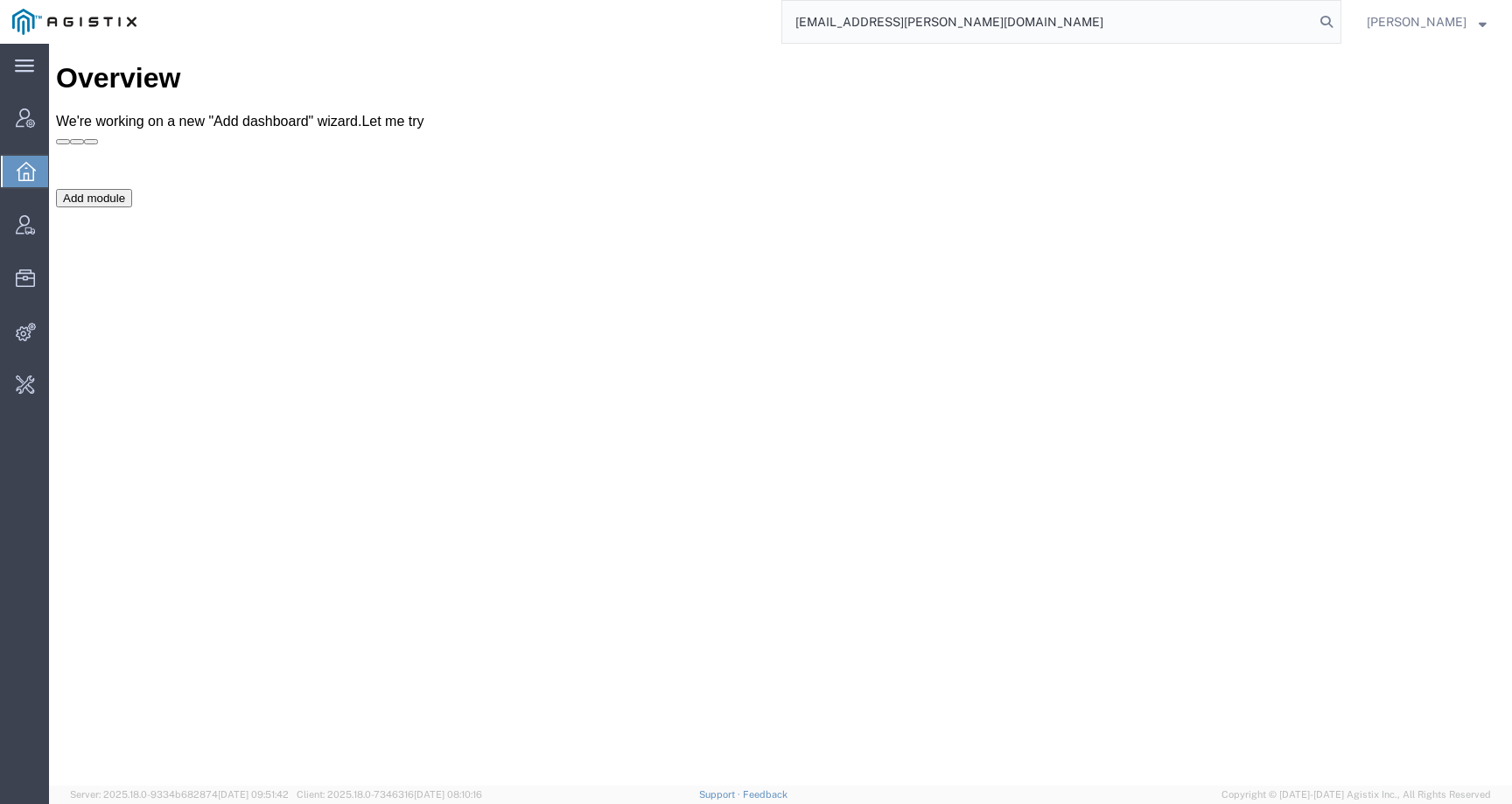
type input "zsolt.varga@syneoshealth.com"
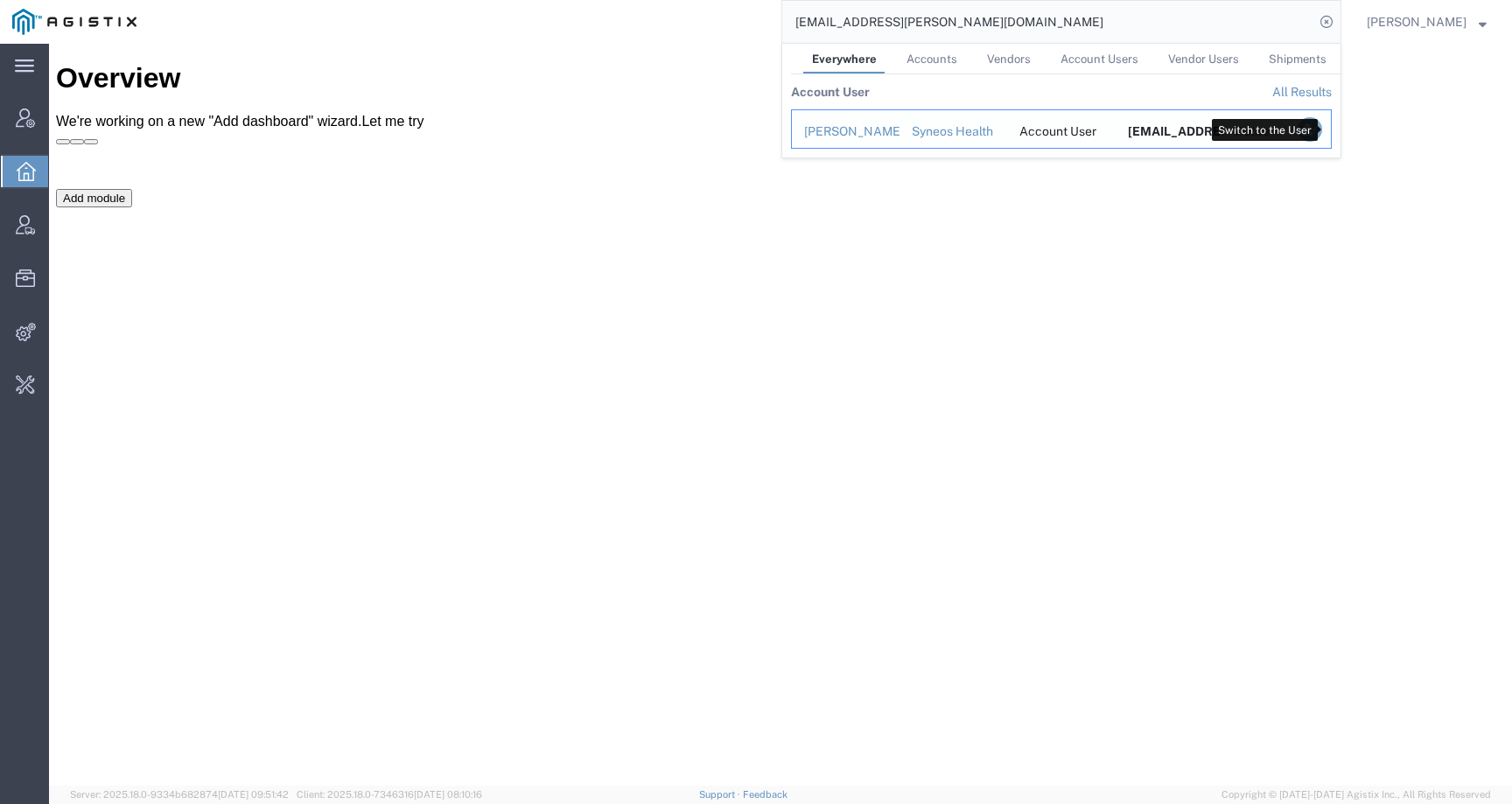
click at [1322, 125] on icon "Search Results" at bounding box center [1310, 130] width 25 height 25
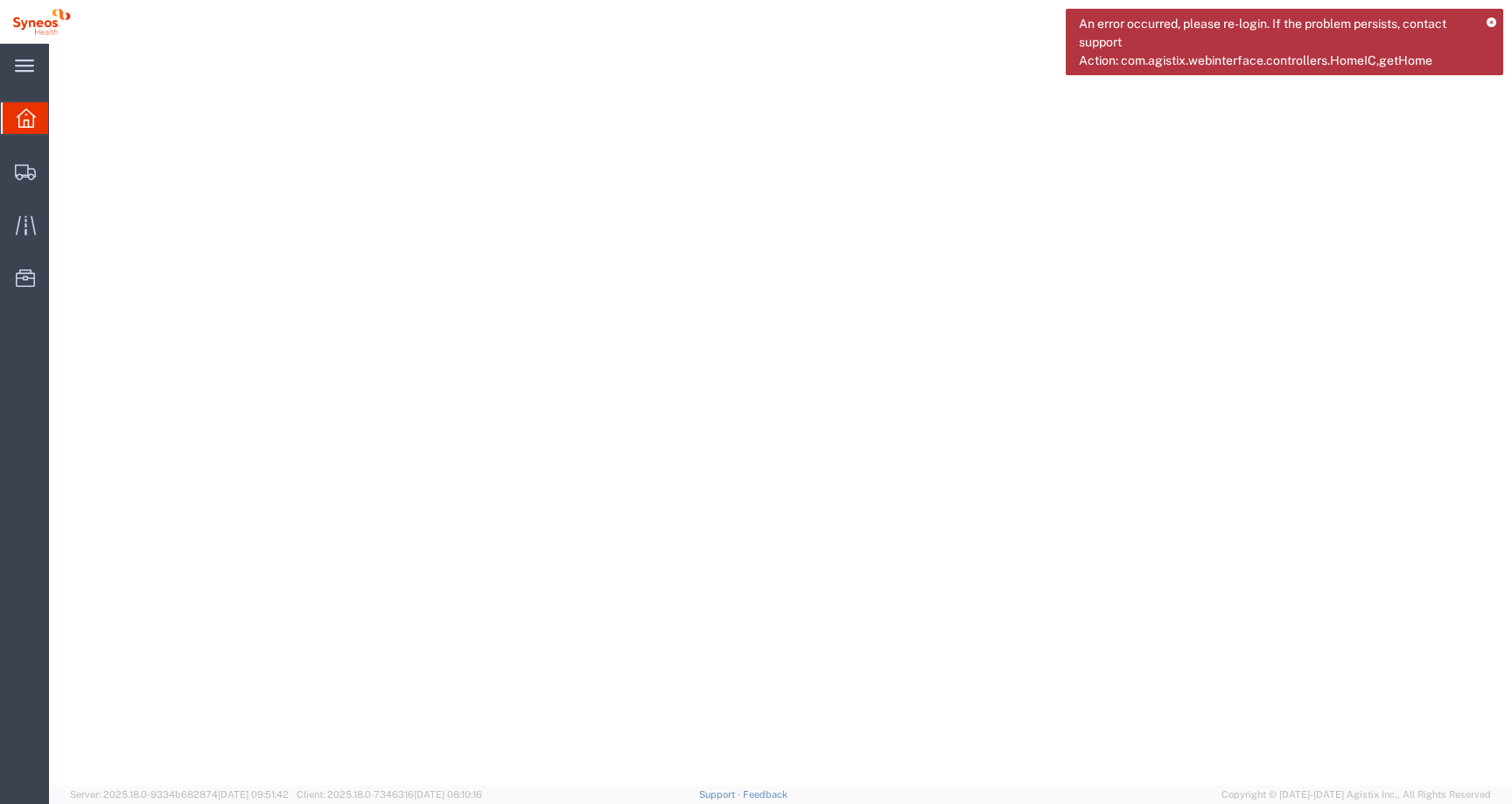
click at [1495, 26] on icon at bounding box center [1491, 23] width 9 height 9
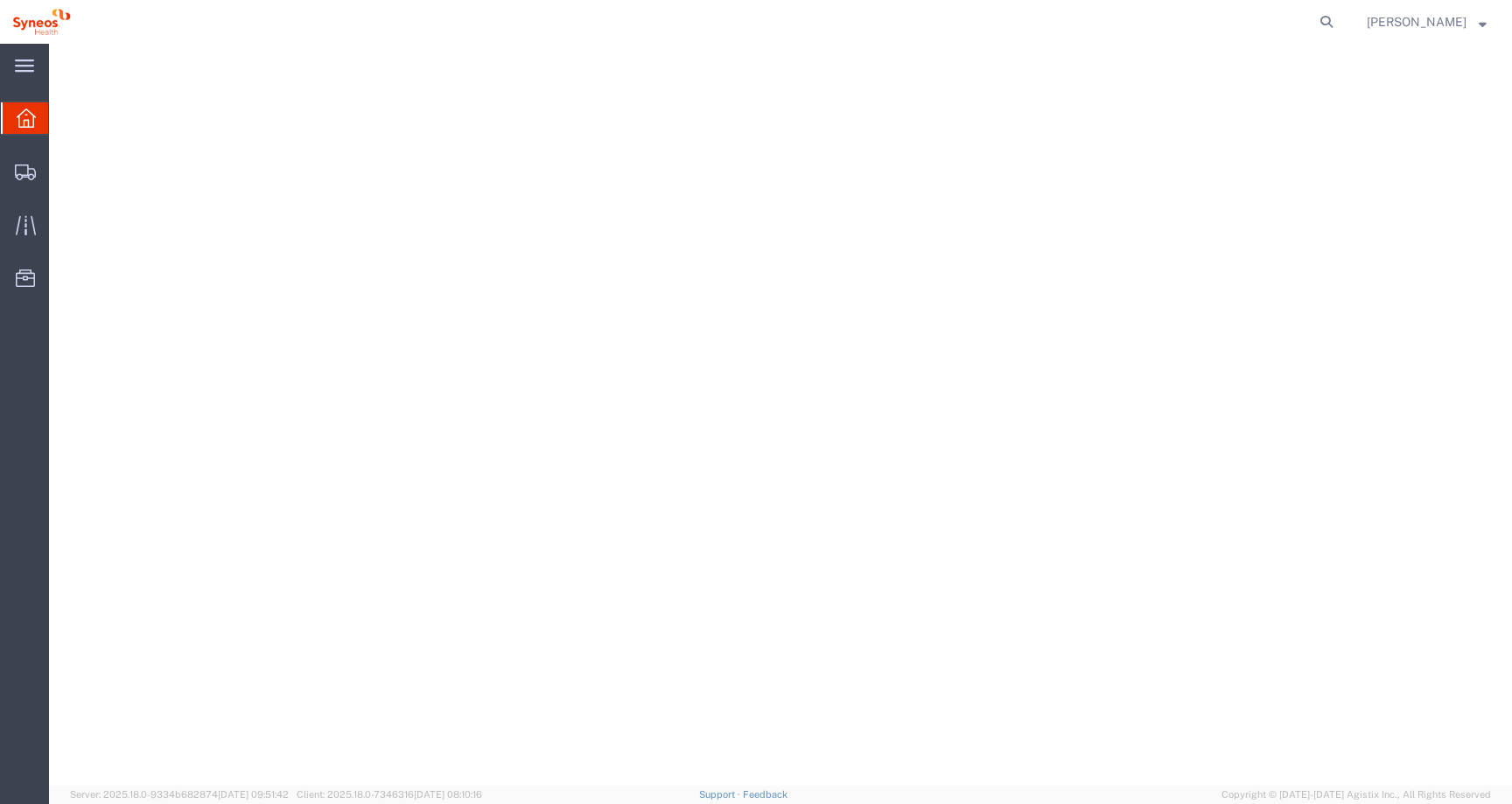
click at [1438, 19] on span "[PERSON_NAME]" at bounding box center [1416, 21] width 100 height 19
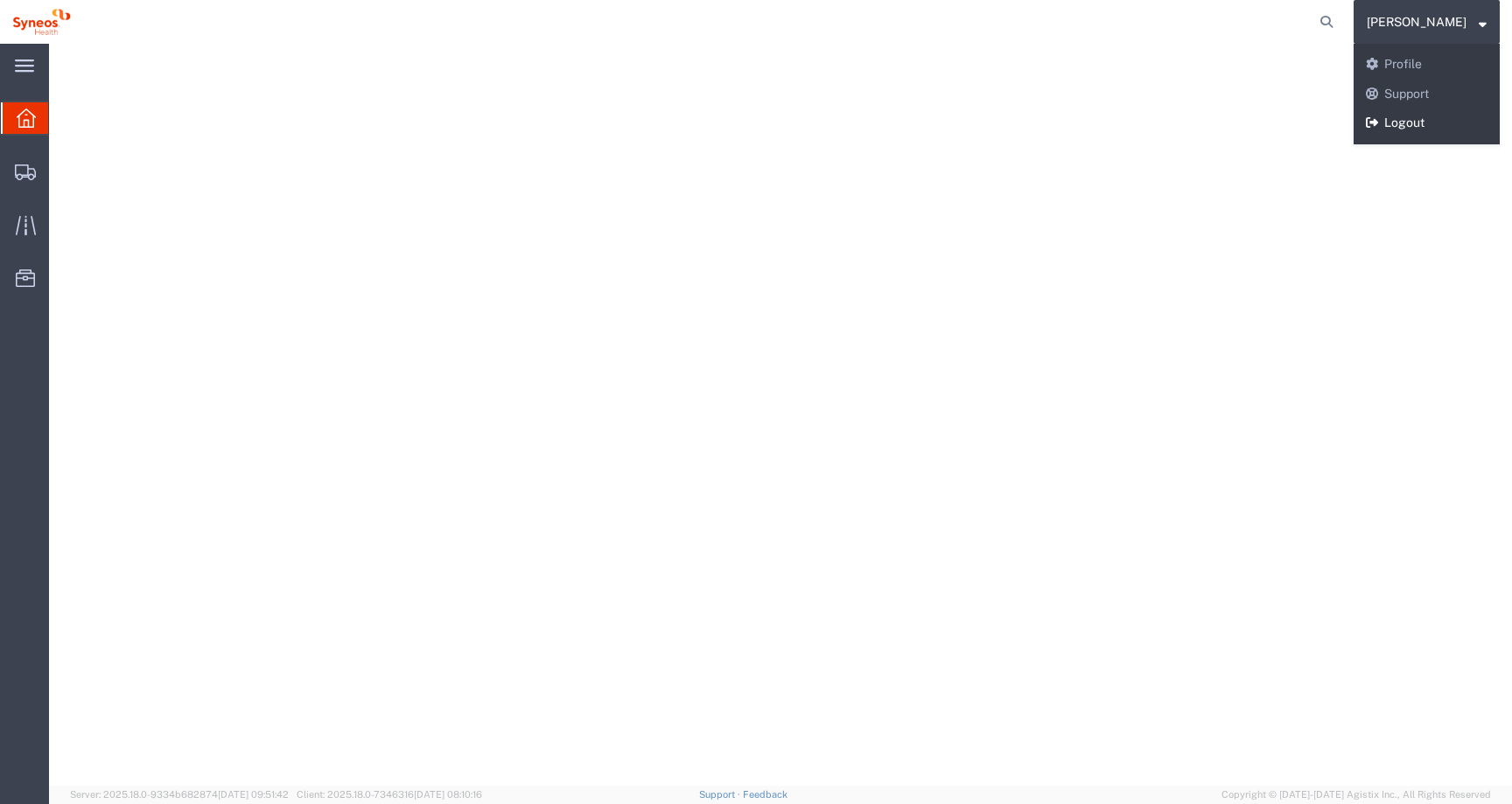
click at [1417, 121] on link "Logout" at bounding box center [1427, 123] width 146 height 29
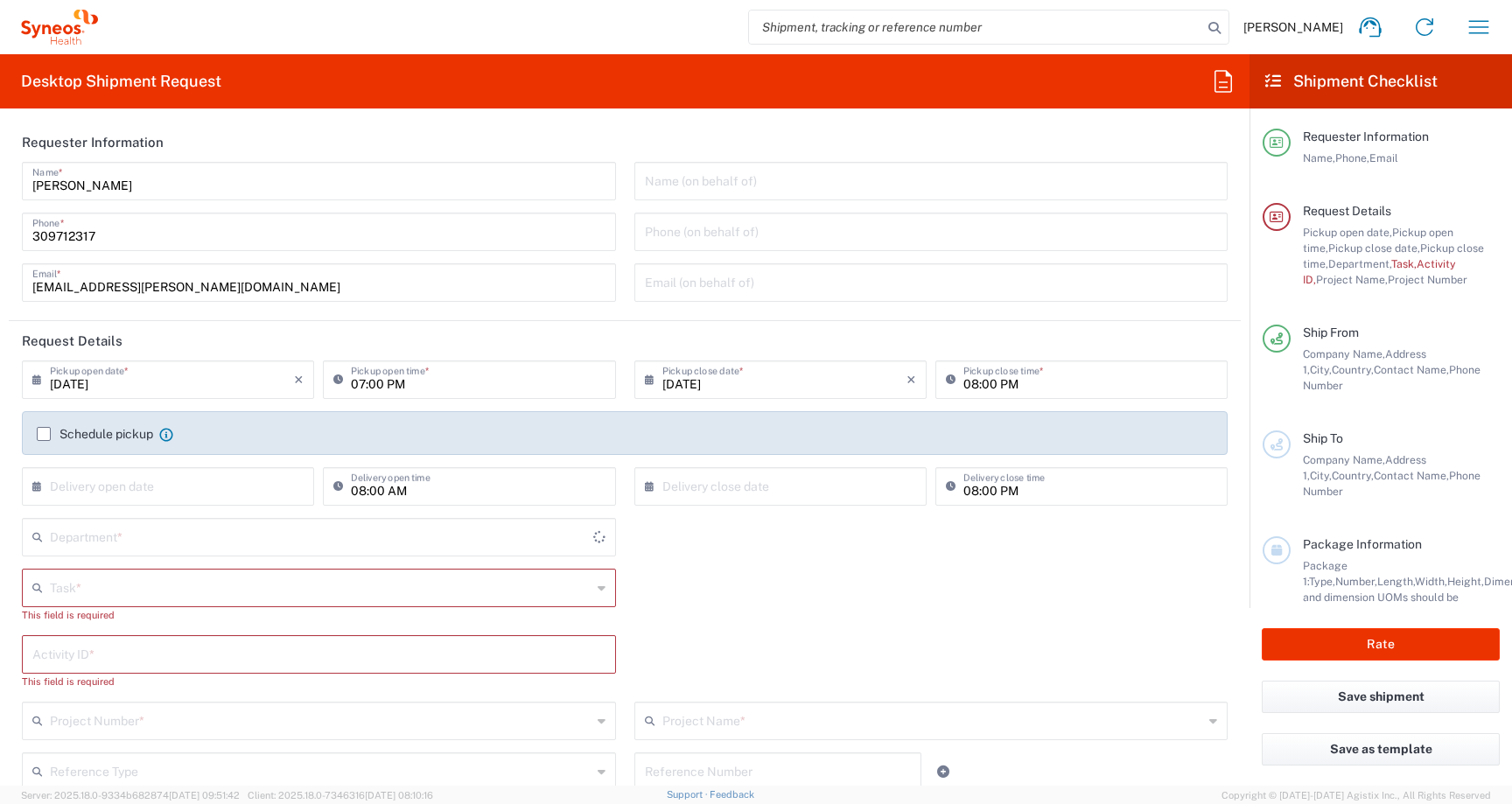
type input "[GEOGRAPHIC_DATA]"
type input "Syneos Health Hungary Kft."
type input "4510"
click at [1322, 27] on span "[PERSON_NAME]" at bounding box center [1293, 27] width 100 height 16
click at [1463, 30] on button "button" at bounding box center [1479, 28] width 42 height 42
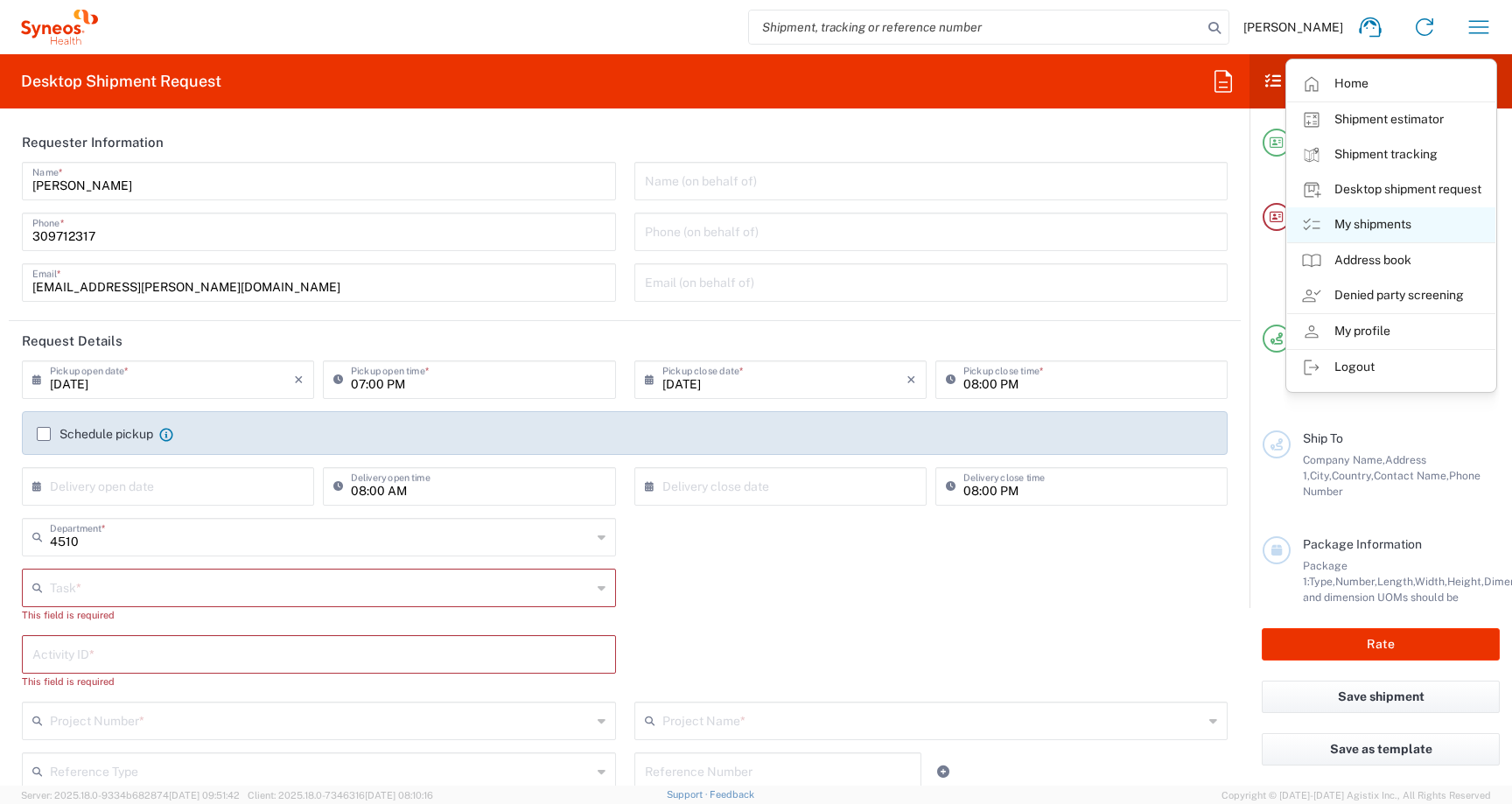
click at [1337, 237] on link "My shipments" at bounding box center [1391, 225] width 209 height 35
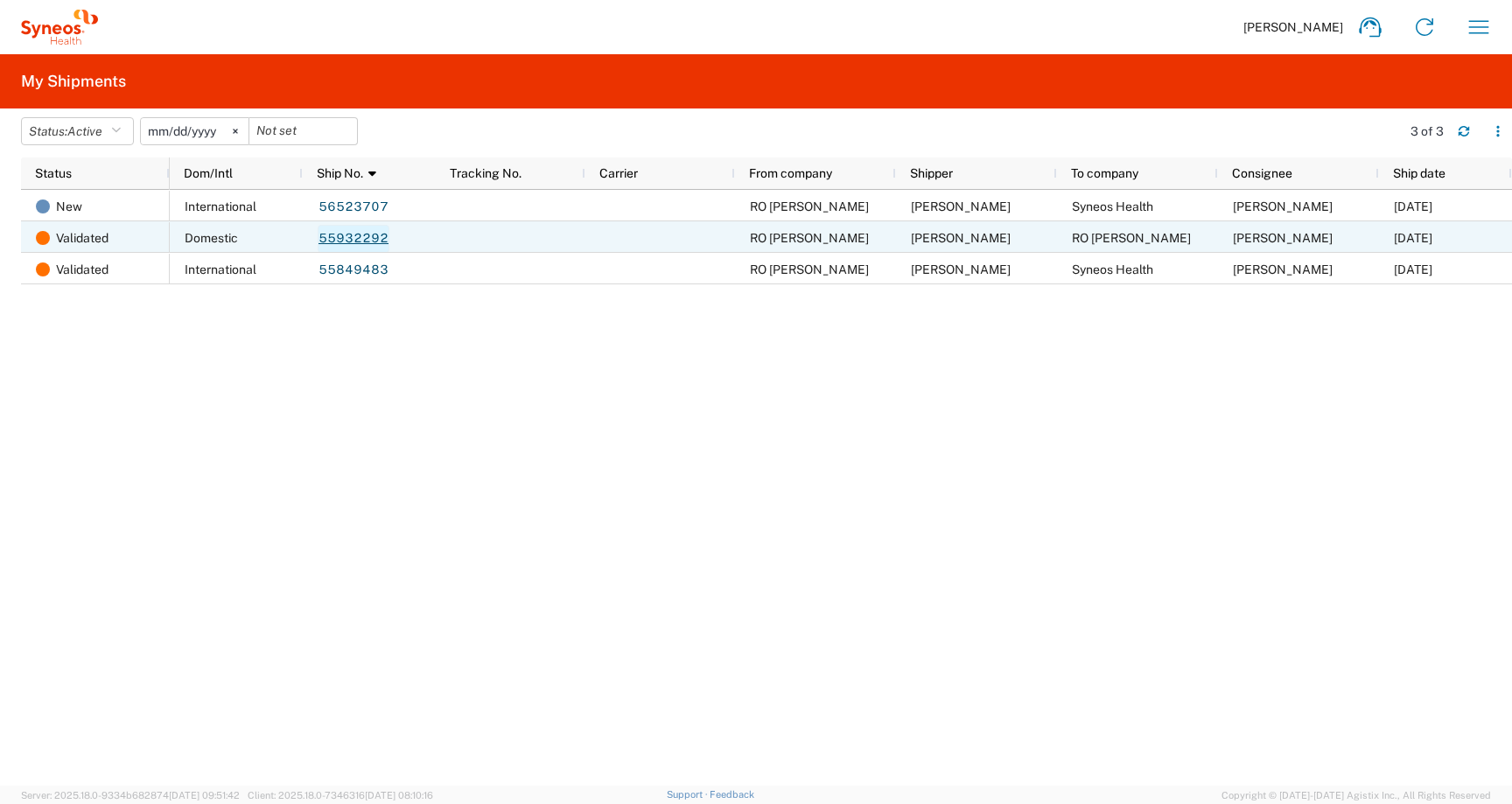
click at [348, 245] on link "55932292" at bounding box center [354, 239] width 72 height 28
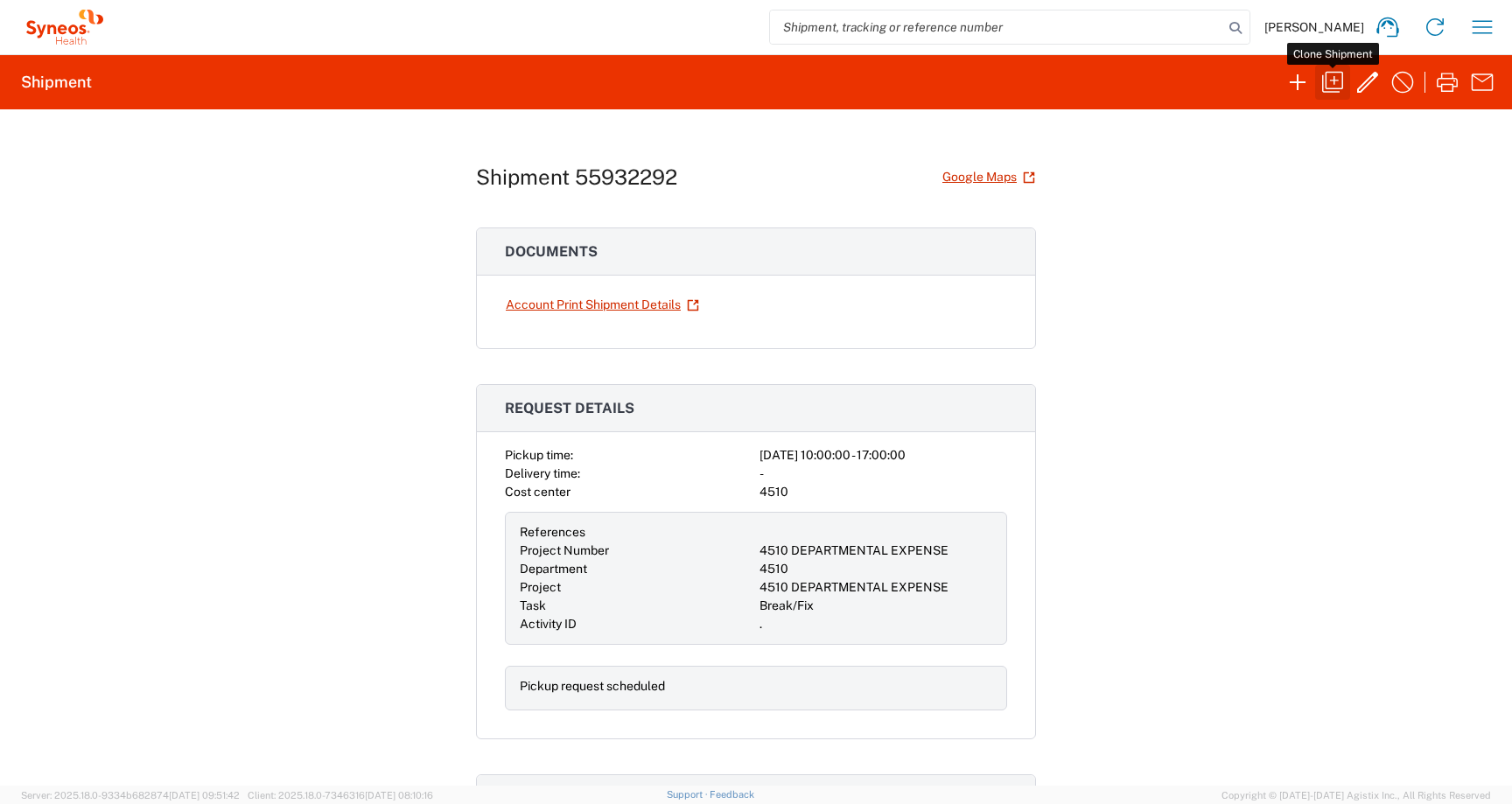
click at [1332, 74] on icon "button" at bounding box center [1333, 82] width 28 height 28
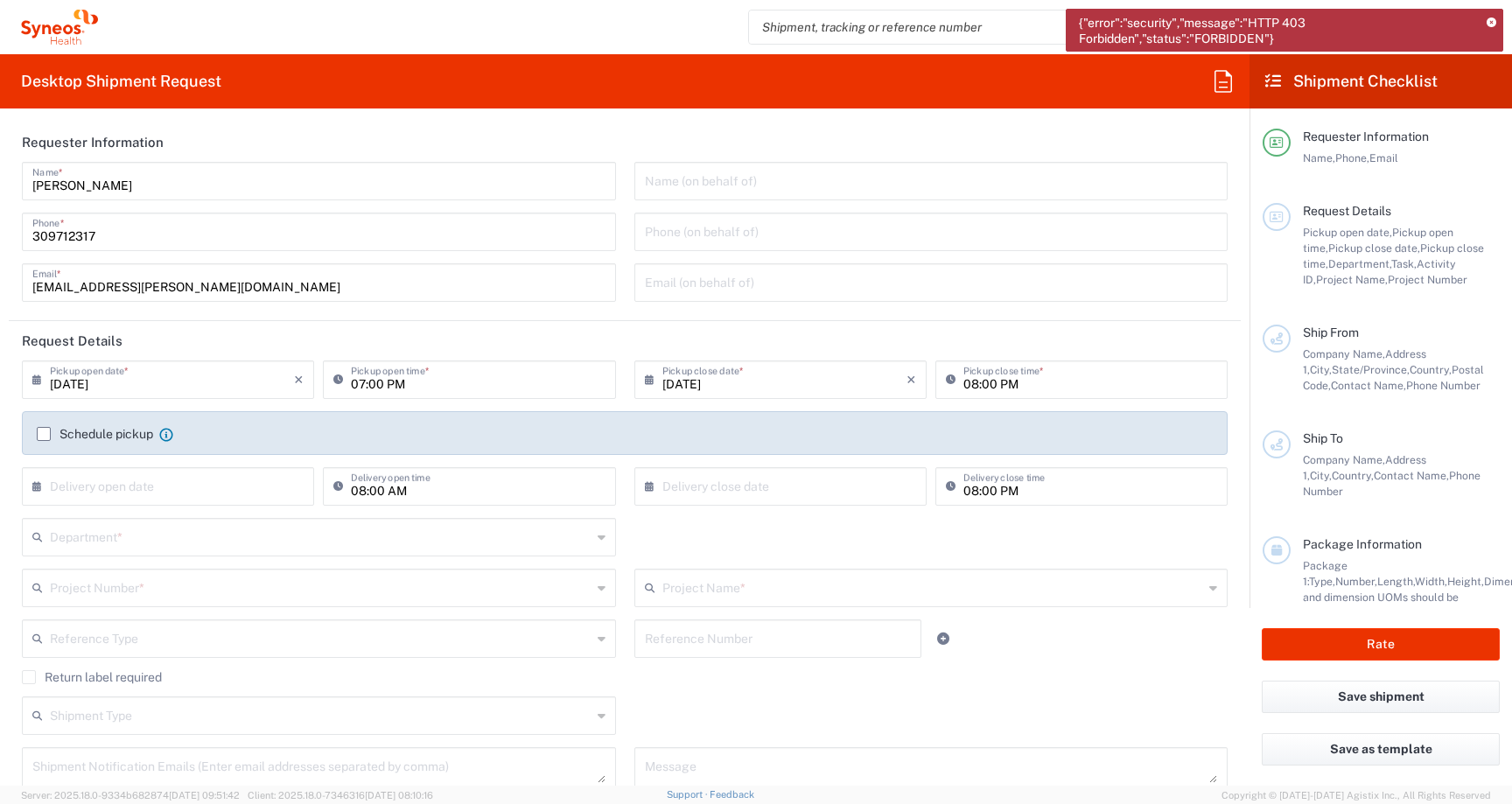
click at [1492, 23] on icon at bounding box center [1491, 23] width 9 height 9
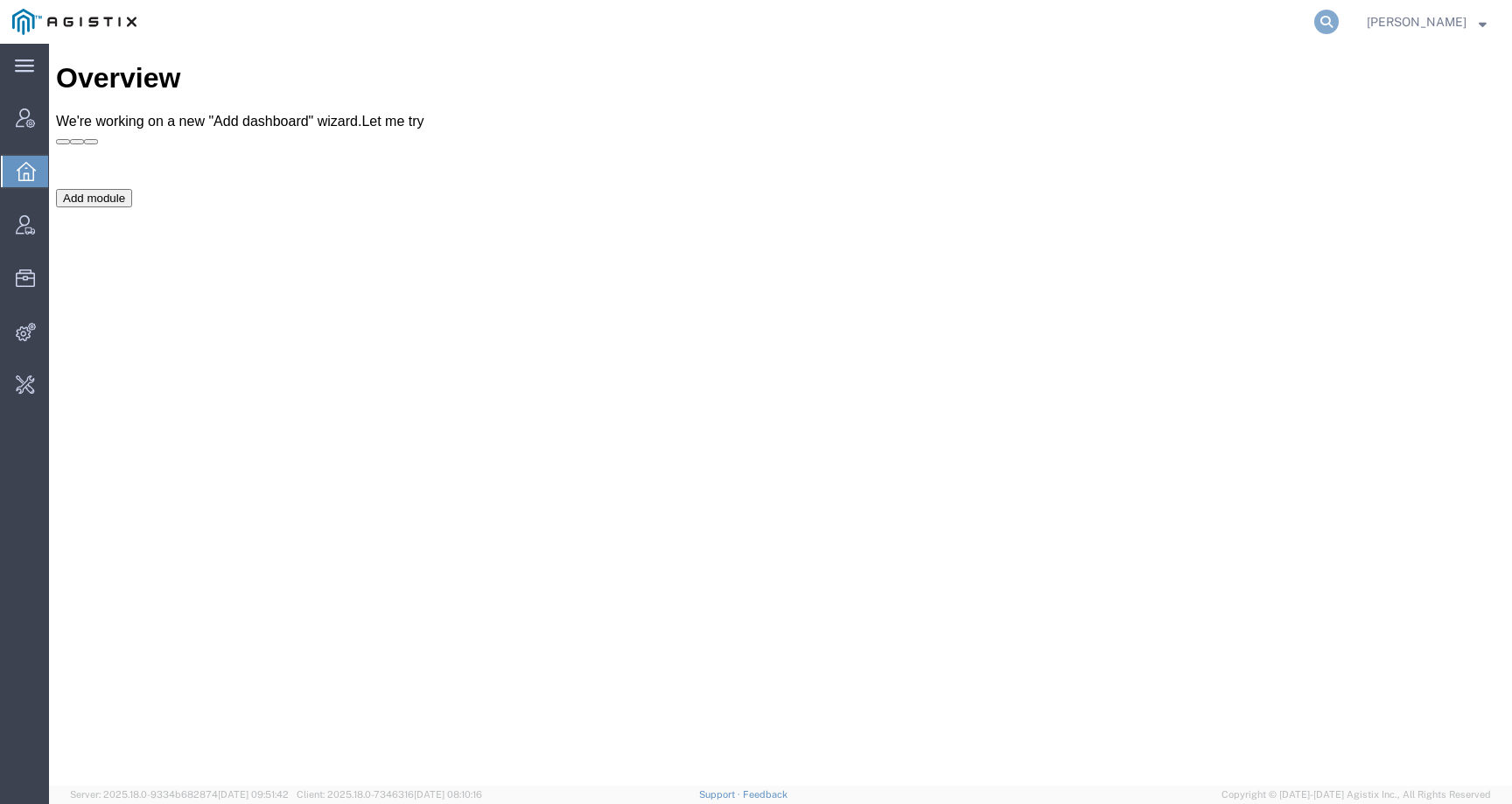
click at [1338, 22] on icon at bounding box center [1326, 21] width 25 height 25
click at [1305, 22] on input "search" at bounding box center [1048, 22] width 532 height 42
paste input "56681513"
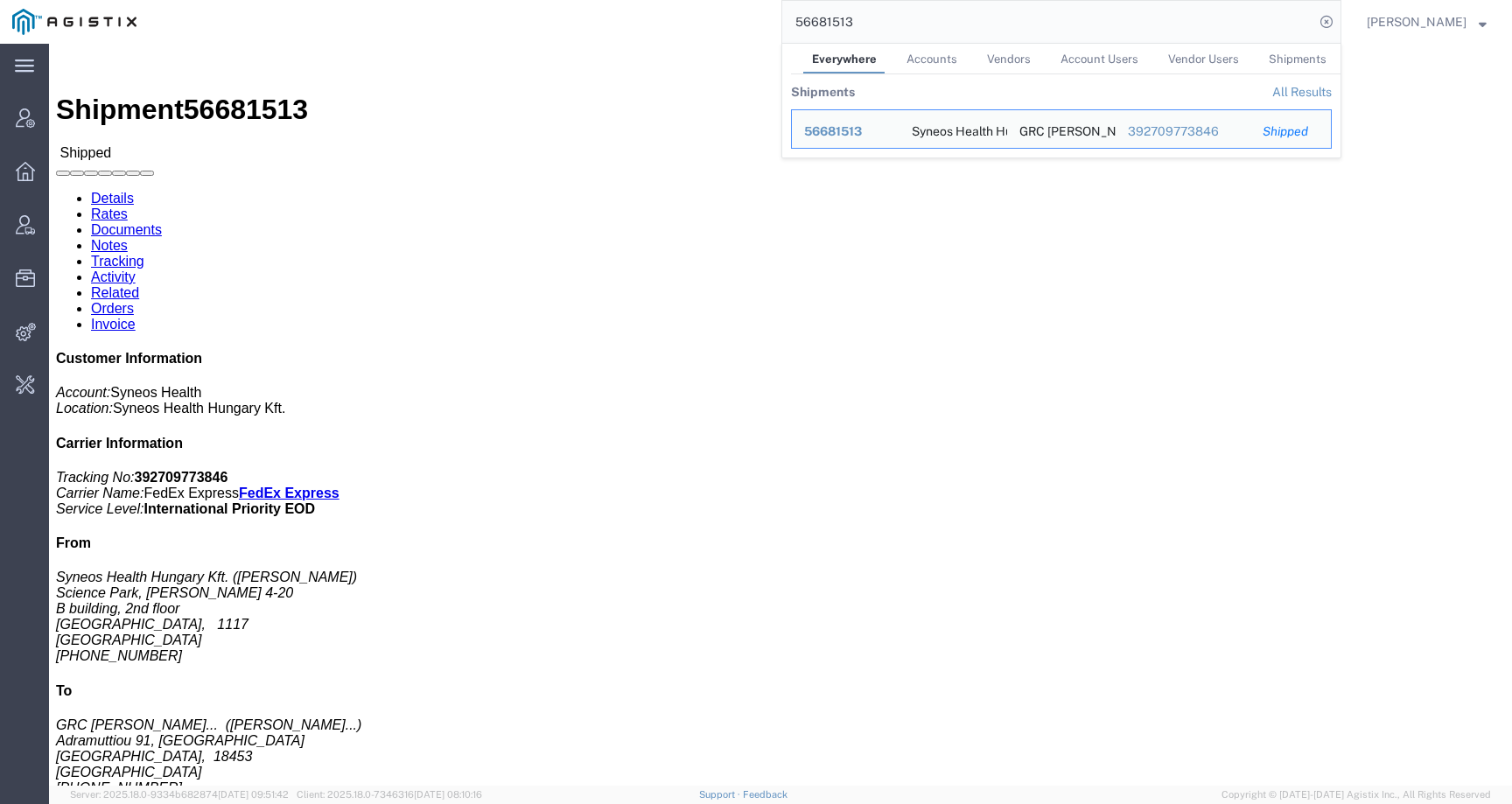
click div "Ship From Syneos Health [GEOGRAPHIC_DATA] Kft. ([PERSON_NAME]) [GEOGRAPHIC_DATA…"
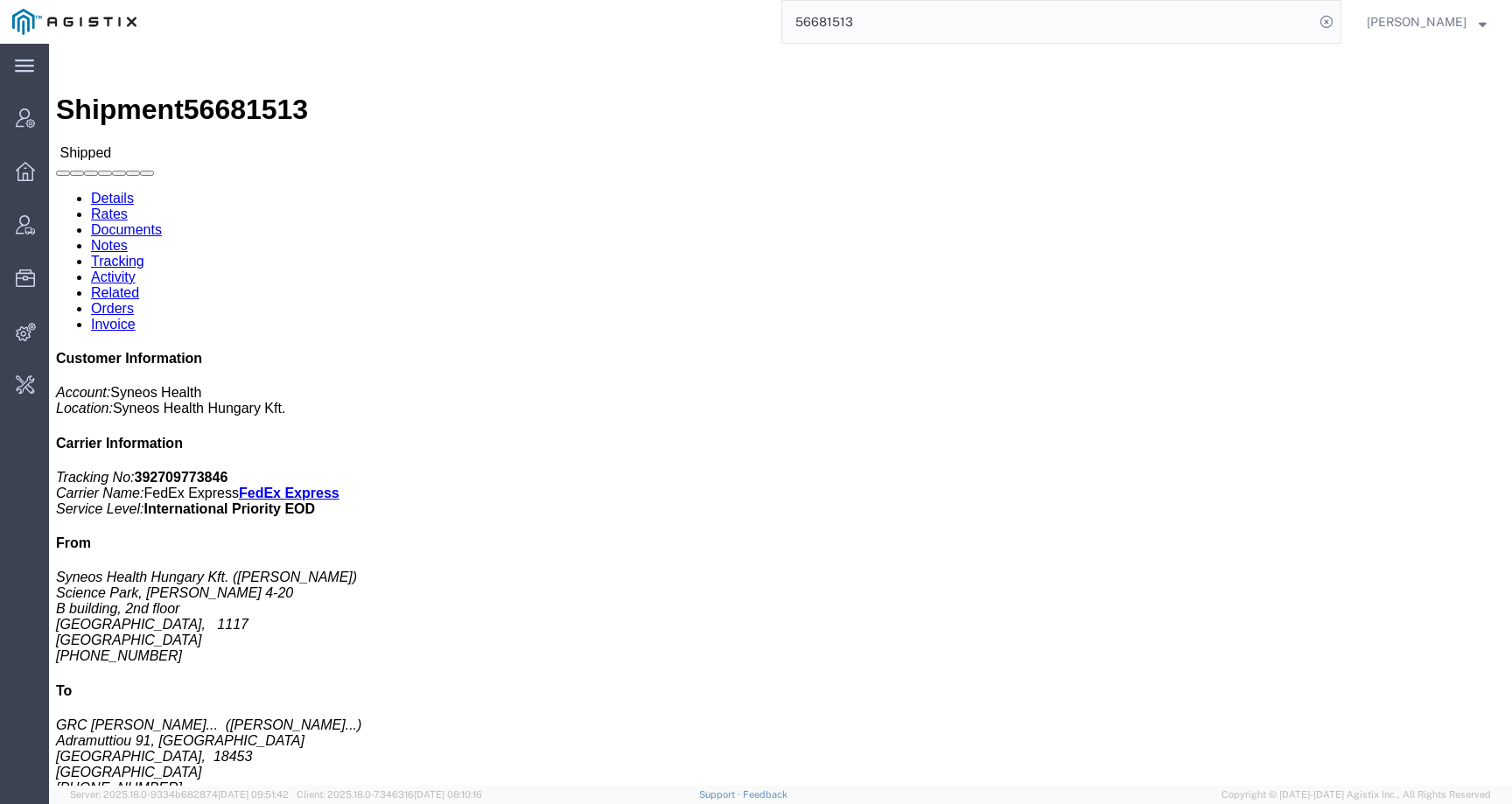
click link "Activity"
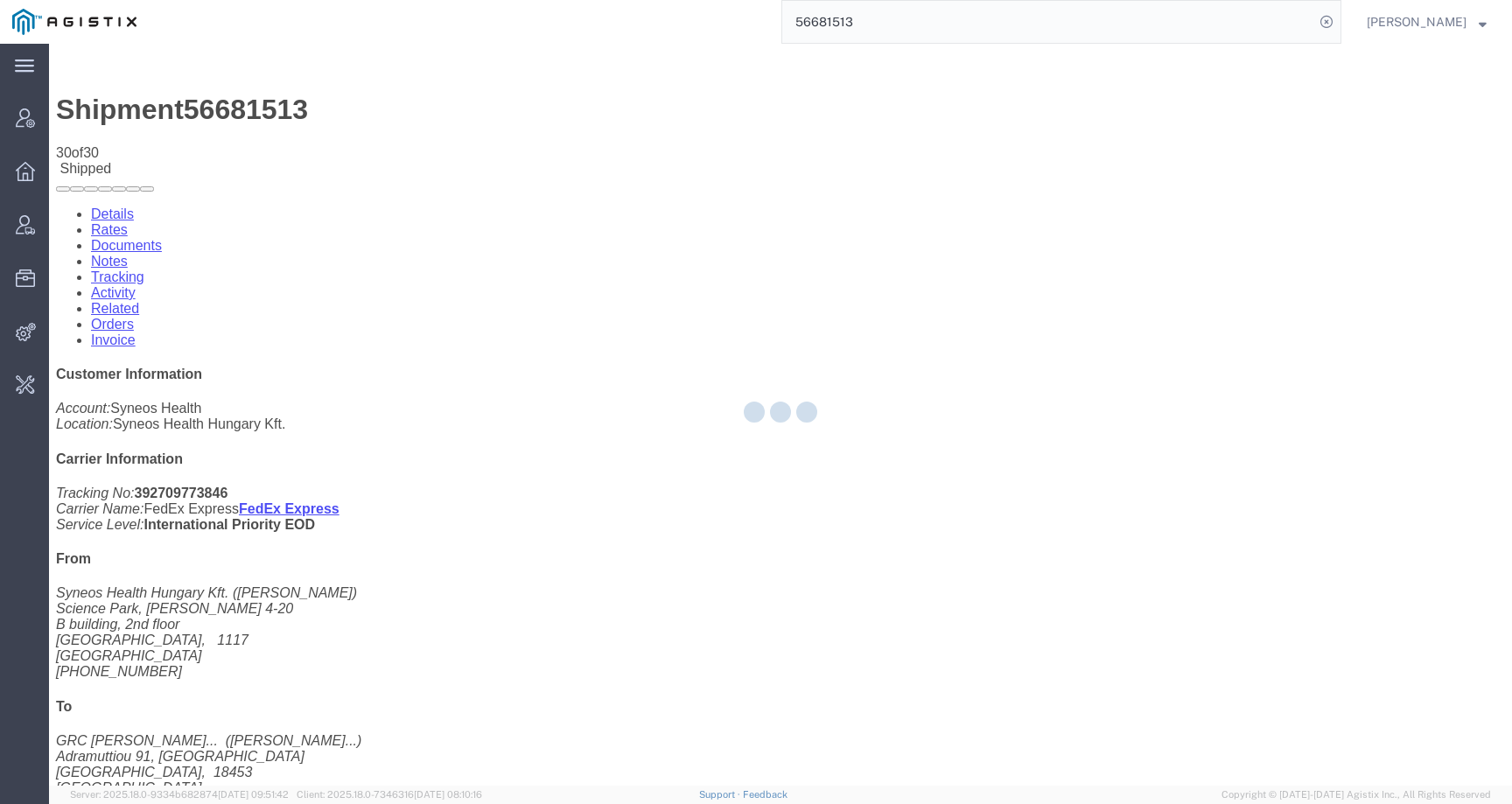
click at [1057, 155] on div at bounding box center [780, 414] width 1463 height 742
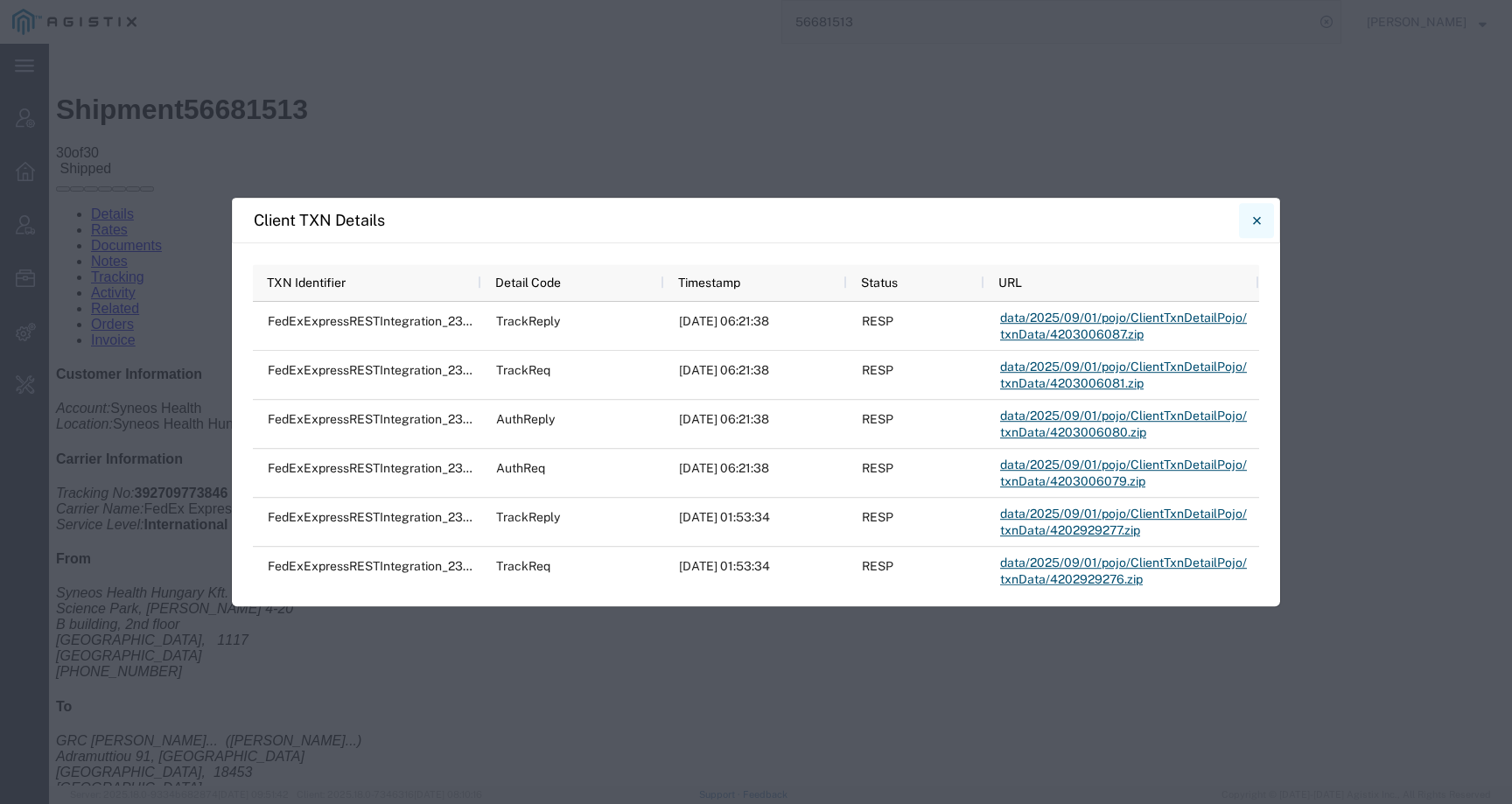
click at [1259, 220] on icon "Close" at bounding box center [1256, 220] width 8 height 21
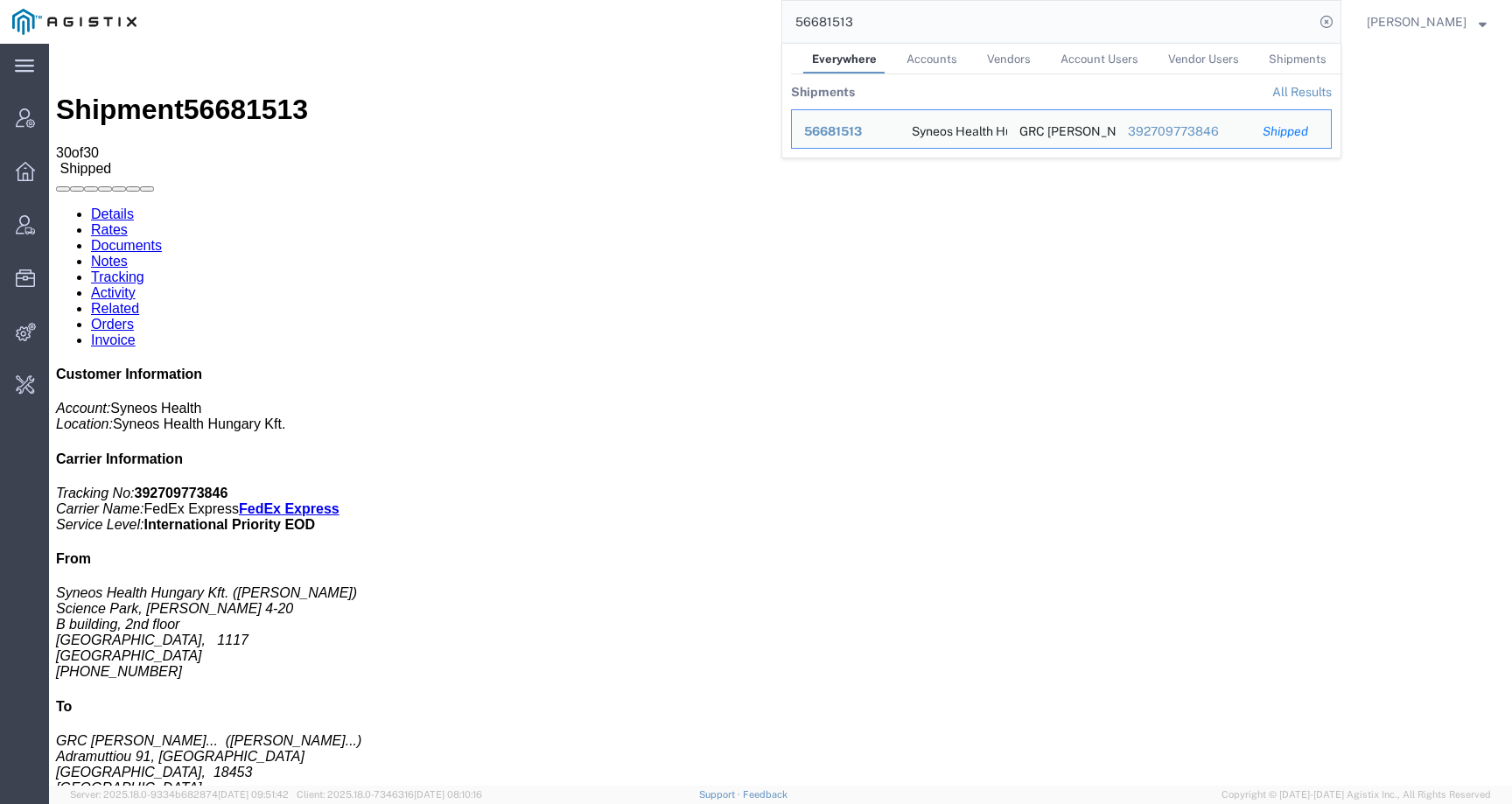
click at [905, 33] on input "56681513" at bounding box center [1048, 22] width 532 height 42
drag, startPoint x: 905, startPoint y: 26, endPoint x: 755, endPoint y: 12, distance: 150.7
click at [755, 13] on div "56681513 Everywhere Accounts Vendors Account Users Vendor Users Shipments Shipm…" at bounding box center [745, 22] width 1192 height 44
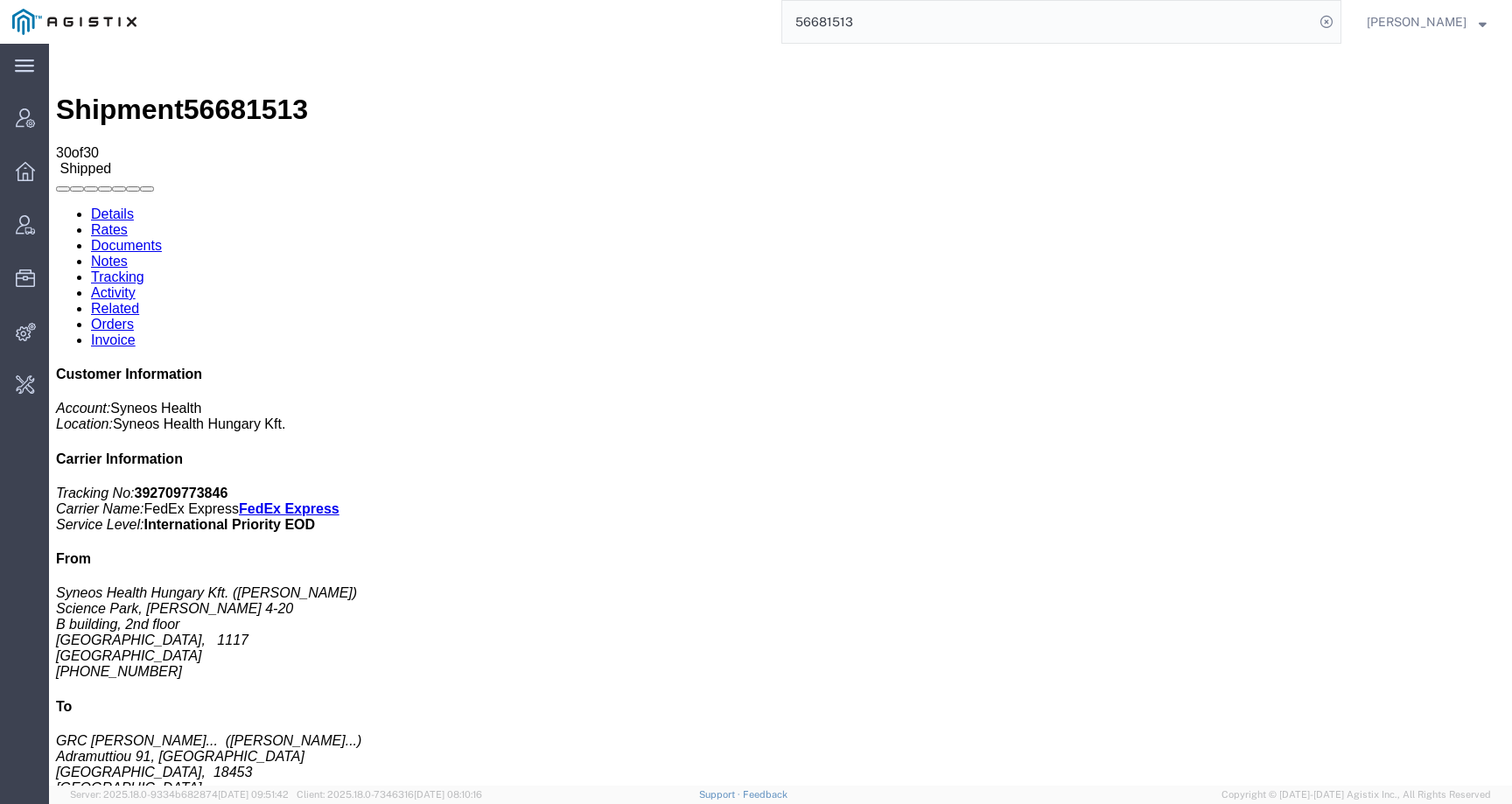
click at [136, 285] on link "Activity" at bounding box center [113, 292] width 45 height 15
drag, startPoint x: 305, startPoint y: 601, endPoint x: 508, endPoint y: 601, distance: 203.0
copy tr "zsolt.varga@syneoshealth.com. Documents included: /tmp/131705715499014367625668…"
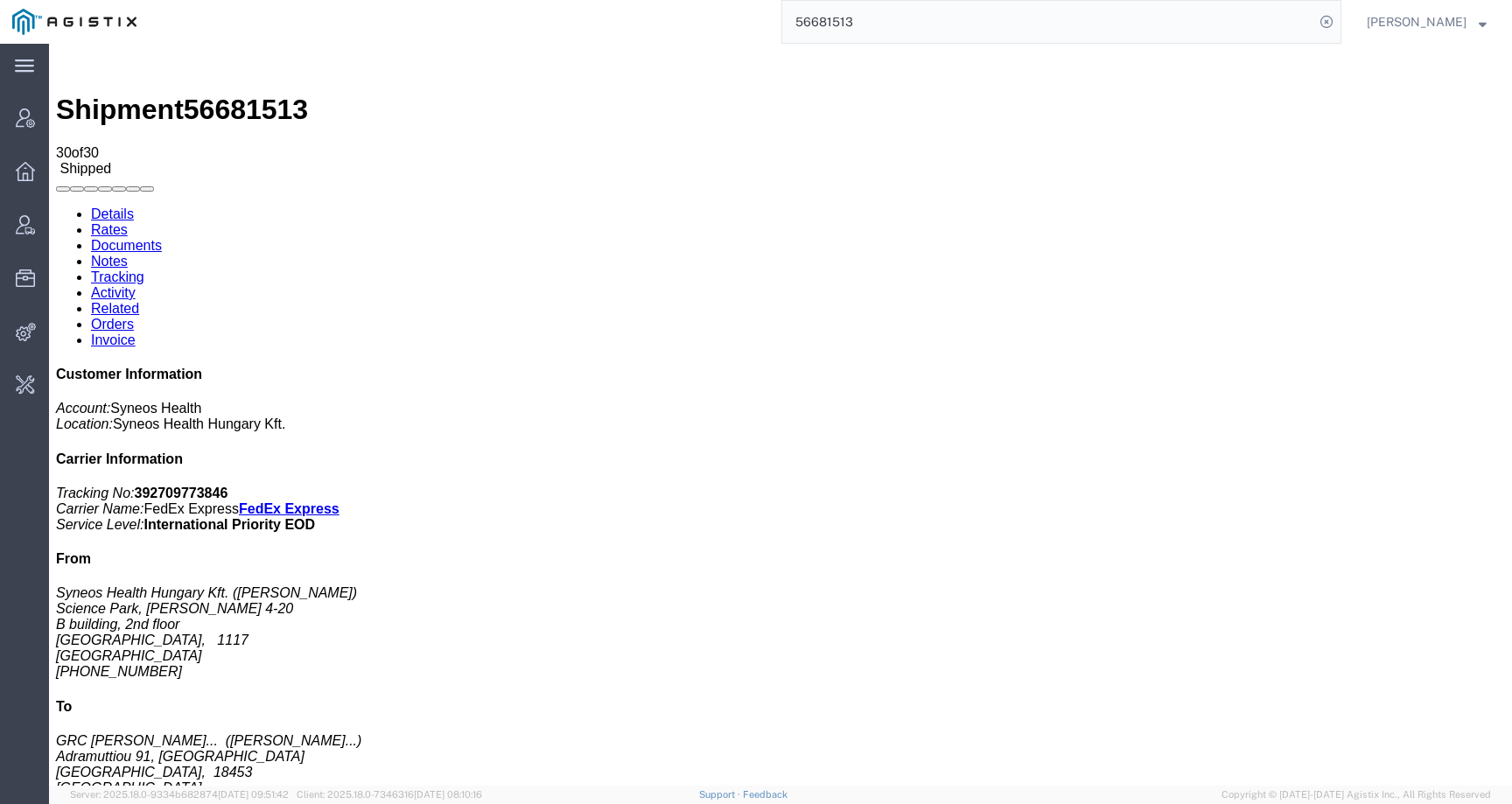
drag, startPoint x: 485, startPoint y: 598, endPoint x: 304, endPoint y: 603, distance: 181.1
copy td "zsolt.varga@syneoshealth.com."
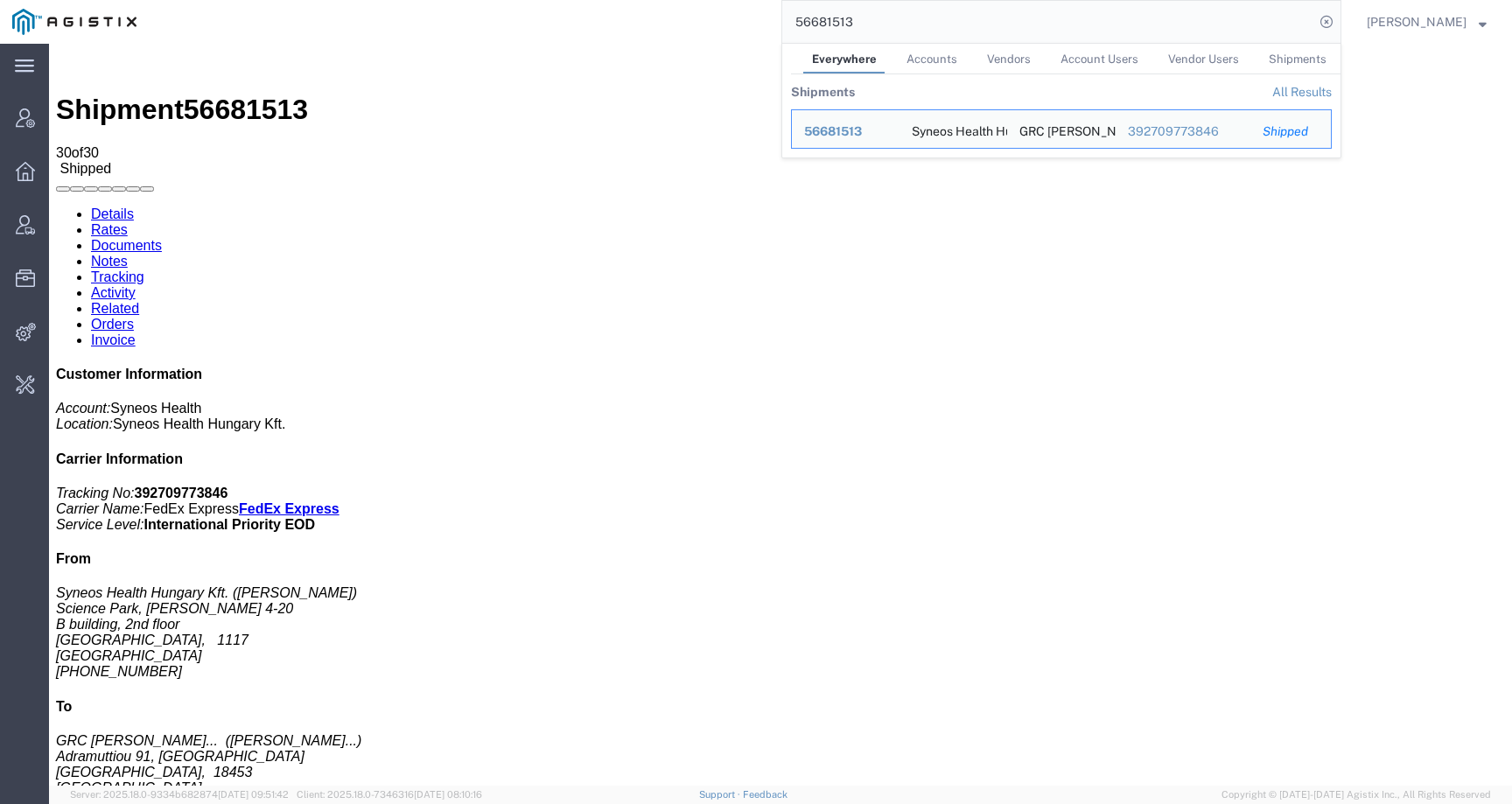
drag, startPoint x: 878, startPoint y: 28, endPoint x: 725, endPoint y: 20, distance: 153.2
click at [723, 23] on div "56681513 Everywhere Accounts Vendors Account Users Vendor Users Shipments Shipm…" at bounding box center [745, 22] width 1192 height 44
paste input "zsolt.varga@syneoshealth.com."
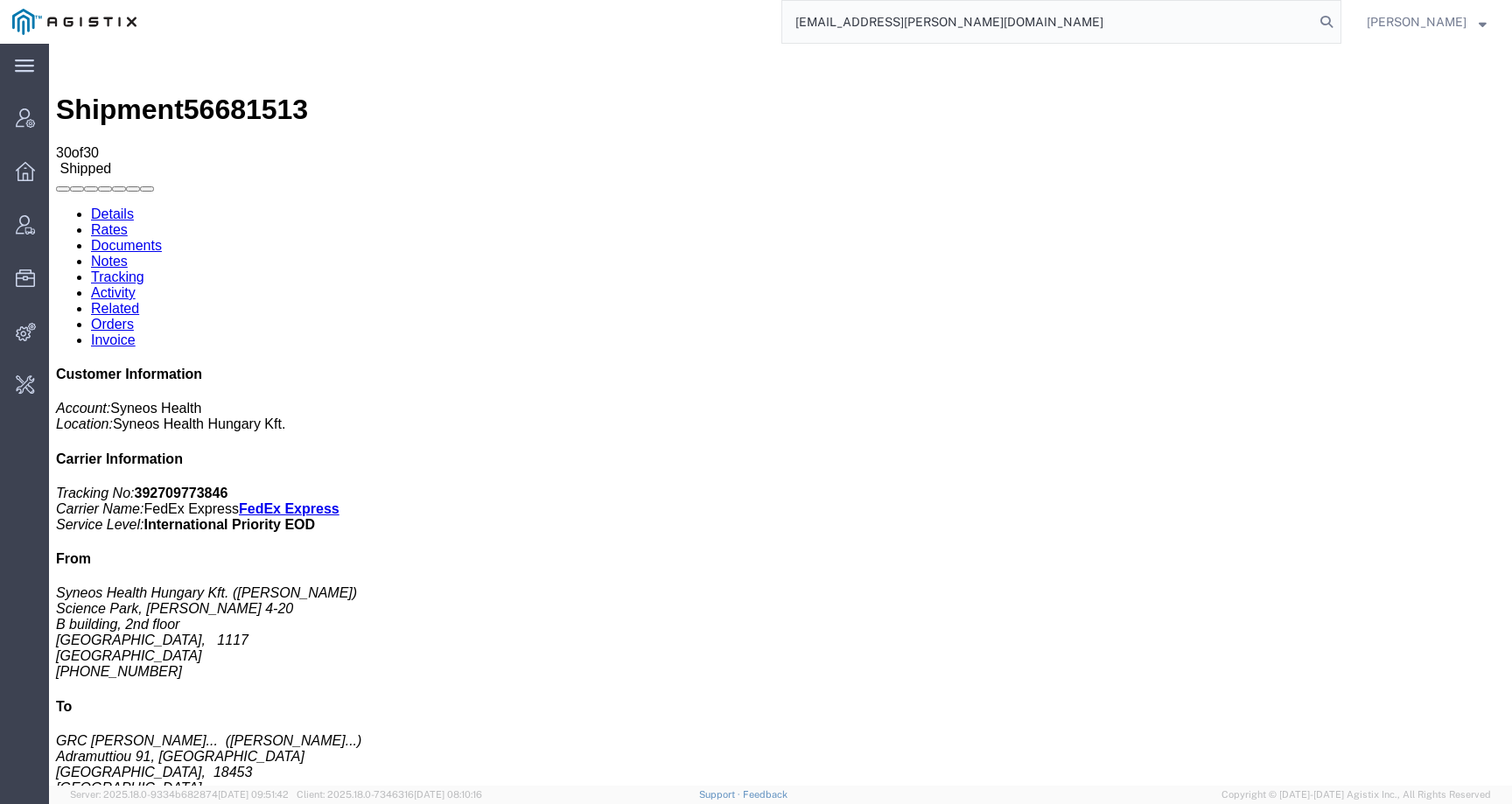
type input "zsolt.varga@syneoshealth.com"
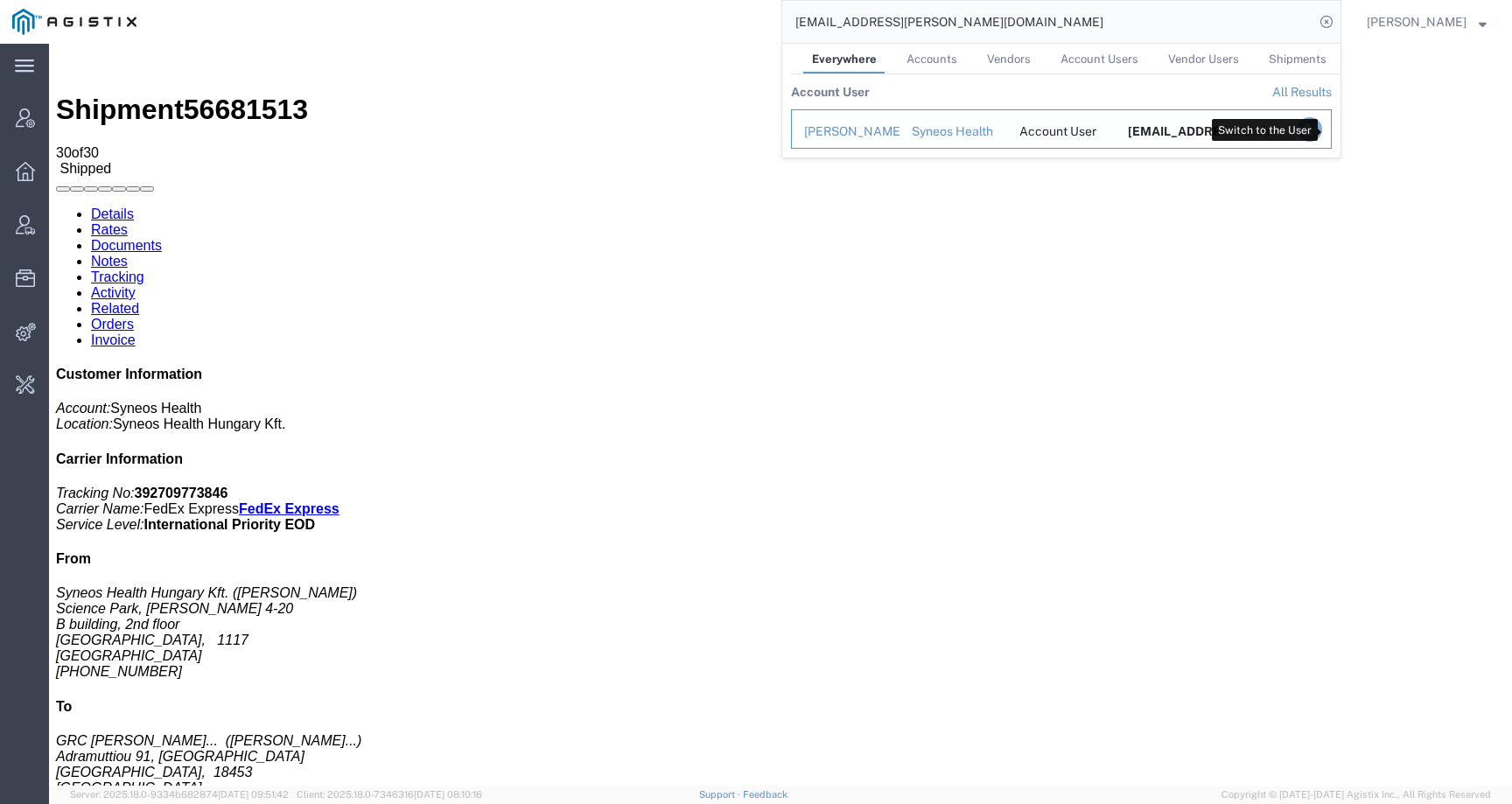
click at [1322, 136] on icon "Search Results" at bounding box center [1310, 130] width 25 height 25
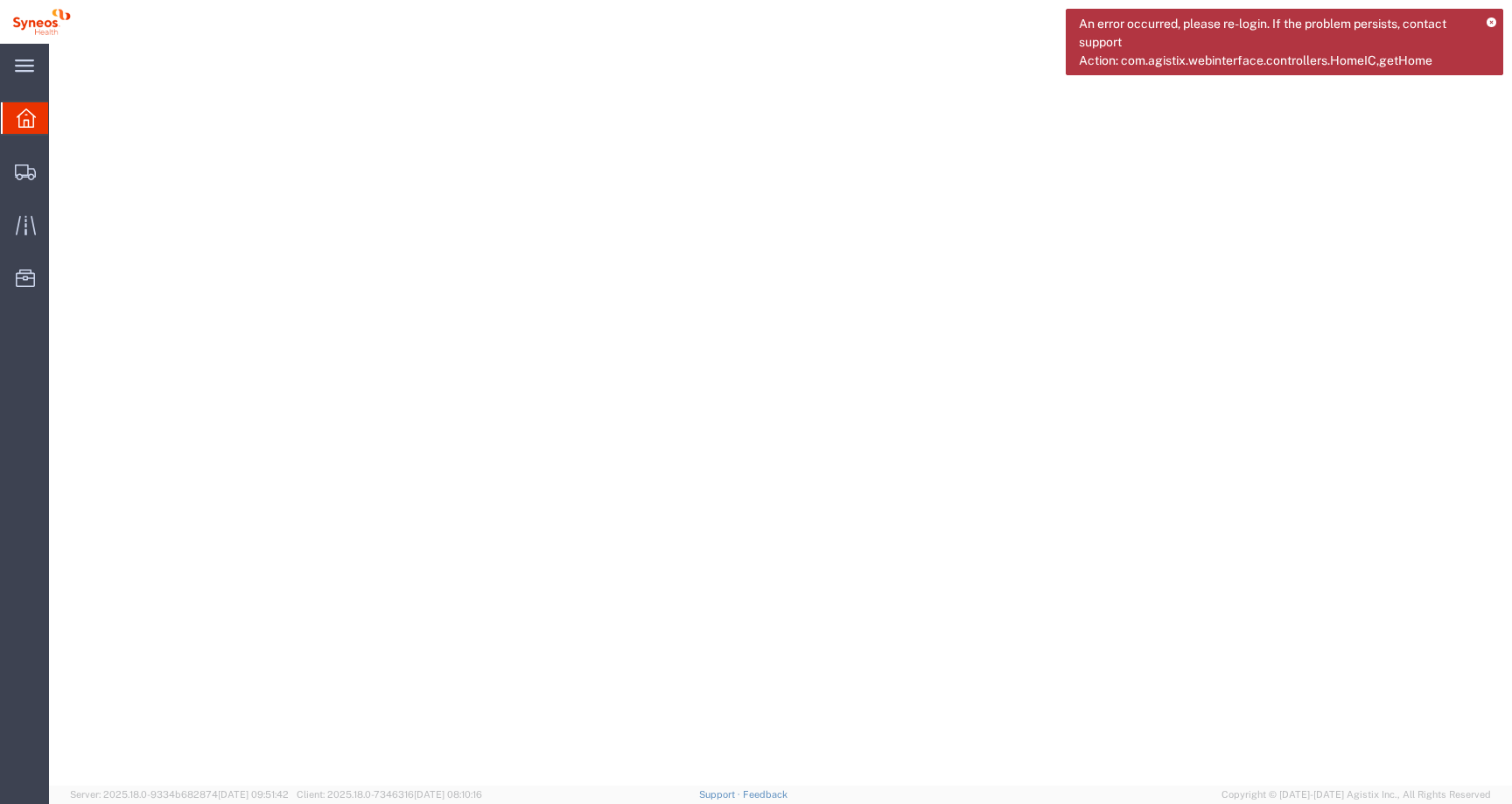
click at [1497, 20] on div "An error occurred, please re-login. If the problem persists, contact support Ac…" at bounding box center [1284, 42] width 438 height 66
click at [1492, 21] on icon at bounding box center [1491, 23] width 9 height 9
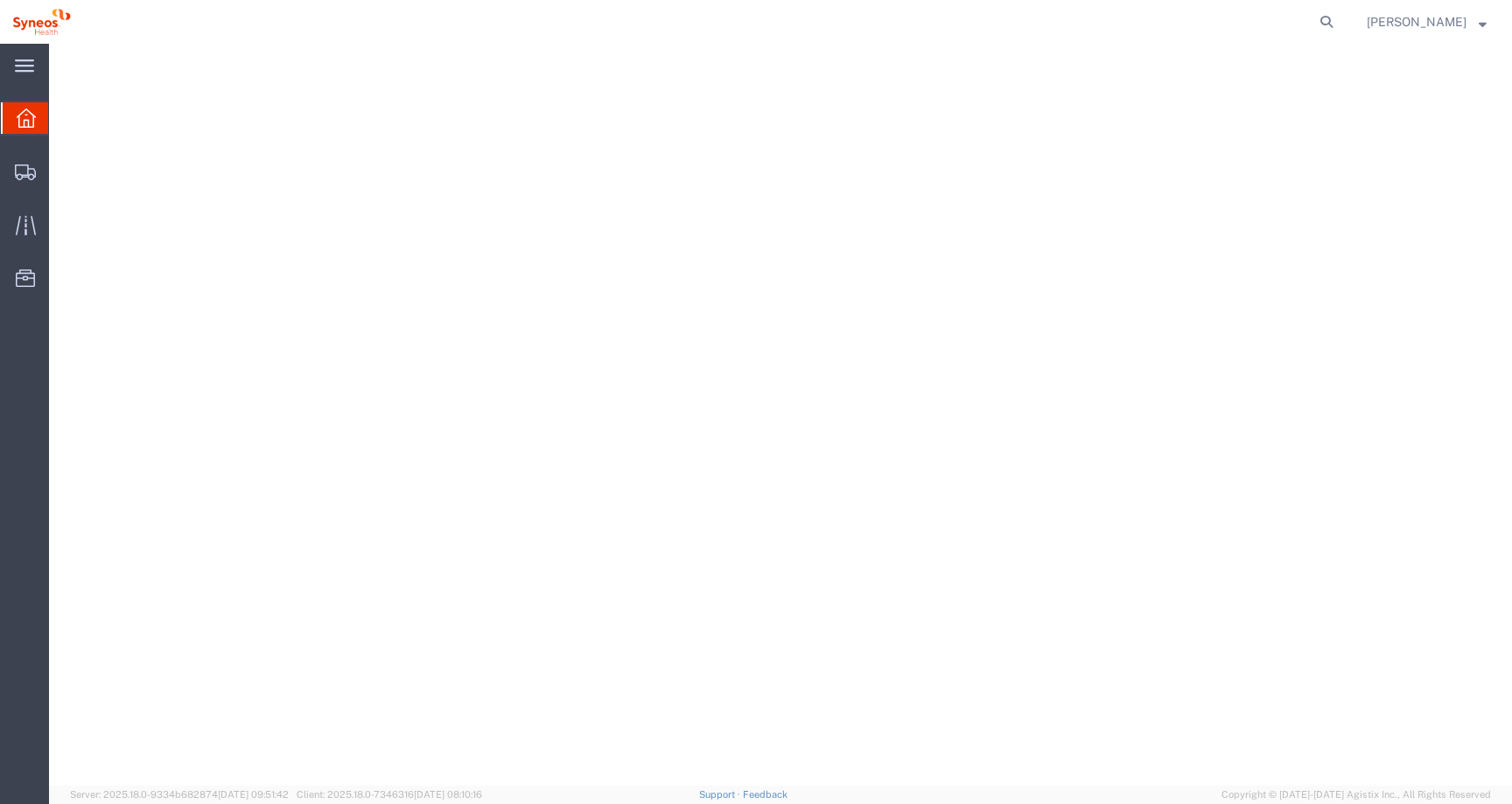
click at [1431, 25] on span "Zsolt Varga" at bounding box center [1416, 21] width 100 height 19
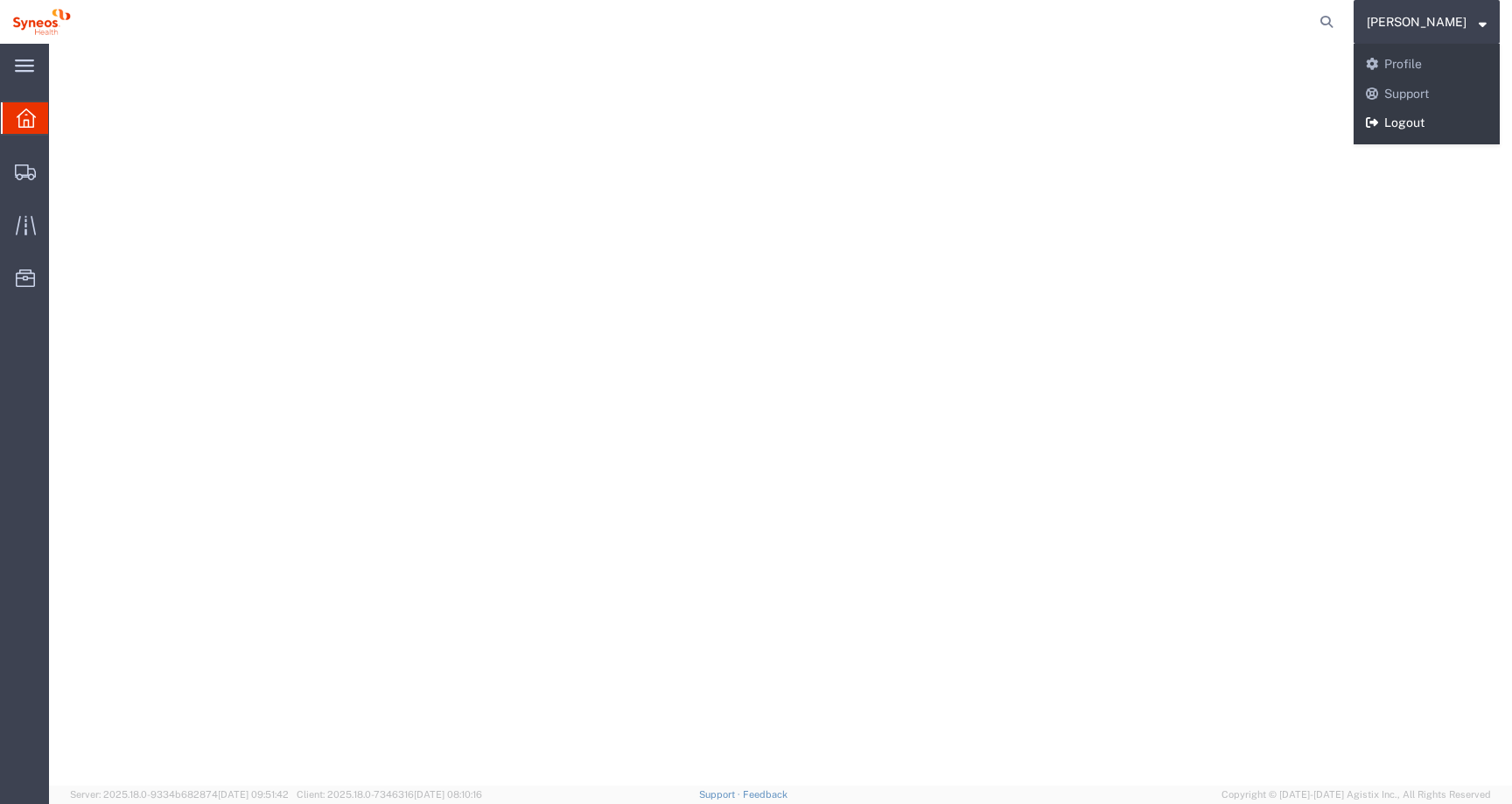
click at [1425, 127] on link "Logout" at bounding box center [1427, 123] width 146 height 29
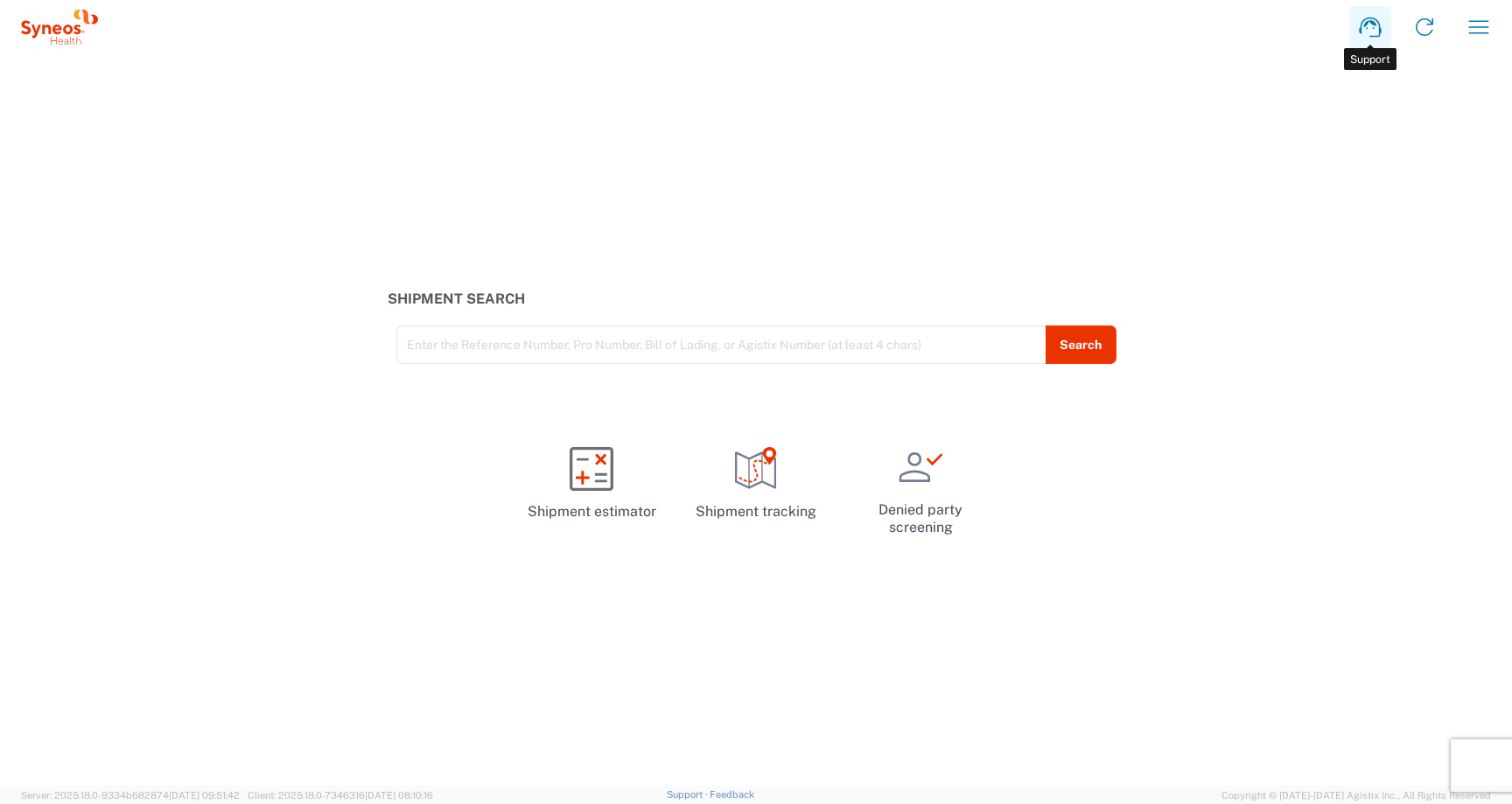
click at [1371, 31] on icon at bounding box center [1370, 27] width 28 height 28
click at [1484, 33] on icon "button" at bounding box center [1479, 27] width 28 height 28
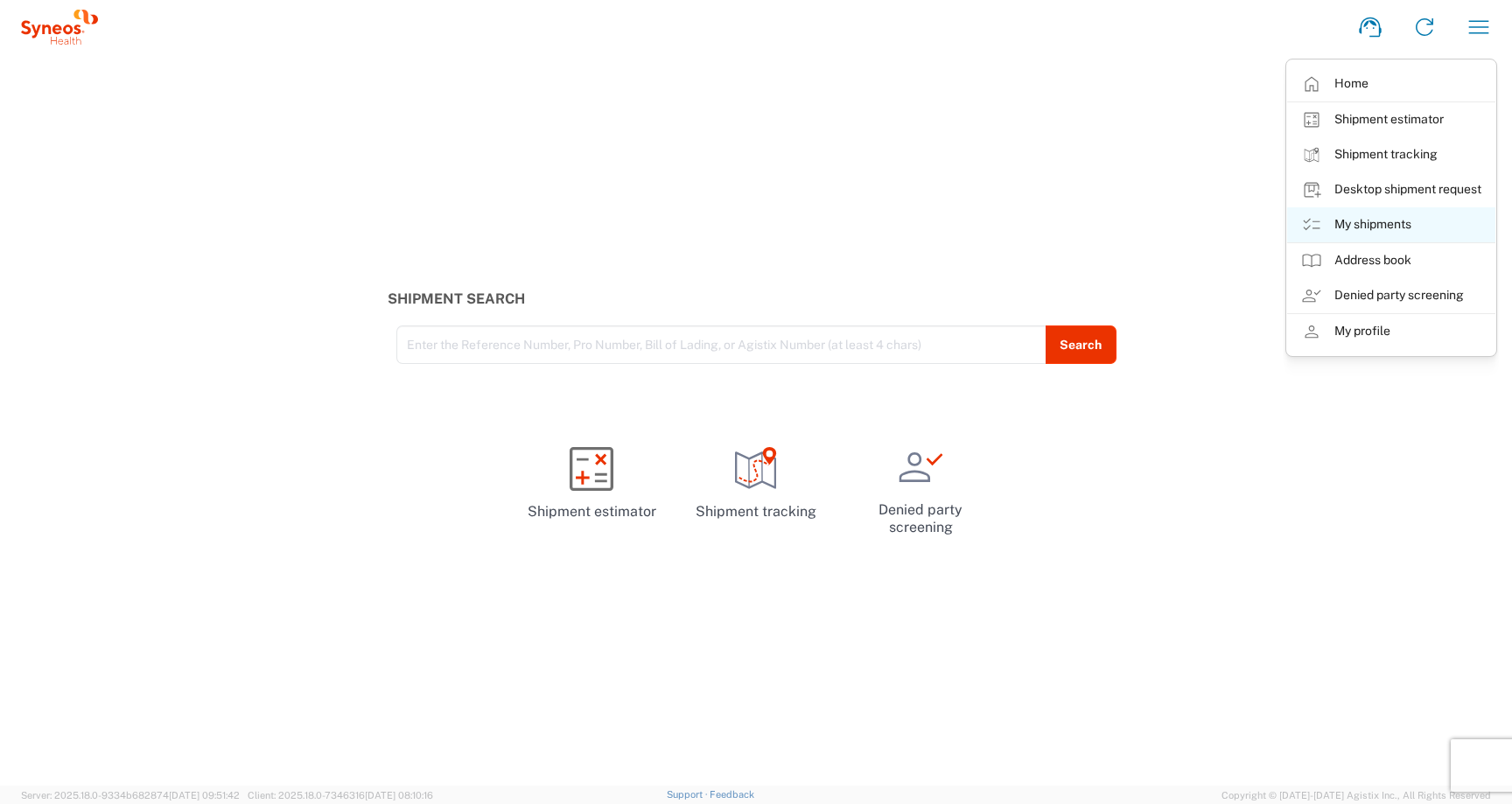
click at [1374, 219] on link "My shipments" at bounding box center [1391, 225] width 209 height 35
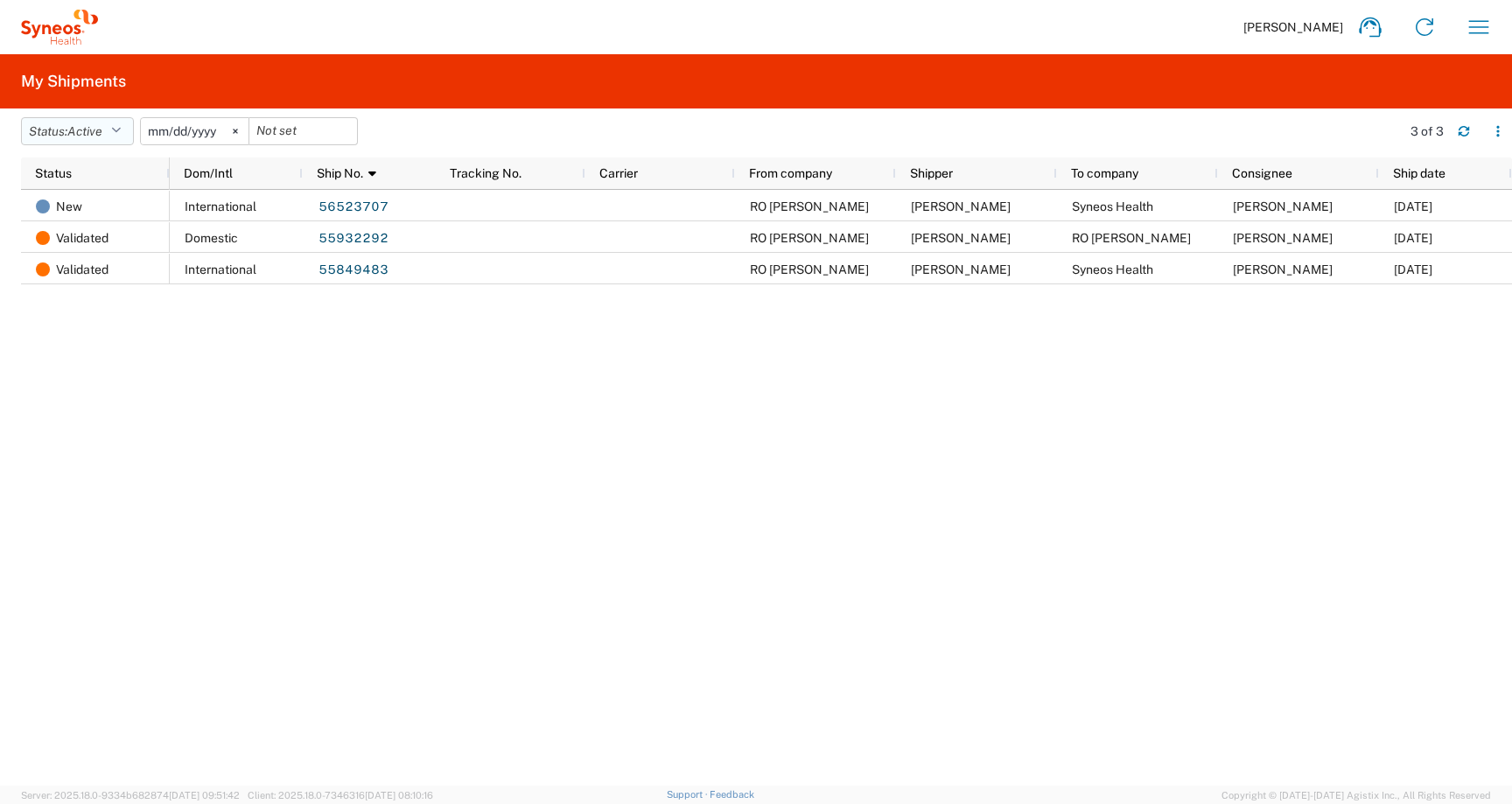
click at [84, 138] on span "Active" at bounding box center [85, 131] width 35 height 17
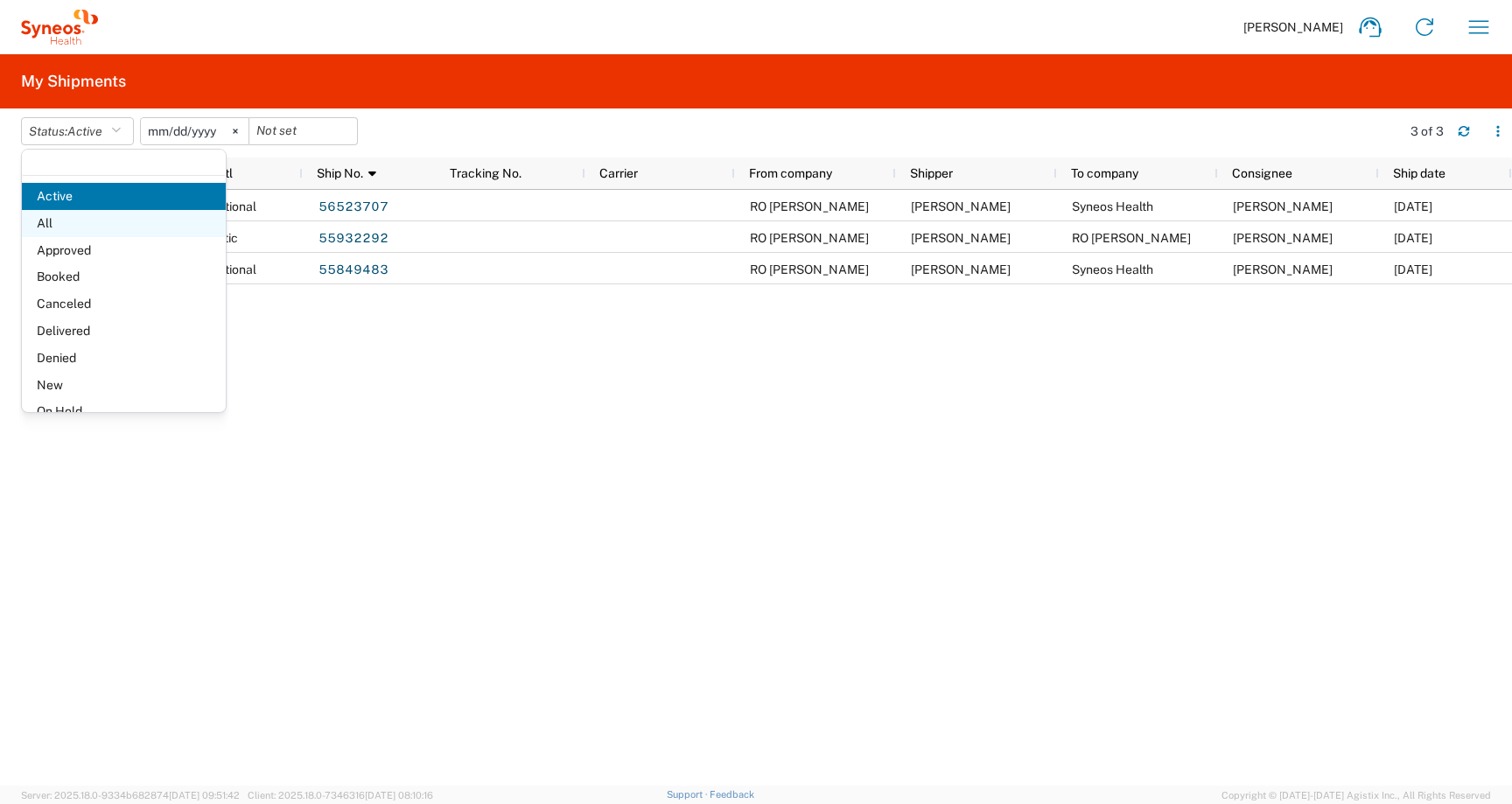
click at [73, 222] on span "All" at bounding box center [124, 223] width 204 height 28
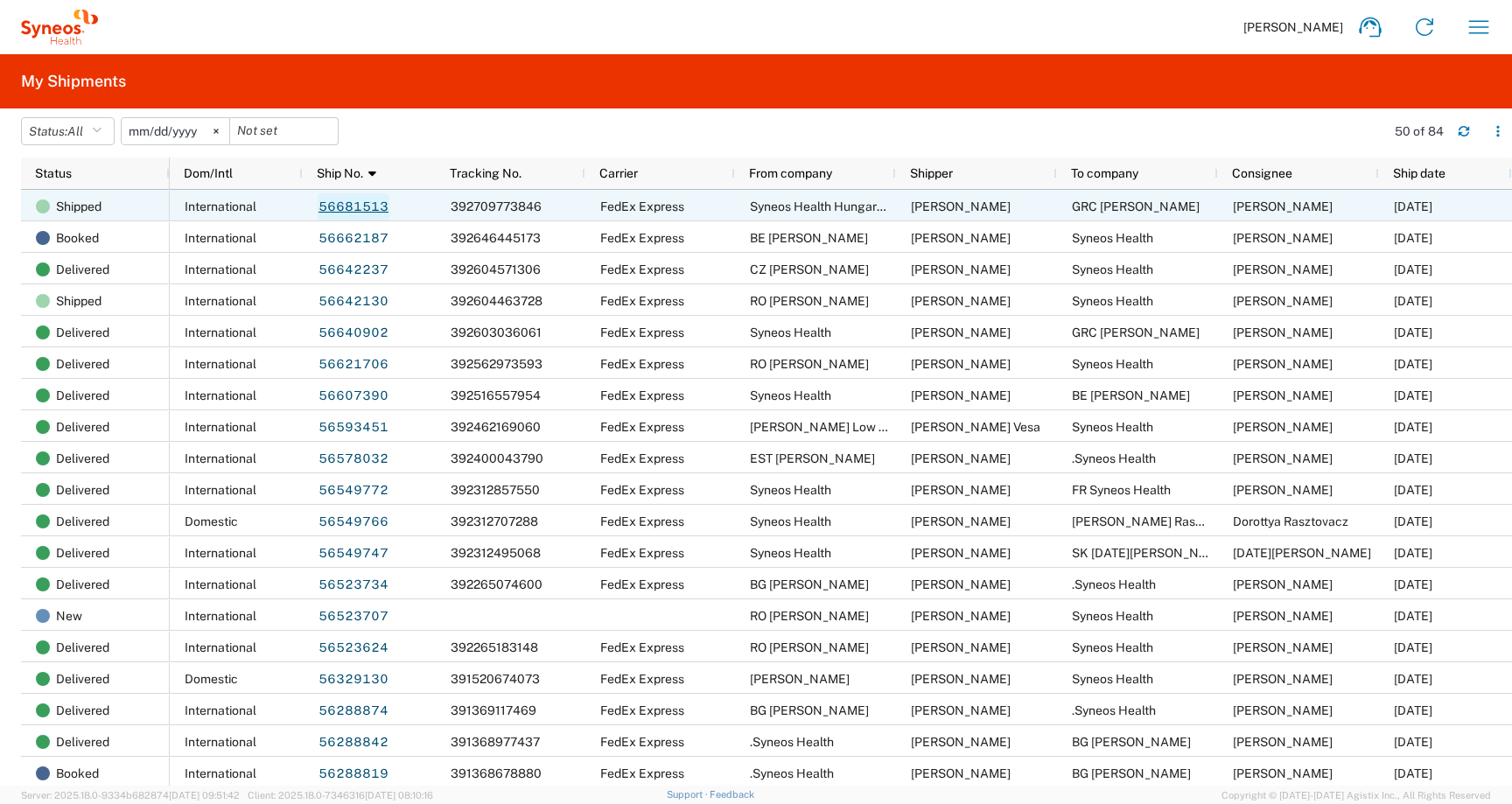
click at [364, 215] on link "56681513" at bounding box center [354, 207] width 72 height 28
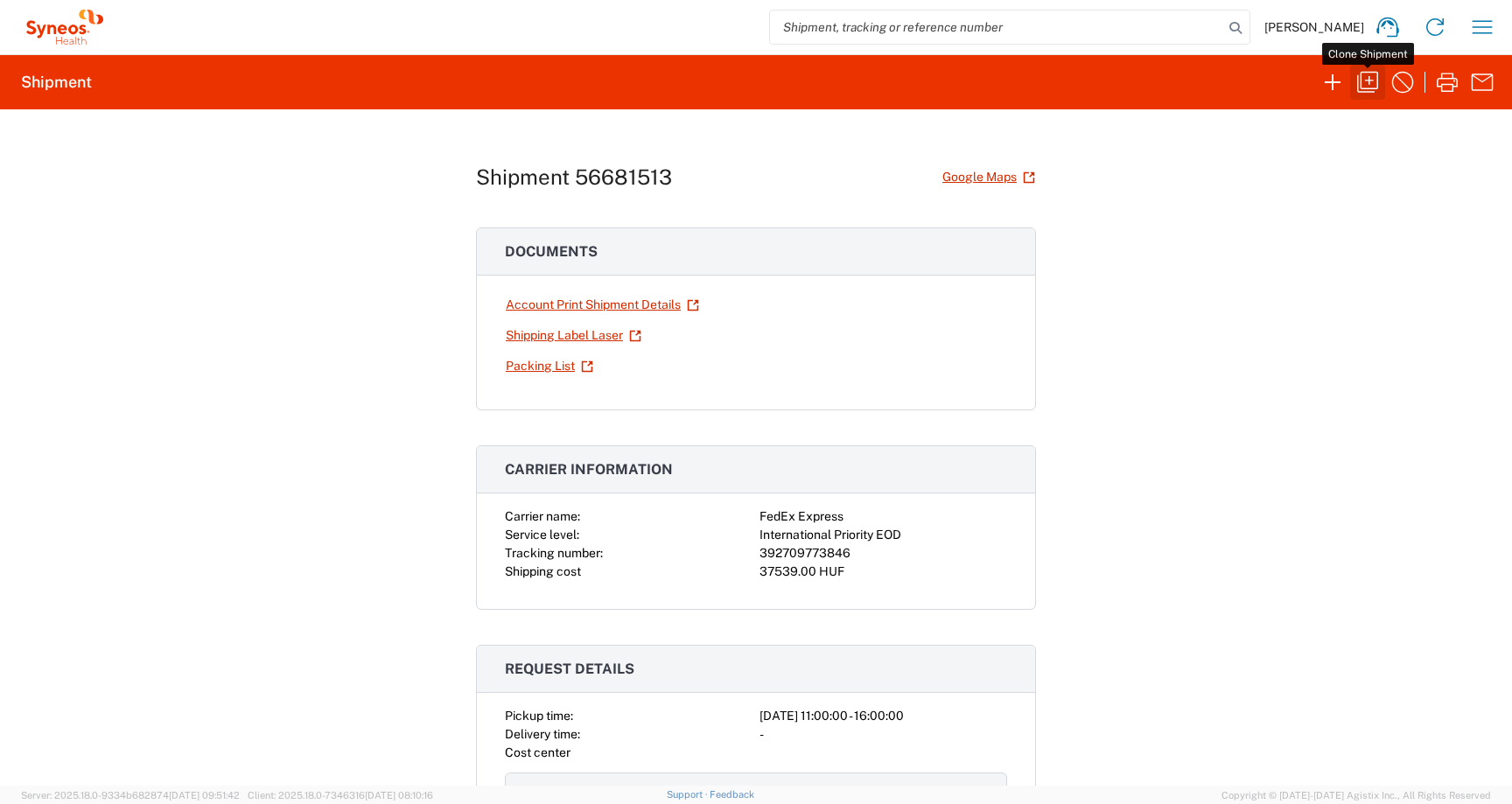
click at [1372, 85] on icon "button" at bounding box center [1368, 82] width 28 height 28
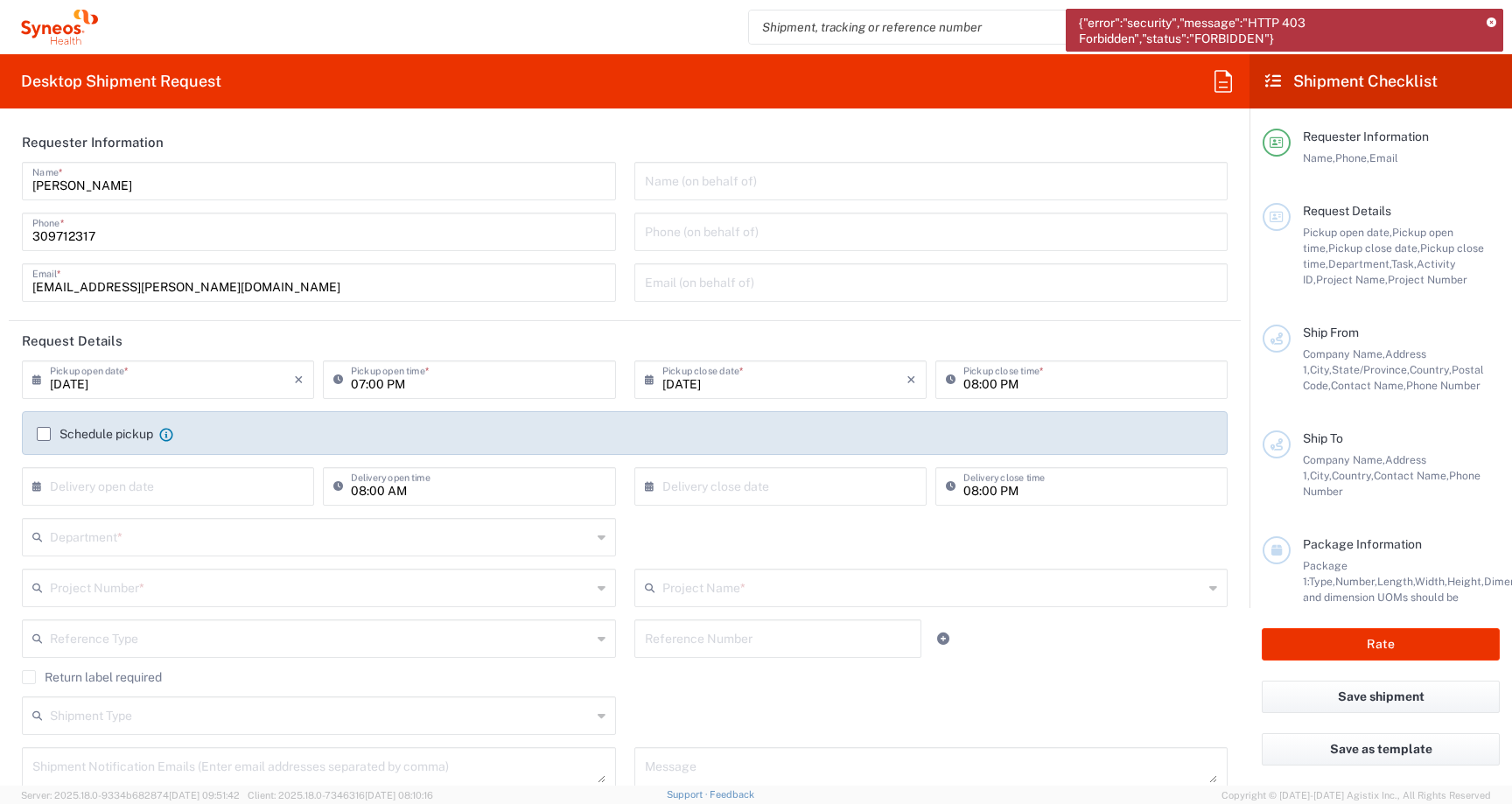
type input "United States"
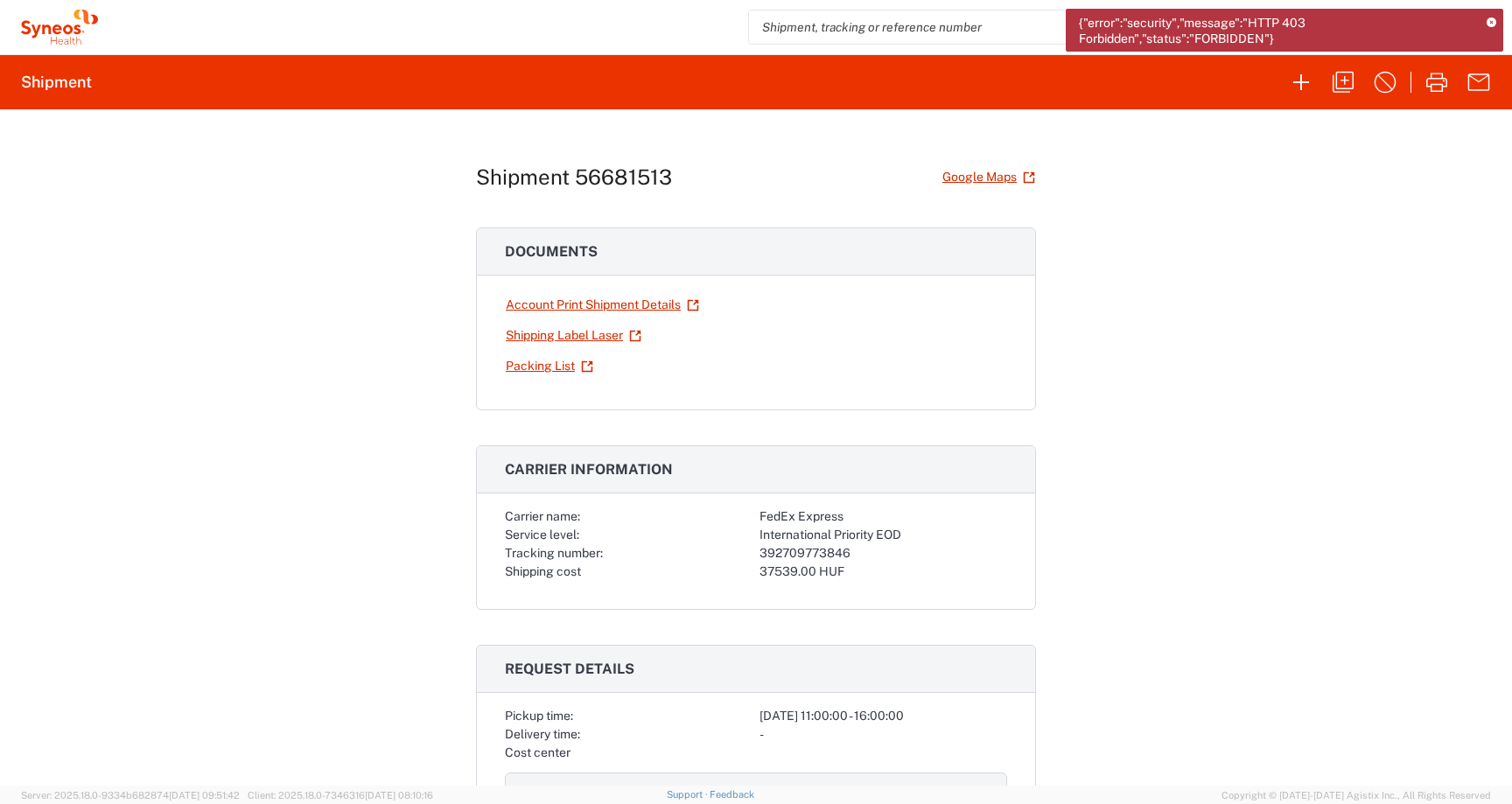
click at [1493, 20] on icon at bounding box center [1491, 23] width 9 height 9
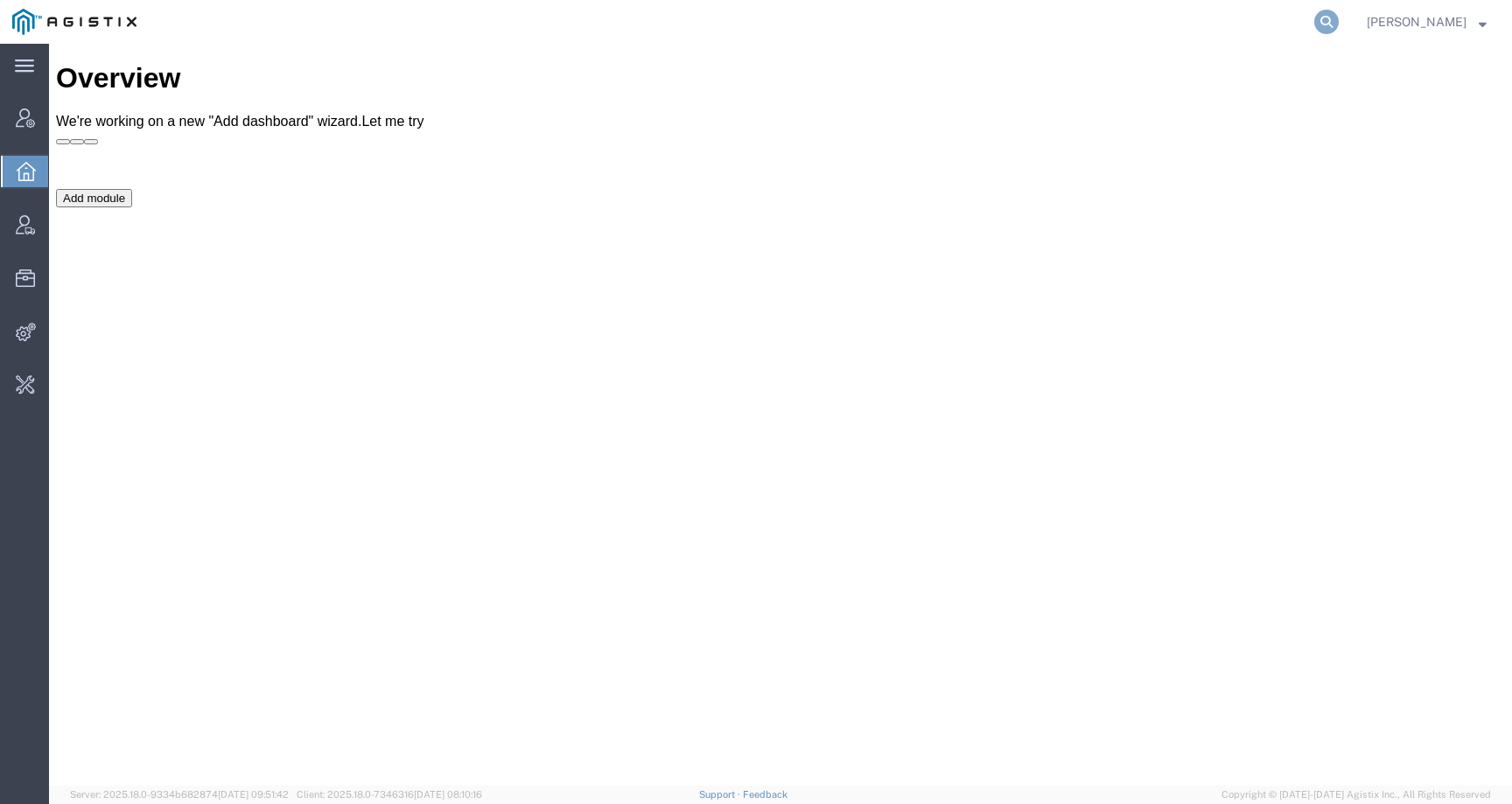
click at [1338, 21] on icon at bounding box center [1326, 21] width 25 height 25
click at [1290, 21] on input "search" at bounding box center [1048, 22] width 532 height 42
paste input "56681513"
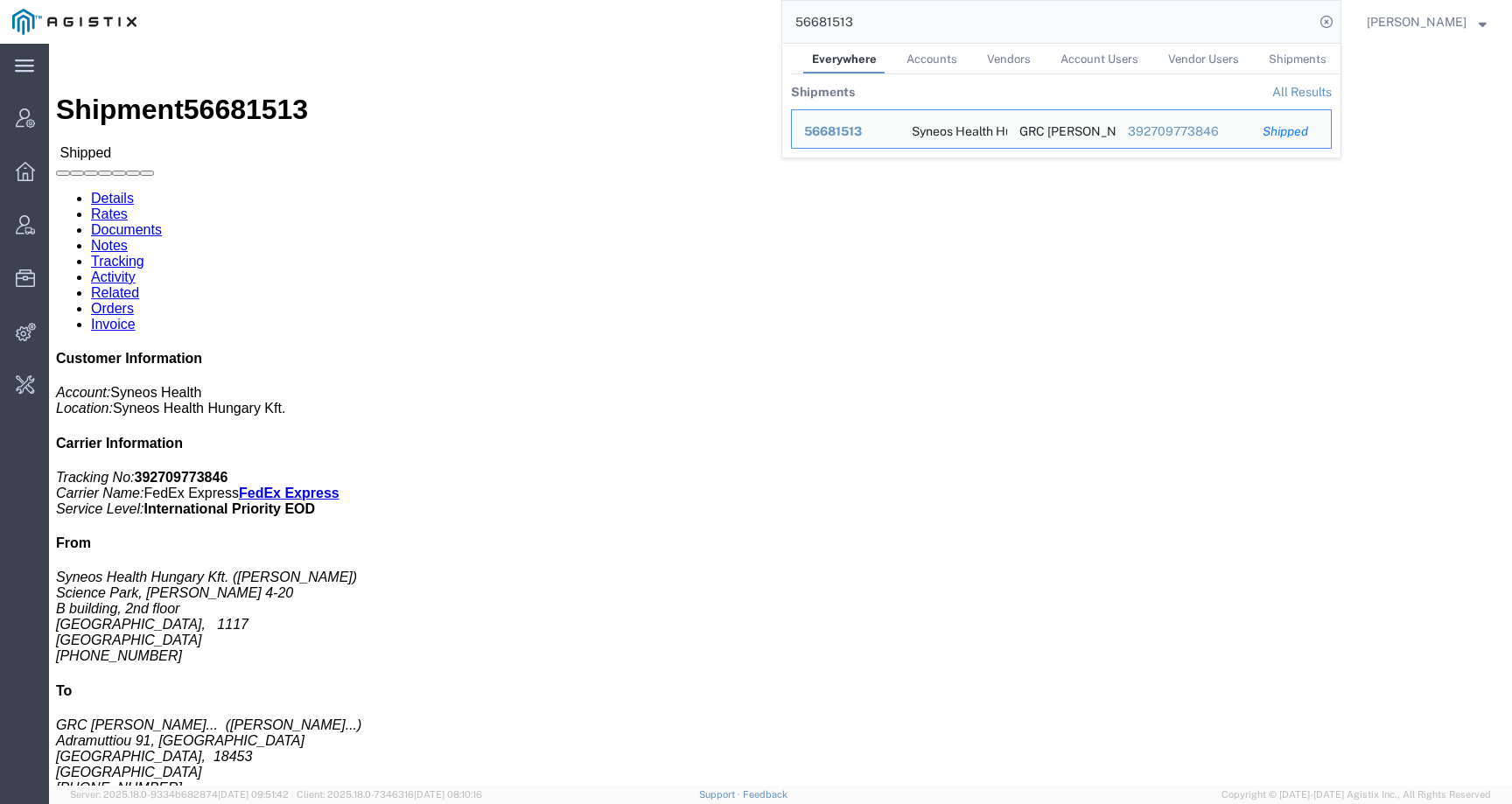
click div "Ship From Syneos Health Hungary Kft. (Zsolt Varga) Science Park, Irinyi Jozsef …"
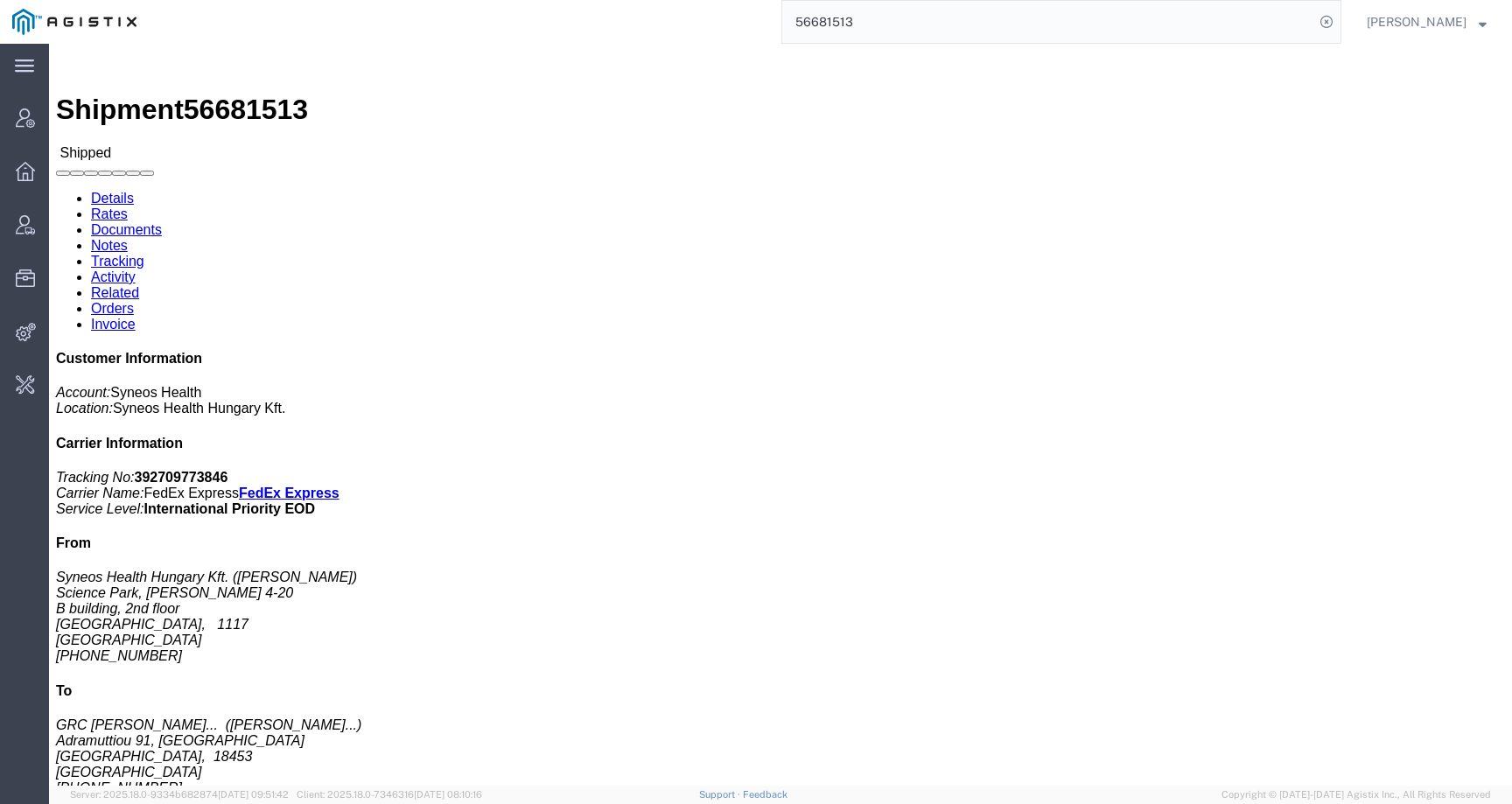
click link "Related"
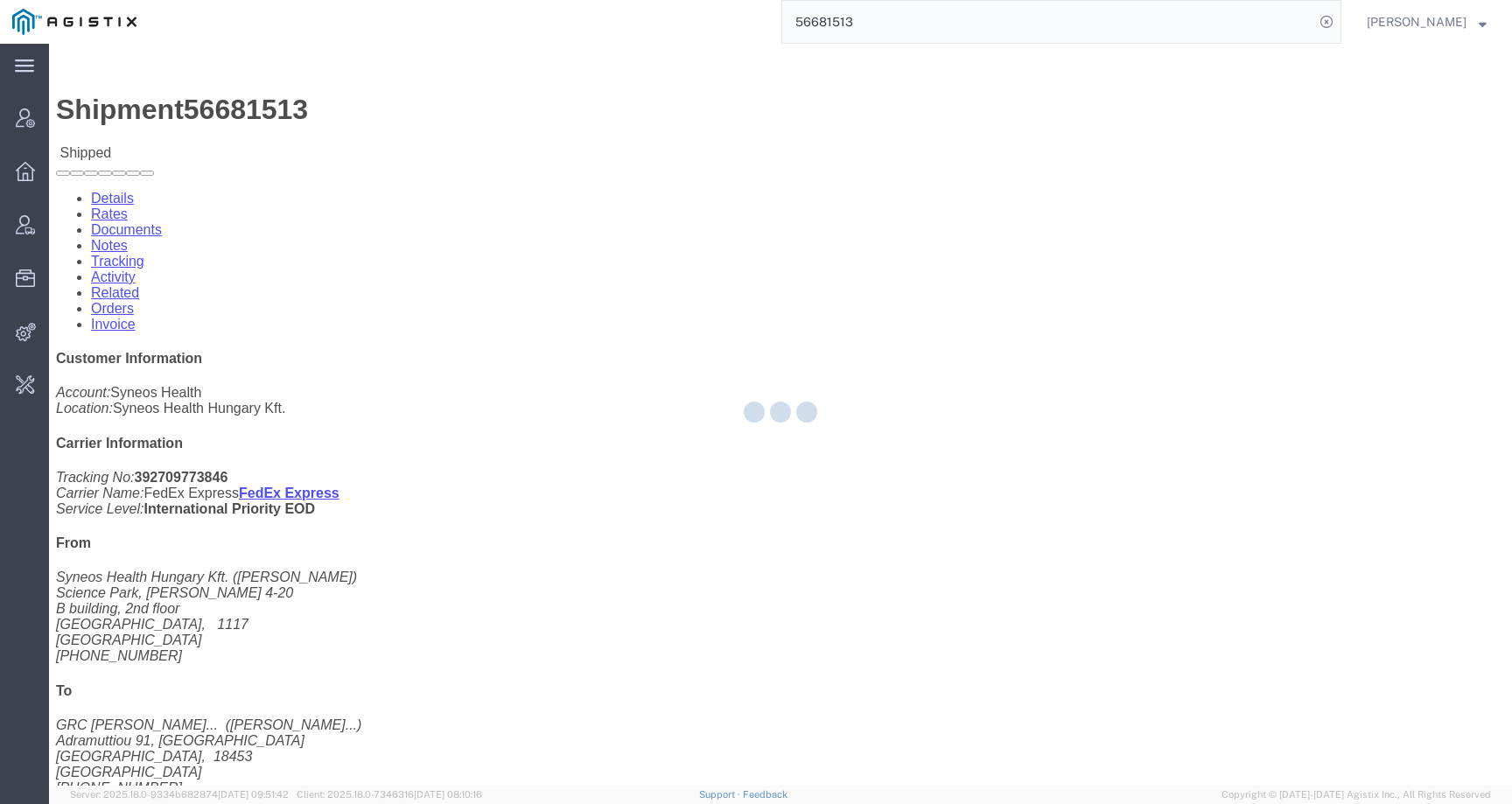
click at [437, 119] on div at bounding box center [780, 414] width 1463 height 742
click at [441, 117] on div at bounding box center [780, 414] width 1463 height 742
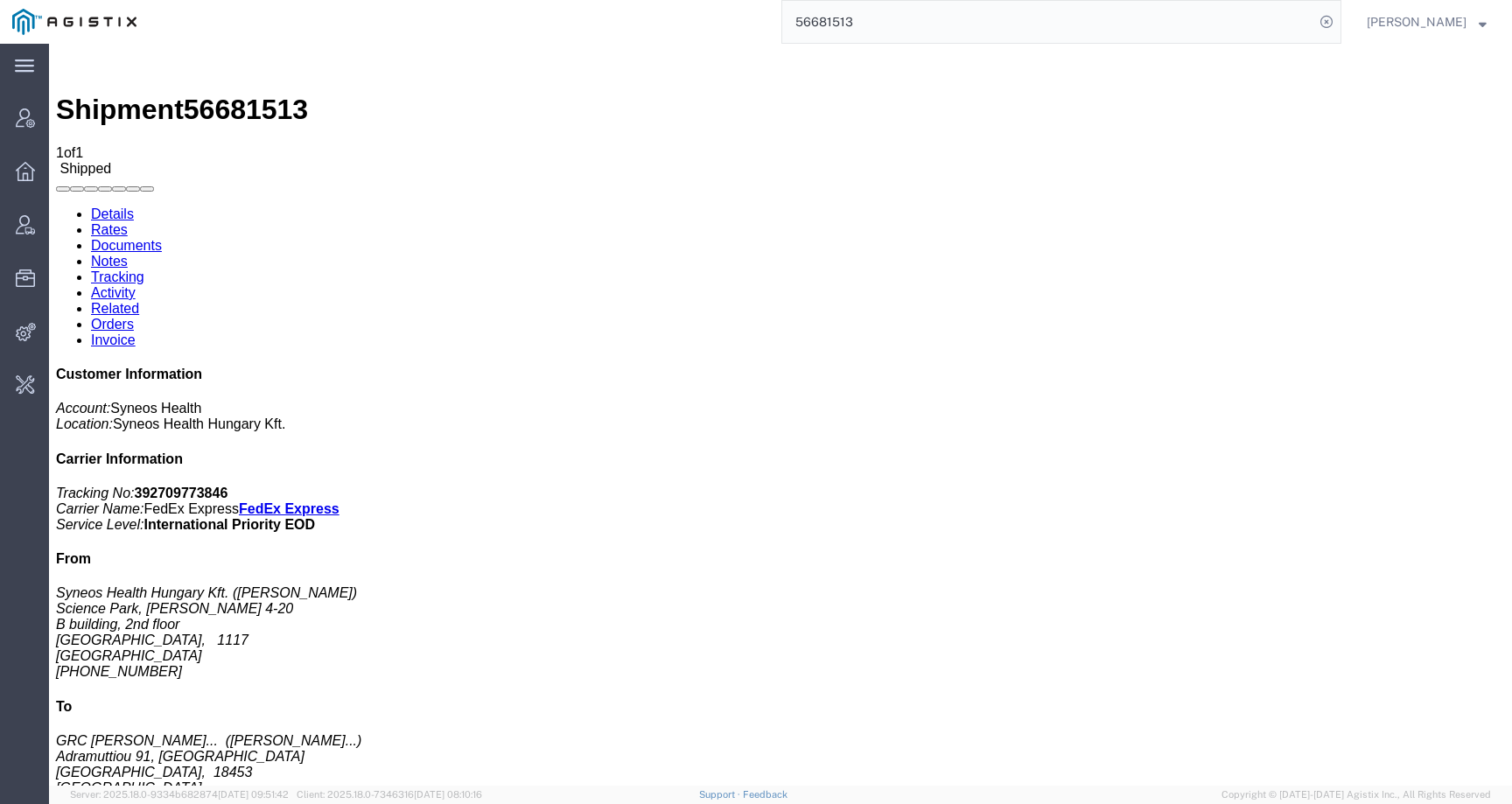
click at [136, 285] on link "Activity" at bounding box center [113, 292] width 45 height 15
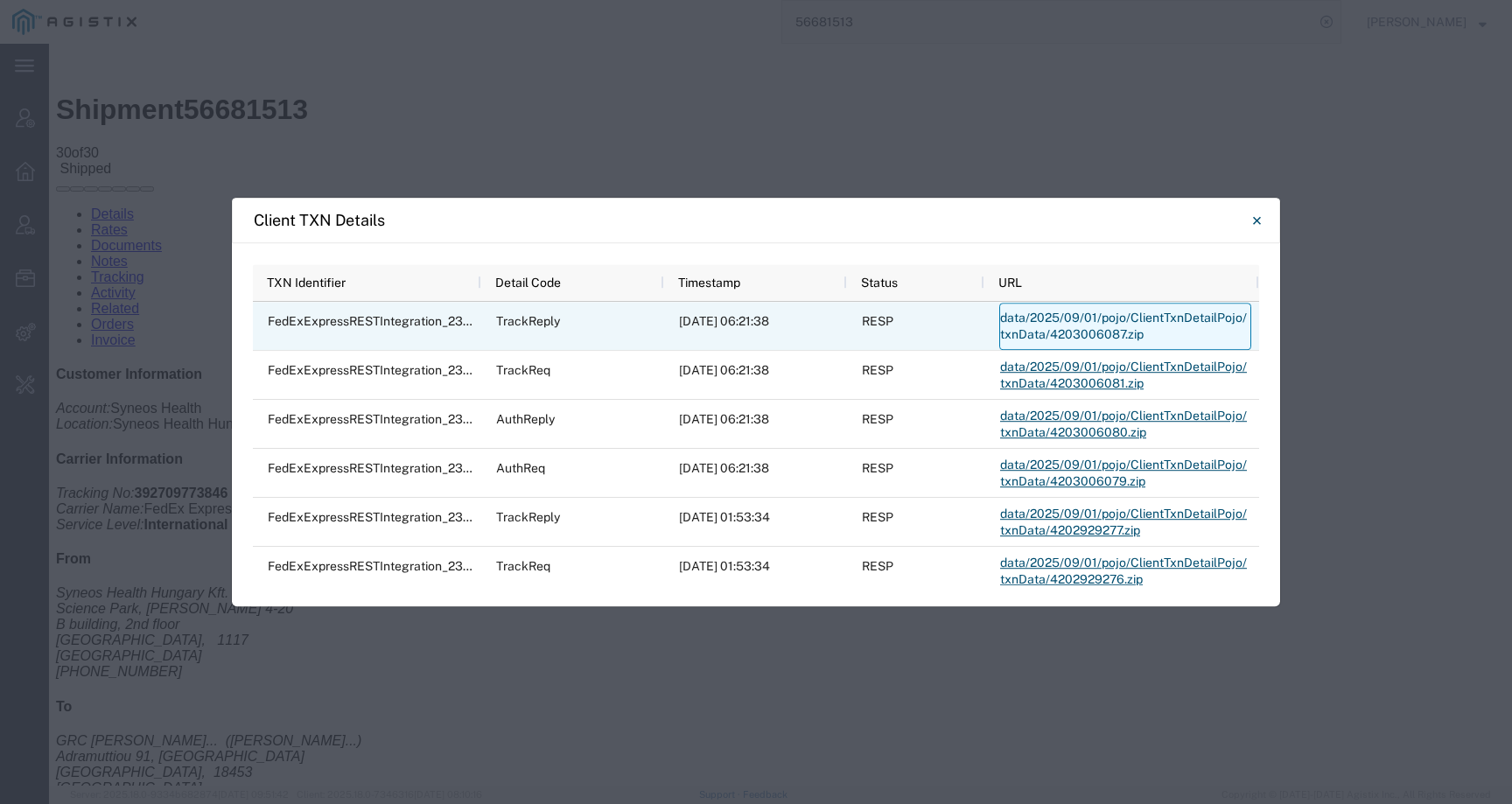
click at [1083, 320] on link "data/2025/09/01/pojo/ClientTxnDetailPojo/txnData/4203006087.zip" at bounding box center [1125, 325] width 252 height 47
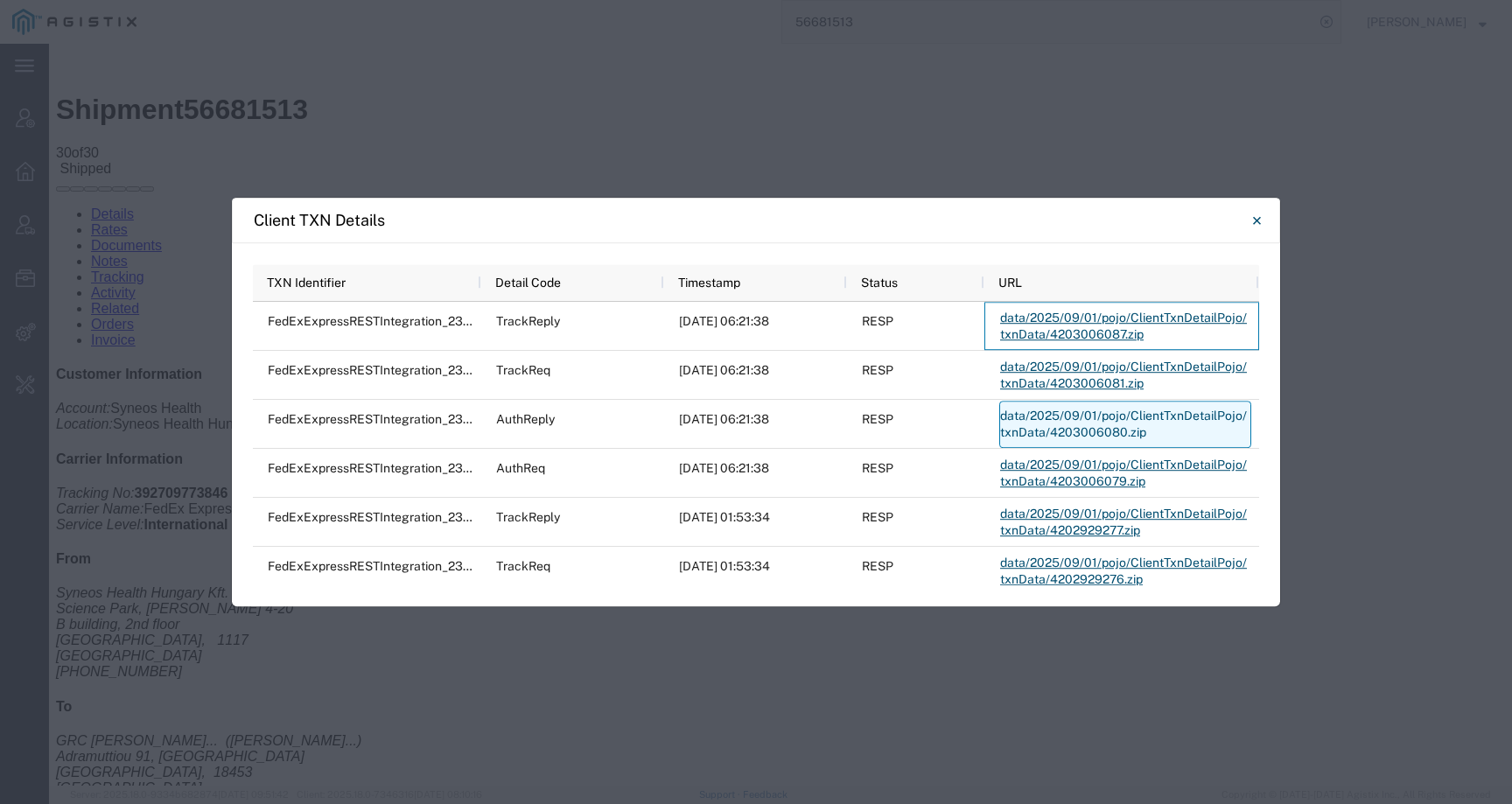
click at [1055, 425] on link "data/2025/09/01/pojo/ClientTxnDetailPojo/txnData/4203006080.zip" at bounding box center [1125, 424] width 252 height 47
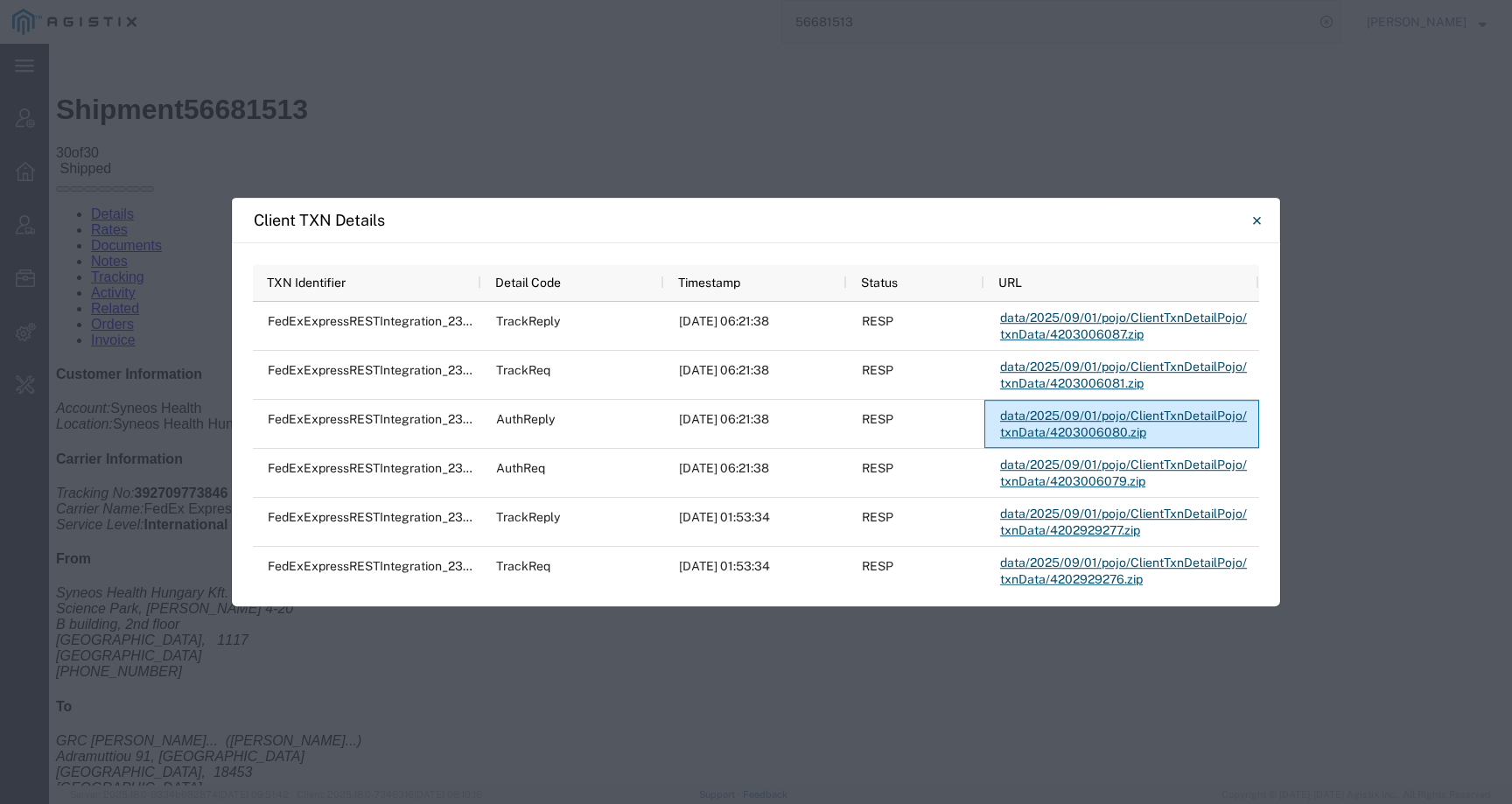
click at [566, 208] on div "Client TXN Details" at bounding box center [756, 221] width 1048 height 46
click at [1256, 217] on icon "Close" at bounding box center [1256, 220] width 8 height 21
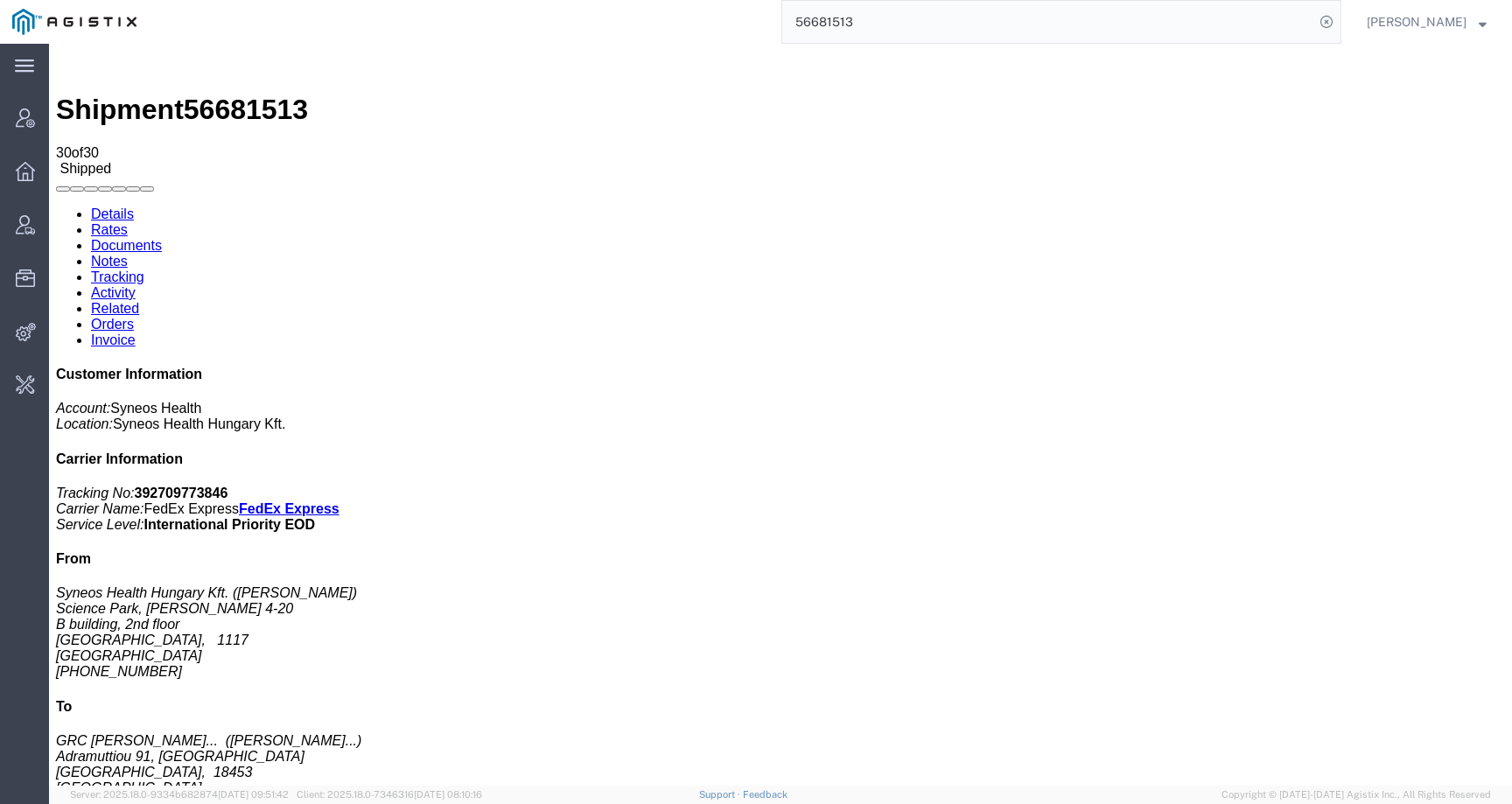
click at [249, 80] on div "Shipment 56681513 30 of 30 Shipped" at bounding box center [780, 113] width 1449 height 126
click at [249, 94] on span "56681513" at bounding box center [245, 109] width 124 height 31
copy span "56681513"
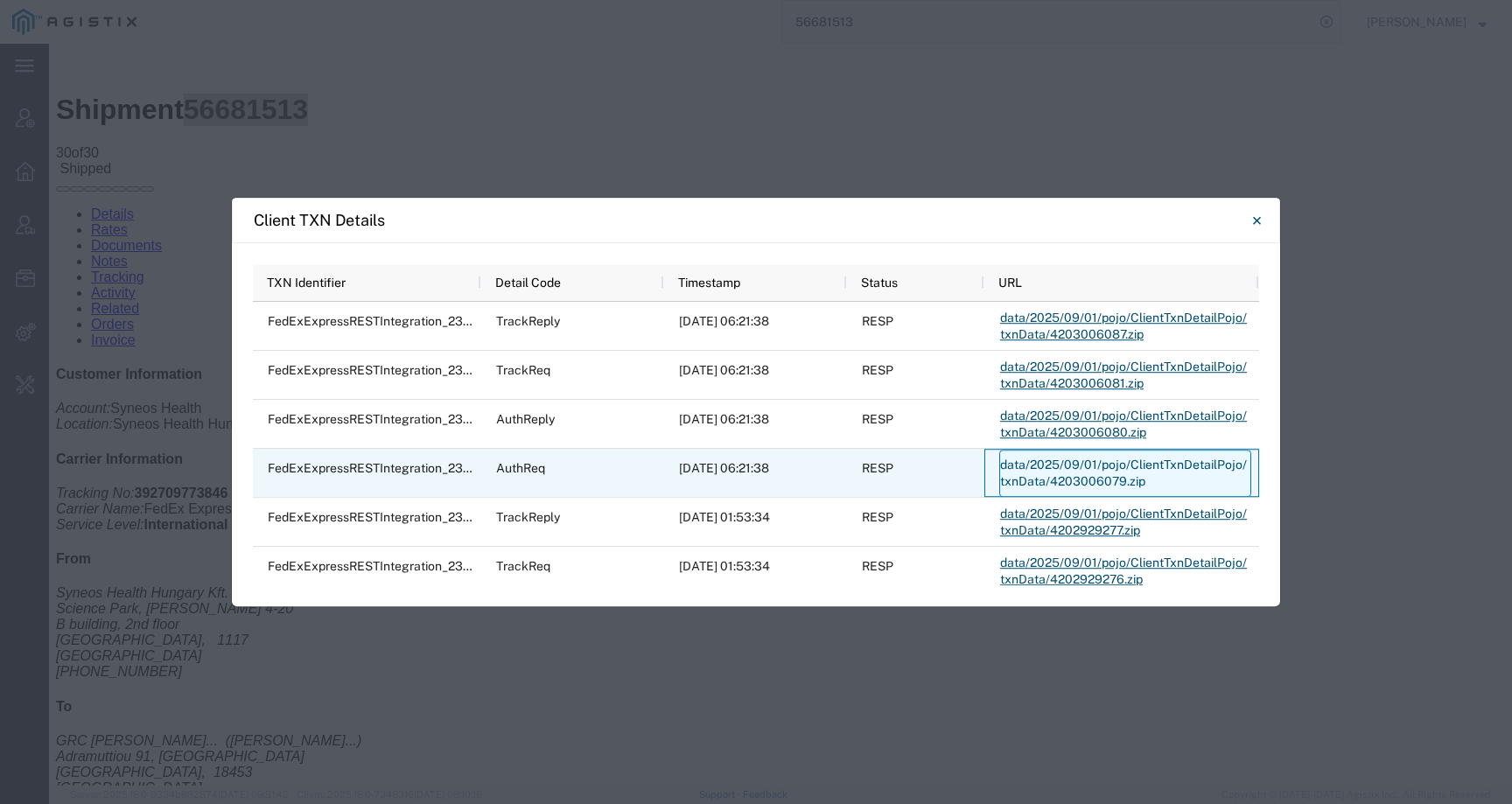
click at [1038, 468] on link "data/2025/09/01/pojo/ClientTxnDetailPojo/txnData/4203006079.zip" at bounding box center [1125, 472] width 252 height 47
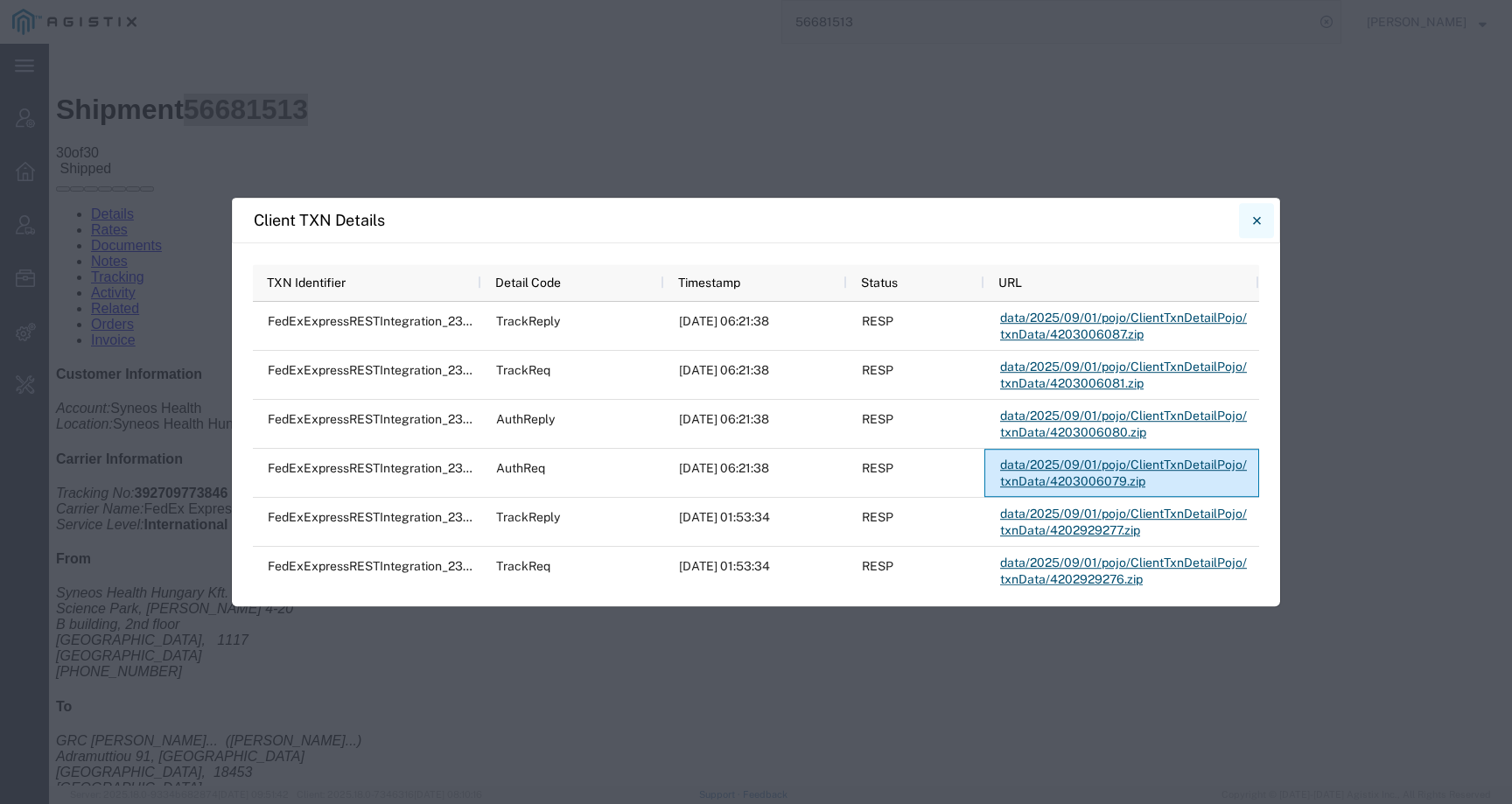
click at [1261, 219] on button "Close" at bounding box center [1256, 221] width 35 height 35
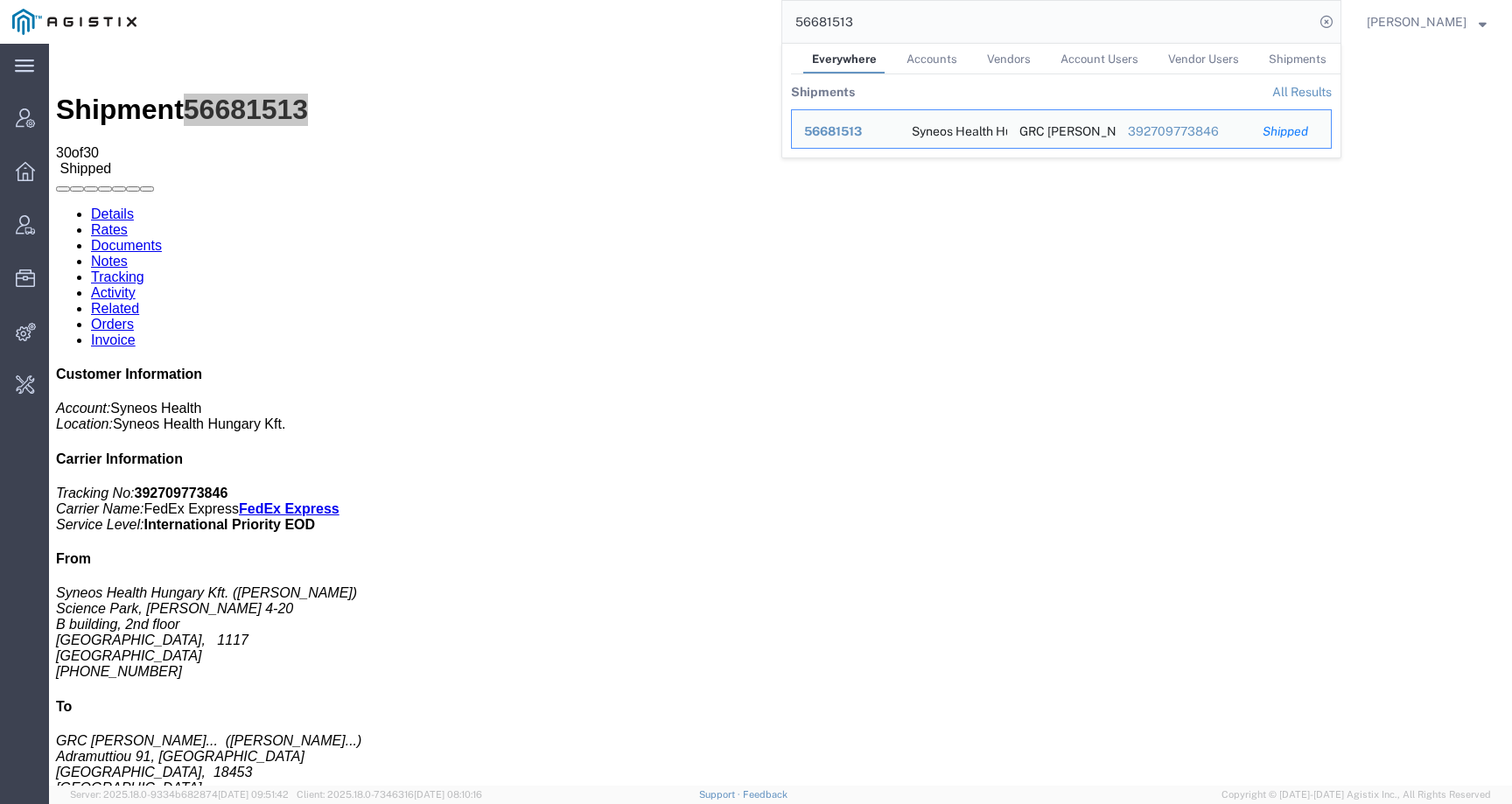
drag, startPoint x: 883, startPoint y: 25, endPoint x: 745, endPoint y: 25, distance: 138.0
click at [745, 25] on div "56681513 Everywhere Accounts Vendors Account Users Vendor Users Shipments Shipm…" at bounding box center [745, 22] width 1192 height 44
paste input "885"
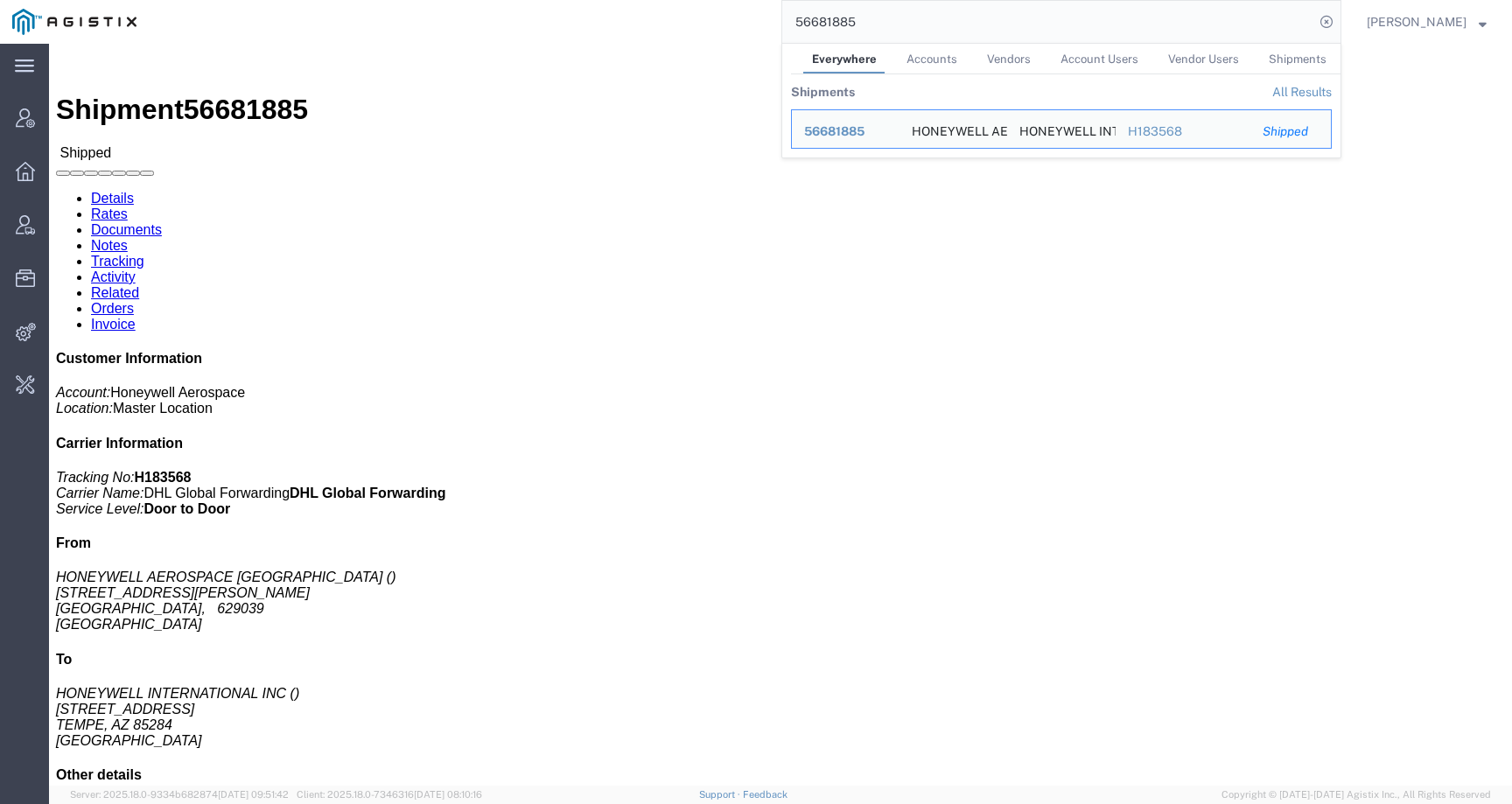
click div "Leg 1 - Air"
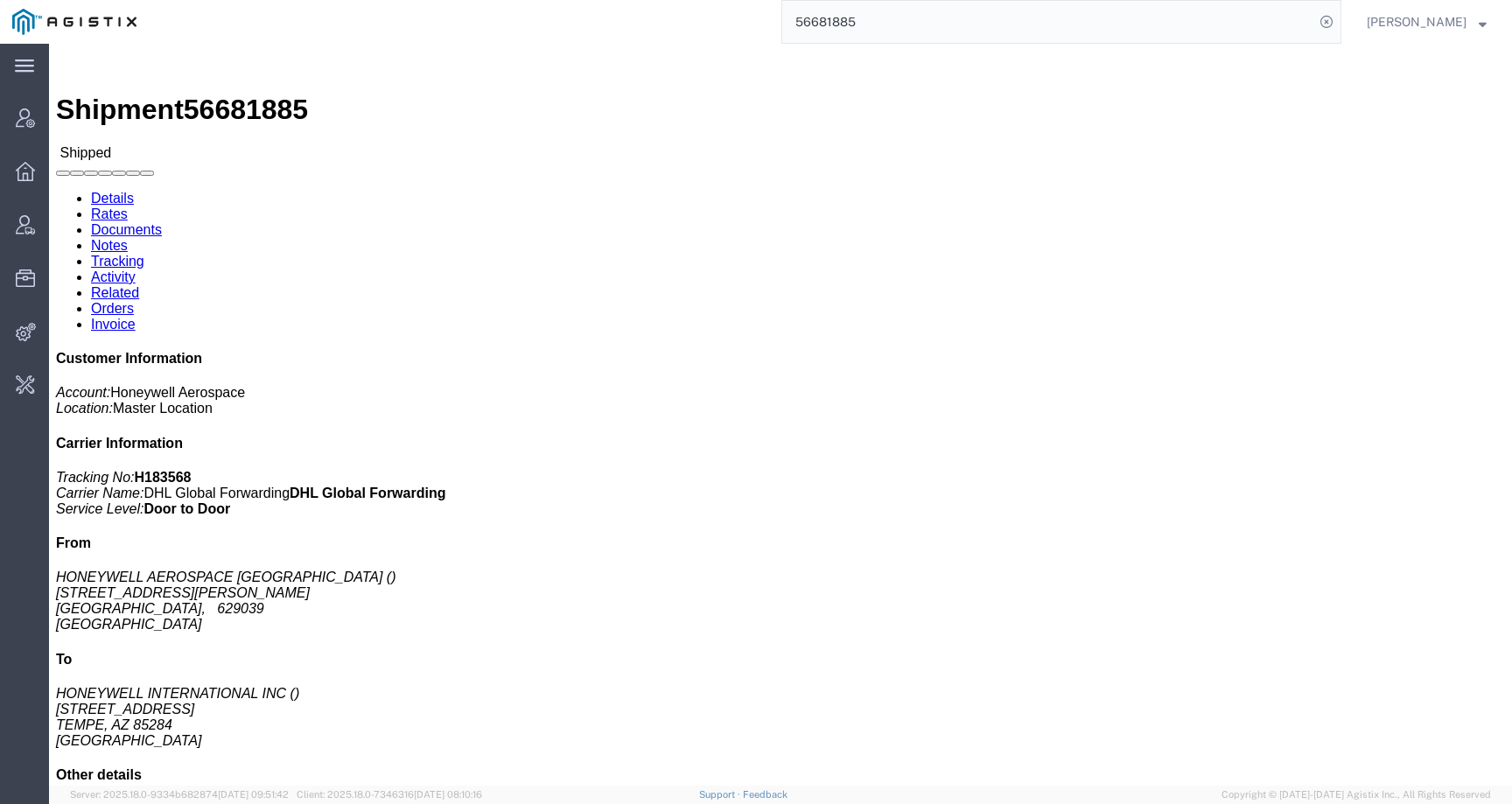
click link "Rates"
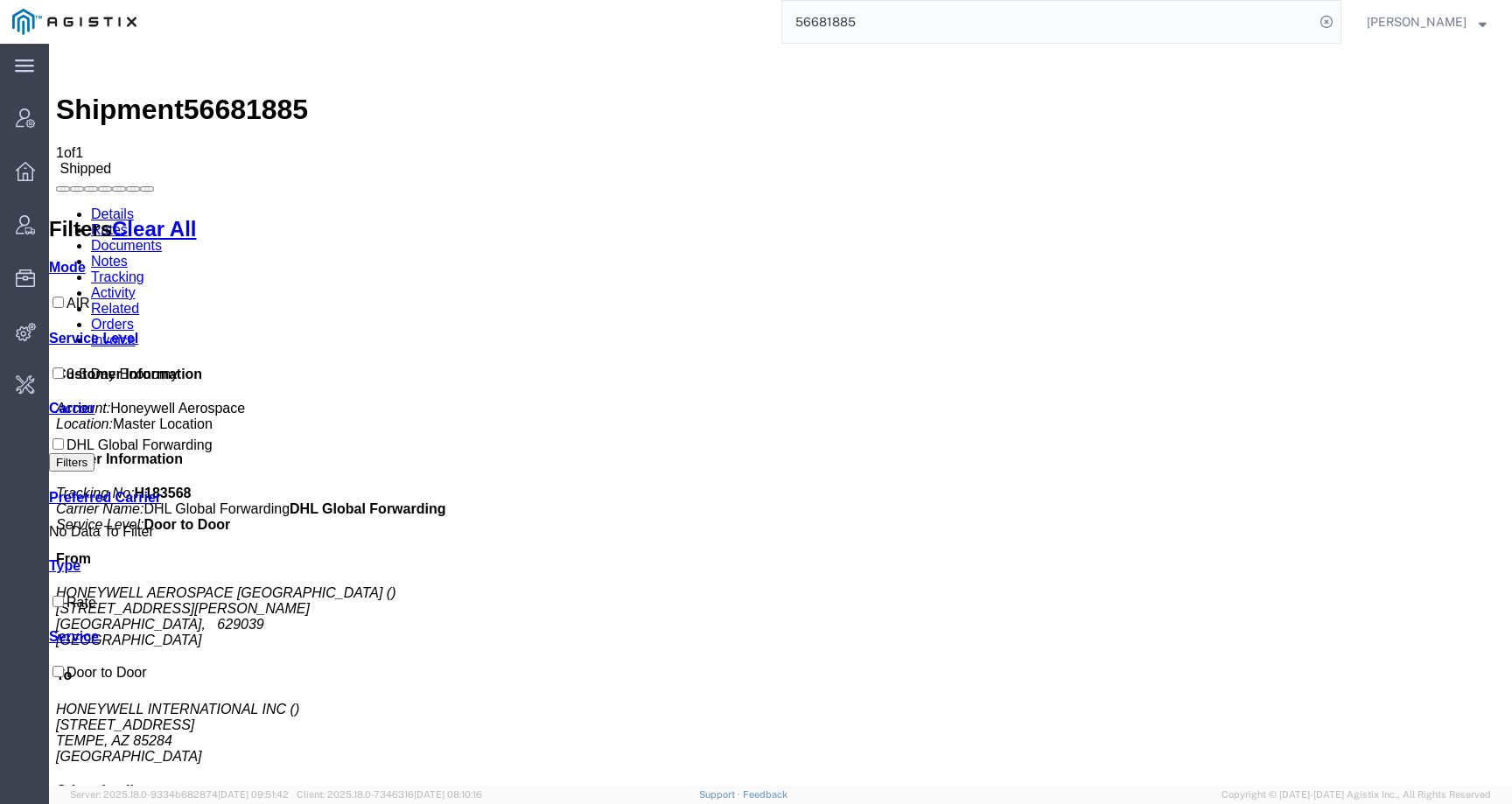
click at [113, 207] on link "Details" at bounding box center [112, 214] width 43 height 15
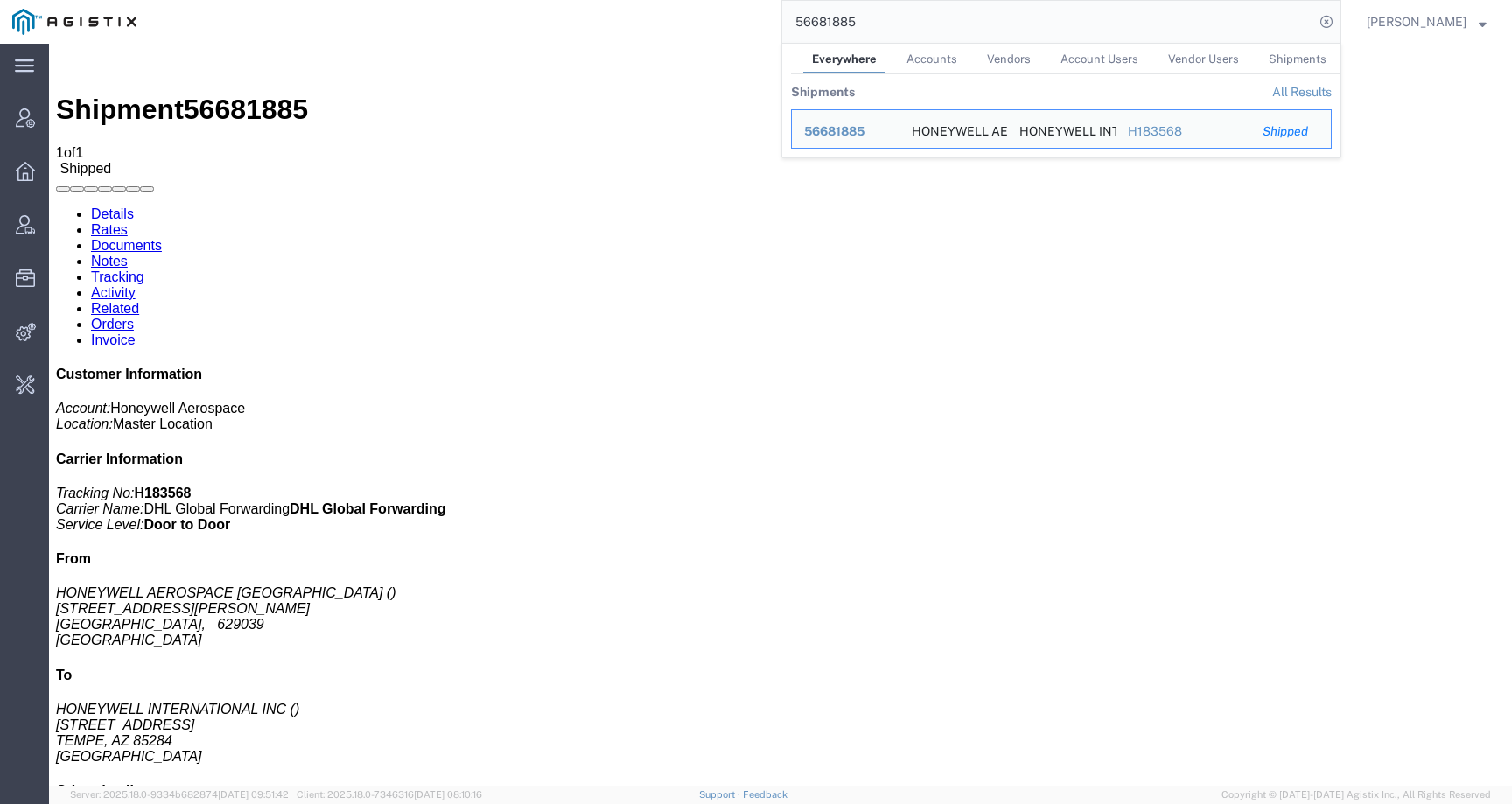
drag, startPoint x: 932, startPoint y: 22, endPoint x: 711, endPoint y: 18, distance: 221.0
click at [711, 18] on div "56681885 Everywhere Accounts Vendors Account Users Vendor Users Shipments Shipm…" at bounding box center [745, 22] width 1192 height 44
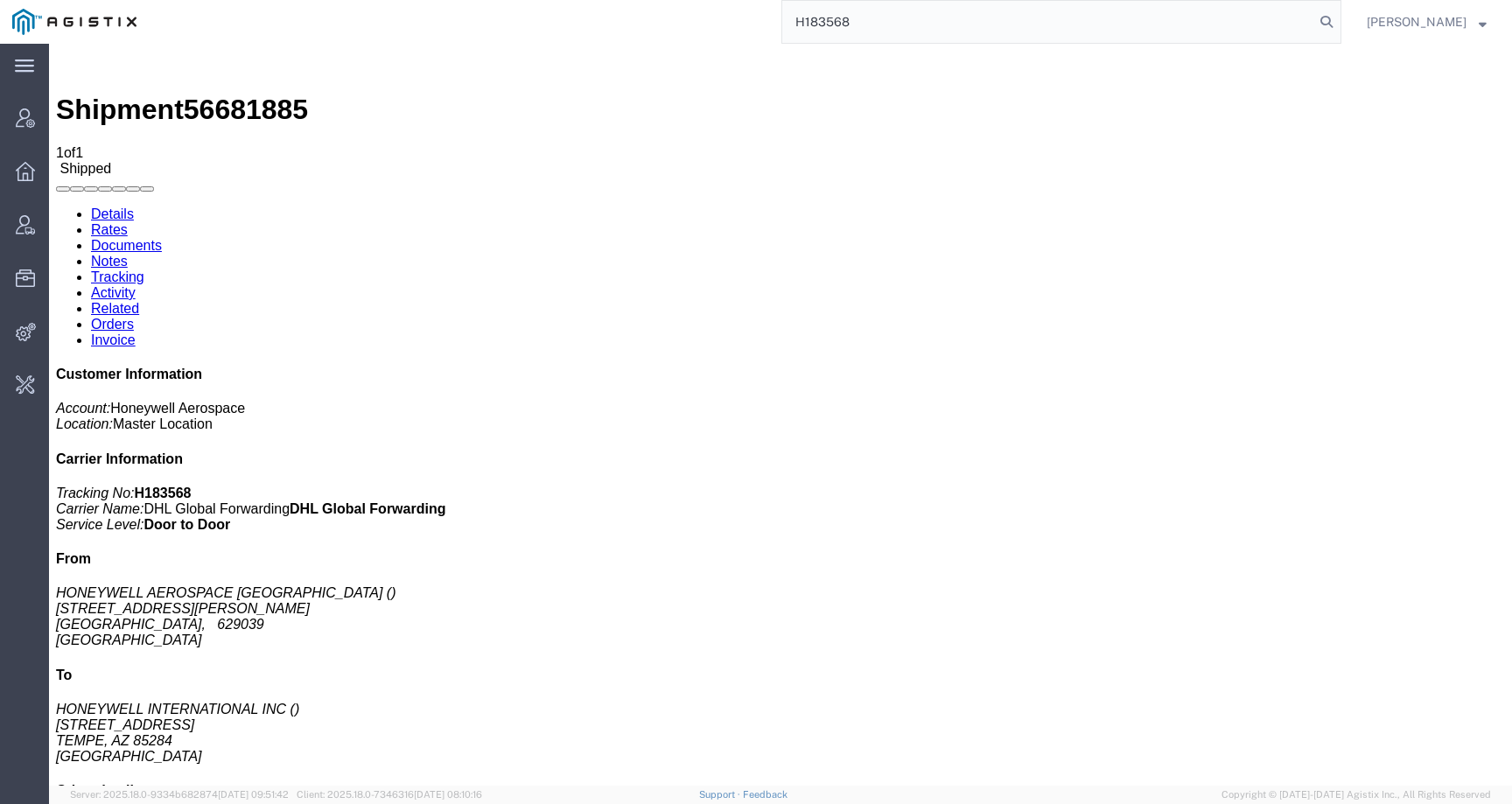
type input "H183568"
